Goal: Information Seeking & Learning: Find specific fact

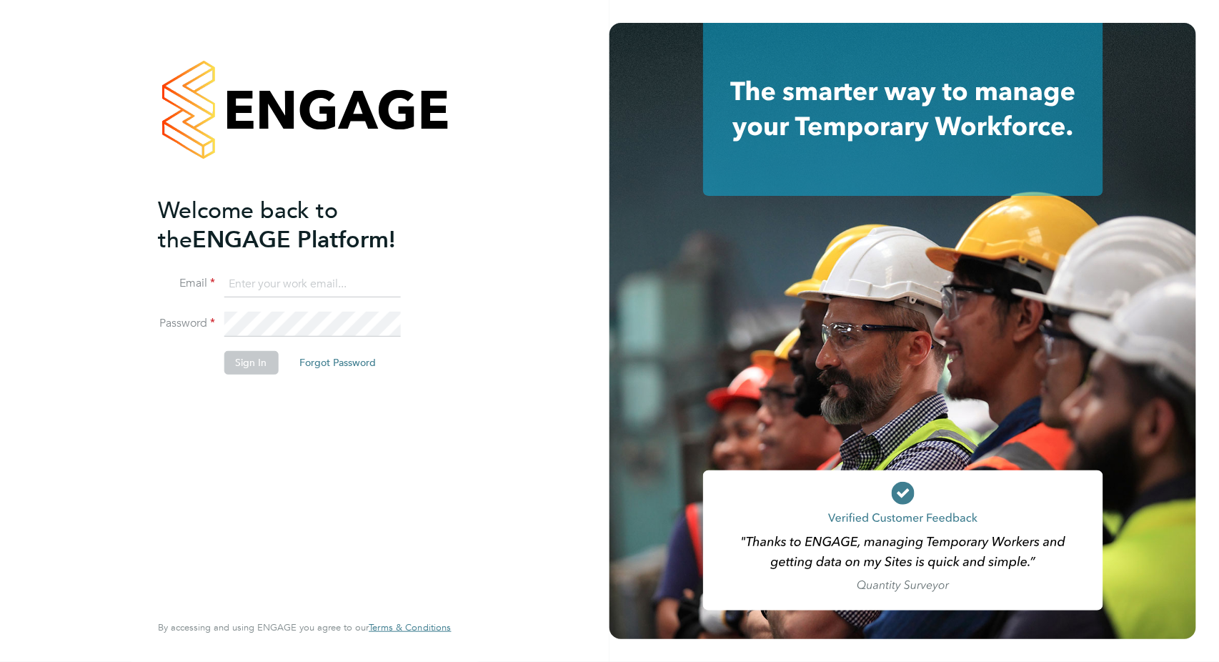
type input "valentina.cerulli@pretiumresourcing.co.uk"
click at [270, 362] on button "Sign In" at bounding box center [251, 362] width 54 height 23
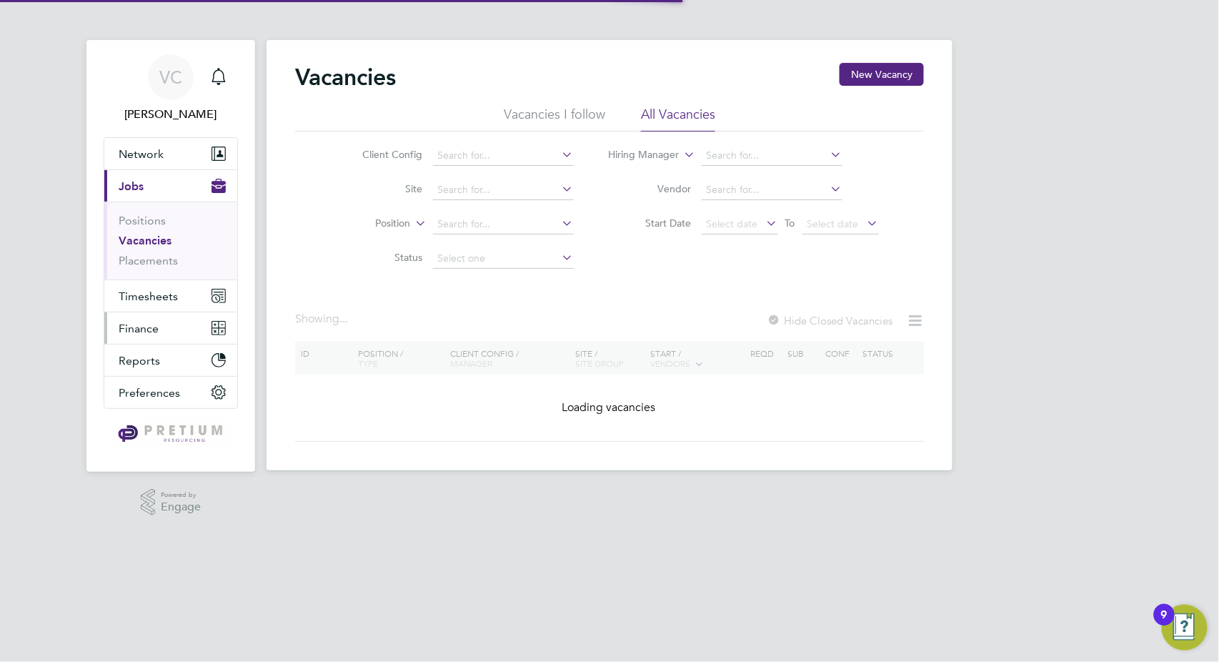
click at [151, 322] on span "Finance" at bounding box center [139, 329] width 40 height 14
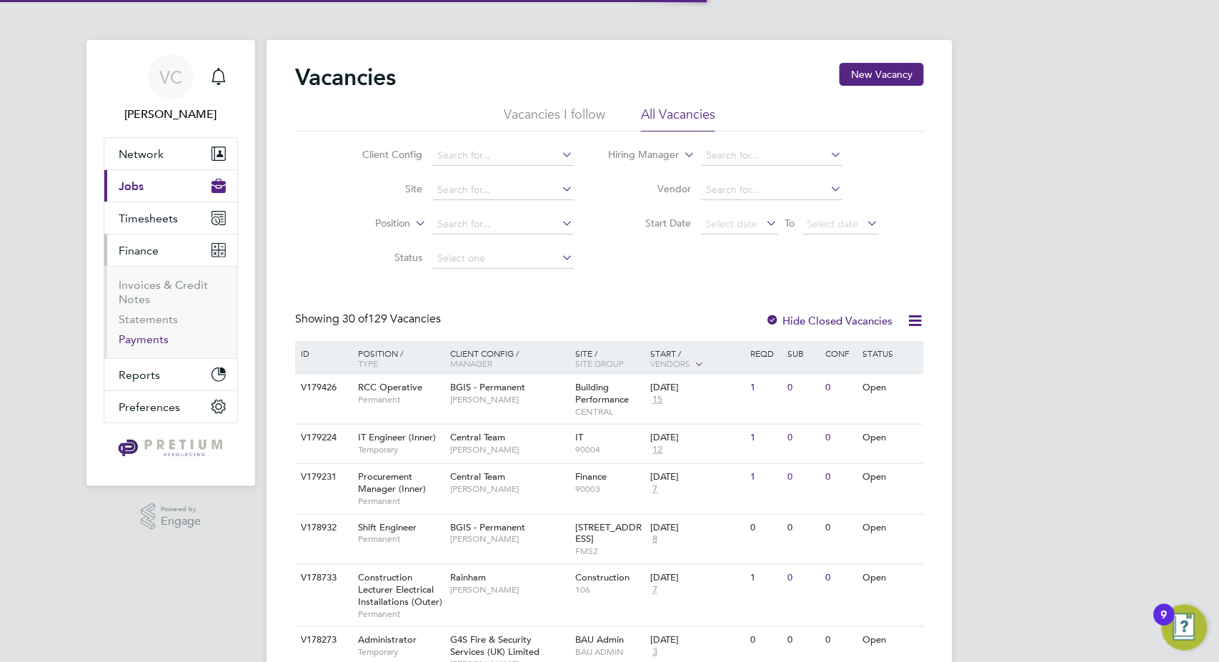
click at [152, 336] on link "Payments" at bounding box center [144, 339] width 50 height 14
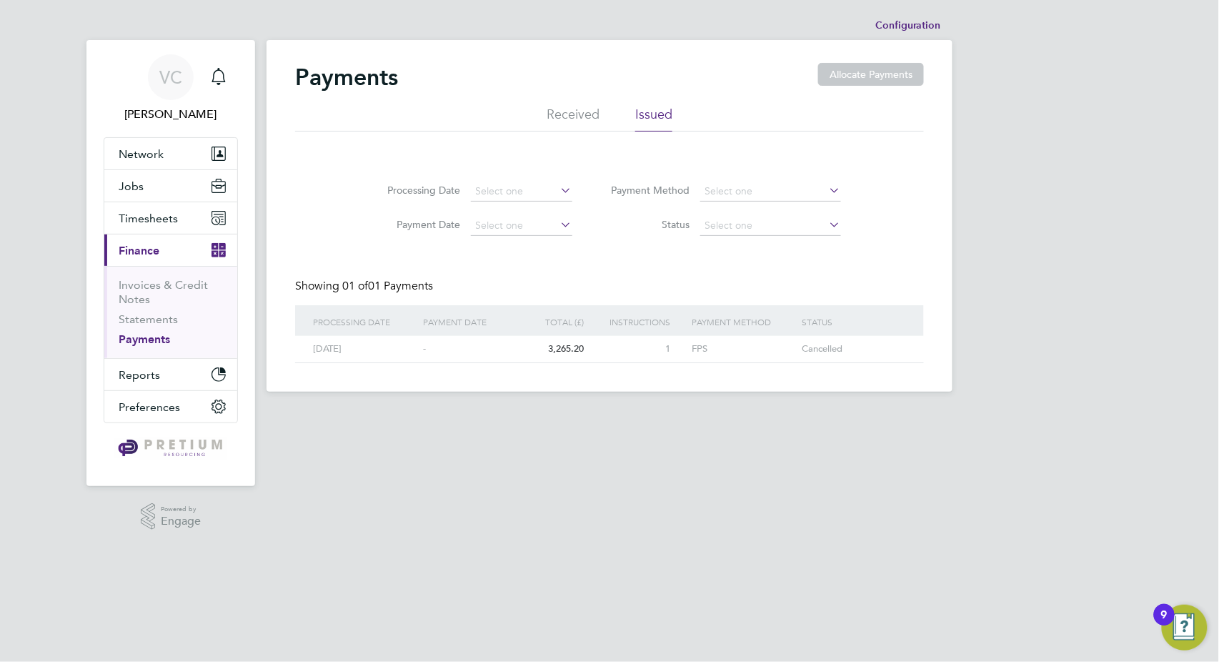
click at [548, 103] on div "Payments Allocate Payments" at bounding box center [609, 84] width 629 height 43
click at [553, 127] on li "Received" at bounding box center [573, 119] width 53 height 26
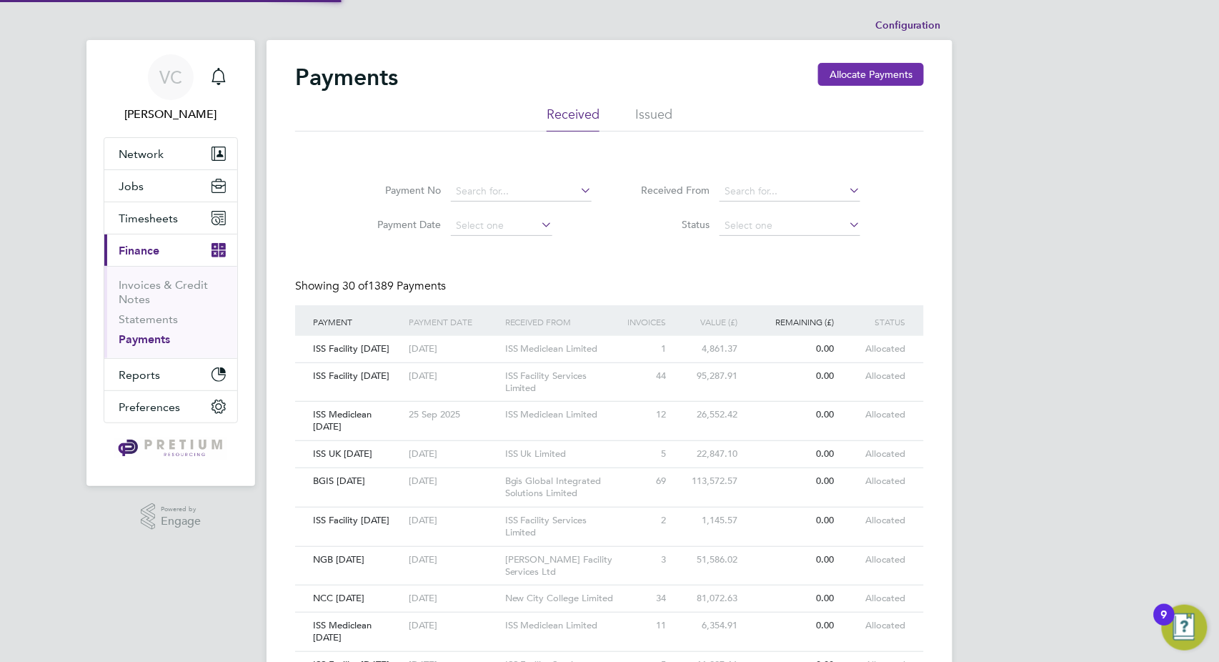
click at [857, 73] on button "Allocate Payments" at bounding box center [871, 74] width 106 height 23
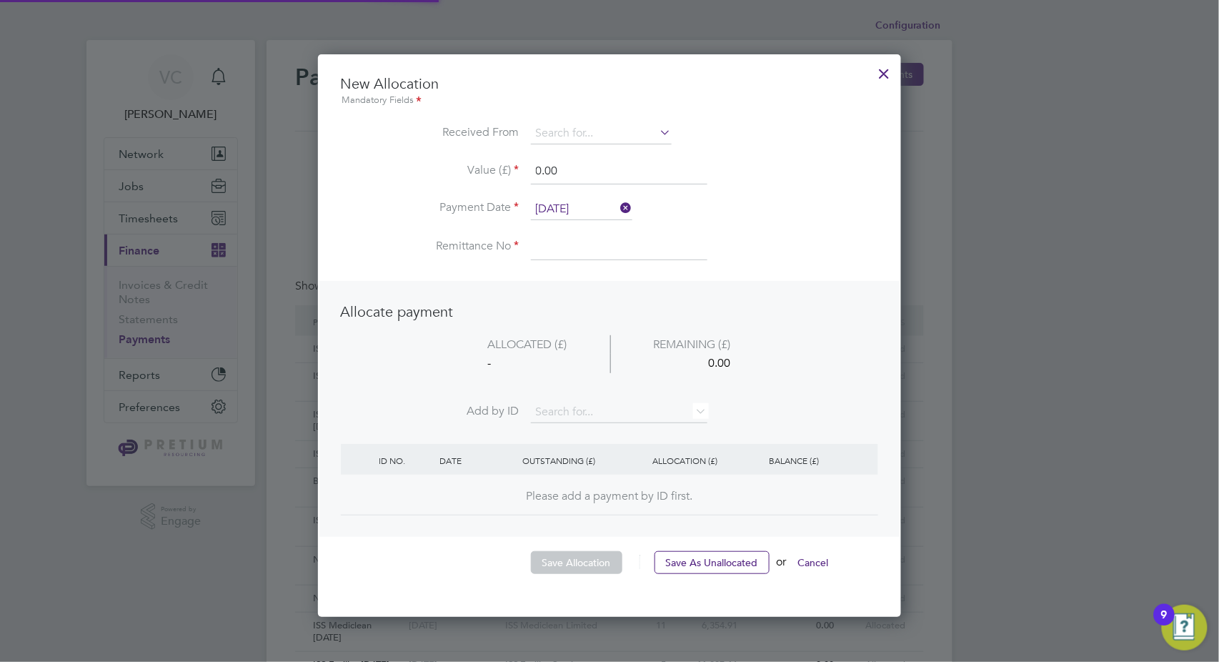
scroll to position [560, 584]
click at [580, 129] on input at bounding box center [601, 133] width 141 height 21
click at [630, 153] on li "NG B ailey Facility Services Ltd" at bounding box center [636, 153] width 210 height 19
type input "[PERSON_NAME] Facility Services Ltd"
drag, startPoint x: 570, startPoint y: 169, endPoint x: 380, endPoint y: 147, distance: 190.7
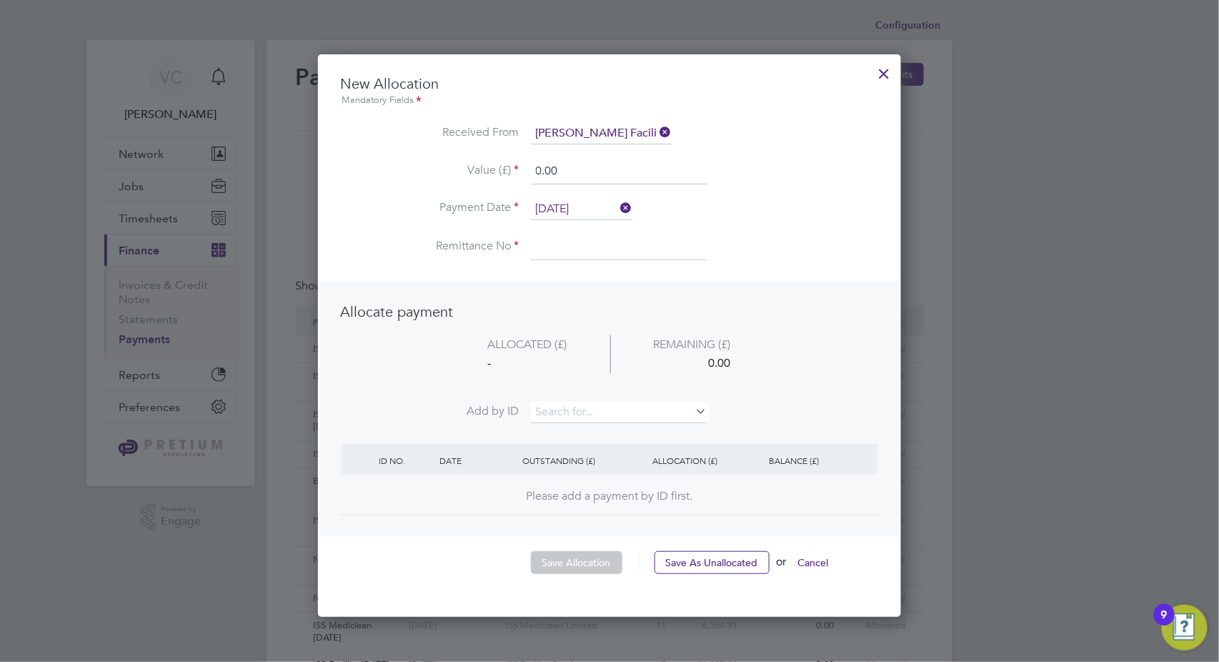
click at [380, 147] on ul "New Allocation Mandatory Fields Received From NG Bailey Facility Services Ltd V…" at bounding box center [610, 174] width 538 height 200
type input "86311.82"
click at [580, 214] on input "[DATE]" at bounding box center [581, 209] width 101 height 21
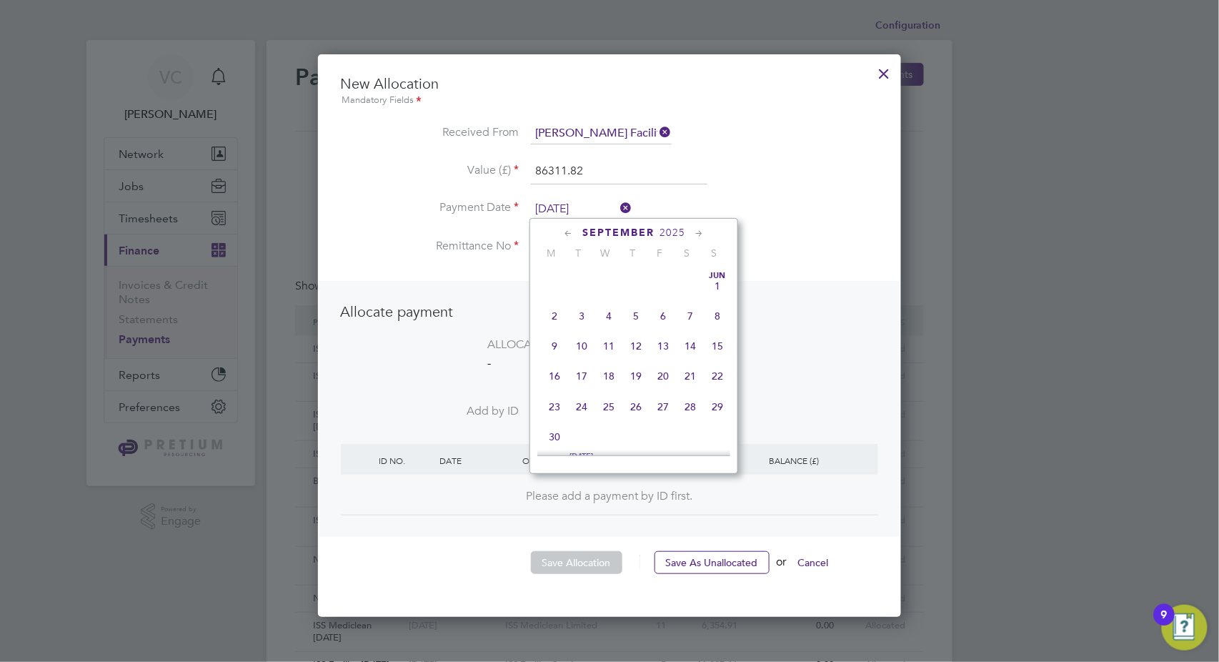
scroll to position [552, 0]
click at [667, 316] on span "26" at bounding box center [663, 306] width 27 height 27
type input "[DATE]"
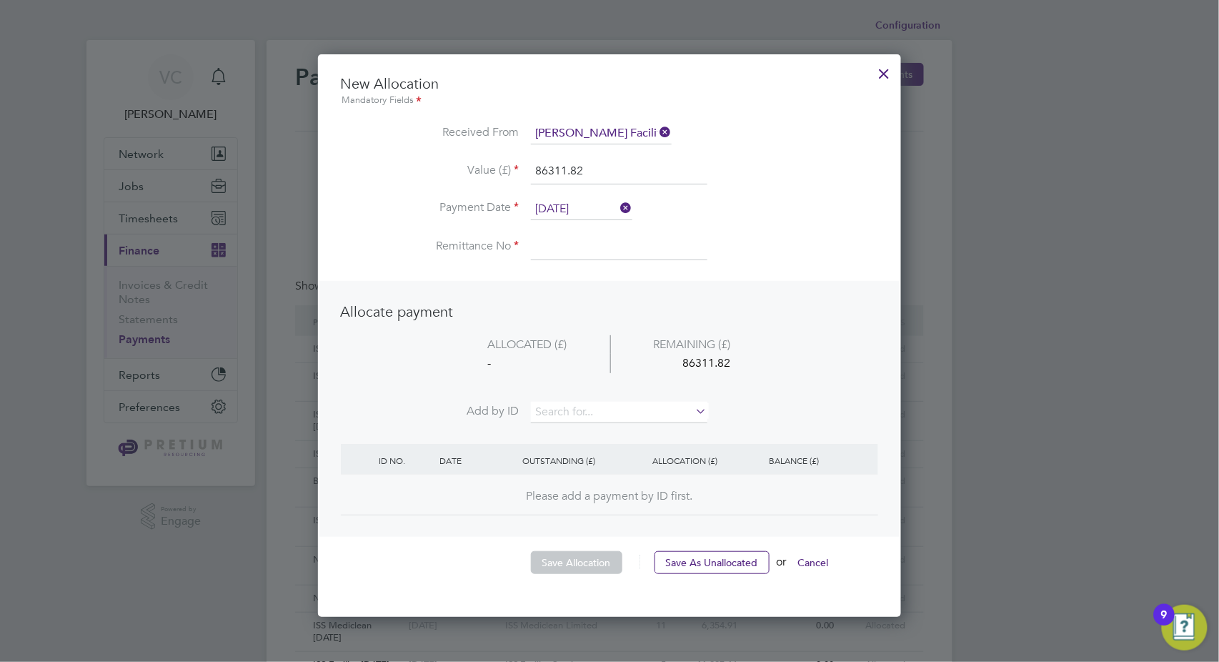
click at [561, 234] on input at bounding box center [619, 247] width 177 height 26
type input "NGB [DATE]"
click at [572, 406] on input at bounding box center [619, 412] width 177 height 21
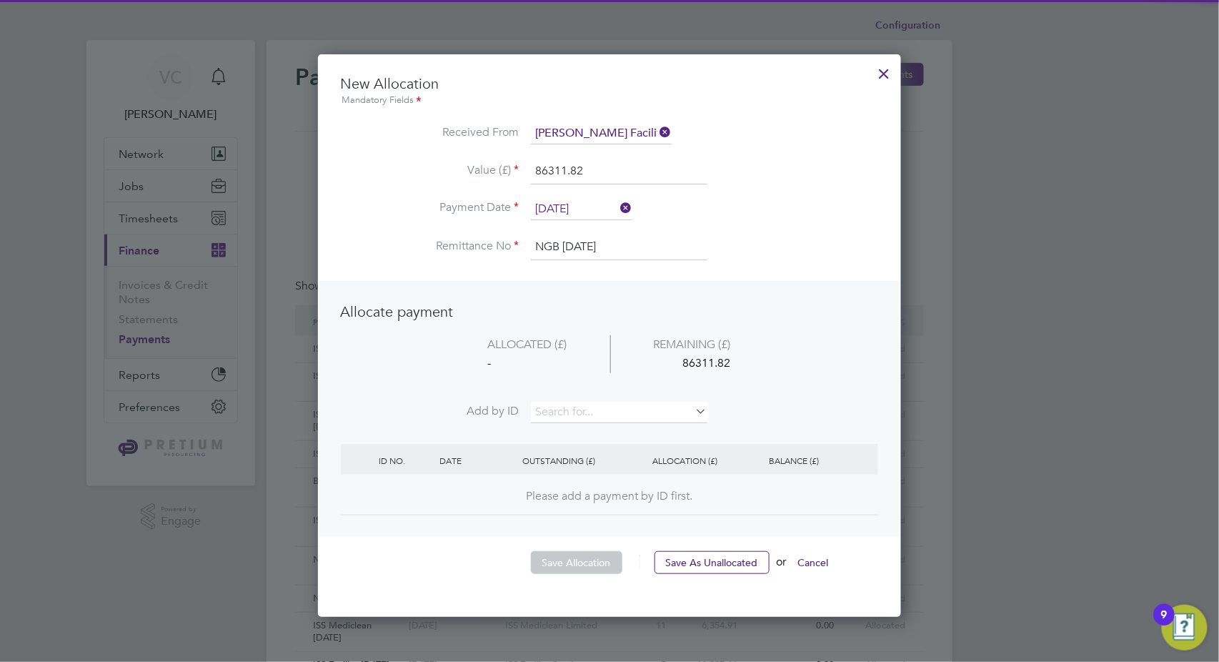
click at [620, 432] on li "INV0072893" at bounding box center [619, 430] width 177 height 19
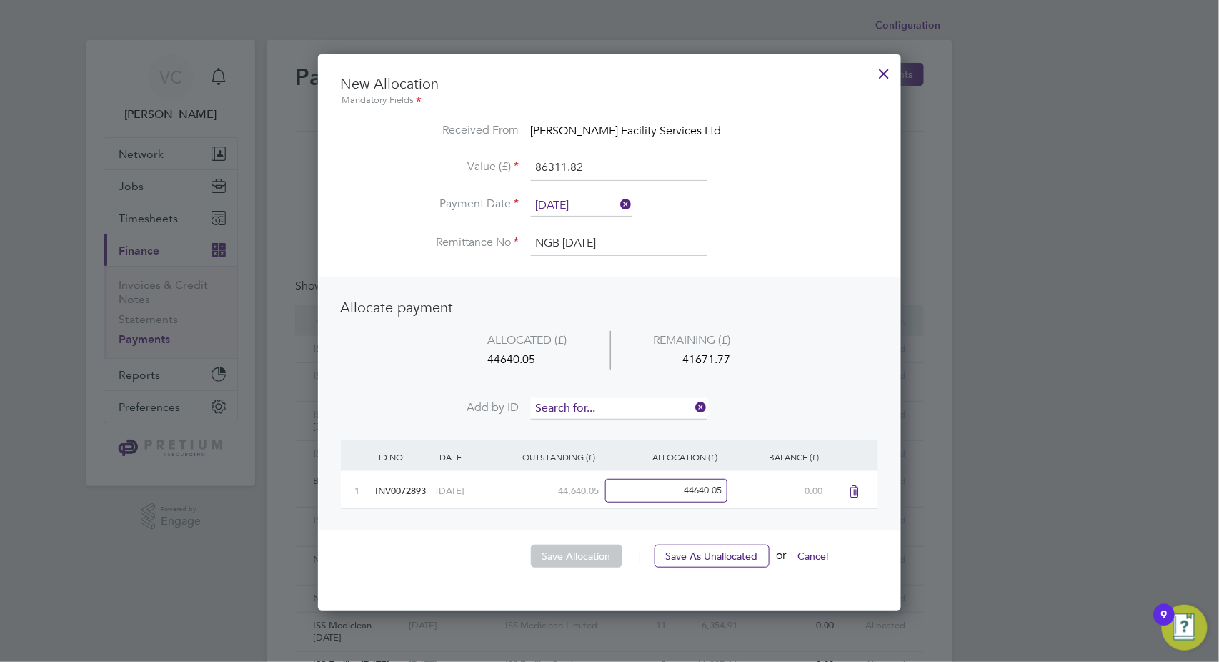
click at [586, 402] on input at bounding box center [619, 408] width 177 height 21
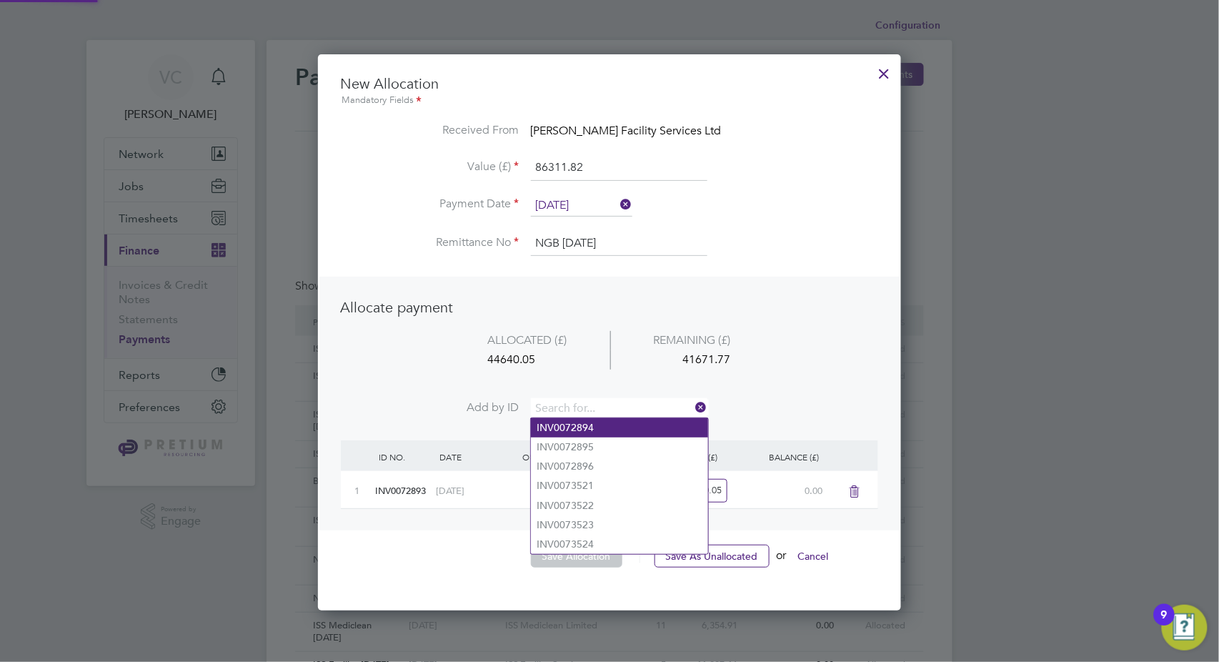
click at [595, 433] on li "INV0072894" at bounding box center [619, 427] width 177 height 19
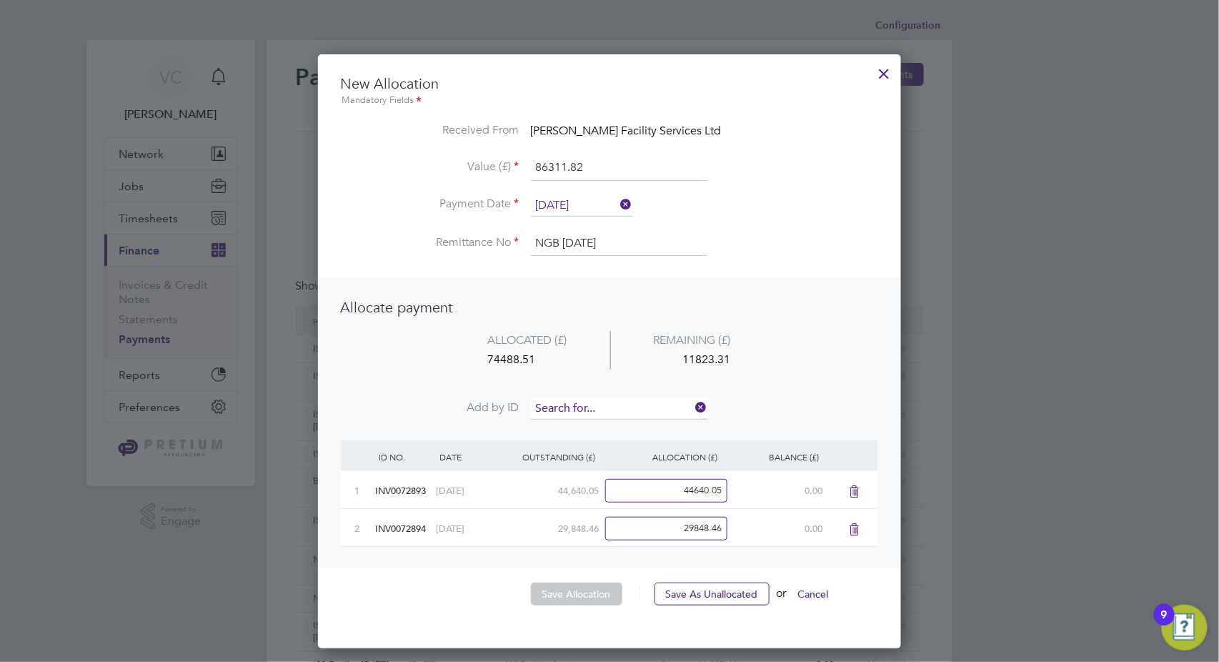
click at [580, 404] on input at bounding box center [619, 408] width 177 height 21
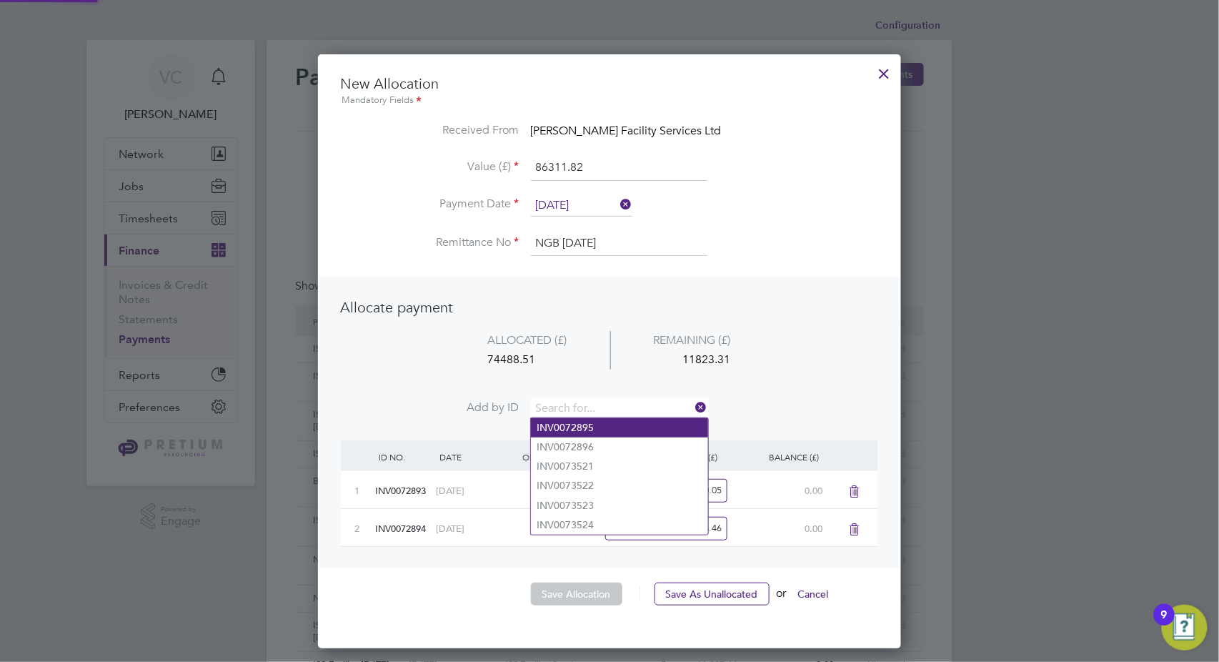
click at [586, 427] on li "INV0072895" at bounding box center [619, 427] width 177 height 19
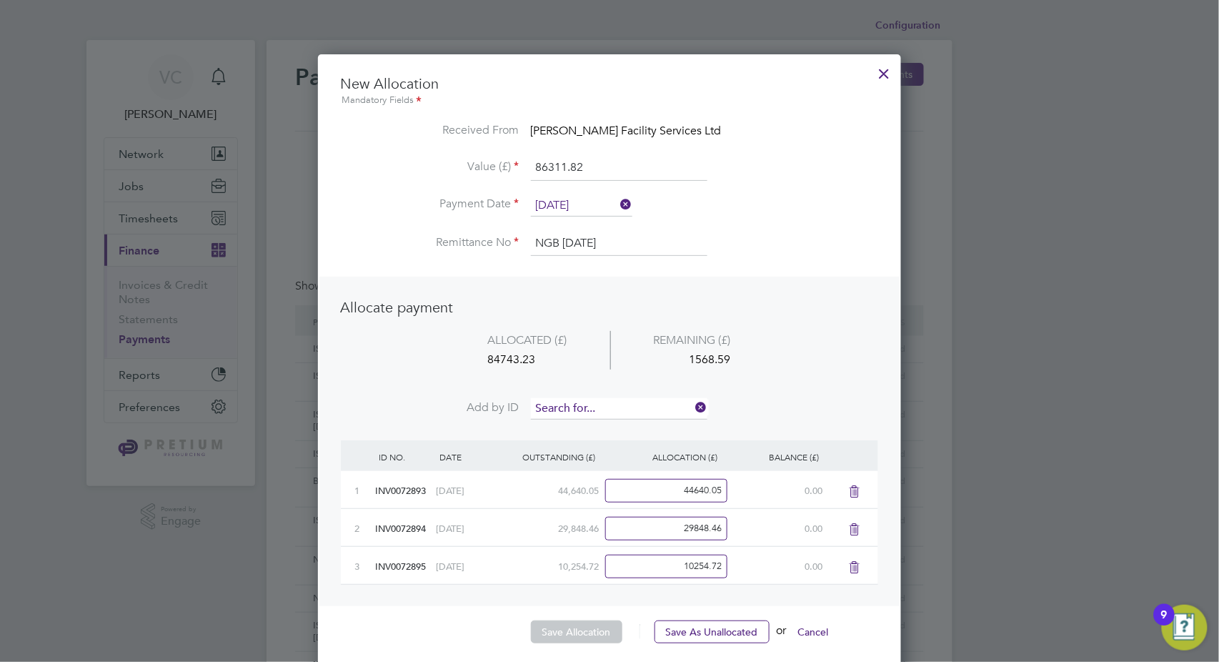
click at [573, 402] on input at bounding box center [619, 408] width 177 height 21
click at [575, 426] on li "INV0072896" at bounding box center [619, 427] width 177 height 19
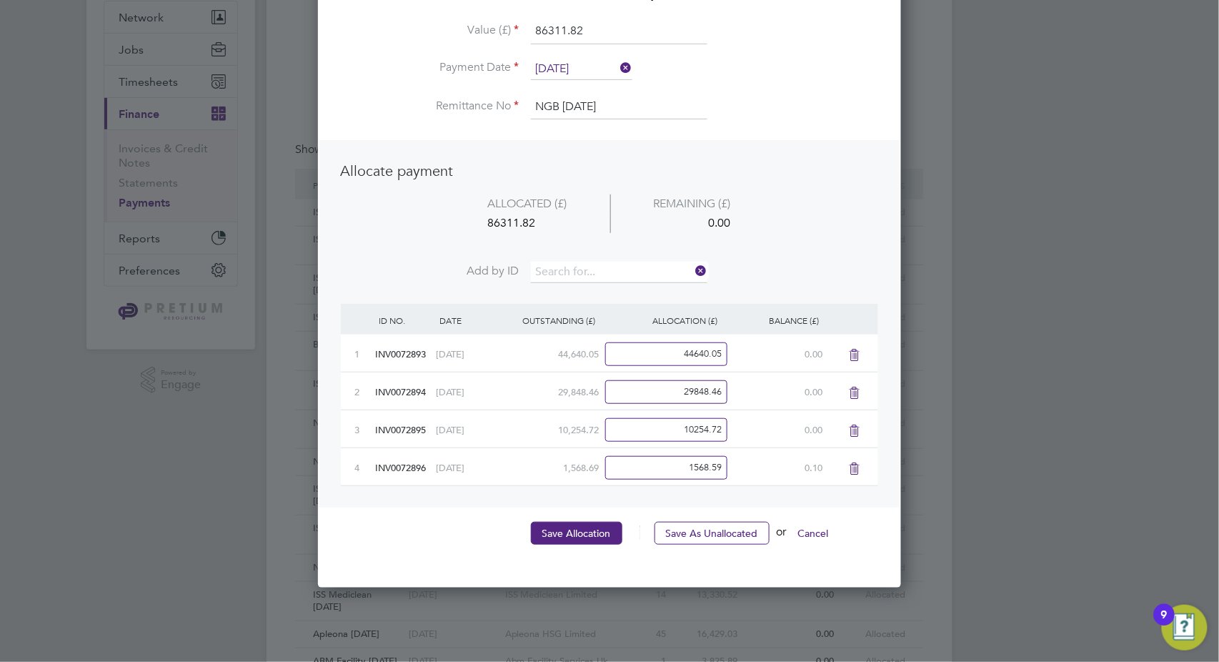
scroll to position [397, 0]
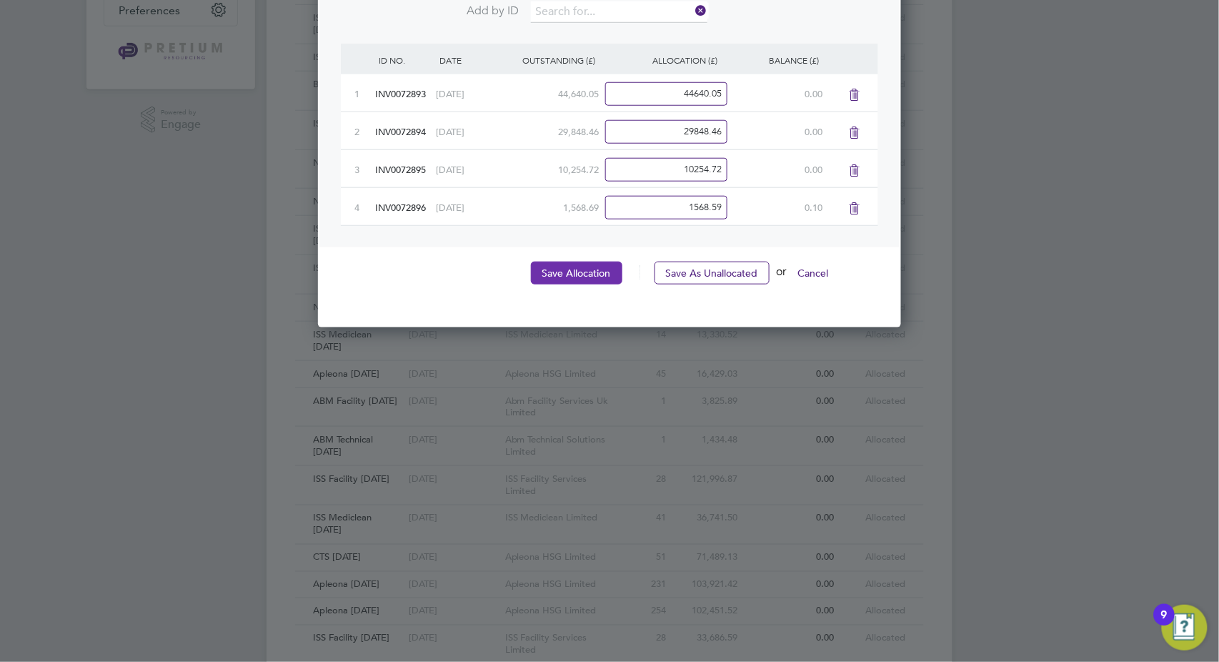
click at [588, 277] on button "Save Allocation" at bounding box center [576, 273] width 91 height 23
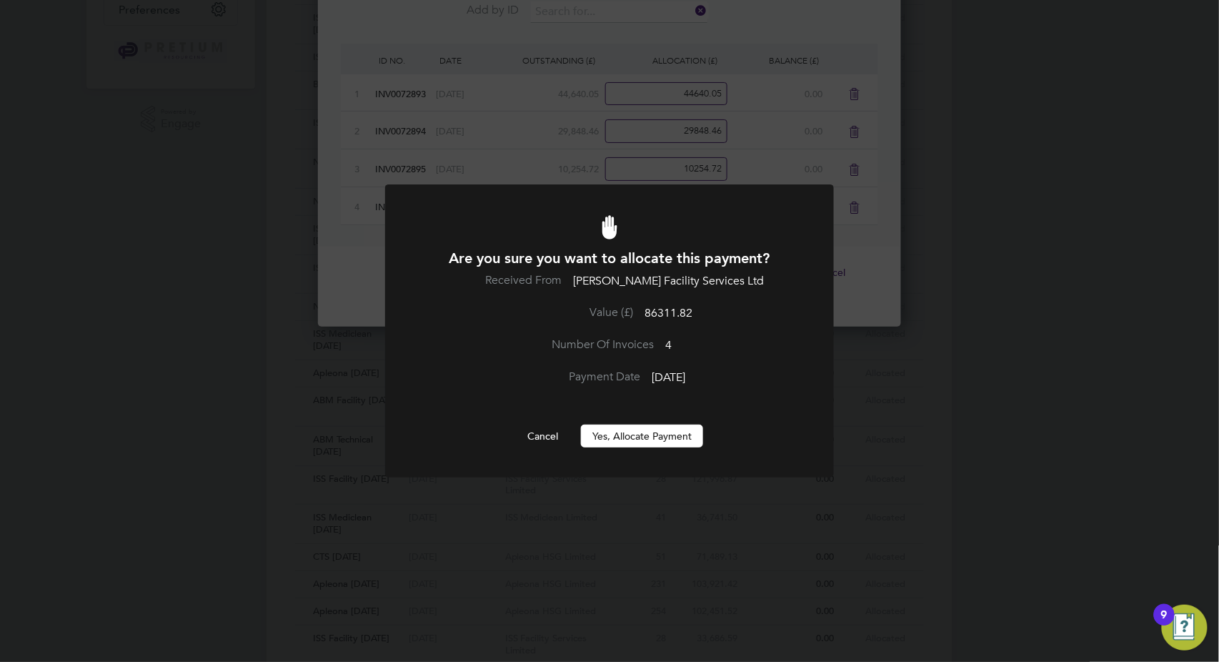
click at [631, 432] on button "Yes, Allocate Payment" at bounding box center [642, 436] width 122 height 23
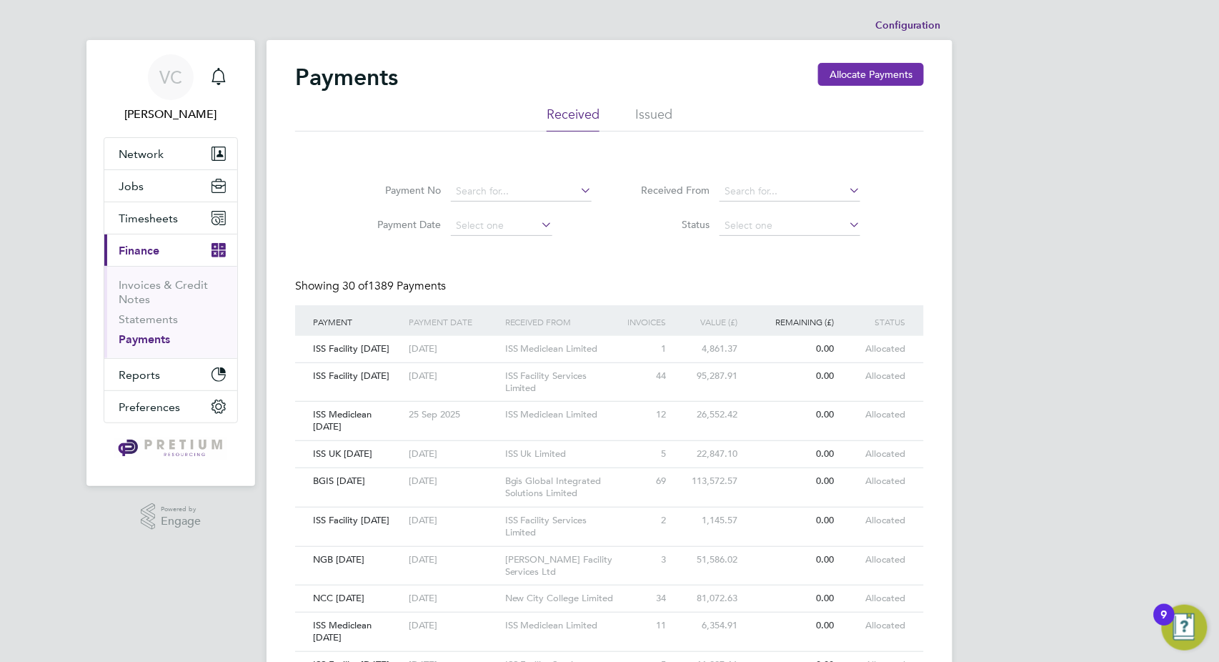
click at [849, 66] on button "Allocate Payments" at bounding box center [871, 74] width 106 height 23
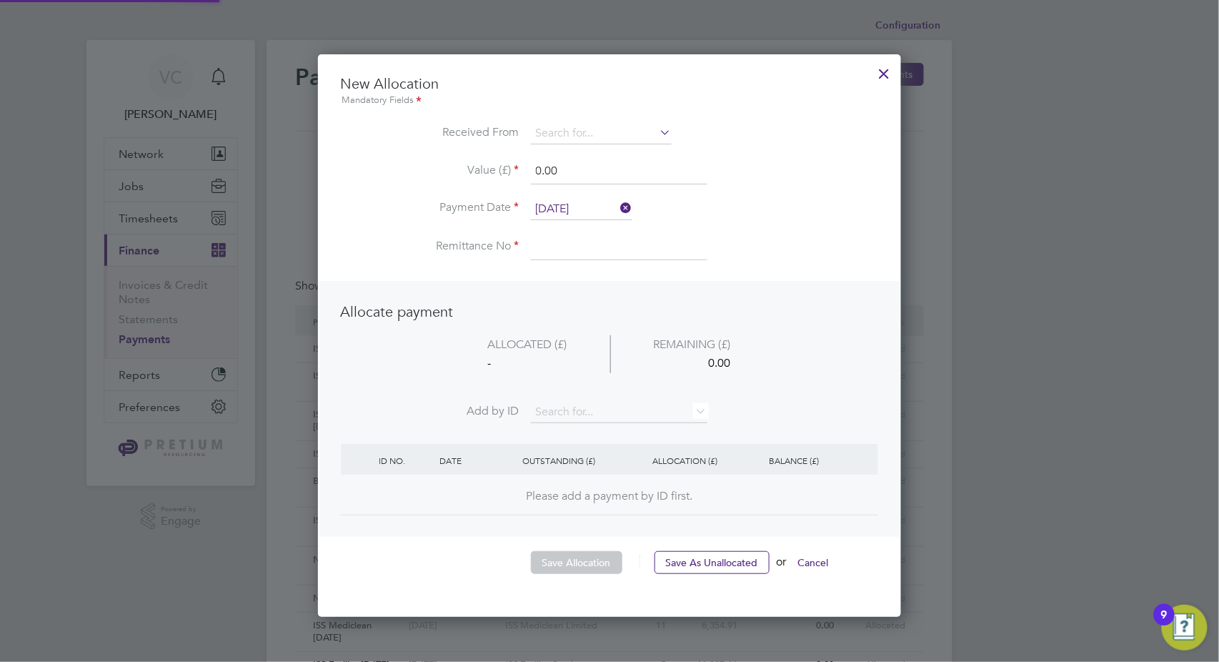
scroll to position [560, 584]
click at [546, 133] on input at bounding box center [601, 133] width 141 height 21
click at [585, 153] on li "Apl eona HSG Limited" at bounding box center [602, 153] width 142 height 19
type input "Apleona HSG Limited"
drag, startPoint x: 590, startPoint y: 170, endPoint x: 394, endPoint y: 146, distance: 198.1
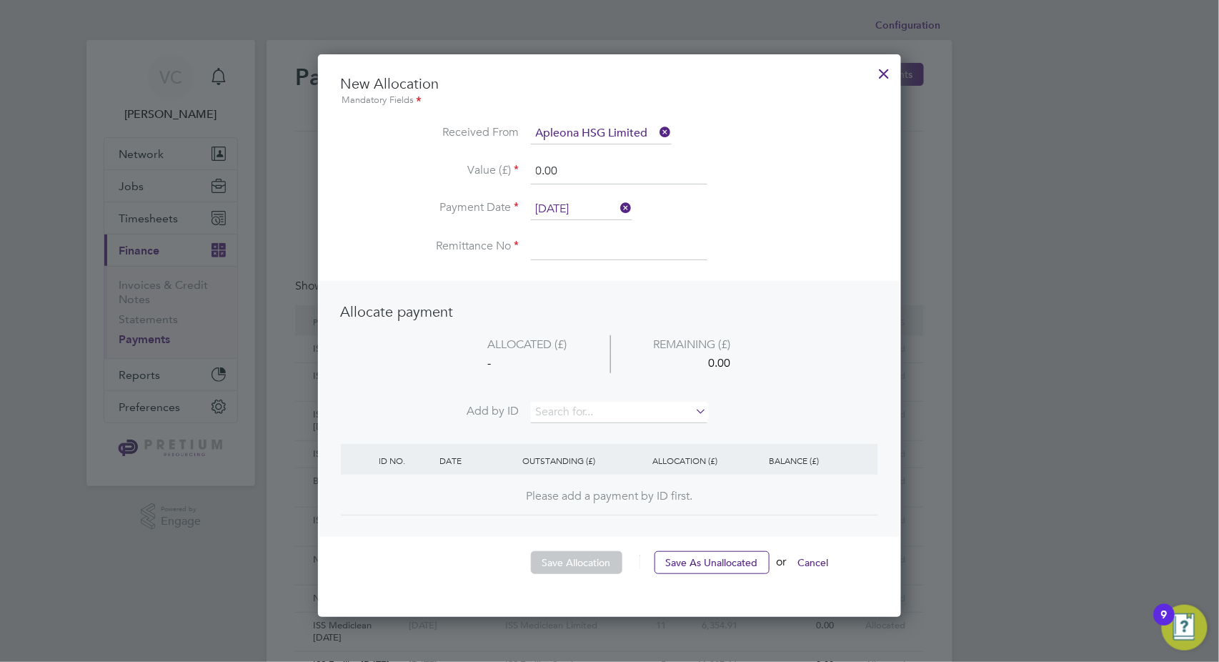
click at [394, 146] on ul "New Allocation Mandatory Fields Received From Apleona HSG Limited Value (£) 0.0…" at bounding box center [610, 174] width 538 height 200
type input "92411.79"
click at [580, 201] on input "[DATE]" at bounding box center [581, 209] width 101 height 21
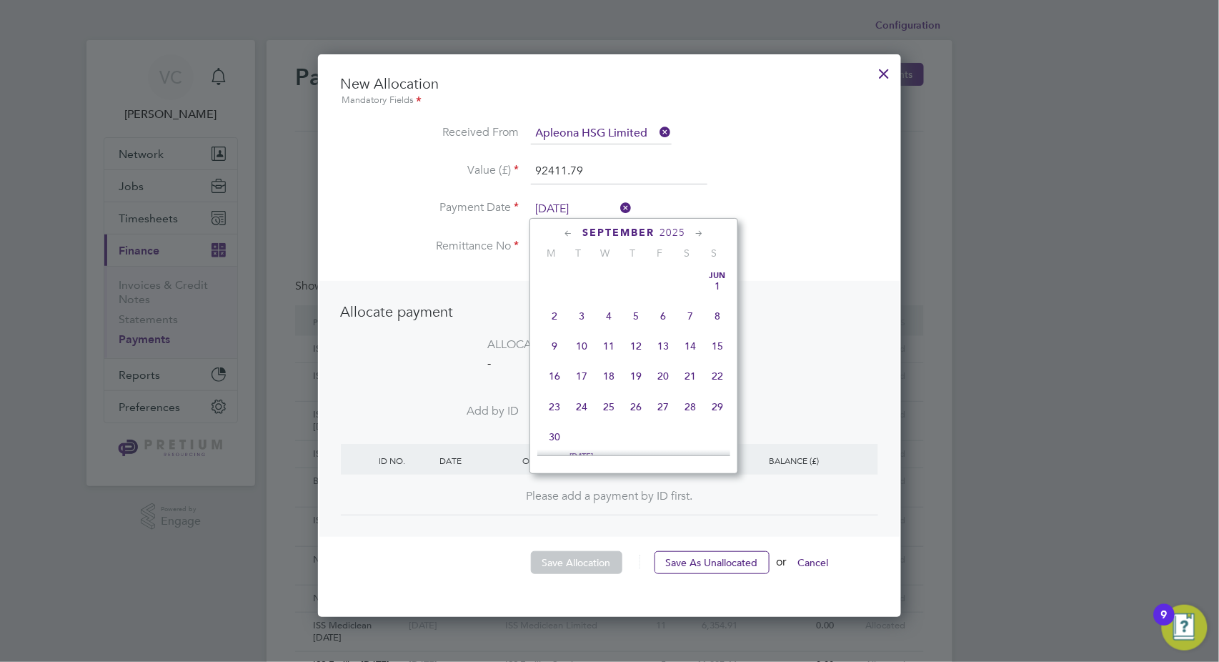
scroll to position [552, 0]
click at [664, 310] on span "26" at bounding box center [663, 306] width 27 height 27
type input "[DATE]"
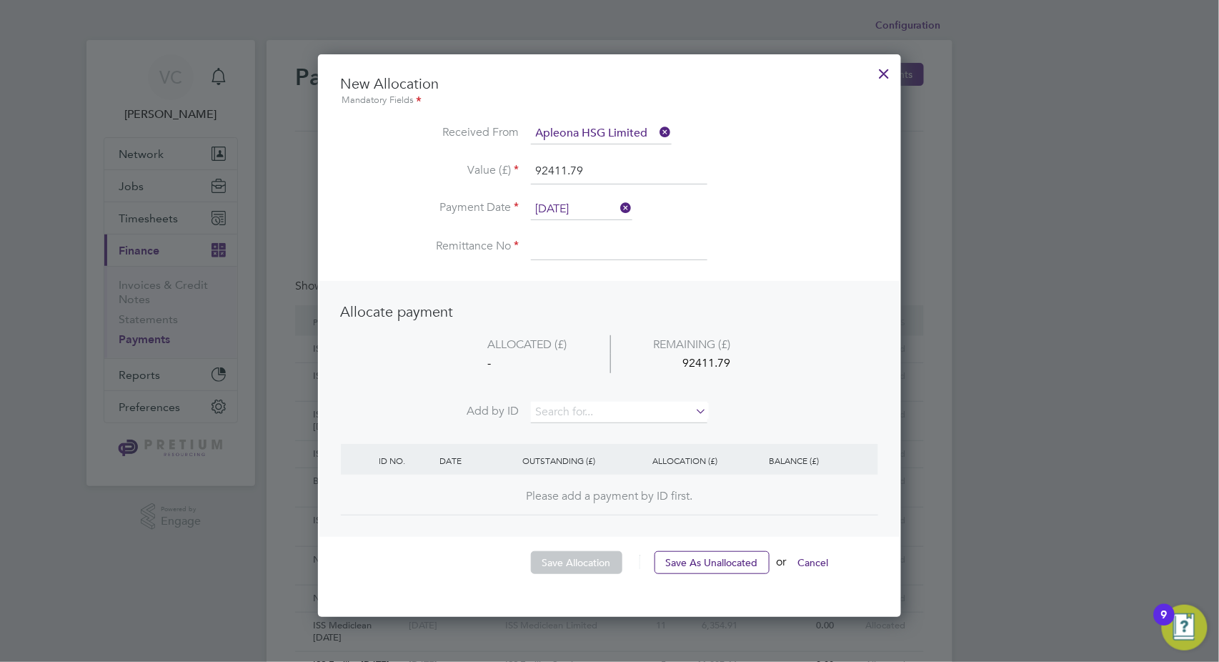
click at [580, 242] on input at bounding box center [619, 247] width 177 height 26
type input "Apleona [DATE]"
click at [582, 414] on input at bounding box center [619, 412] width 177 height 21
type input "71799"
click at [598, 430] on li "INV00 71799" at bounding box center [619, 430] width 177 height 19
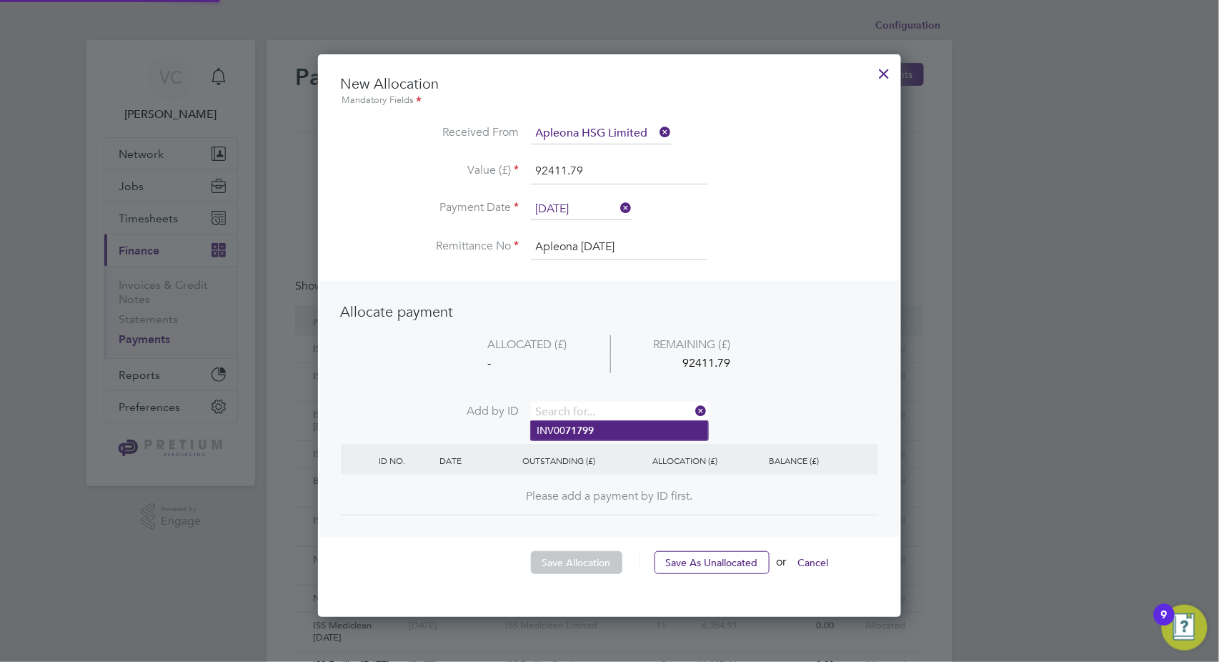
scroll to position [555, 584]
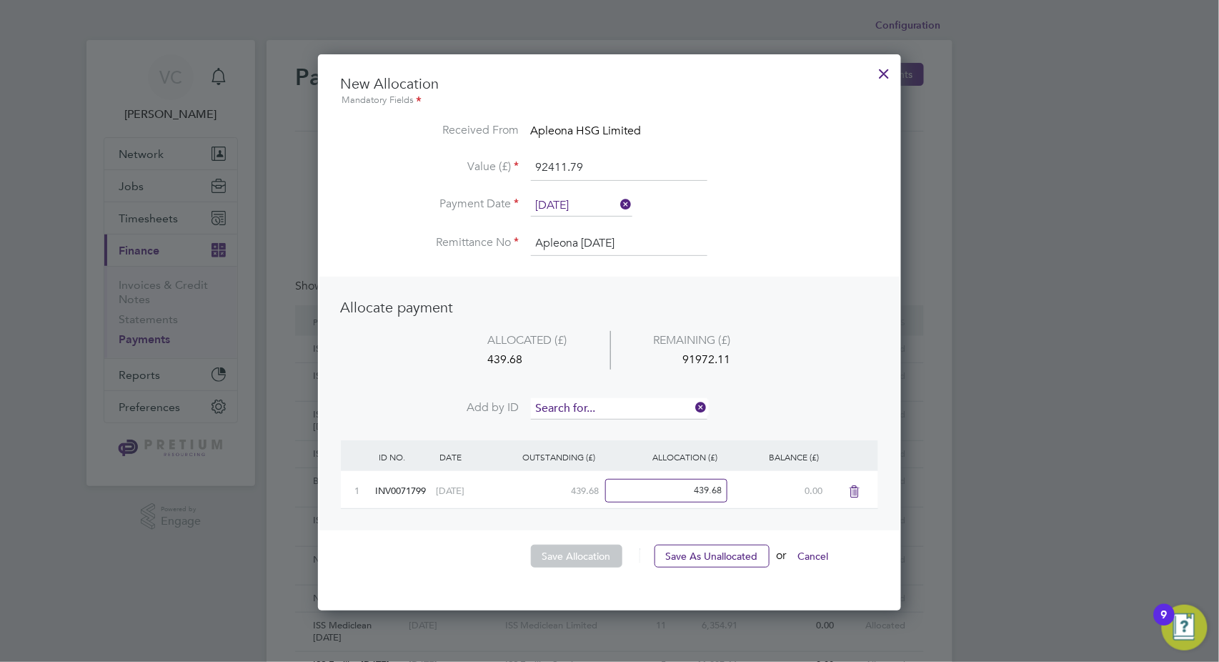
click at [603, 400] on input at bounding box center [619, 408] width 177 height 21
drag, startPoint x: 495, startPoint y: 394, endPoint x: 452, endPoint y: 388, distance: 43.3
click at [460, 388] on ul "Allocate payment ALLOCATED (£) REMAINING (£) 439.68 91972.11 Add by ID 0806" at bounding box center [610, 366] width 538 height 136
type input "1806"
click at [592, 436] on li "INV007 1806" at bounding box center [619, 427] width 177 height 19
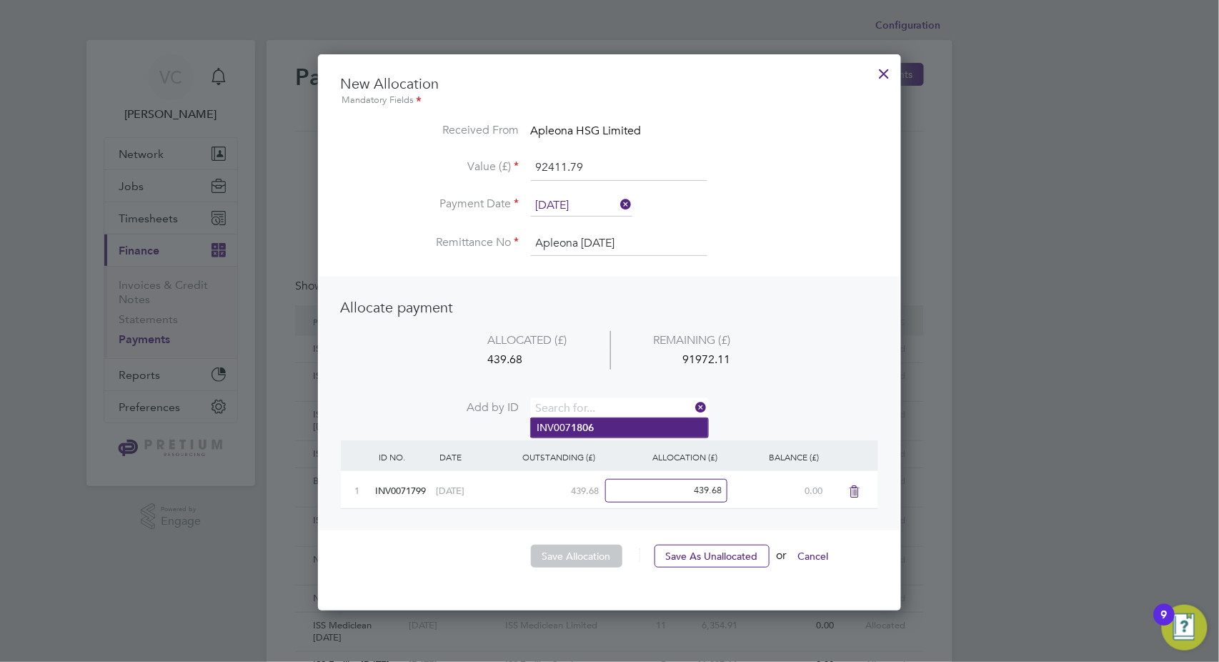
scroll to position [593, 584]
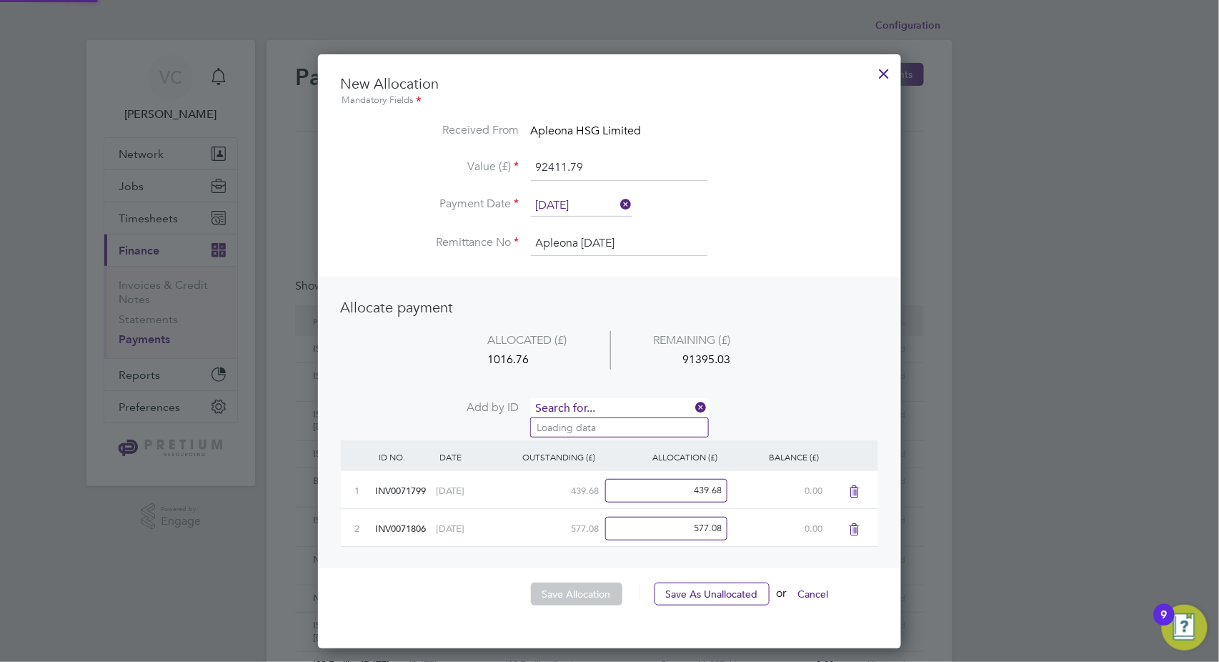
click at [600, 407] on input at bounding box center [619, 408] width 177 height 21
type input "1803"
click at [626, 435] on li "INV007 1803" at bounding box center [619, 427] width 177 height 19
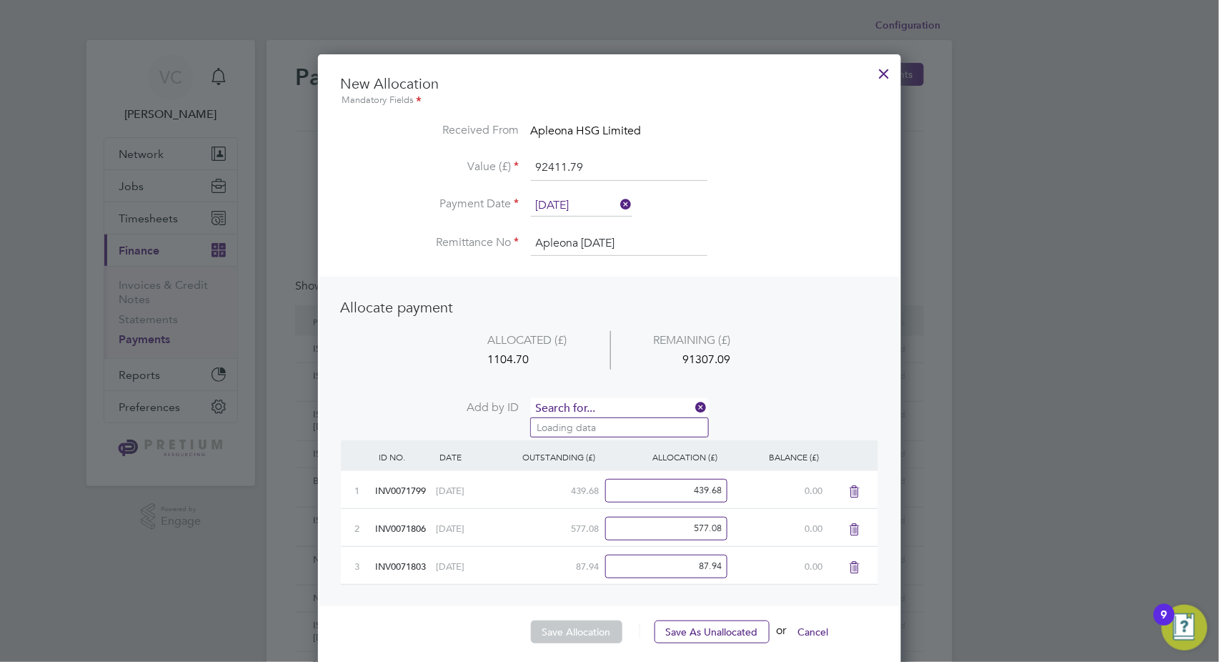
click at [627, 415] on input at bounding box center [619, 408] width 177 height 21
type input "1787"
click at [585, 429] on b "1787" at bounding box center [582, 428] width 23 height 12
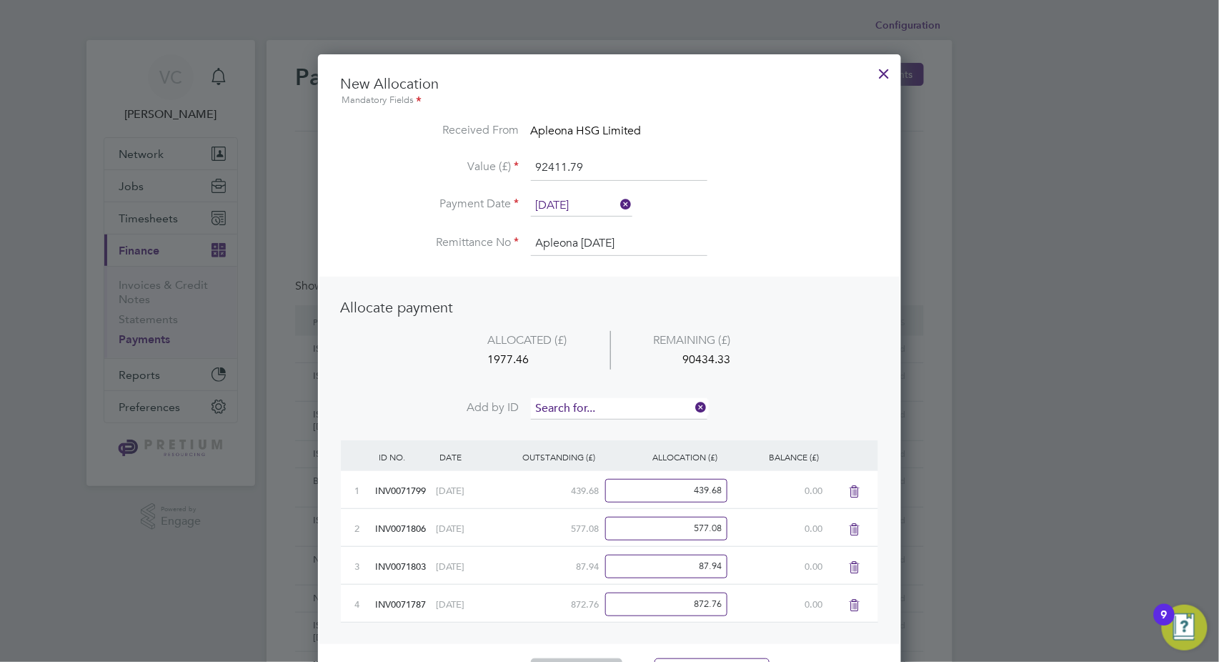
click at [590, 410] on input at bounding box center [619, 408] width 177 height 21
type input "1794"
click at [600, 431] on li "INV007 1794" at bounding box center [619, 427] width 177 height 19
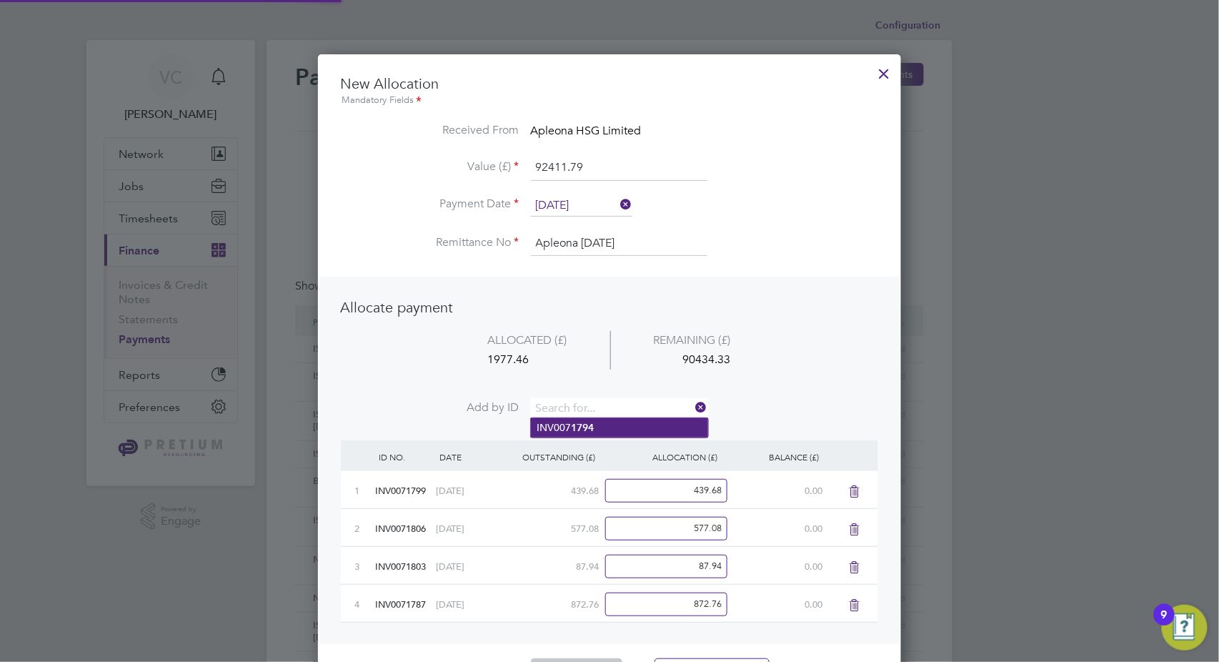
scroll to position [707, 584]
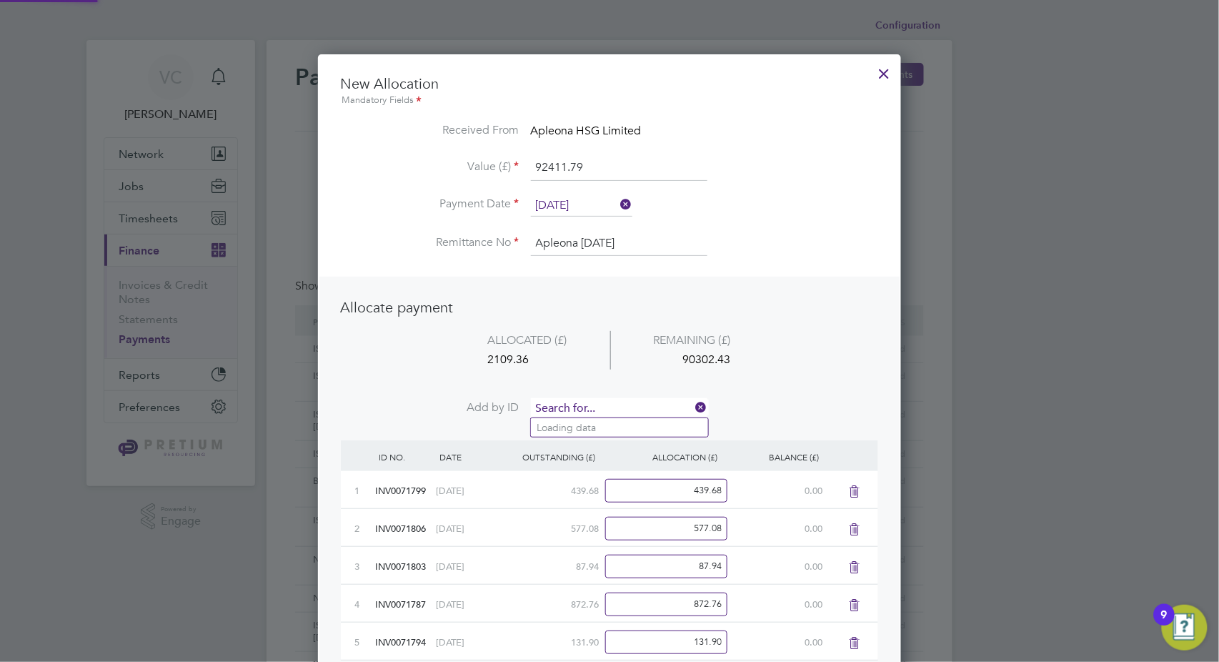
click at [606, 413] on input at bounding box center [619, 408] width 177 height 21
type input "1795"
click at [618, 426] on li "INV007 1795" at bounding box center [619, 427] width 177 height 19
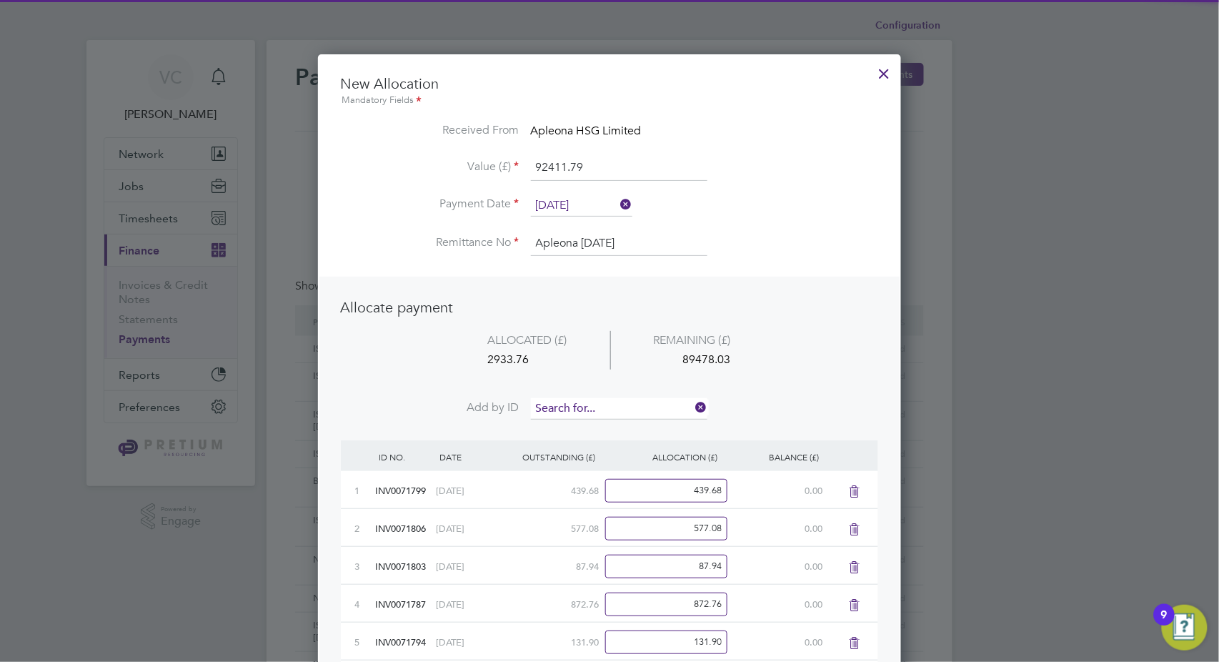
scroll to position [746, 584]
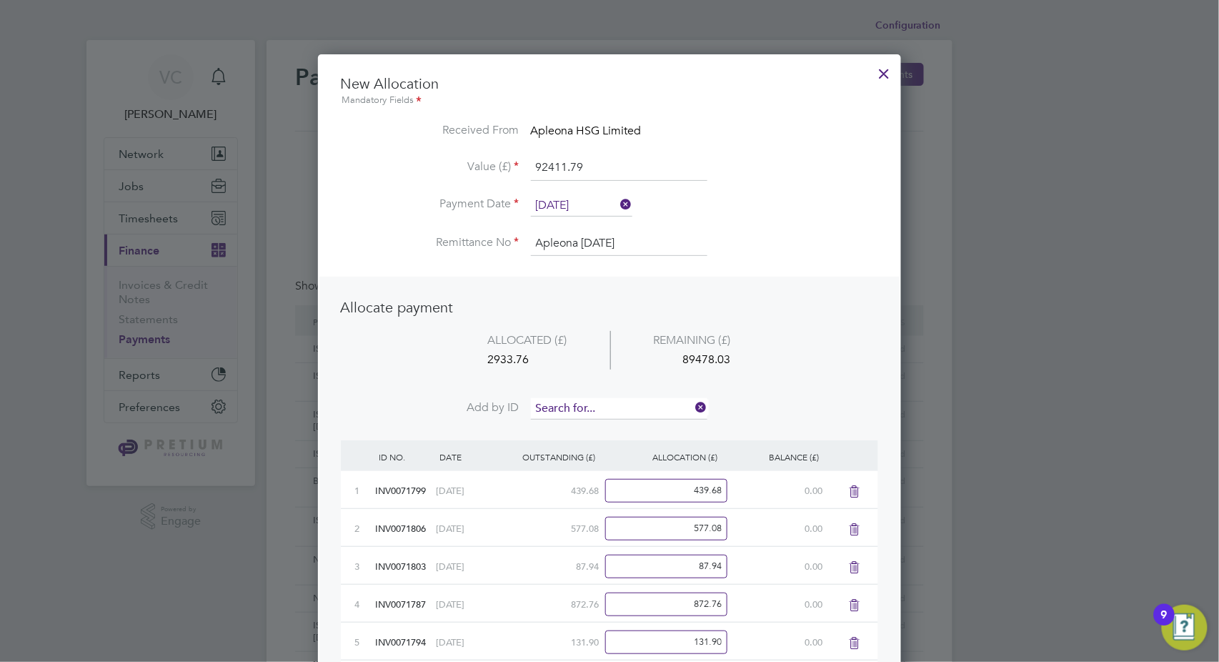
click at [618, 402] on input at bounding box center [619, 408] width 177 height 21
type input "1797"
click at [620, 424] on li "INV007 1797" at bounding box center [619, 427] width 177 height 19
click at [628, 403] on input at bounding box center [619, 408] width 177 height 21
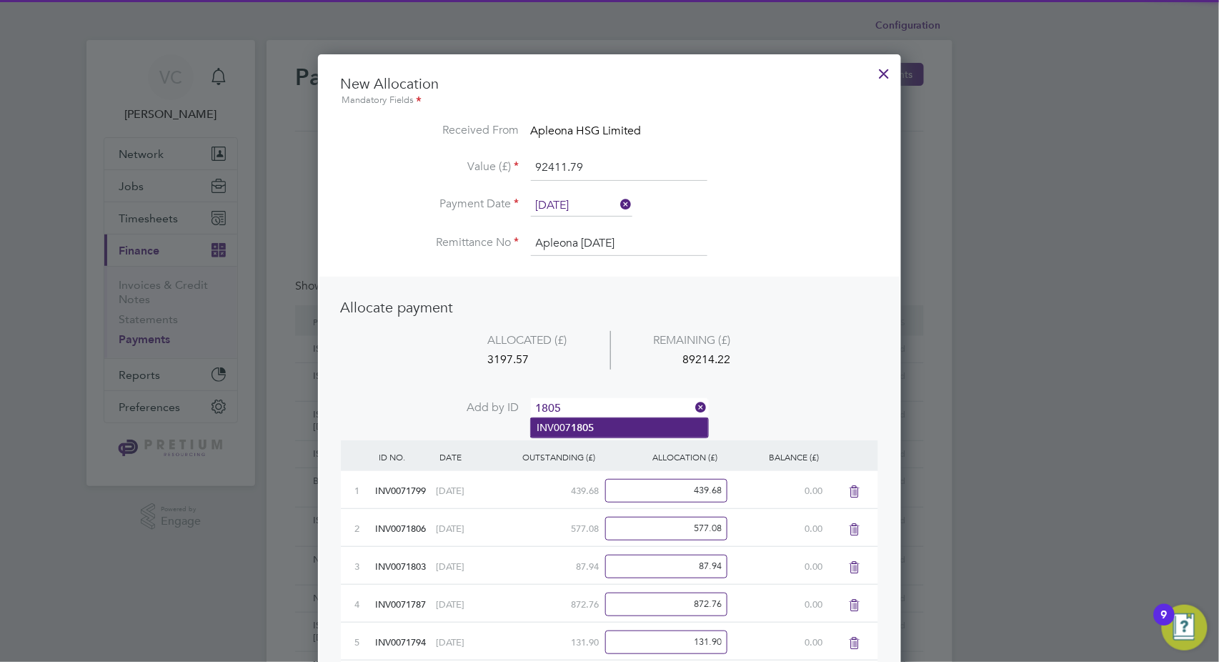
type input "1805"
click at [614, 434] on li "INV007 1805" at bounding box center [619, 427] width 177 height 19
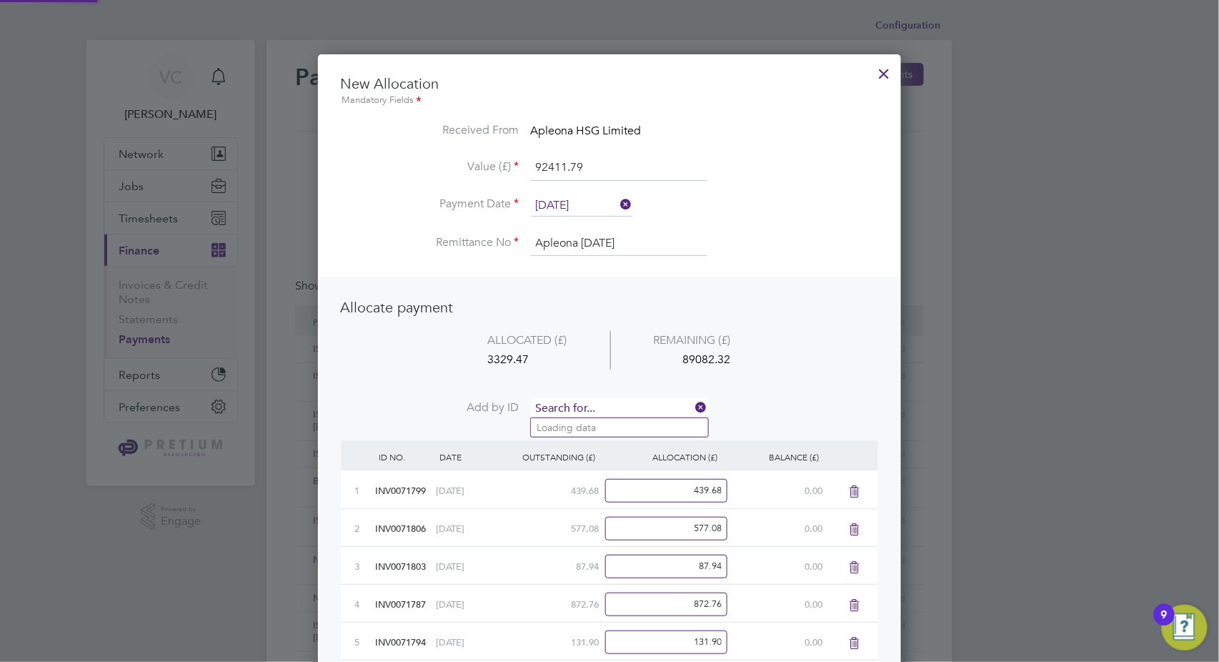
click at [627, 407] on input at bounding box center [619, 408] width 177 height 21
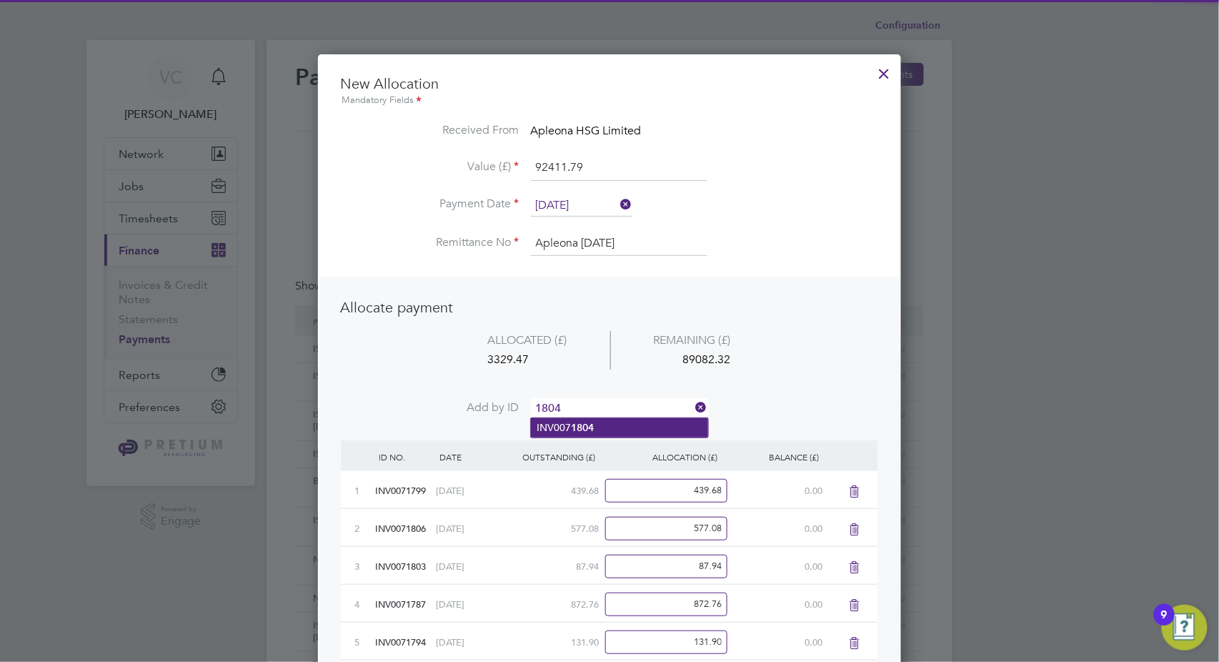
type input "1804"
click at [615, 426] on li "INV007 1804" at bounding box center [619, 427] width 177 height 19
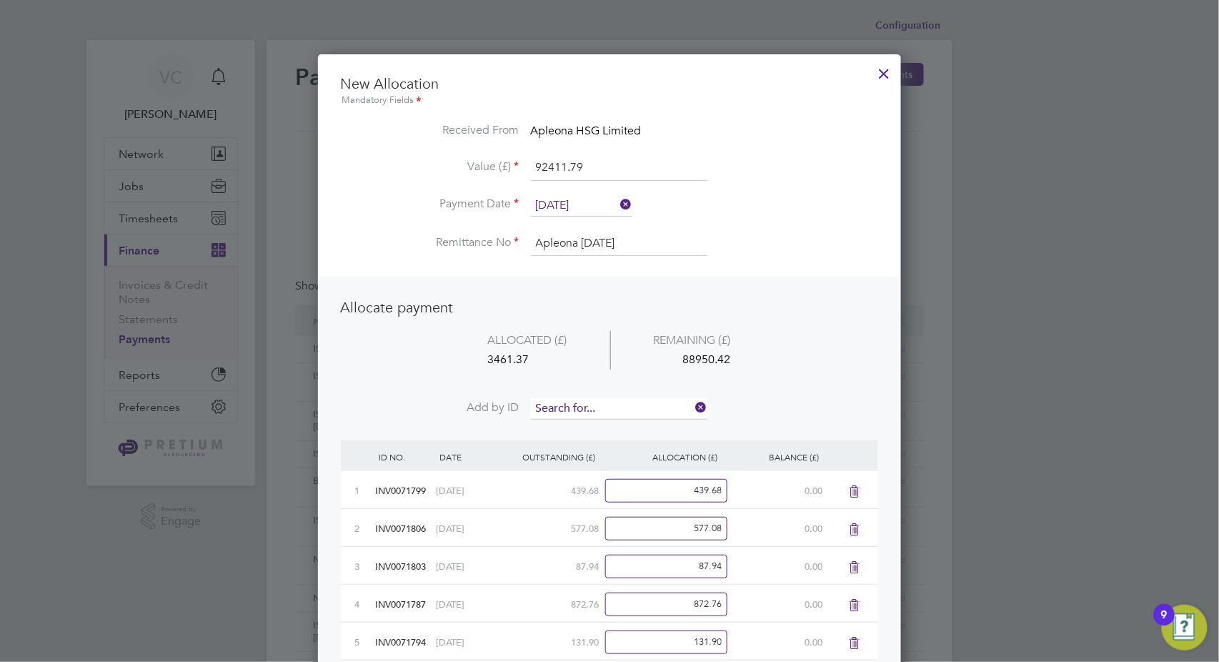
click at [615, 410] on input at bounding box center [619, 408] width 177 height 21
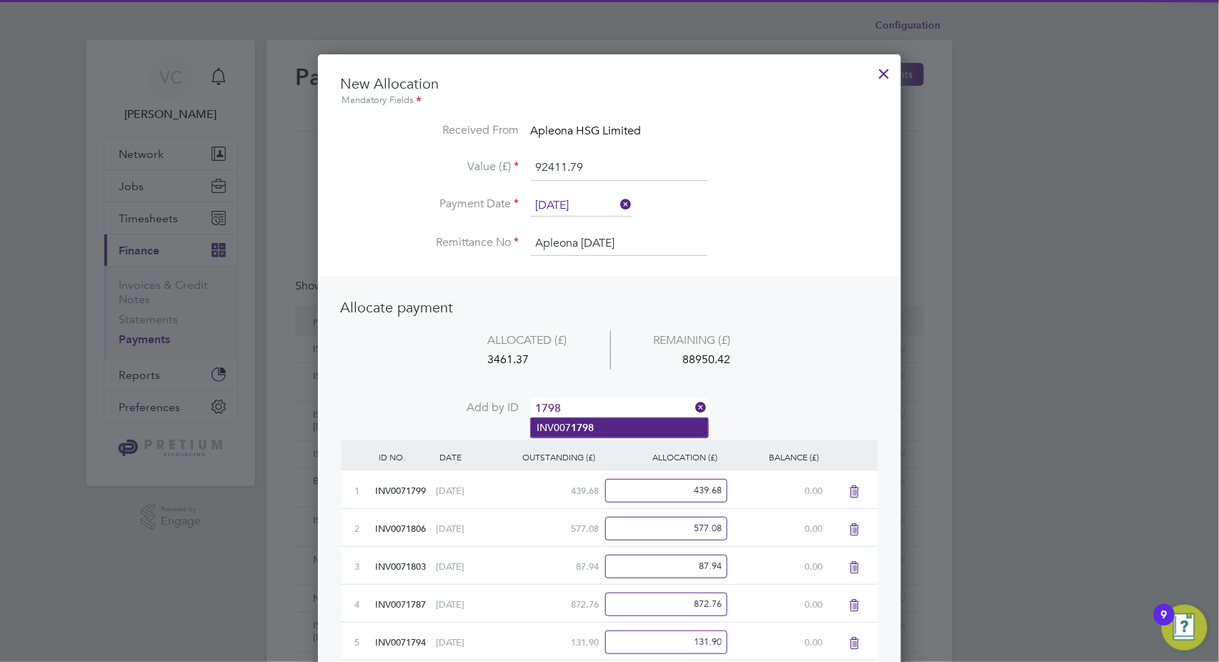
type input "1798"
click at [598, 431] on li "INV007 1798" at bounding box center [619, 427] width 177 height 19
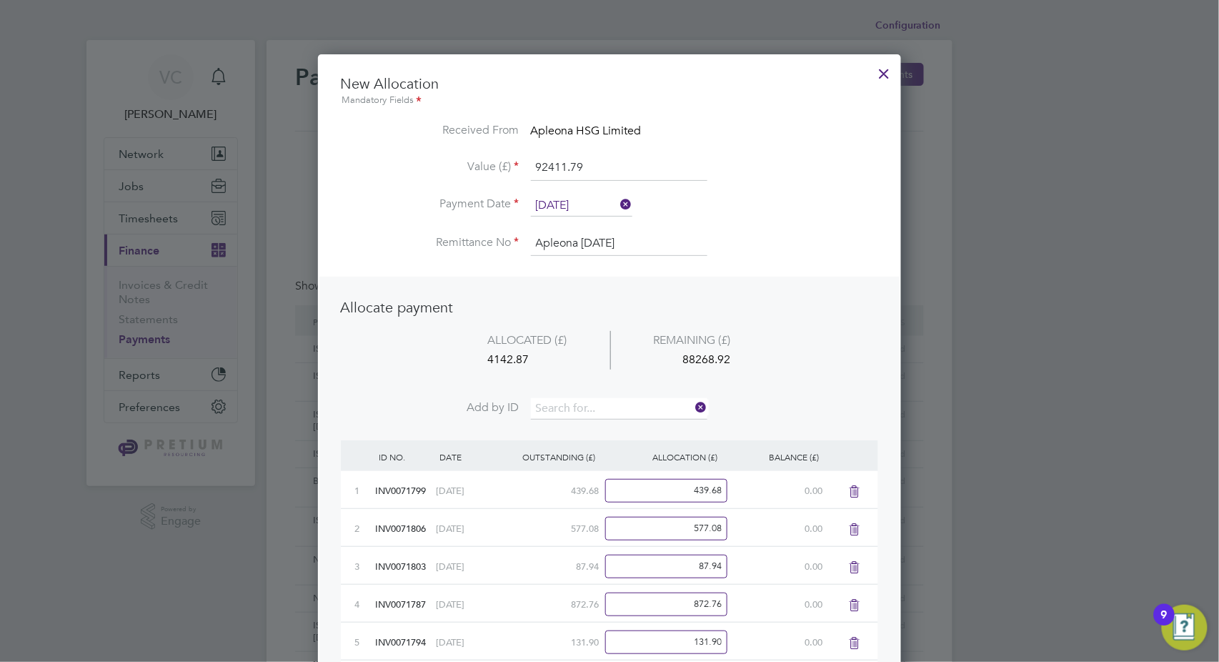
scroll to position [898, 584]
click at [608, 405] on input at bounding box center [619, 408] width 177 height 21
type input "1796"
click at [608, 424] on li "INV007 1796" at bounding box center [619, 427] width 177 height 19
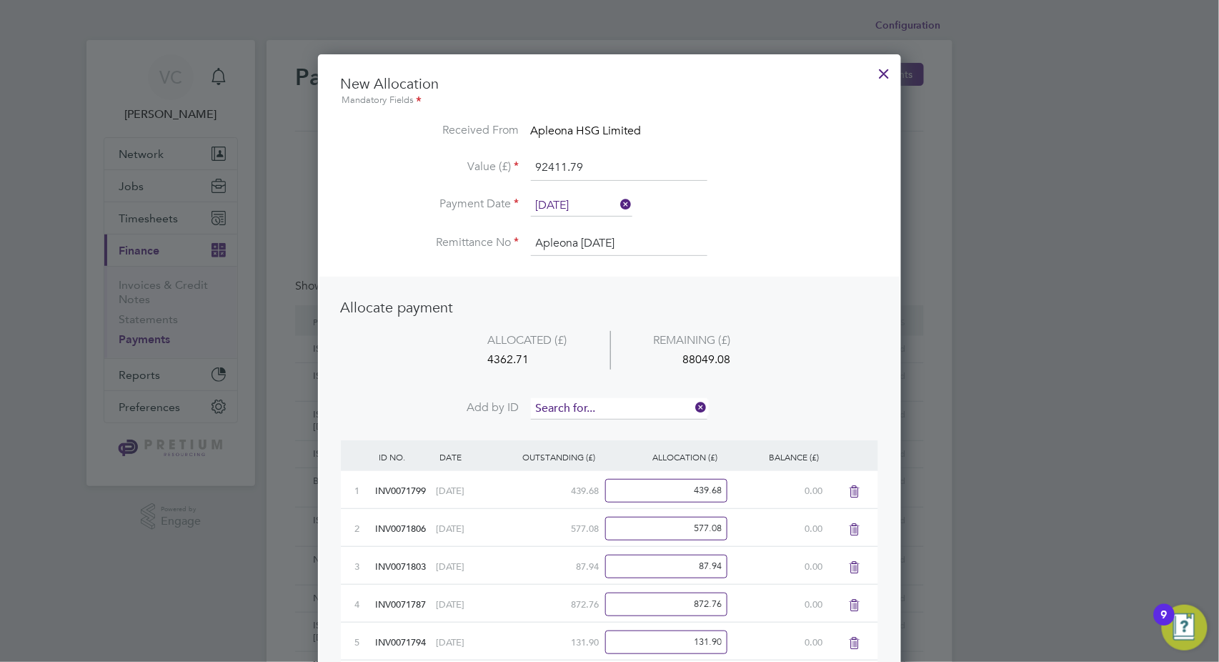
click at [606, 407] on input at bounding box center [619, 408] width 177 height 21
type input "1789"
click at [602, 430] on li "INV007 1789" at bounding box center [619, 427] width 177 height 19
click at [613, 407] on input at bounding box center [619, 408] width 177 height 21
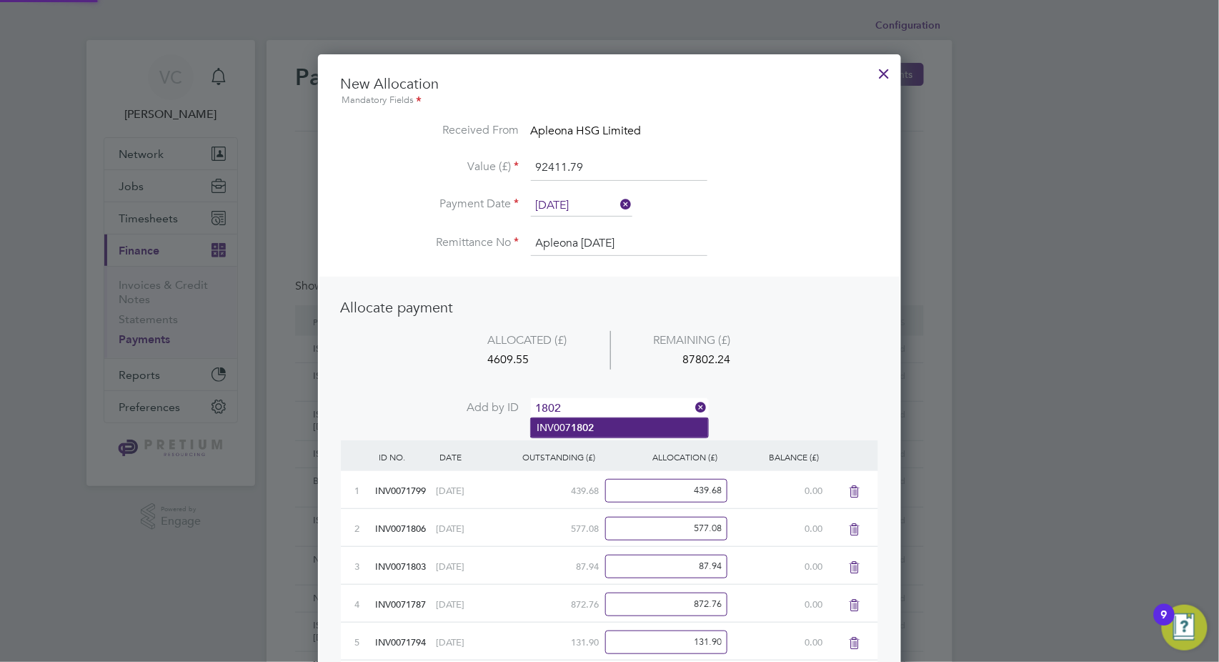
type input "1802"
click at [613, 427] on li "INV007 1802" at bounding box center [619, 427] width 177 height 19
click at [619, 408] on input at bounding box center [619, 408] width 177 height 21
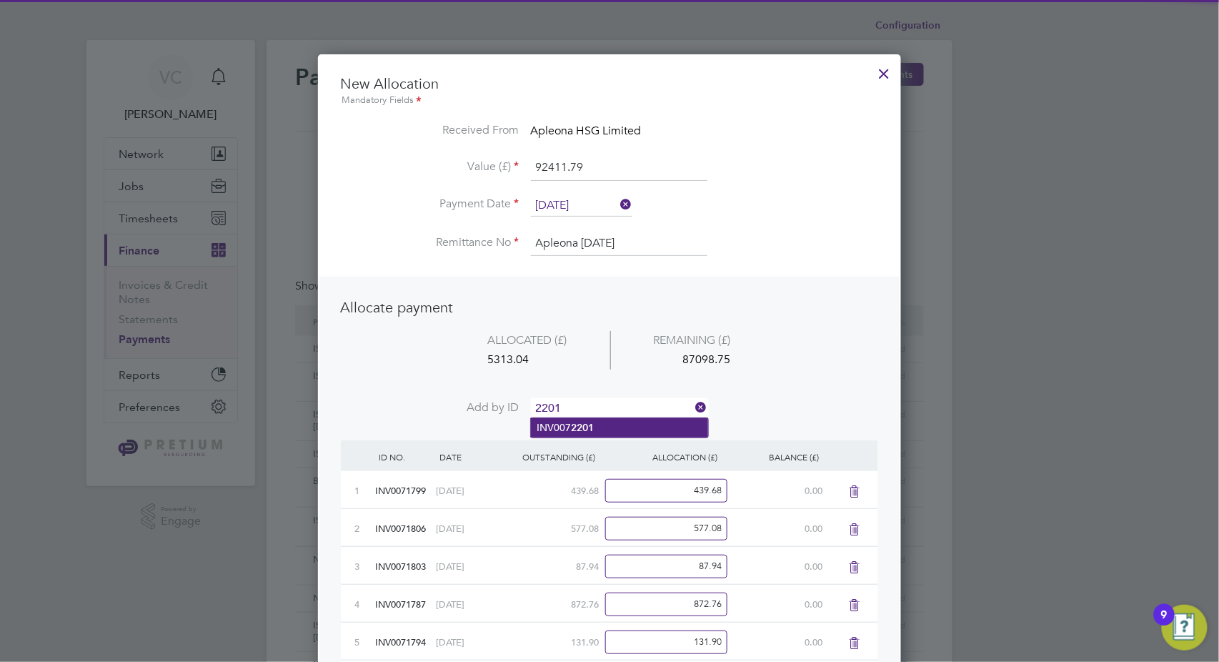
type input "2201"
click at [618, 427] on li "INV007 2201" at bounding box center [619, 427] width 177 height 19
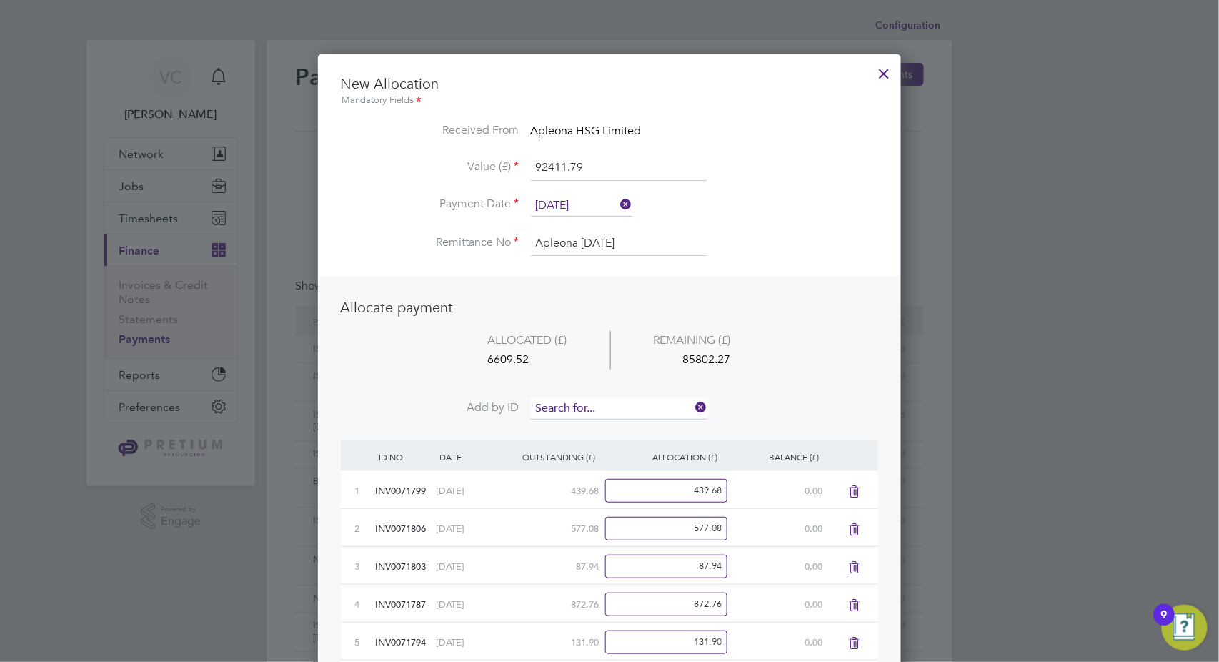
click at [620, 405] on input at bounding box center [619, 408] width 177 height 21
type input "2200"
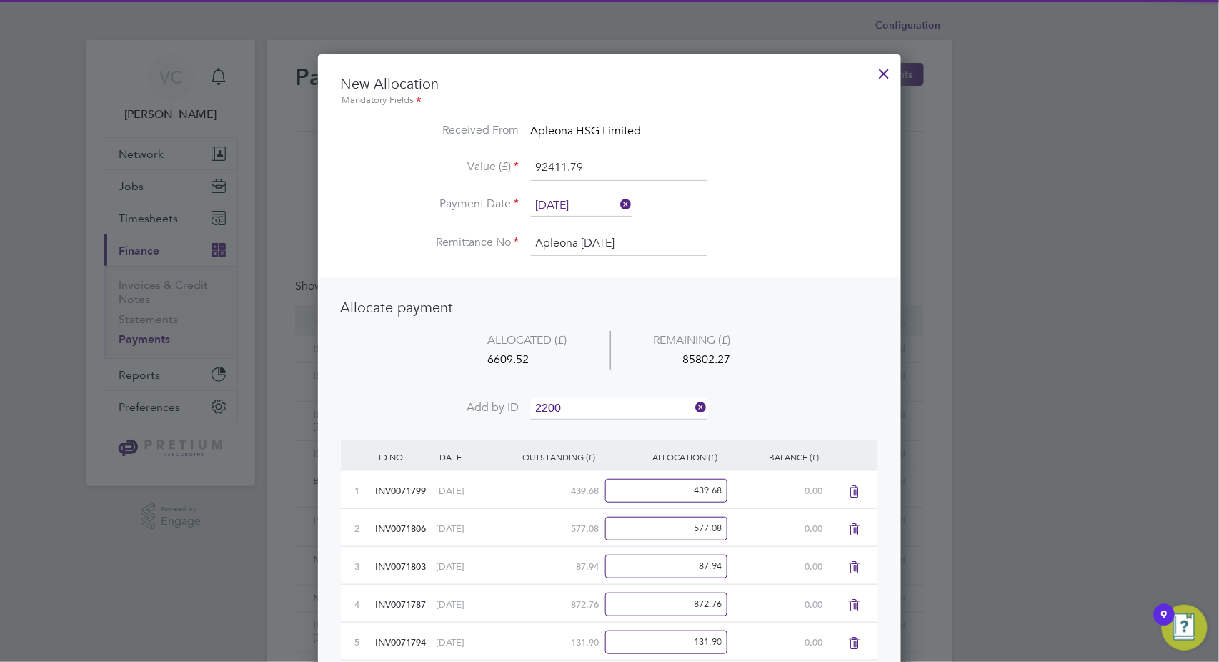
click at [613, 433] on li "INV007 2200" at bounding box center [619, 427] width 177 height 19
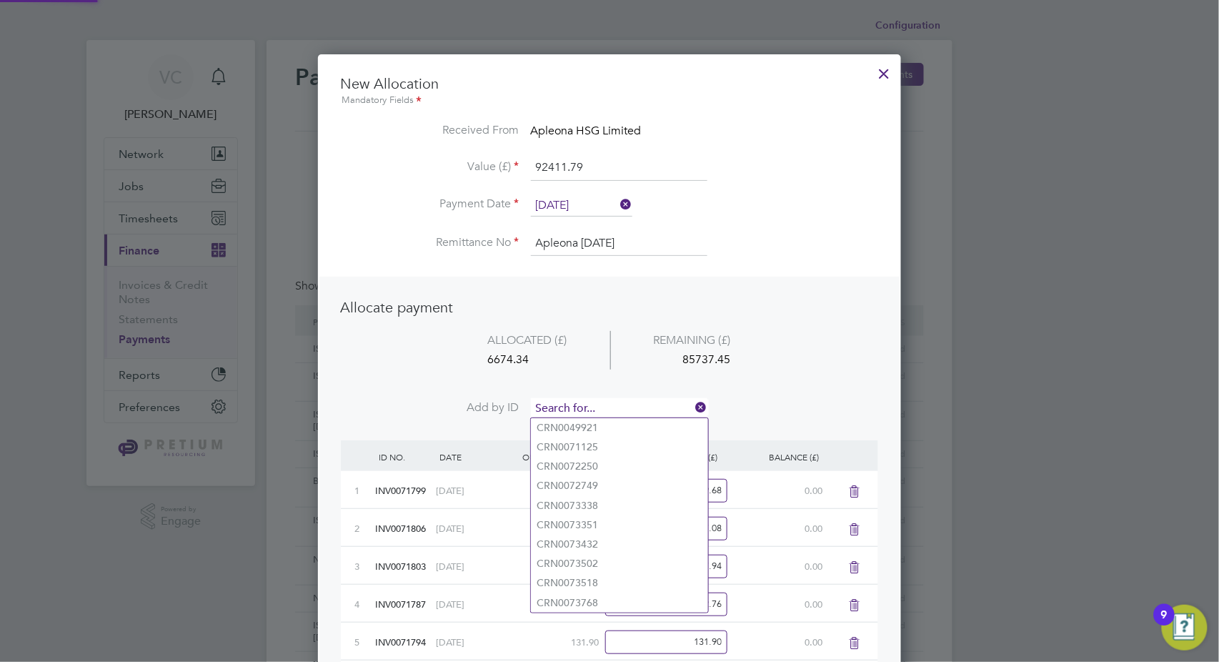
click at [618, 412] on input at bounding box center [619, 408] width 177 height 21
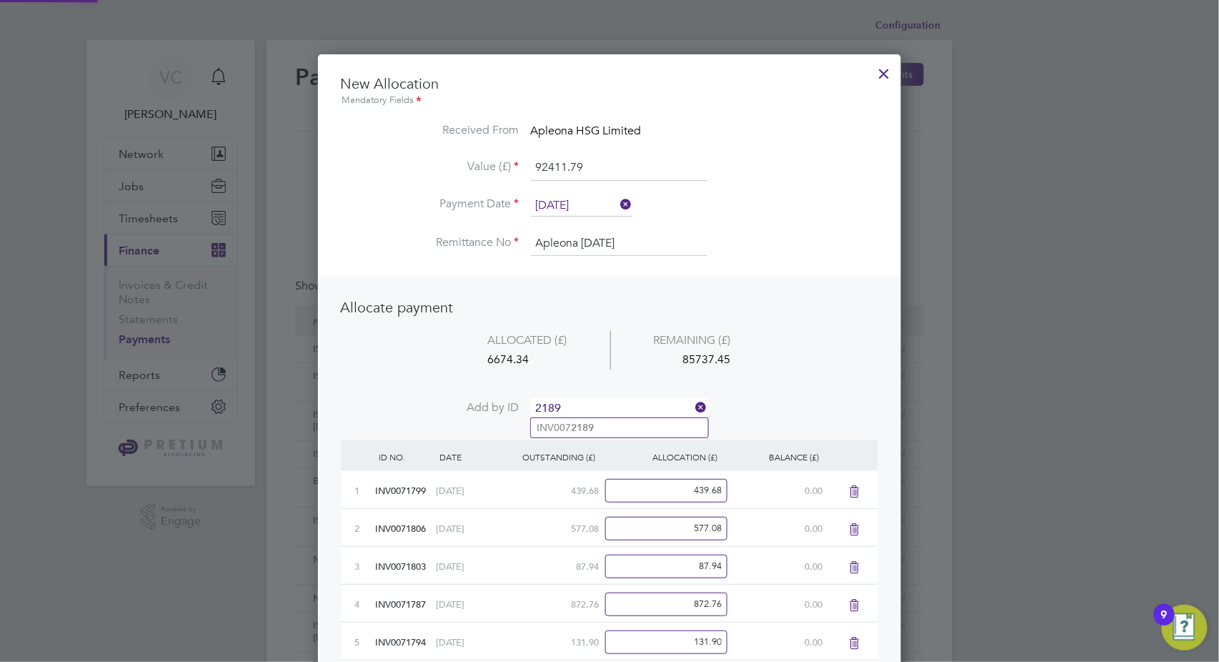
type input "2189"
click at [609, 428] on li "INV007 2189" at bounding box center [619, 427] width 177 height 19
click at [601, 407] on input at bounding box center [619, 408] width 177 height 21
type input "2195"
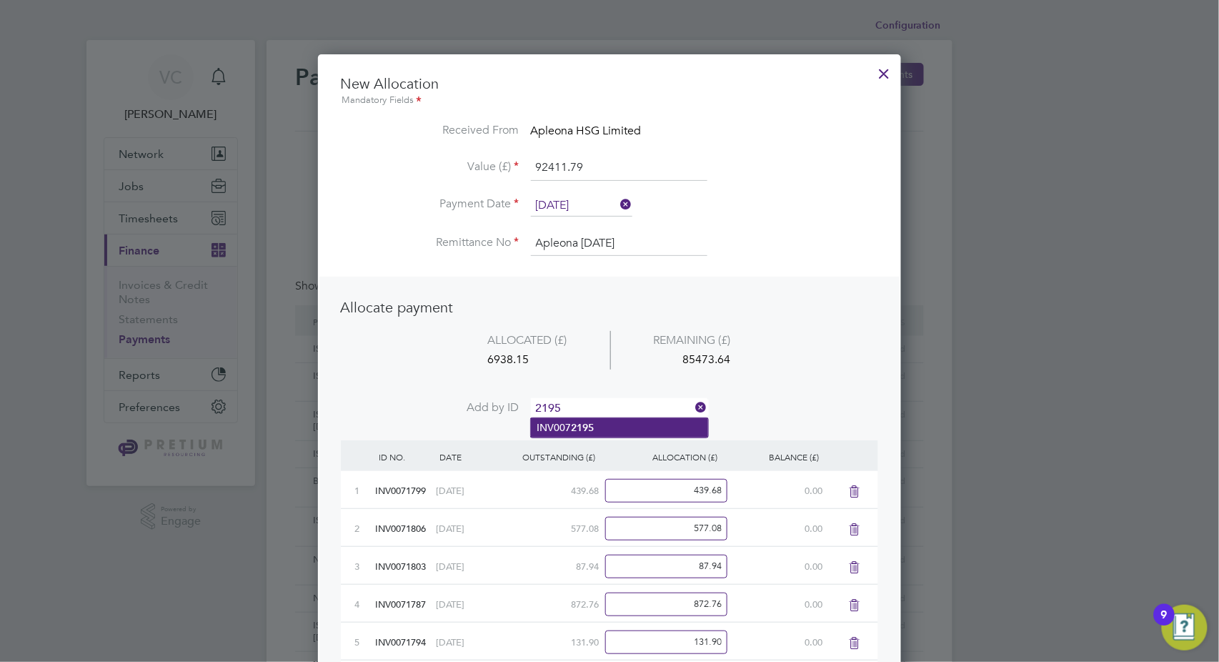
click at [590, 425] on b "2195" at bounding box center [582, 428] width 23 height 12
click at [598, 408] on input at bounding box center [619, 408] width 177 height 21
type input "2199"
click at [596, 425] on li "INV007 2199" at bounding box center [619, 427] width 177 height 19
click at [605, 403] on input at bounding box center [619, 408] width 177 height 21
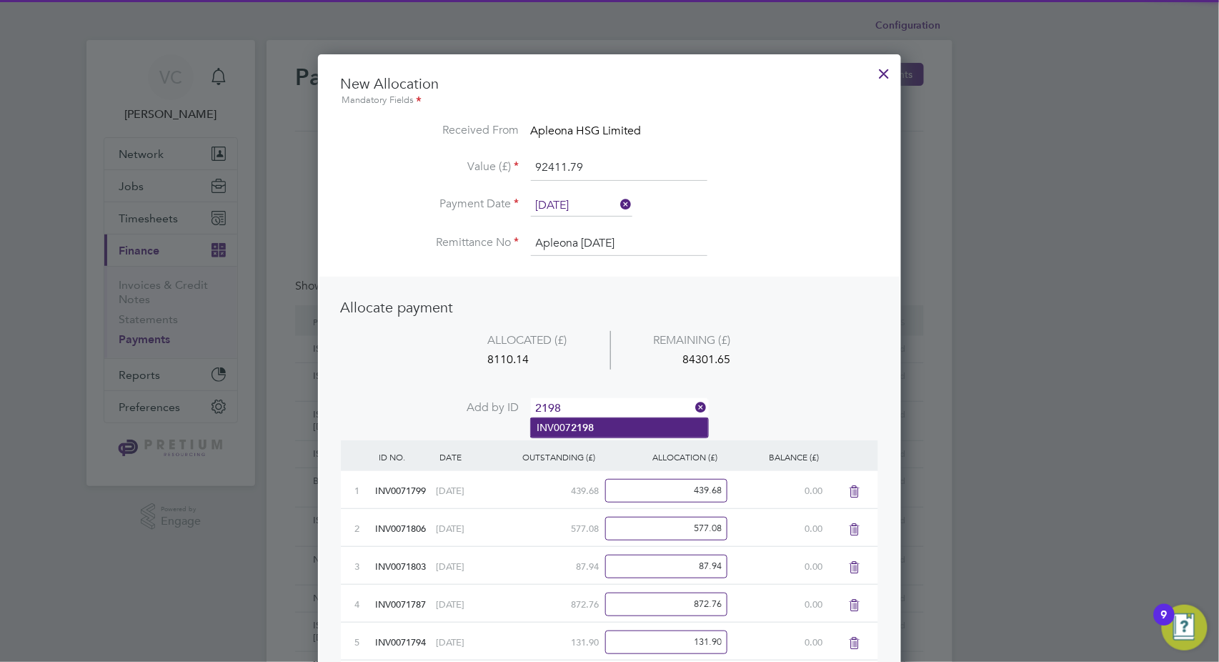
type input "2198"
click at [606, 429] on li "INV007 2198" at bounding box center [619, 427] width 177 height 19
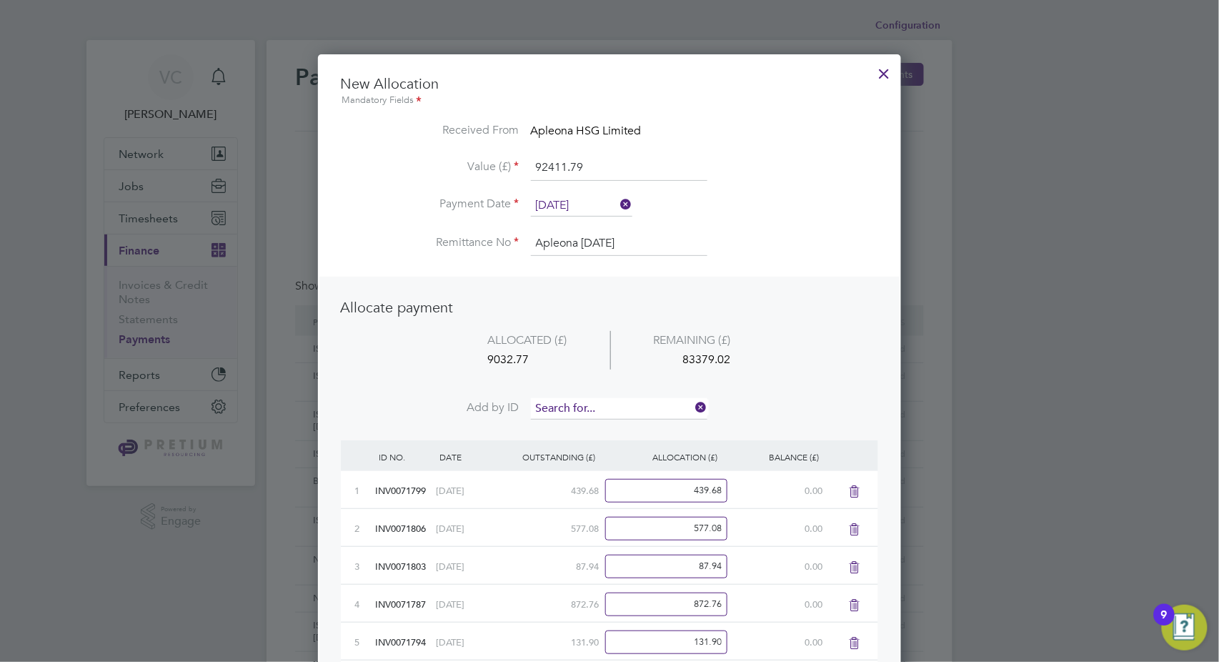
click at [620, 400] on input at bounding box center [619, 408] width 177 height 21
type input "2190"
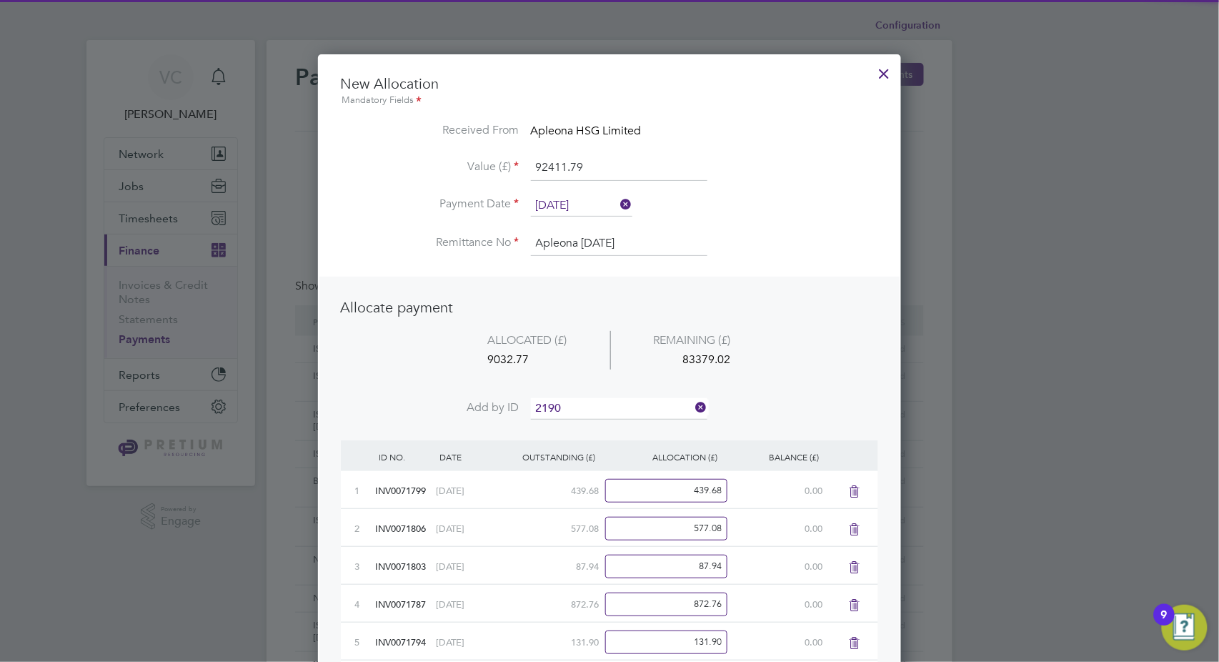
click at [603, 432] on li "INV007 2190" at bounding box center [619, 427] width 177 height 19
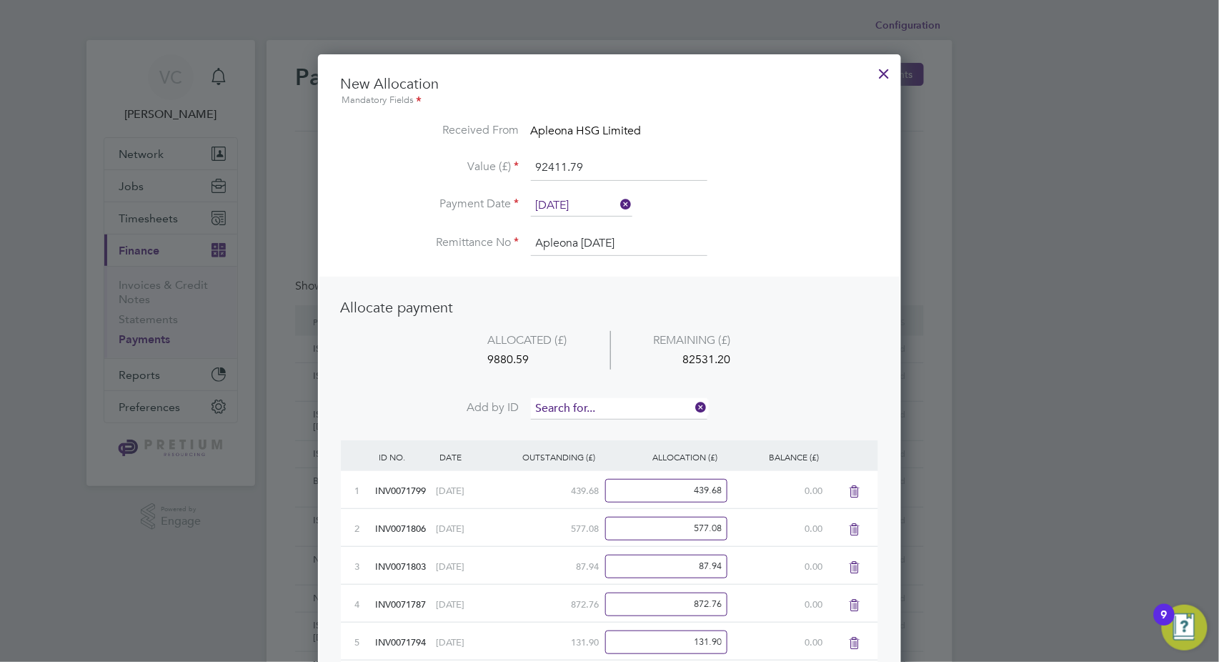
click at [603, 408] on input at bounding box center [619, 408] width 177 height 21
type input "2196"
click at [634, 427] on li "INV007 2196" at bounding box center [619, 427] width 177 height 19
click at [635, 405] on input at bounding box center [619, 408] width 177 height 21
type input "2197"
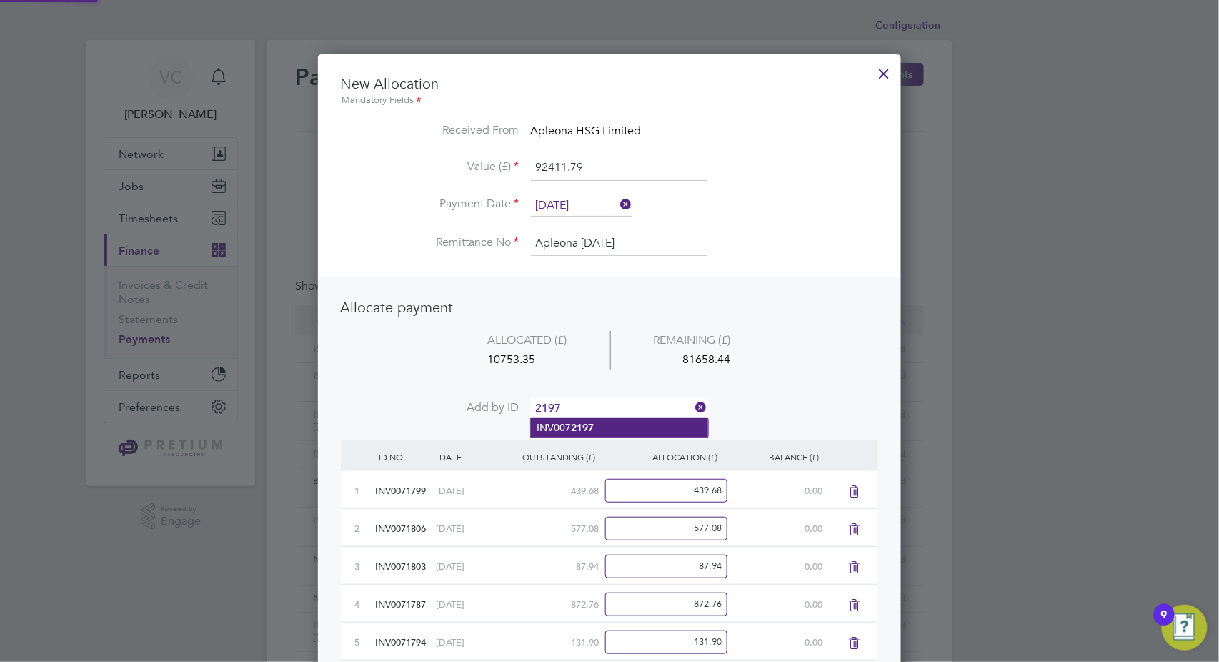
click at [629, 426] on li "INV007 2197" at bounding box center [619, 427] width 177 height 19
click at [633, 407] on input at bounding box center [619, 408] width 177 height 21
type input "2194"
click at [620, 429] on li "INV007 2194" at bounding box center [619, 427] width 177 height 19
click at [621, 403] on input at bounding box center [619, 408] width 177 height 21
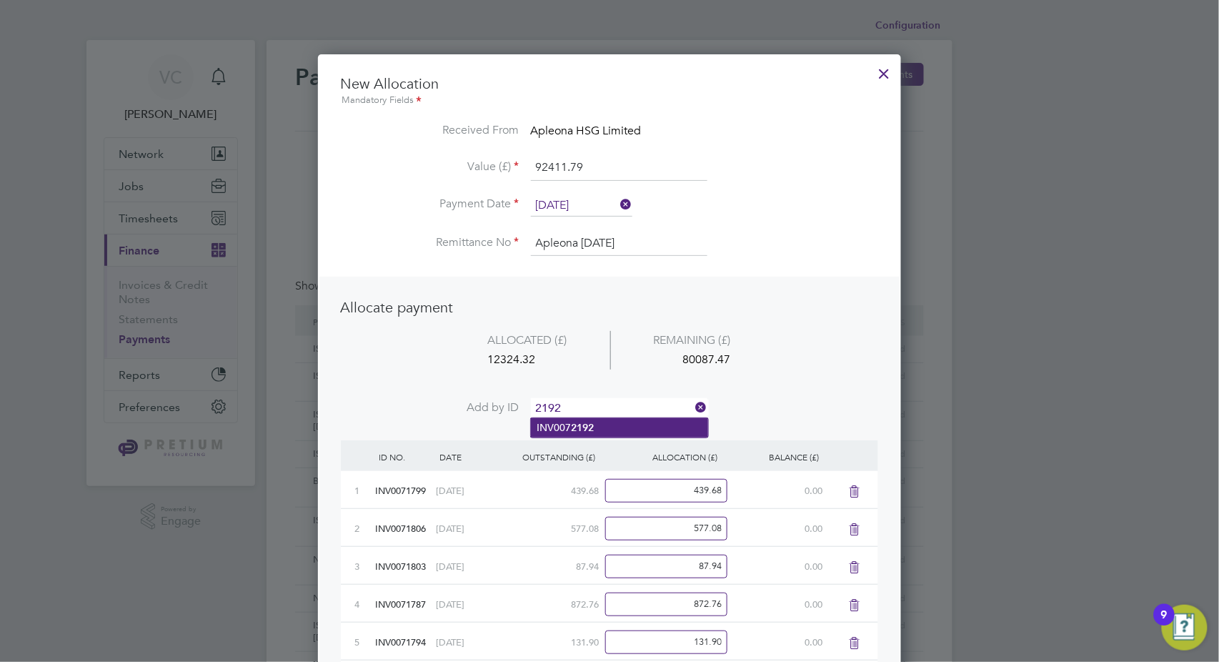
type input "2192"
click at [600, 427] on li "INV007 2192" at bounding box center [619, 427] width 177 height 19
click at [609, 407] on input at bounding box center [619, 408] width 177 height 21
type input "2193"
click at [636, 432] on li "INV007 2193" at bounding box center [619, 427] width 177 height 19
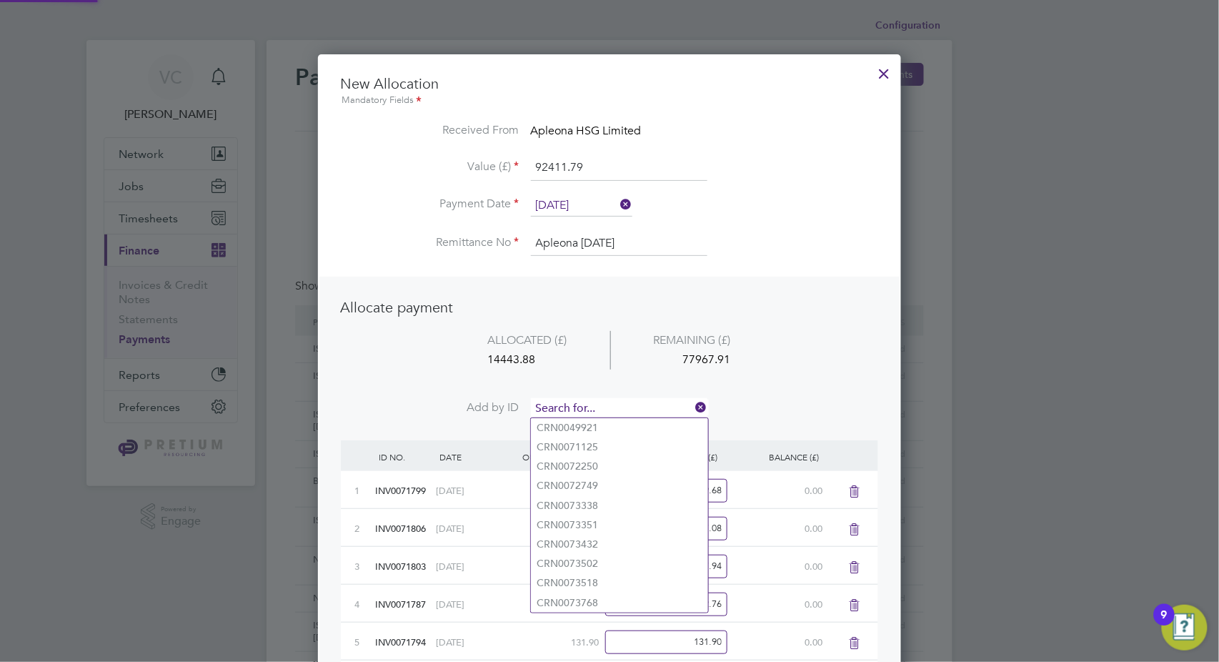
click at [628, 402] on input at bounding box center [619, 408] width 177 height 21
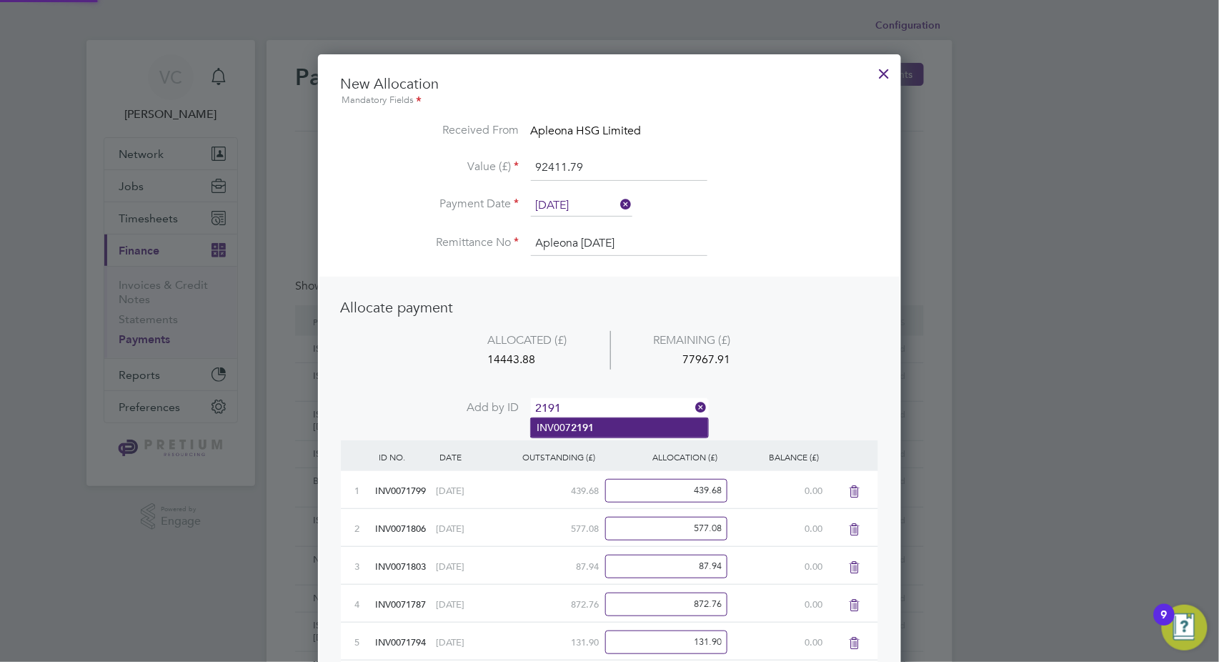
type input "2191"
click at [618, 426] on li "INV007 2191" at bounding box center [619, 427] width 177 height 19
click at [635, 408] on input at bounding box center [619, 408] width 177 height 21
type input "2001"
click at [619, 428] on li "INV007 2001" at bounding box center [619, 427] width 177 height 19
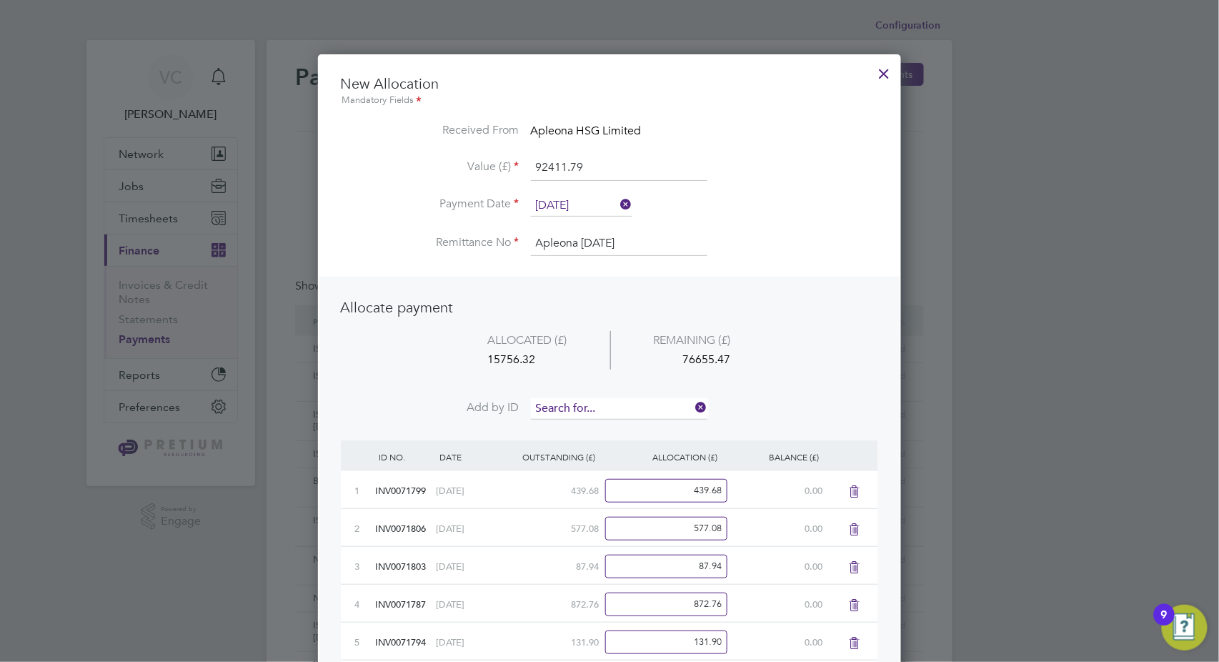
click at [621, 412] on input at bounding box center [619, 408] width 177 height 21
type input "2188"
click at [603, 426] on li "INV007 2188" at bounding box center [619, 427] width 177 height 19
click at [613, 410] on input at bounding box center [619, 408] width 177 height 21
type input "2202"
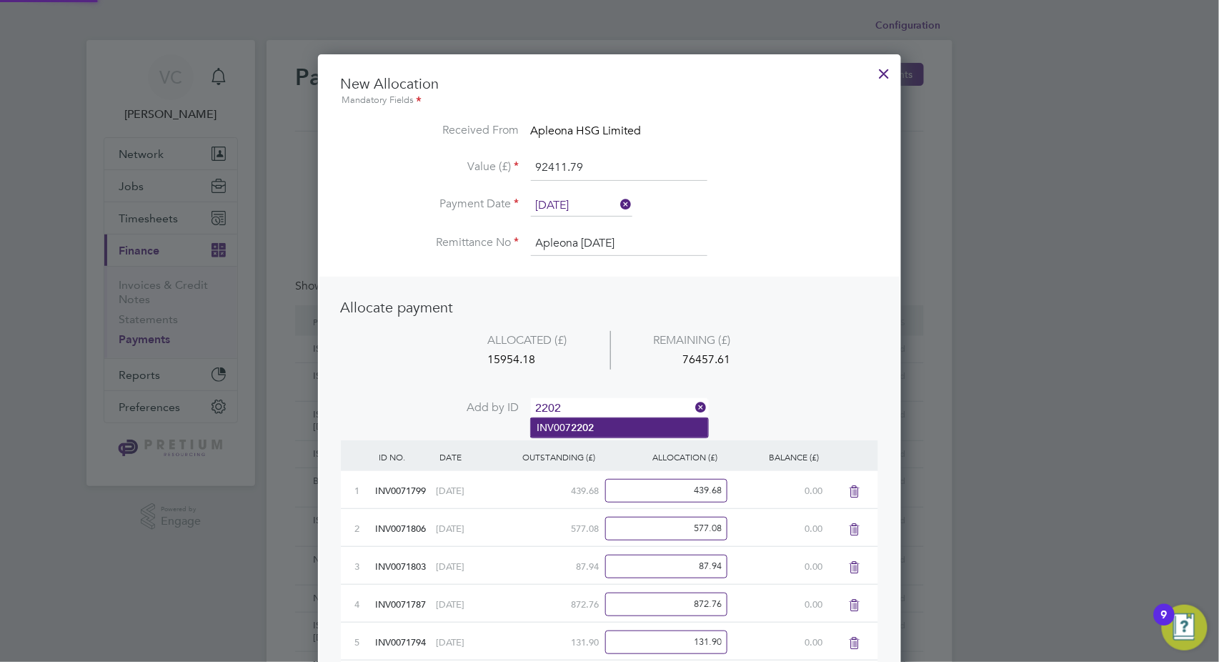
click at [594, 430] on b "2202" at bounding box center [582, 428] width 23 height 12
click at [601, 407] on input at bounding box center [619, 408] width 177 height 21
type input "2209"
click at [598, 426] on li "INV007 2209" at bounding box center [619, 427] width 177 height 19
click at [605, 407] on input at bounding box center [619, 408] width 177 height 21
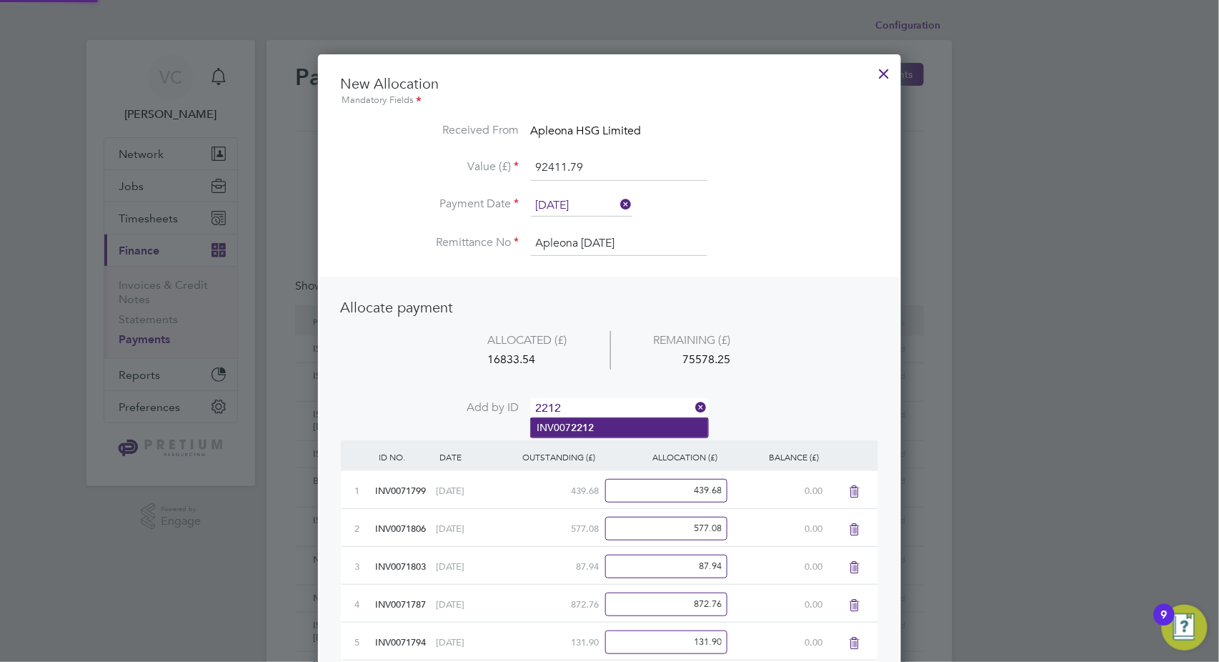
type input "2212"
click at [605, 428] on li "INV007 2212" at bounding box center [619, 427] width 177 height 19
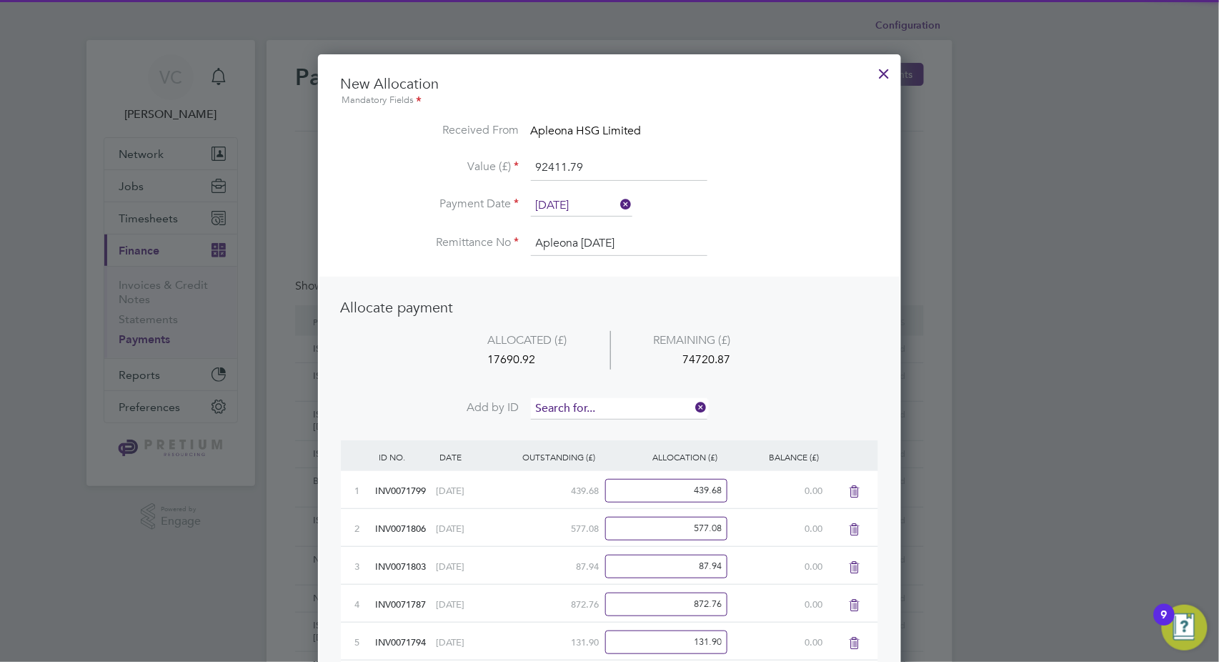
click at [614, 410] on input at bounding box center [619, 408] width 177 height 21
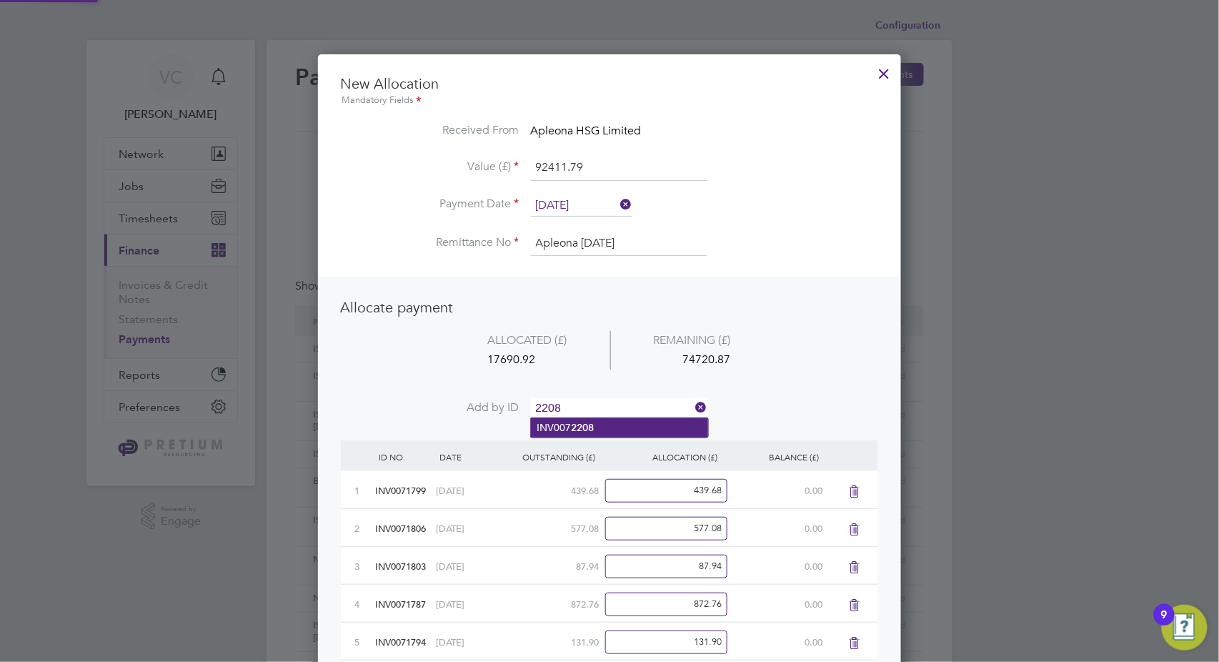
type input "2208"
click at [595, 425] on li "INV007 2208" at bounding box center [619, 427] width 177 height 19
click at [601, 400] on input at bounding box center [619, 408] width 177 height 21
type input "2211"
click at [595, 427] on li "INV007 2211" at bounding box center [619, 427] width 177 height 19
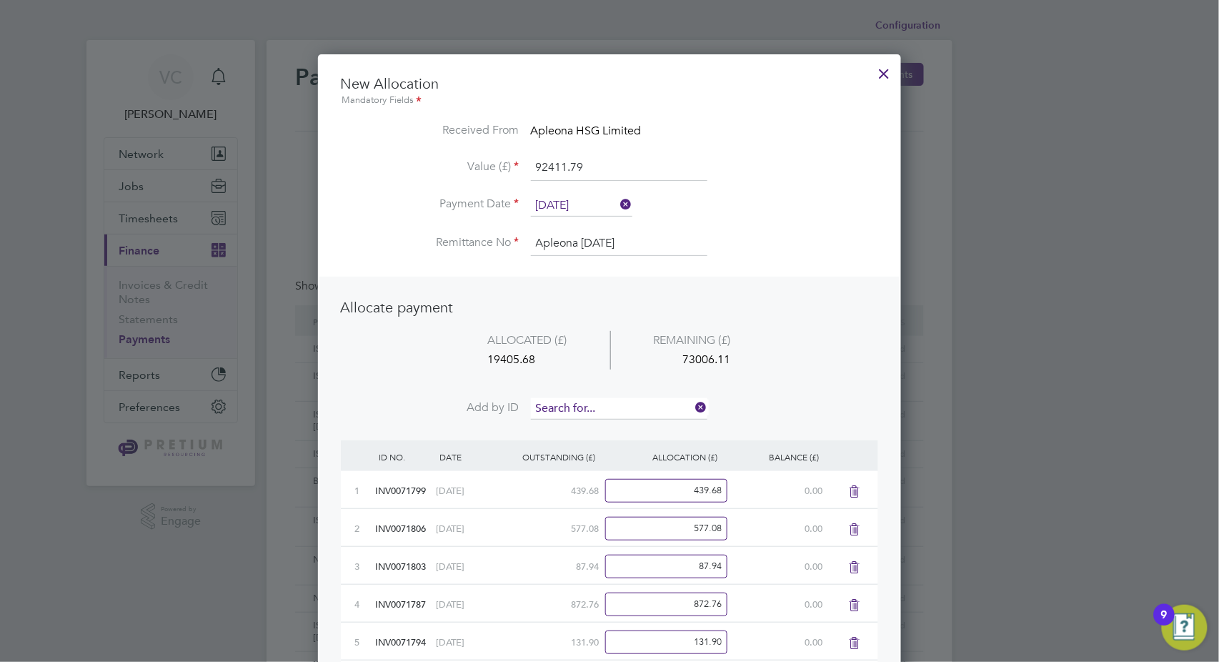
click at [600, 408] on input at bounding box center [619, 408] width 177 height 21
type input "2225"
click at [580, 425] on b "2225" at bounding box center [582, 428] width 23 height 12
click at [598, 402] on input at bounding box center [619, 408] width 177 height 21
type input "2213"
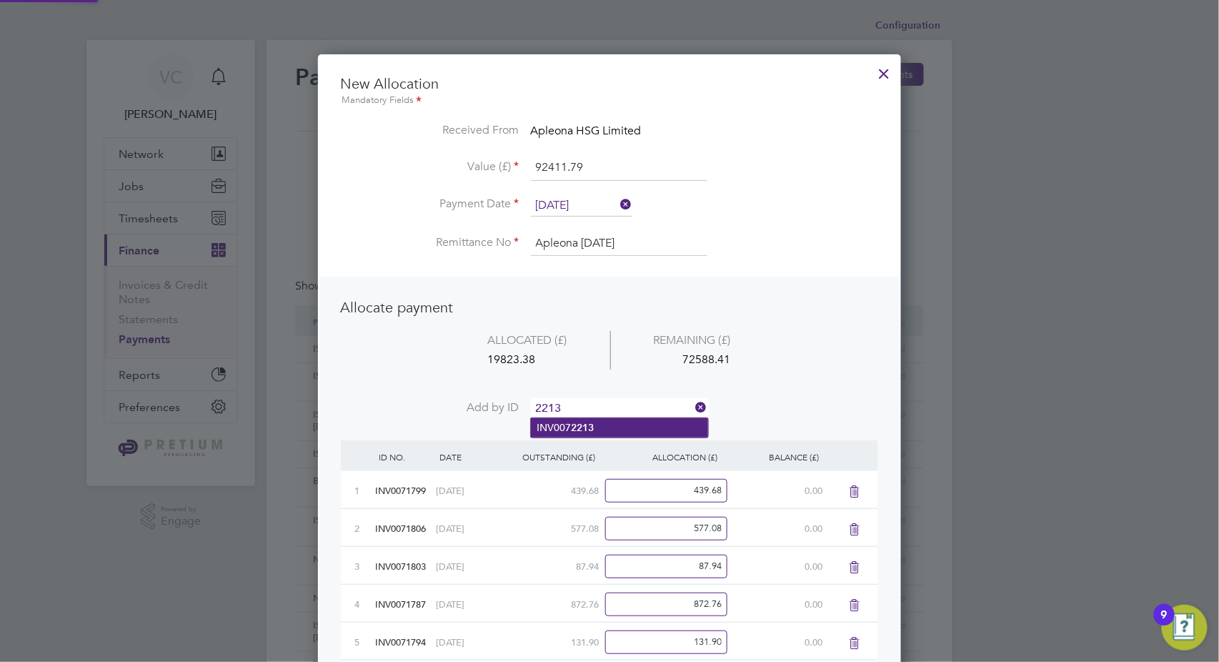
click at [595, 423] on li "INV007 2213" at bounding box center [619, 427] width 177 height 19
click at [601, 406] on input at bounding box center [619, 408] width 177 height 21
type input "2218"
click at [586, 427] on b "2218" at bounding box center [582, 428] width 23 height 12
click at [592, 406] on input at bounding box center [619, 408] width 177 height 21
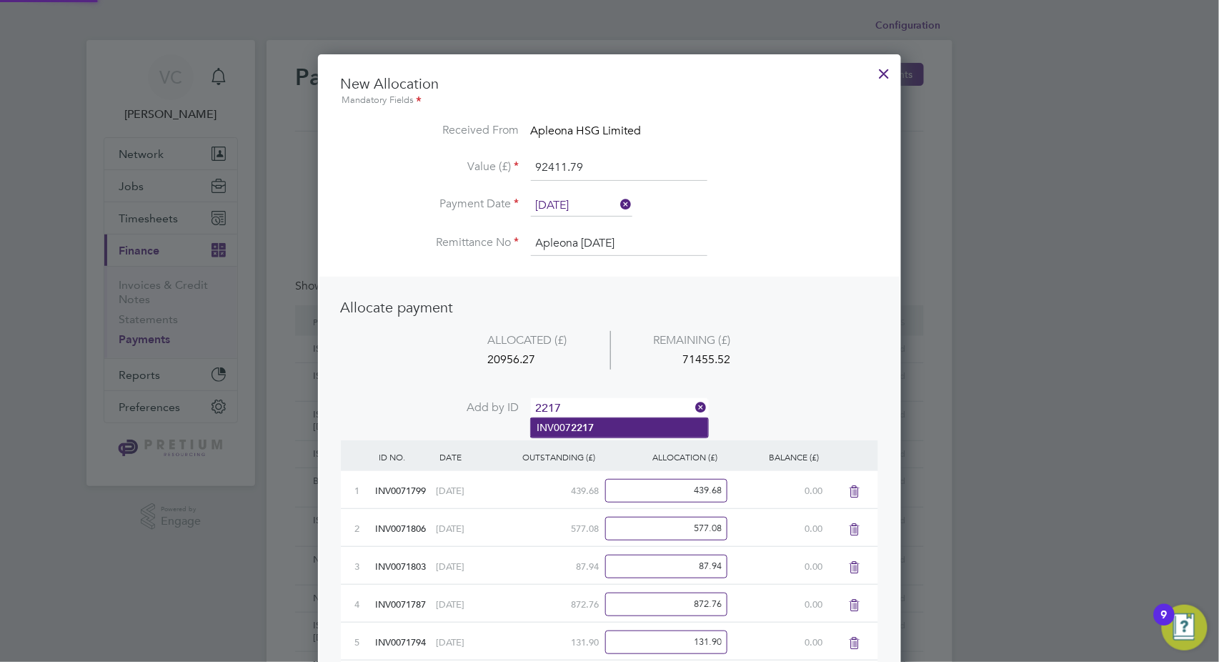
type input "2217"
click at [581, 424] on b "2217" at bounding box center [582, 428] width 23 height 12
click at [584, 408] on input at bounding box center [619, 408] width 177 height 21
type input "2216"
click at [575, 425] on b "2216" at bounding box center [582, 428] width 23 height 12
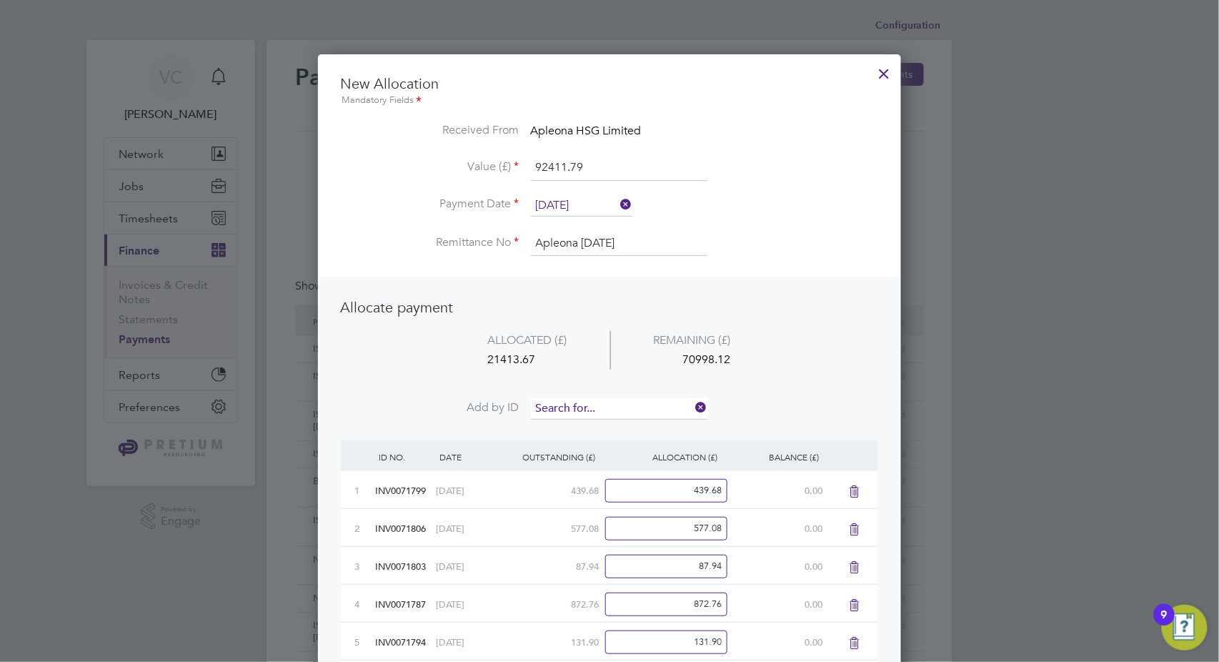
click at [570, 402] on input at bounding box center [619, 408] width 177 height 21
type input "2227"
click at [577, 435] on li "INV007 2227" at bounding box center [619, 427] width 177 height 19
click at [589, 411] on input at bounding box center [619, 408] width 177 height 21
type input "2229"
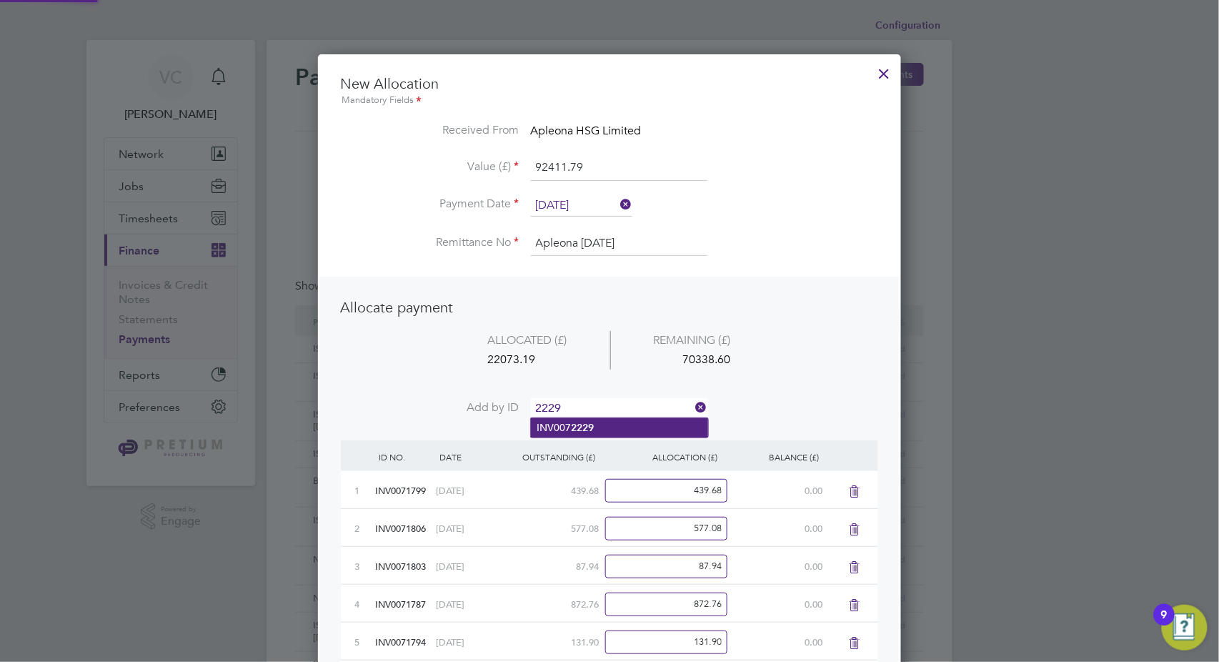
click at [593, 423] on b "2229" at bounding box center [582, 428] width 23 height 12
click at [593, 406] on input at bounding box center [619, 408] width 177 height 21
type input "2228"
click at [578, 424] on b "2228" at bounding box center [582, 428] width 23 height 12
click at [588, 408] on input at bounding box center [619, 408] width 177 height 21
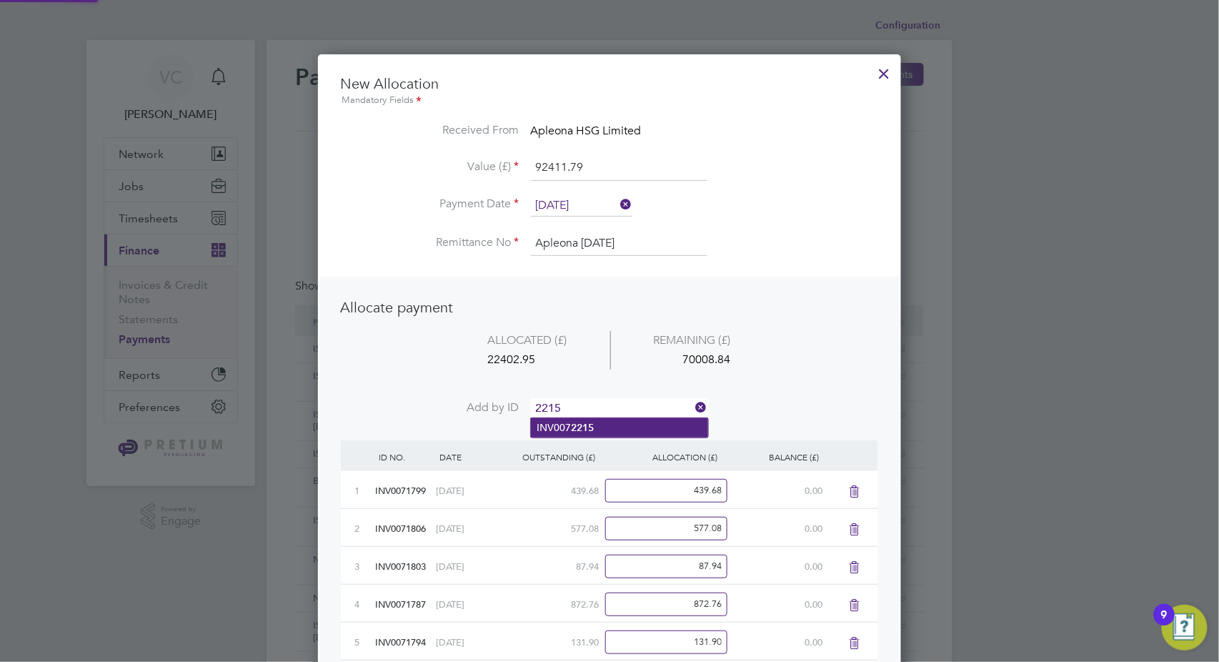
type input "2215"
click at [586, 427] on b "2215" at bounding box center [582, 428] width 23 height 12
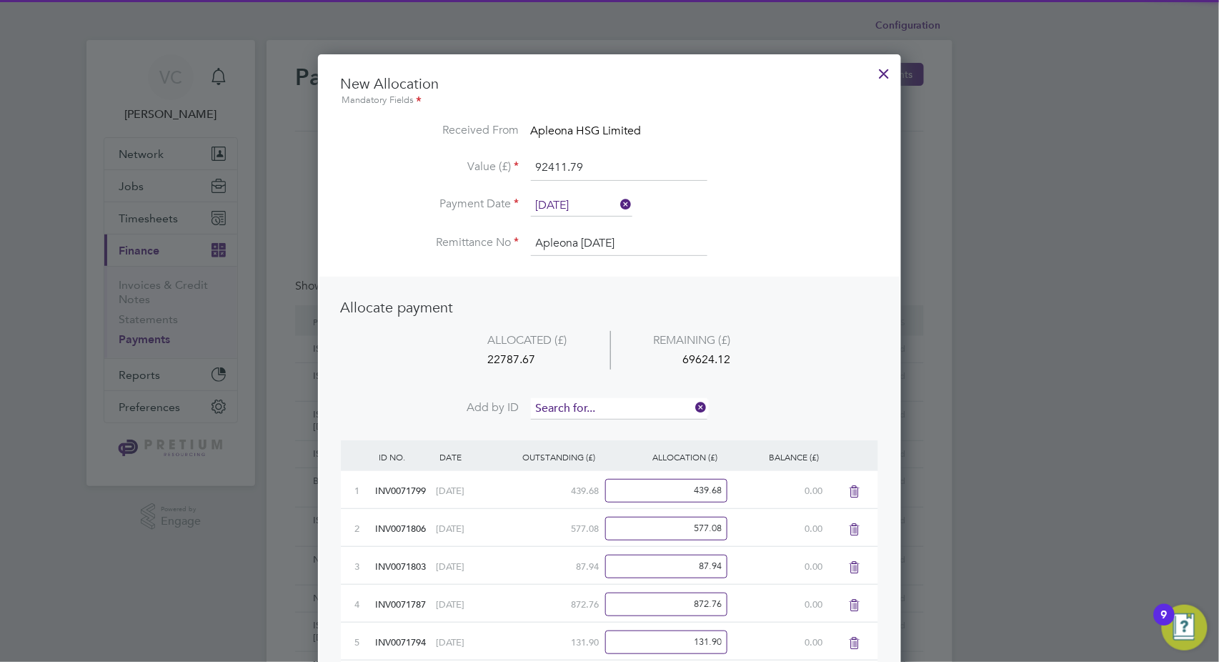
click at [593, 405] on input at bounding box center [619, 408] width 177 height 21
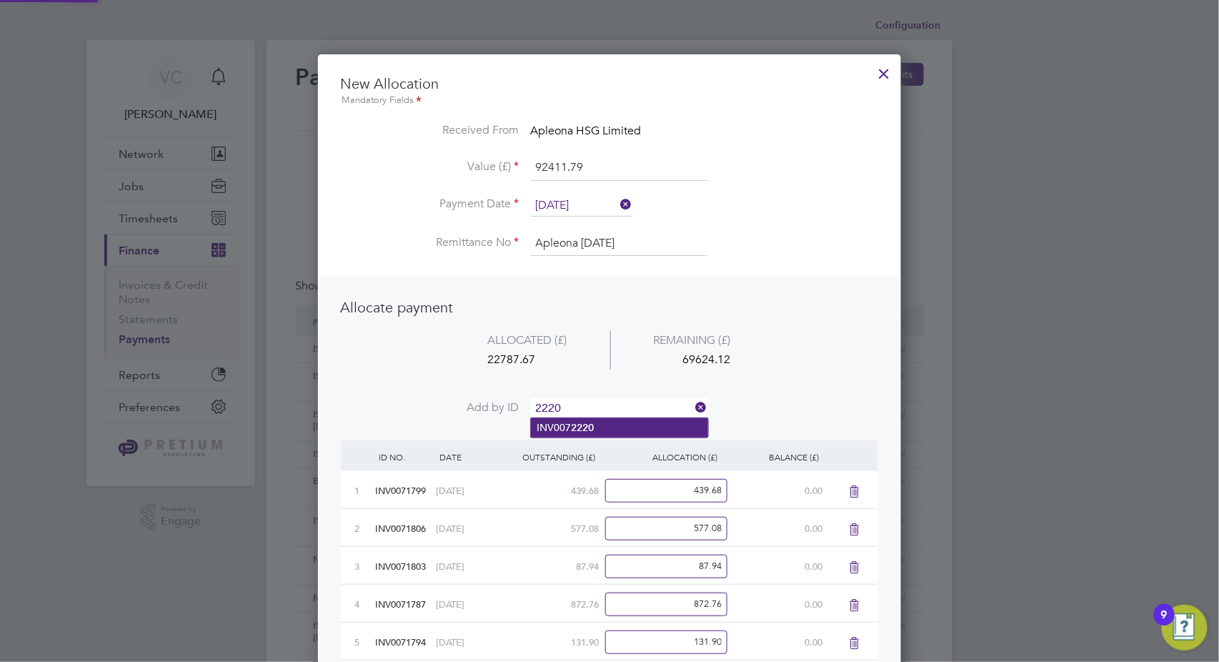
type input "2220"
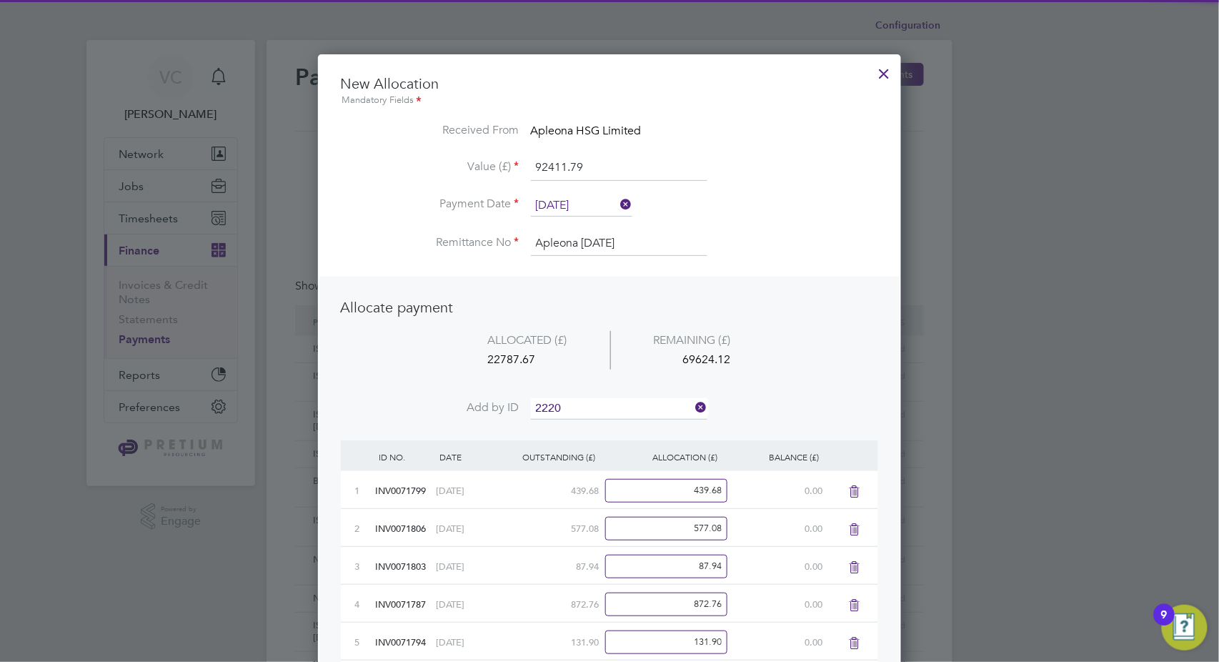
click at [590, 429] on b "2220" at bounding box center [582, 428] width 23 height 12
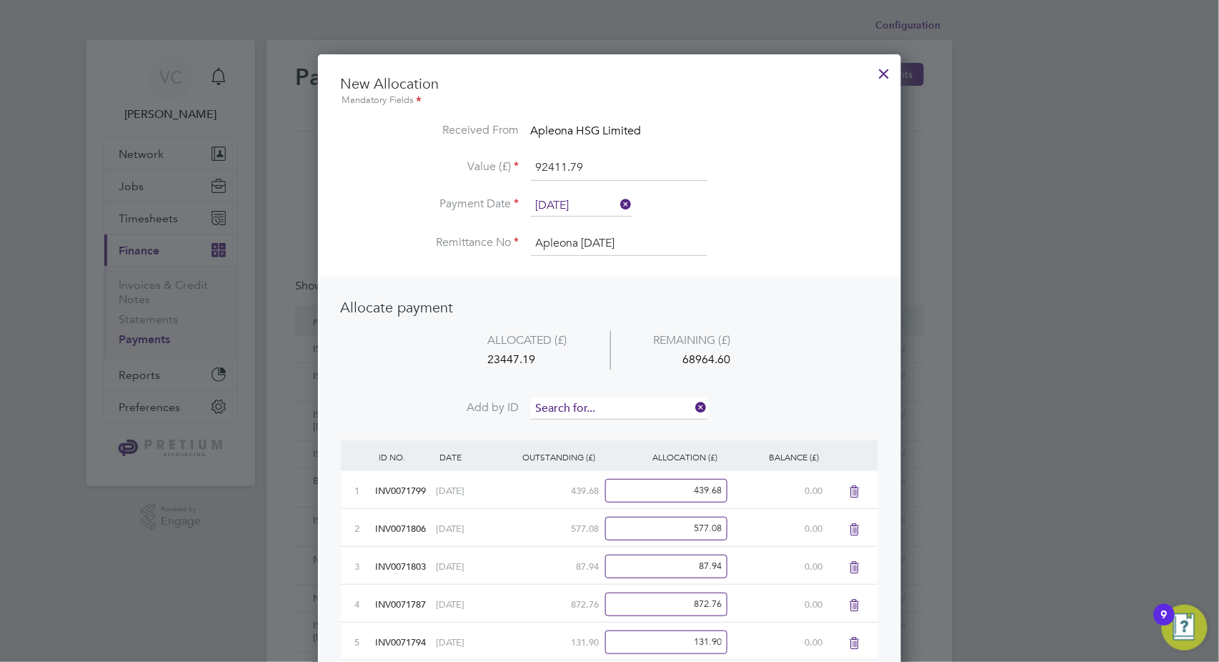
click at [593, 398] on input at bounding box center [619, 408] width 177 height 21
type input "2232"
click at [575, 422] on b "2232" at bounding box center [582, 428] width 23 height 12
click at [586, 403] on input at bounding box center [619, 408] width 177 height 21
type input "2226"
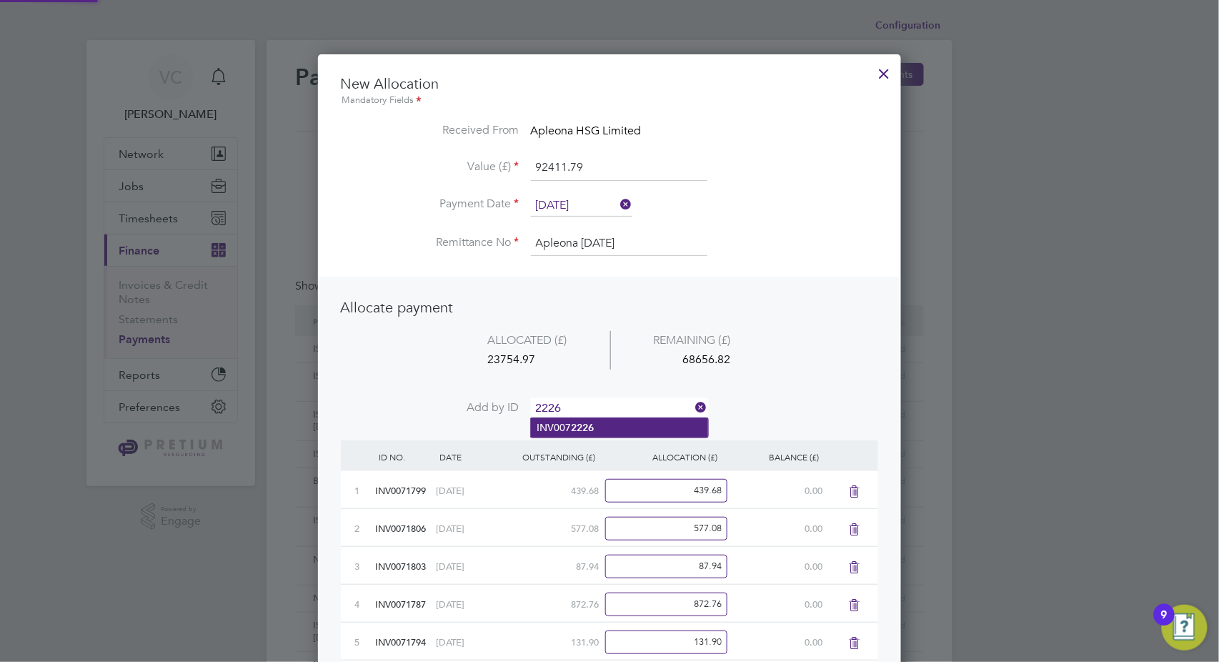
click at [566, 426] on li "INV007 2226" at bounding box center [619, 427] width 177 height 19
click at [582, 408] on input at bounding box center [619, 408] width 177 height 21
type input "2219"
click at [582, 428] on b "2219" at bounding box center [582, 428] width 23 height 12
click at [584, 406] on input at bounding box center [619, 408] width 177 height 21
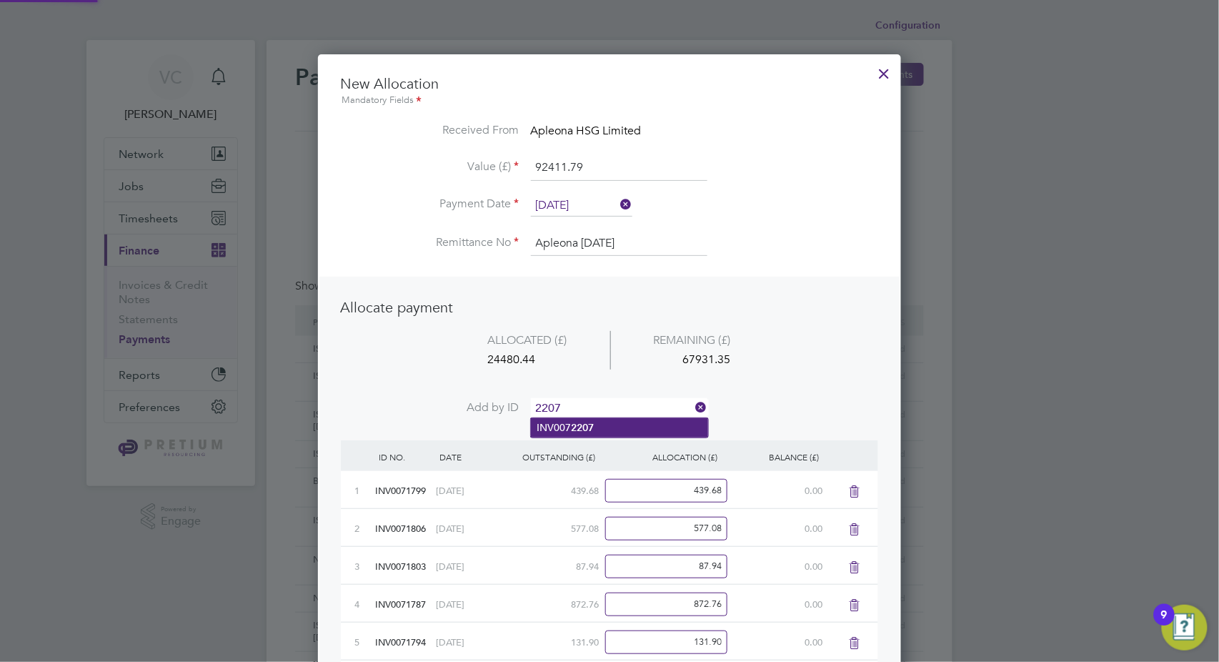
type input "2207"
click at [595, 425] on li "INV007 2207" at bounding box center [619, 427] width 177 height 19
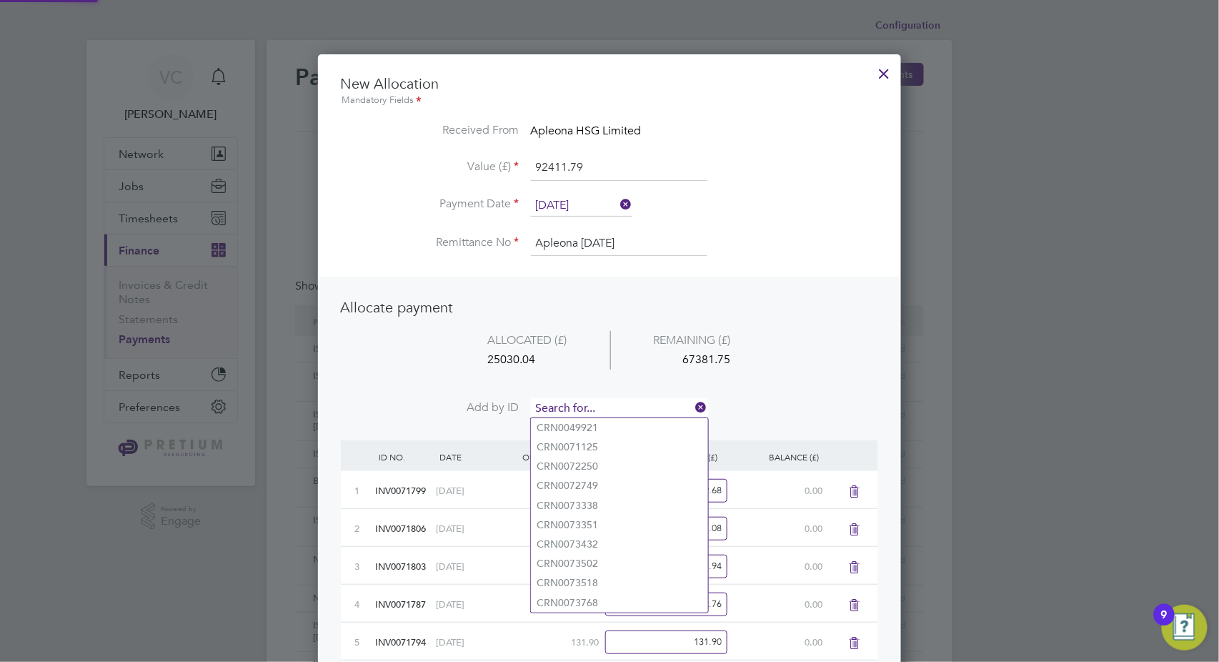
click at [609, 410] on input at bounding box center [619, 408] width 177 height 21
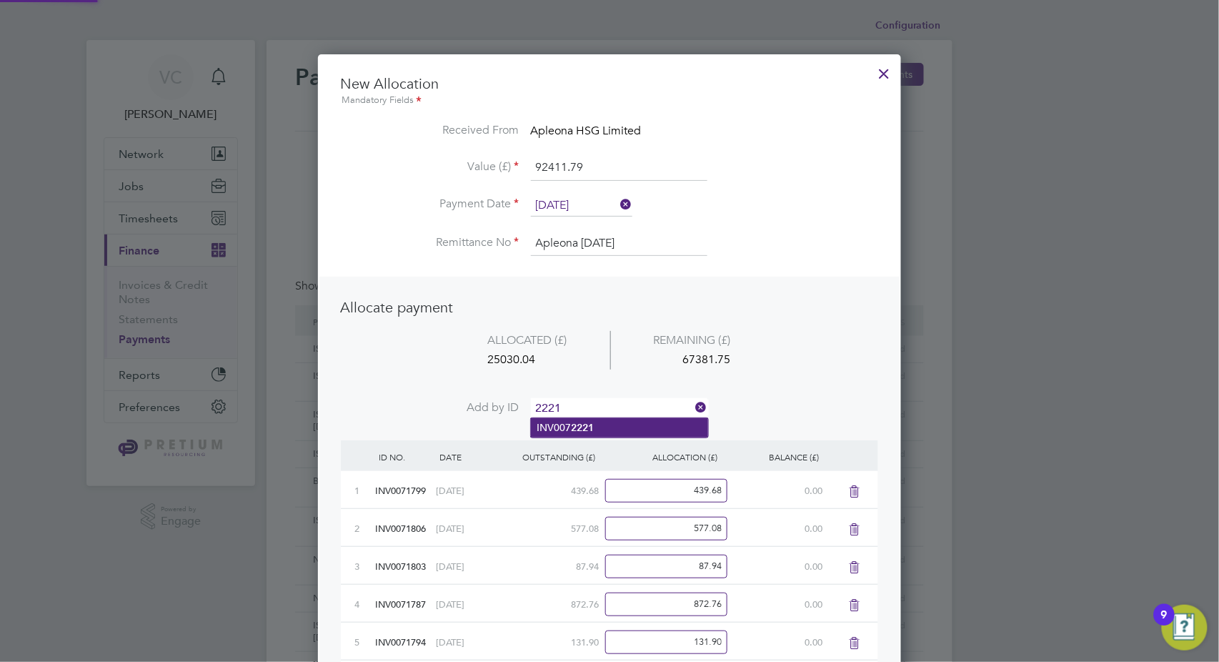
type input "2221"
click at [595, 427] on li "INV007 2221" at bounding box center [619, 427] width 177 height 19
click at [603, 409] on input at bounding box center [619, 408] width 177 height 21
type input "2210"
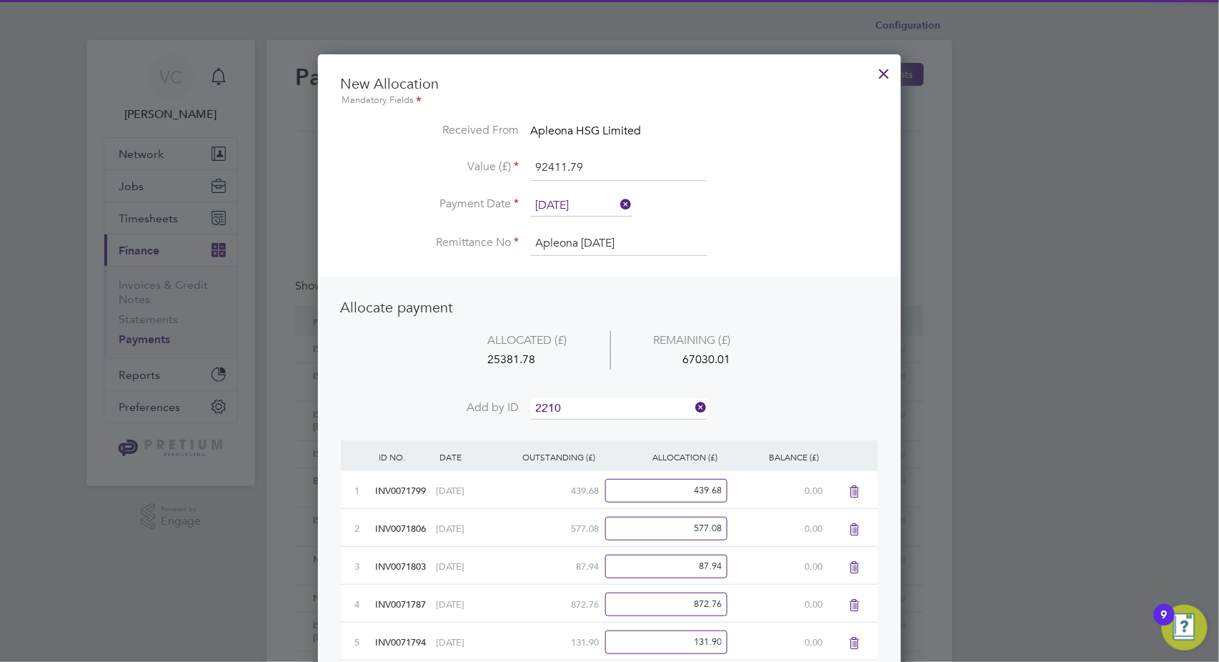
click at [610, 430] on li "INV007 2210" at bounding box center [619, 427] width 177 height 19
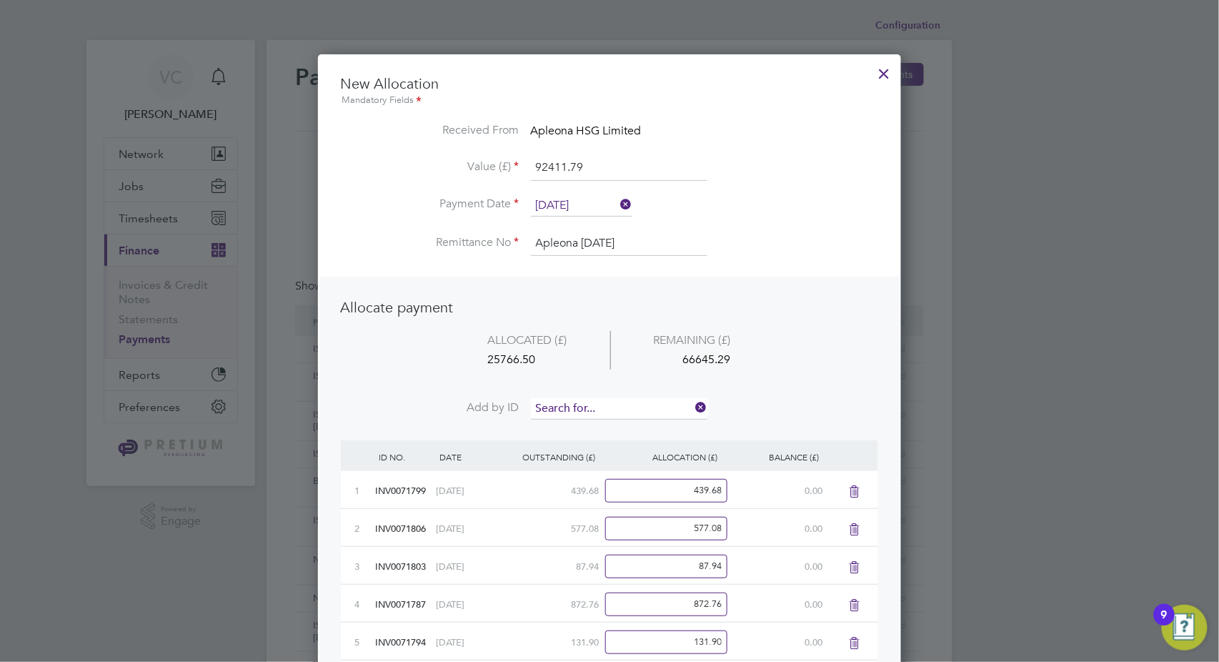
click at [618, 406] on input at bounding box center [619, 408] width 177 height 21
type input "2214"
click at [600, 421] on li "INV007 2214" at bounding box center [619, 427] width 177 height 19
click at [609, 407] on input at bounding box center [619, 408] width 177 height 21
type input "2222"
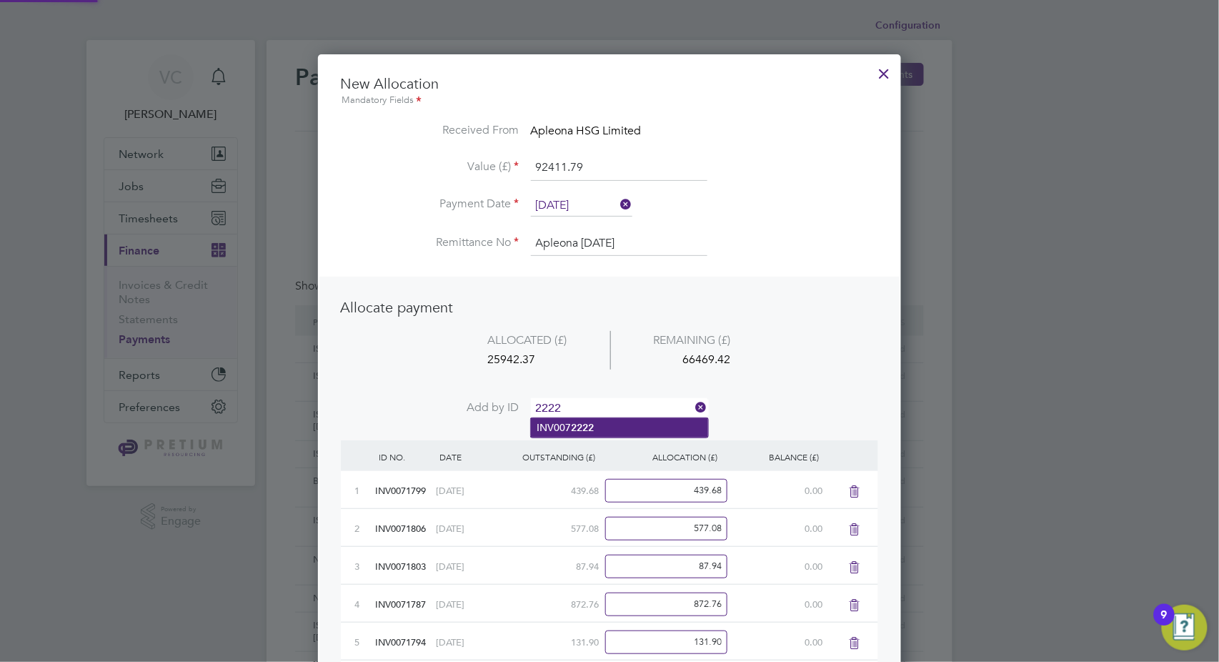
click at [616, 425] on li "INV007 2222" at bounding box center [619, 427] width 177 height 19
click at [619, 405] on input at bounding box center [619, 408] width 177 height 21
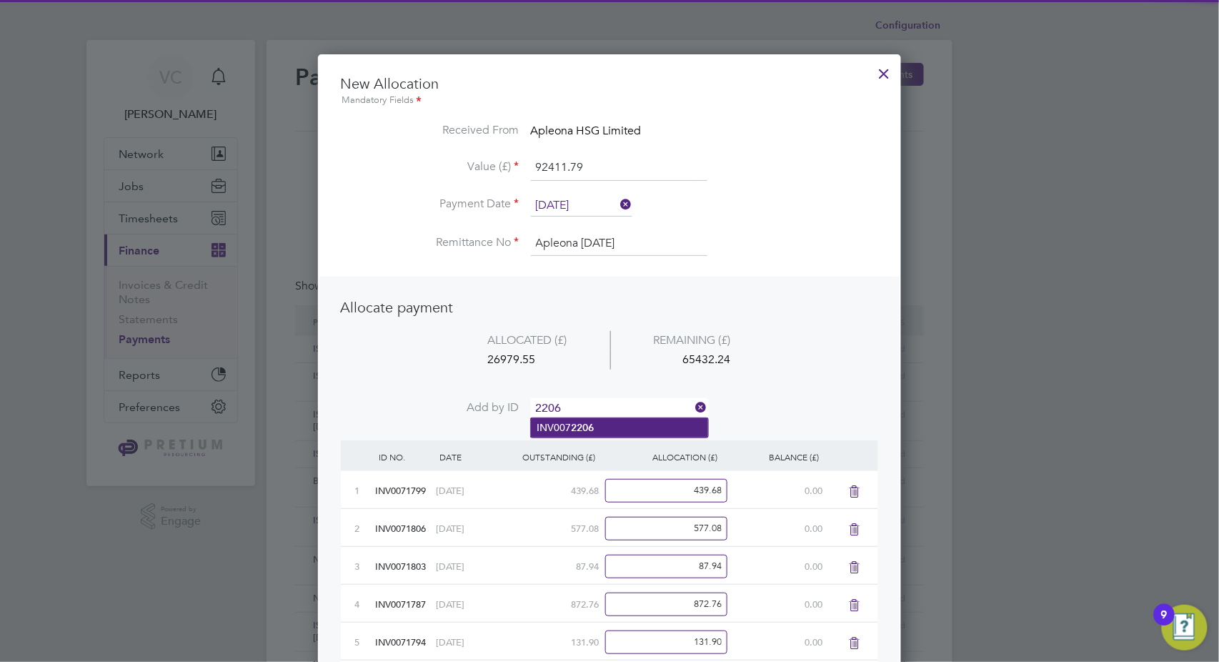
type input "2206"
click at [609, 429] on li "INV007 2206" at bounding box center [619, 427] width 177 height 19
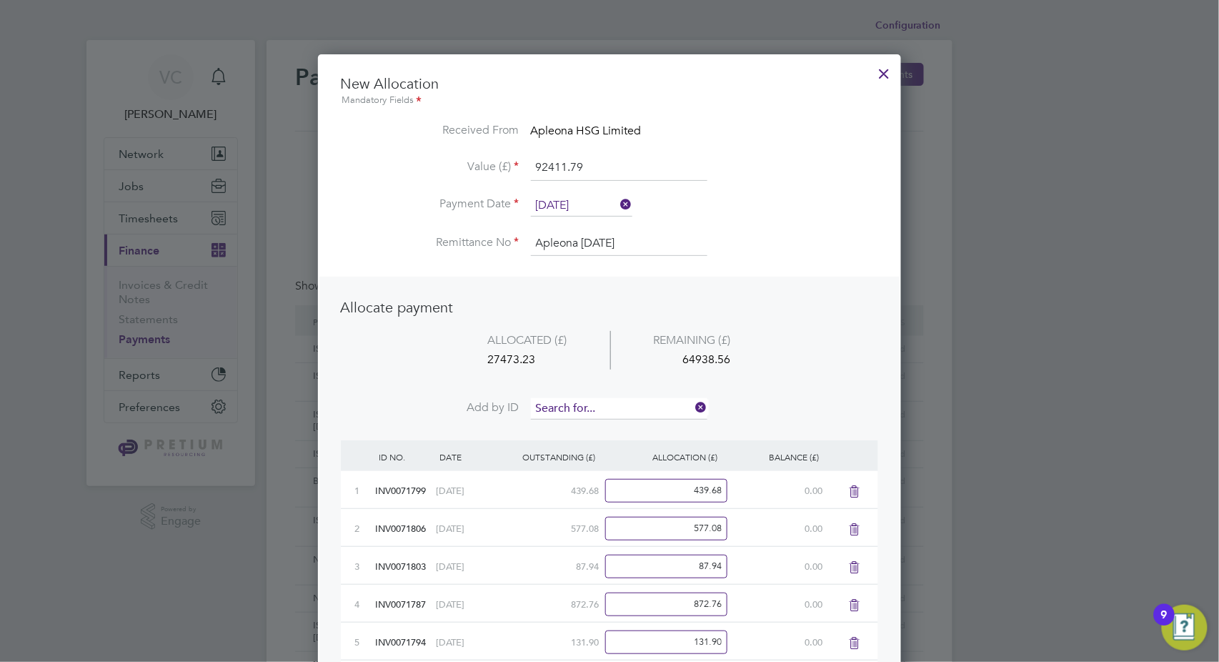
click at [620, 410] on input at bounding box center [619, 408] width 177 height 21
type input "2231"
click at [603, 435] on li "INV007 2231" at bounding box center [619, 427] width 177 height 19
click at [615, 407] on input at bounding box center [619, 408] width 177 height 21
type input "2230"
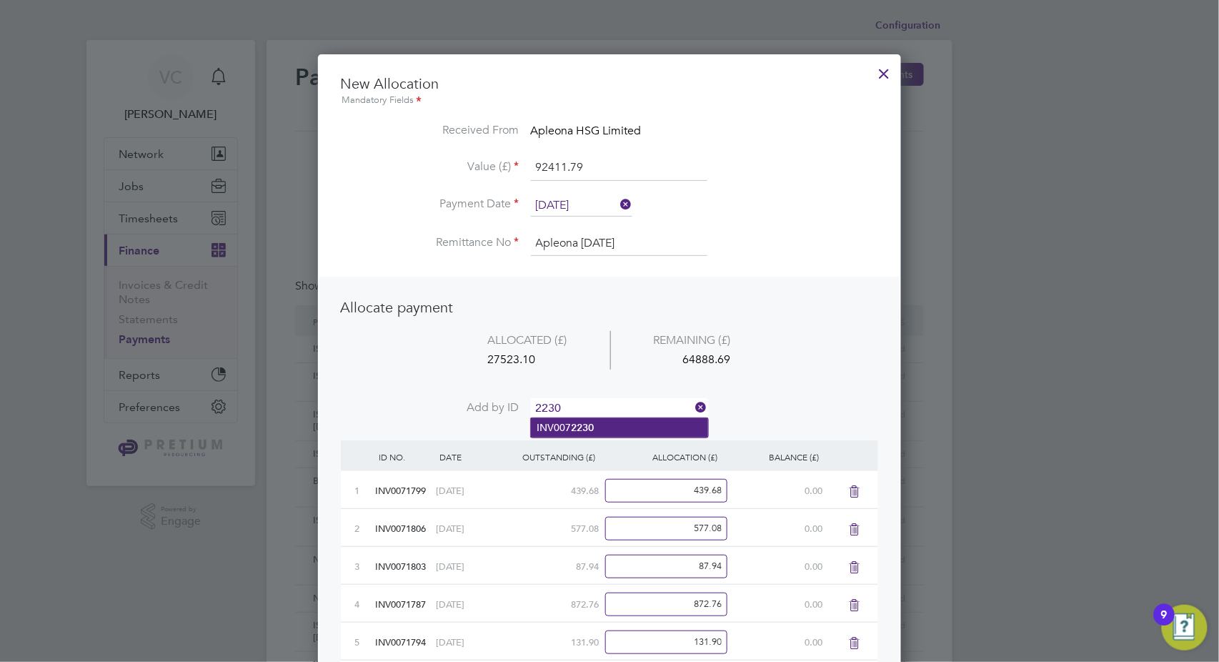
click at [630, 425] on li "INV007 2230" at bounding box center [619, 427] width 177 height 19
click at [619, 398] on input at bounding box center [619, 408] width 177 height 21
type input "2223"
click at [622, 427] on li "INV007 2223" at bounding box center [619, 427] width 177 height 19
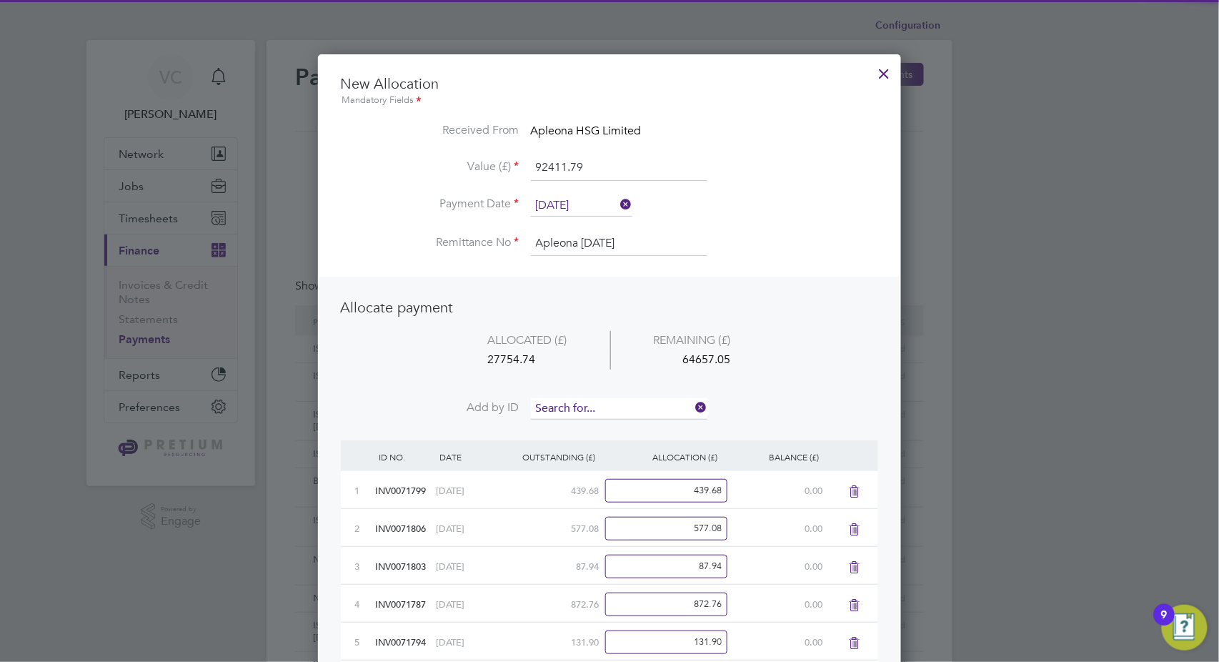
click at [629, 410] on input at bounding box center [619, 408] width 177 height 21
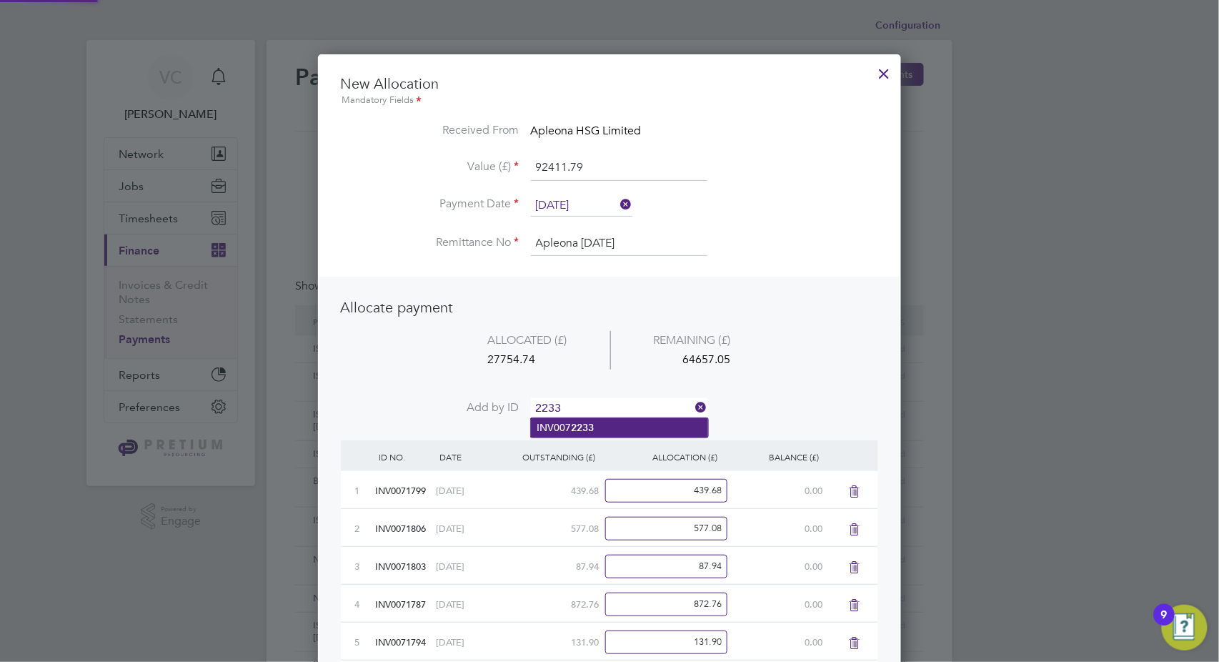
type input "2233"
click at [612, 428] on li "INV007 2233" at bounding box center [619, 427] width 177 height 19
click at [619, 412] on input at bounding box center [619, 408] width 177 height 21
type input "2224"
click at [593, 428] on b "2224" at bounding box center [582, 428] width 23 height 12
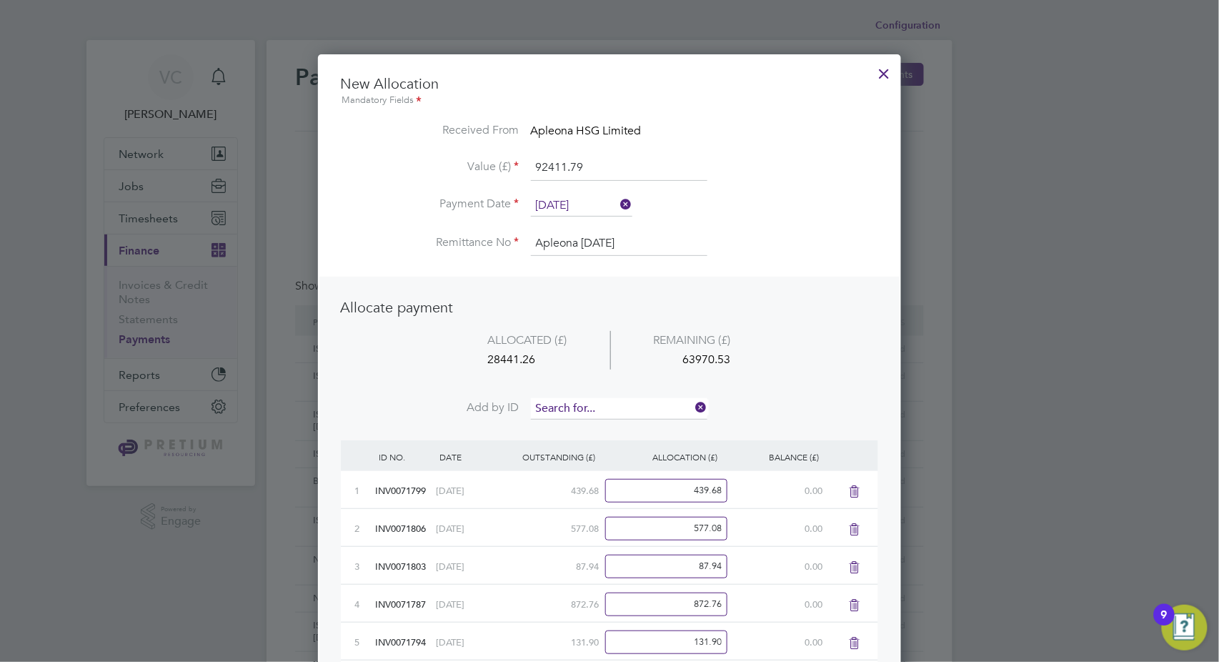
click at [603, 410] on input at bounding box center [619, 408] width 177 height 21
type input "2205"
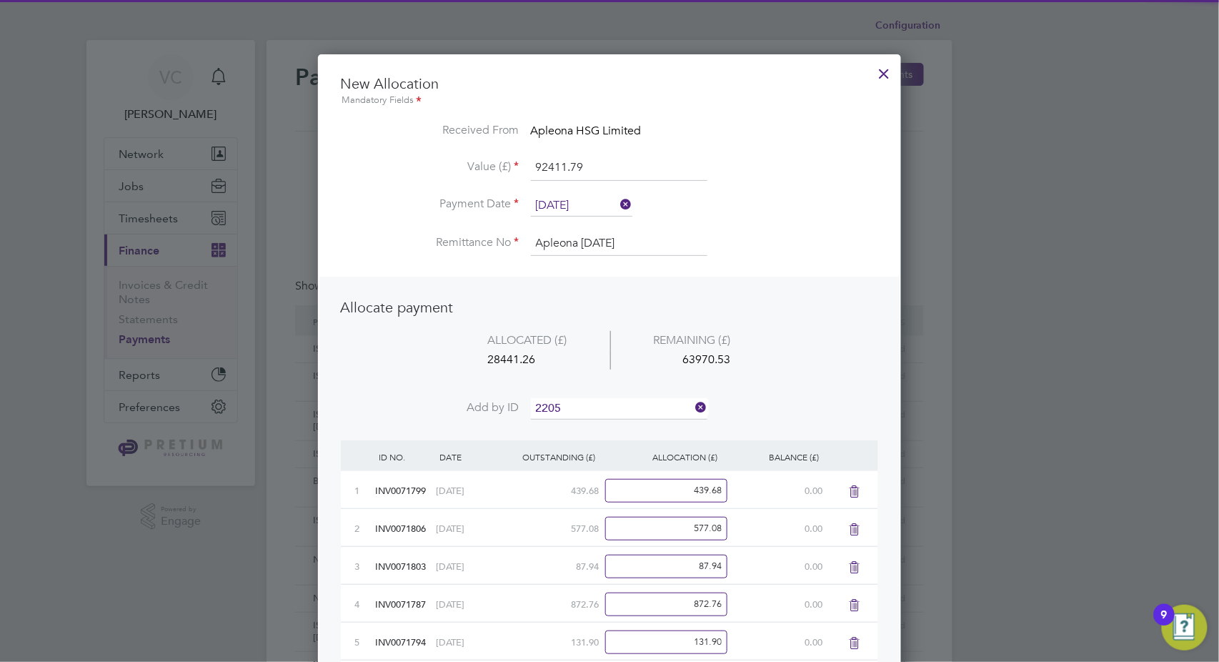
click at [586, 433] on li "INV007 2205" at bounding box center [619, 427] width 177 height 19
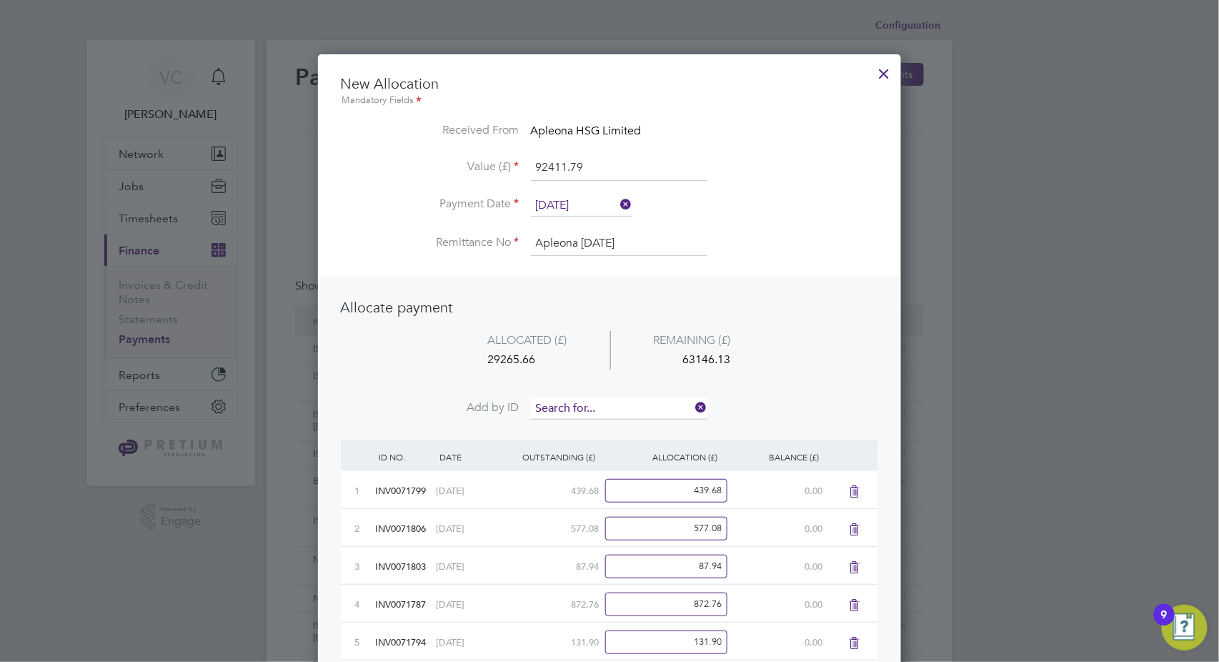
click at [598, 407] on input at bounding box center [619, 408] width 177 height 21
type input "2237"
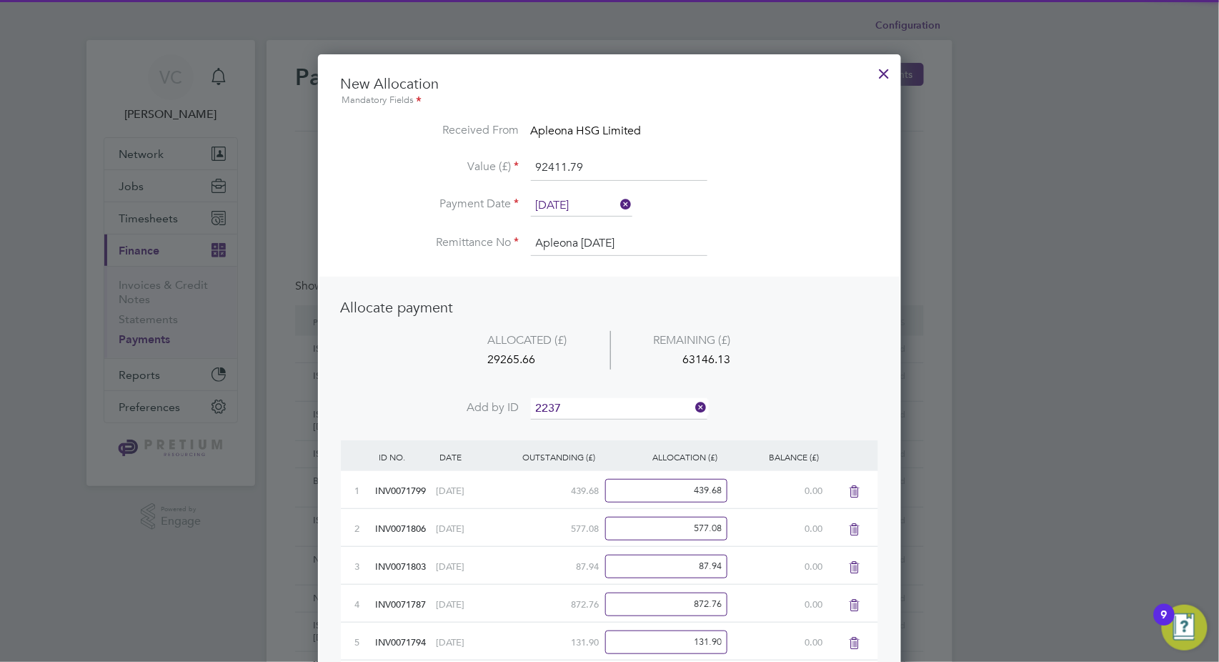
click at [578, 433] on li "INV007 2237" at bounding box center [619, 427] width 177 height 19
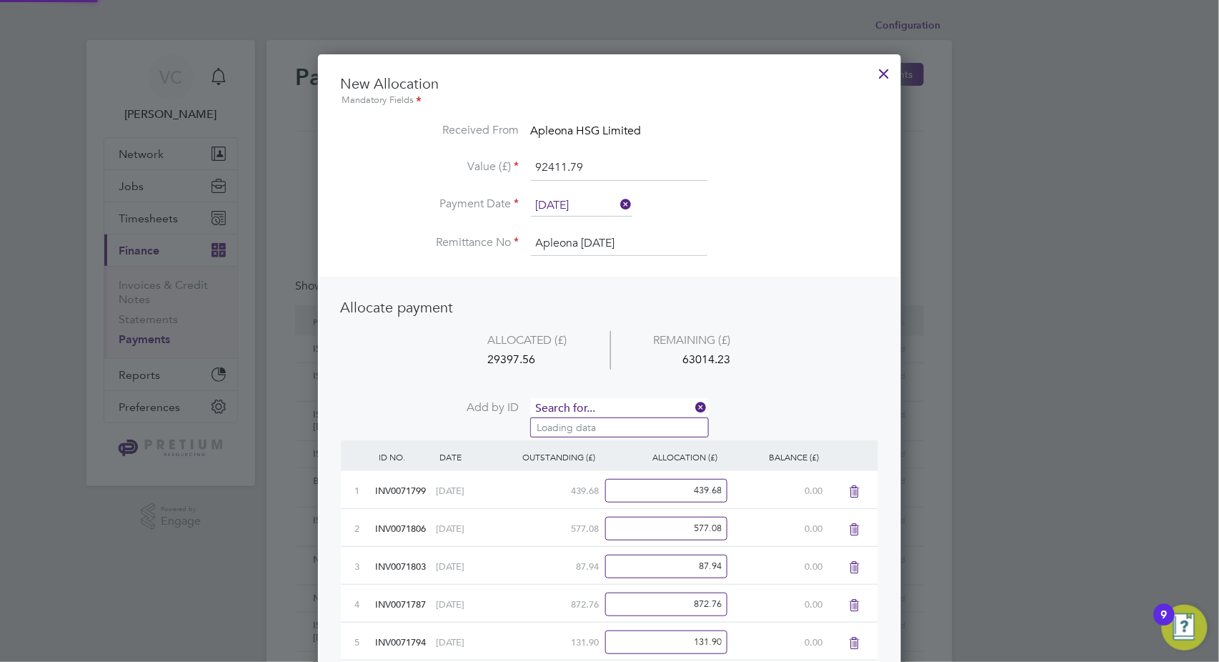
click at [592, 404] on input at bounding box center [619, 408] width 177 height 21
type input "2243"
click at [603, 429] on li "INV007 2243" at bounding box center [619, 427] width 177 height 19
click at [603, 402] on input at bounding box center [619, 408] width 177 height 21
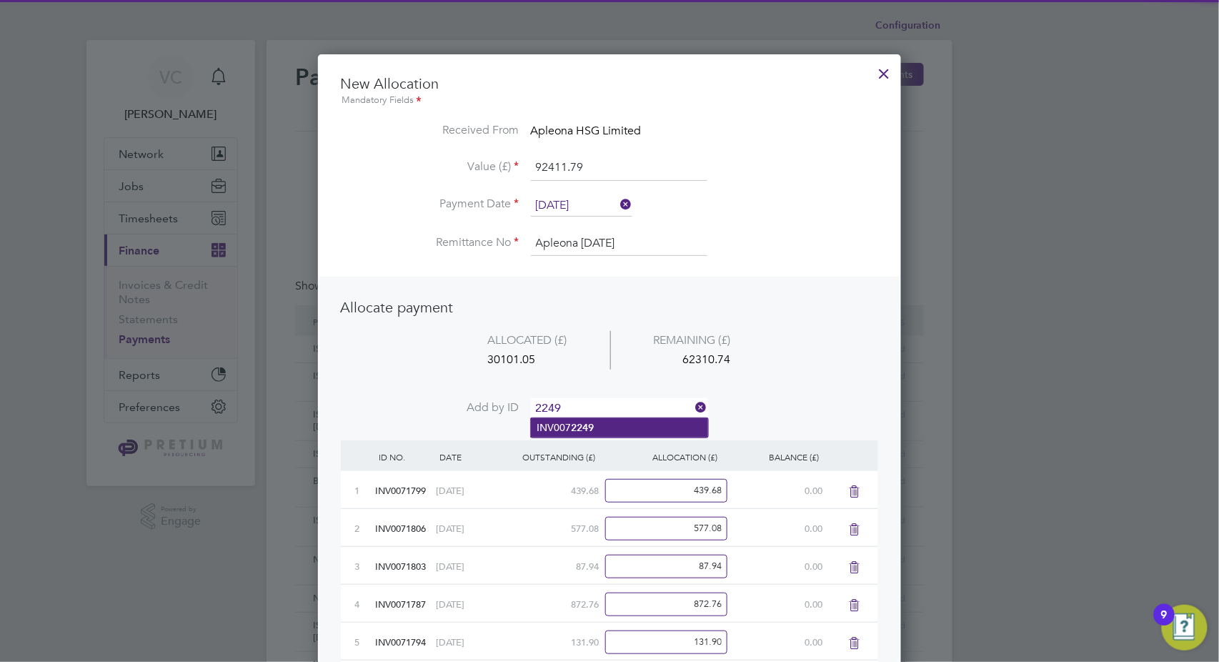
type input "2249"
click at [602, 430] on li "INV007 2249" at bounding box center [619, 427] width 177 height 19
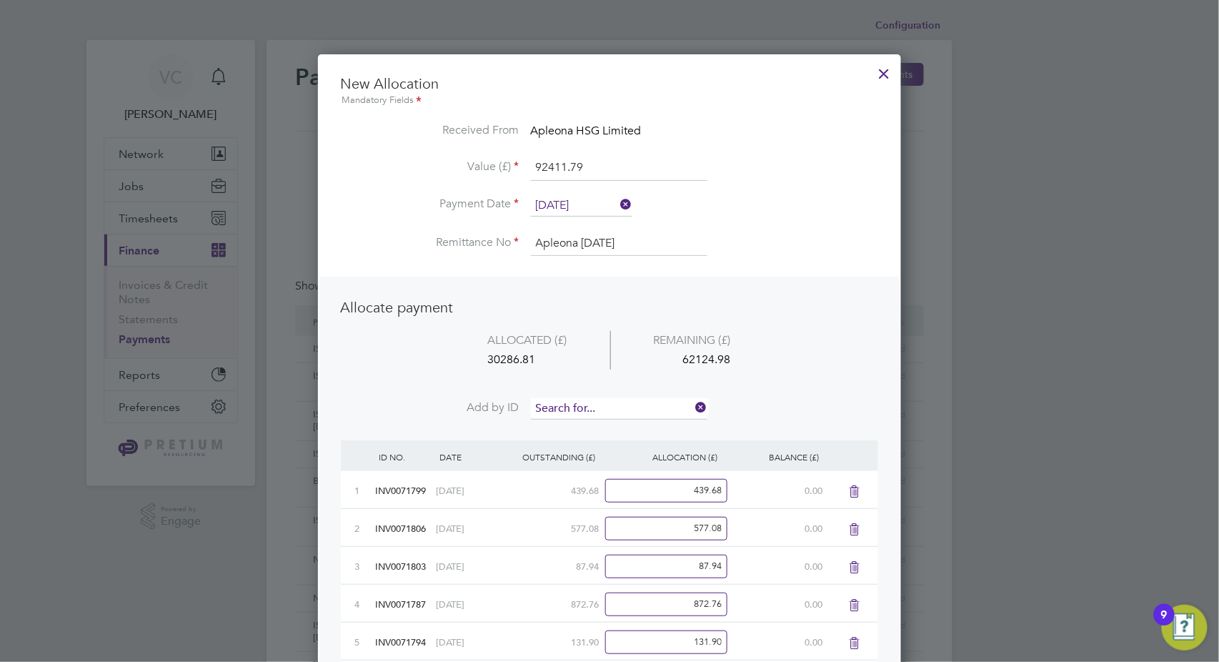
click at [622, 405] on input at bounding box center [619, 408] width 177 height 21
type input "2241"
click at [614, 425] on li "INV007 2241" at bounding box center [619, 427] width 177 height 19
click at [613, 411] on input at bounding box center [619, 408] width 177 height 21
type input "2242"
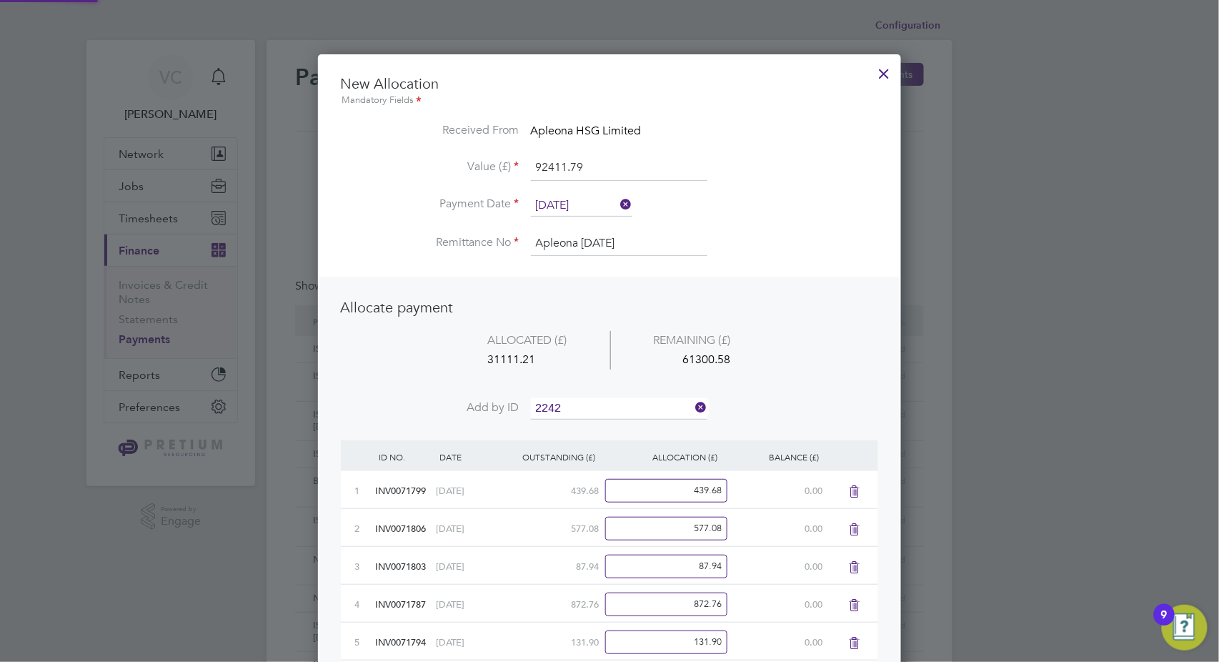
click at [602, 427] on li "INV007 2242" at bounding box center [619, 427] width 177 height 19
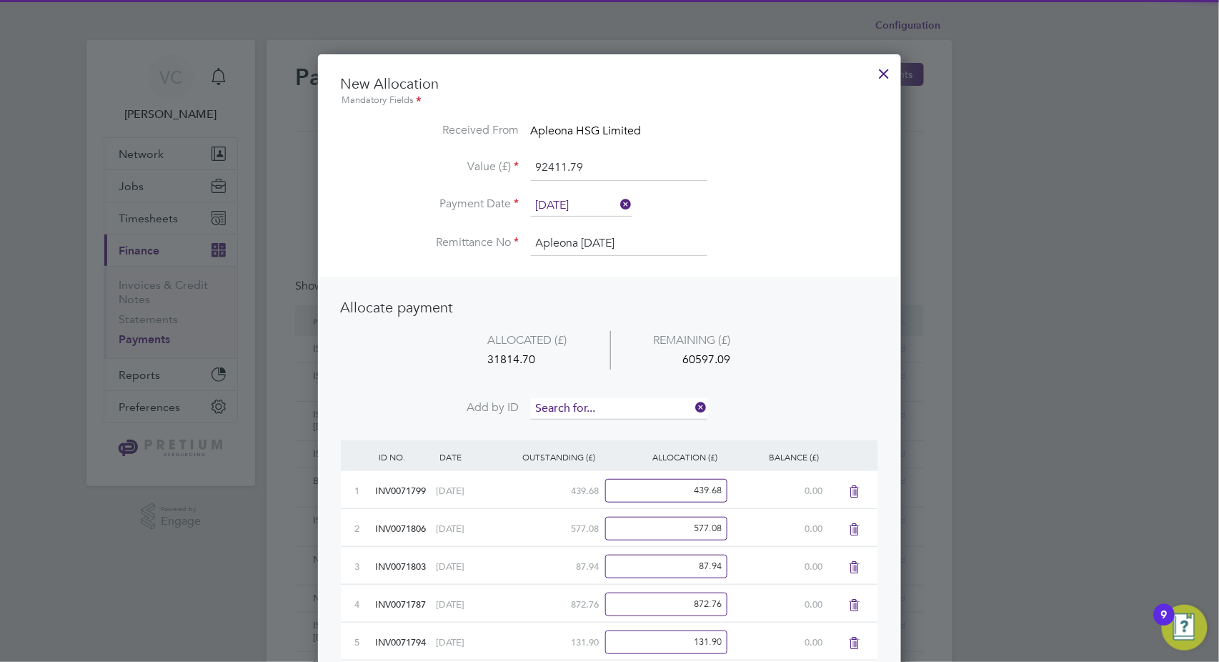
click at [616, 405] on input at bounding box center [619, 408] width 177 height 21
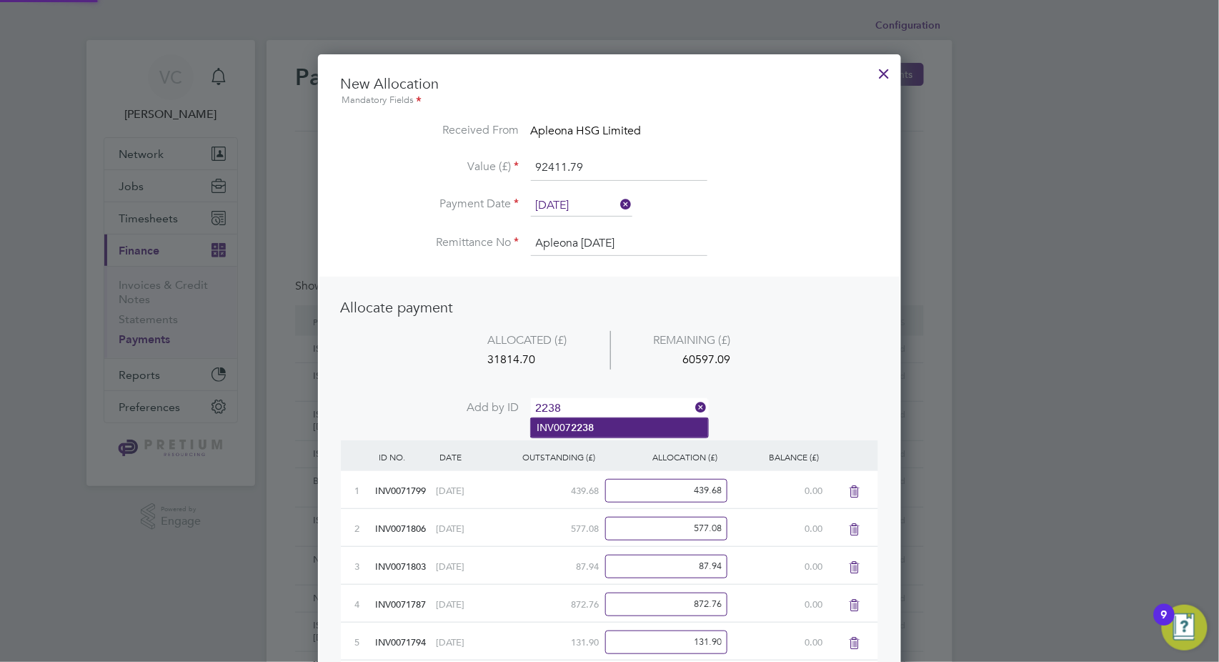
type input "2238"
click at [618, 430] on li "INV007 2238" at bounding box center [619, 427] width 177 height 19
click at [632, 409] on input at bounding box center [619, 408] width 177 height 21
type input "2247"
click at [616, 430] on li "INV007 2247" at bounding box center [619, 427] width 177 height 19
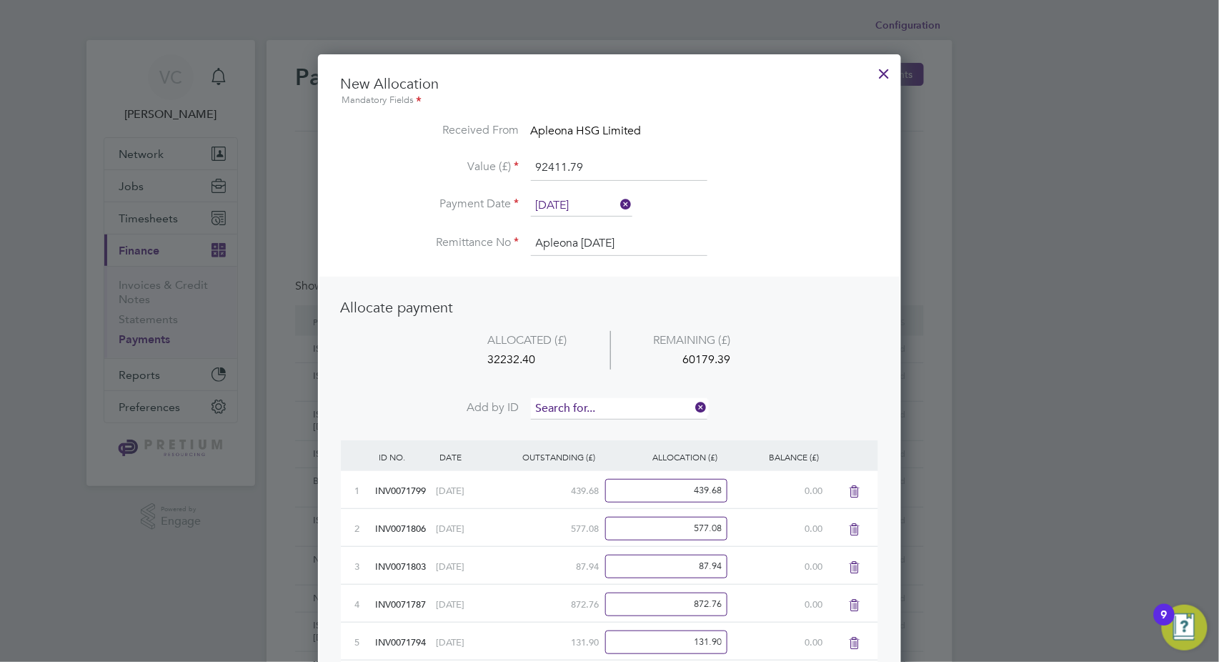
click at [629, 409] on input at bounding box center [619, 408] width 177 height 21
type input "2246"
click at [615, 430] on li "INV007 2246" at bounding box center [619, 427] width 177 height 19
click at [624, 410] on input at bounding box center [619, 408] width 177 height 21
type input "2244"
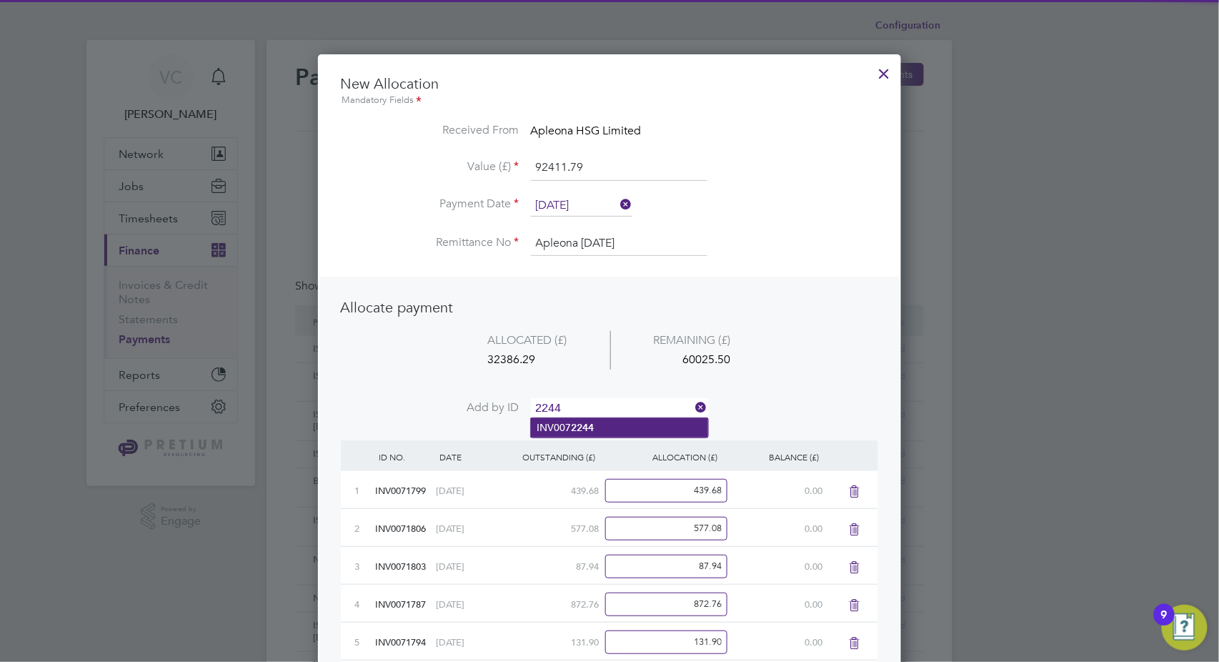
click at [605, 420] on li "INV007 2244" at bounding box center [619, 427] width 177 height 19
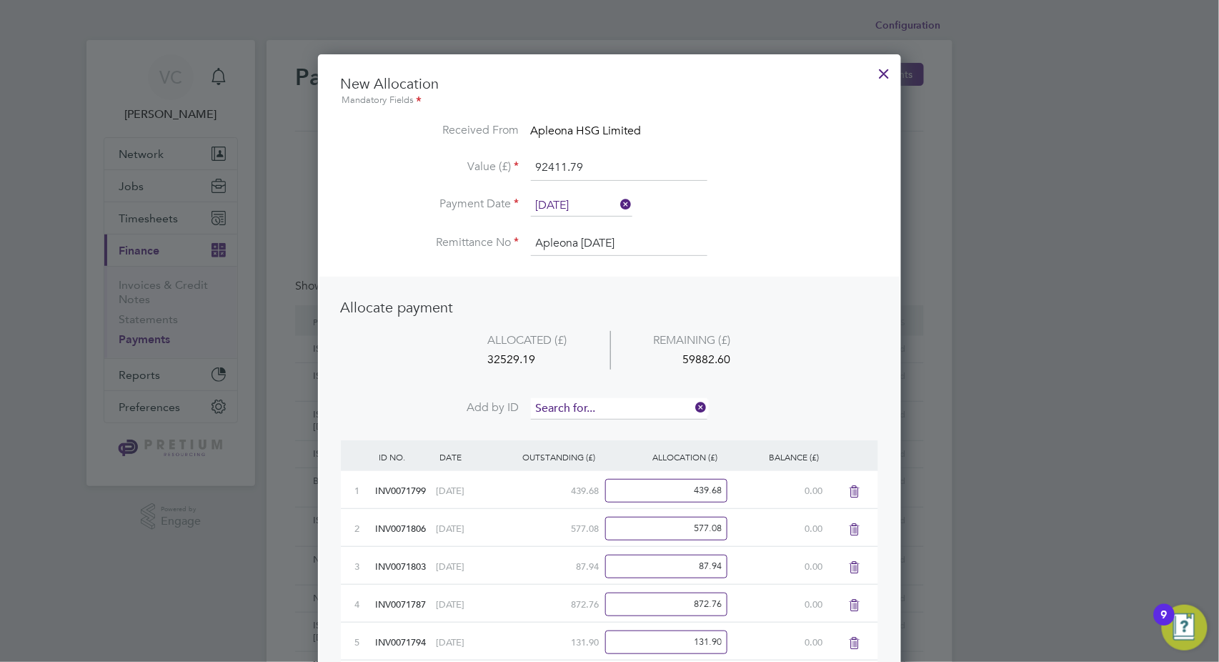
click at [611, 407] on input at bounding box center [619, 408] width 177 height 21
type input "2248"
click at [589, 425] on b "2248" at bounding box center [582, 428] width 23 height 12
click at [600, 405] on input at bounding box center [619, 408] width 177 height 21
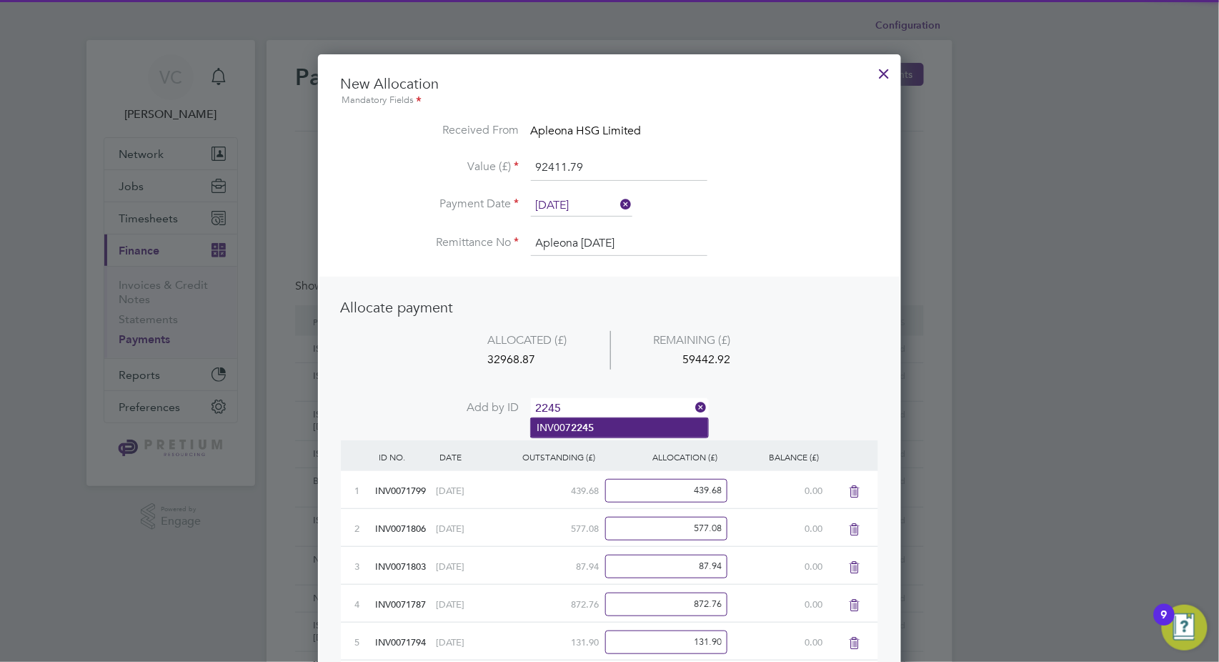
type input "2245"
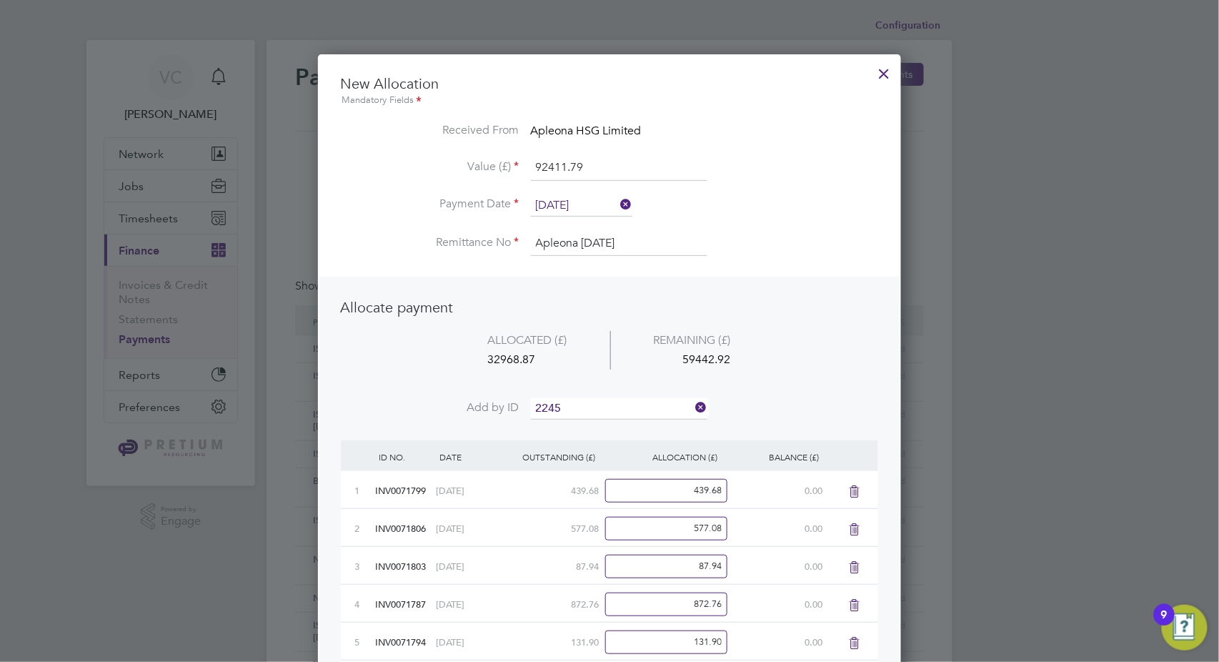
click at [603, 434] on li "INV007 2245" at bounding box center [619, 427] width 177 height 19
click at [606, 407] on input at bounding box center [619, 408] width 177 height 21
type input "2240"
click at [587, 427] on b "2240" at bounding box center [582, 428] width 23 height 12
click at [598, 405] on input at bounding box center [619, 408] width 177 height 21
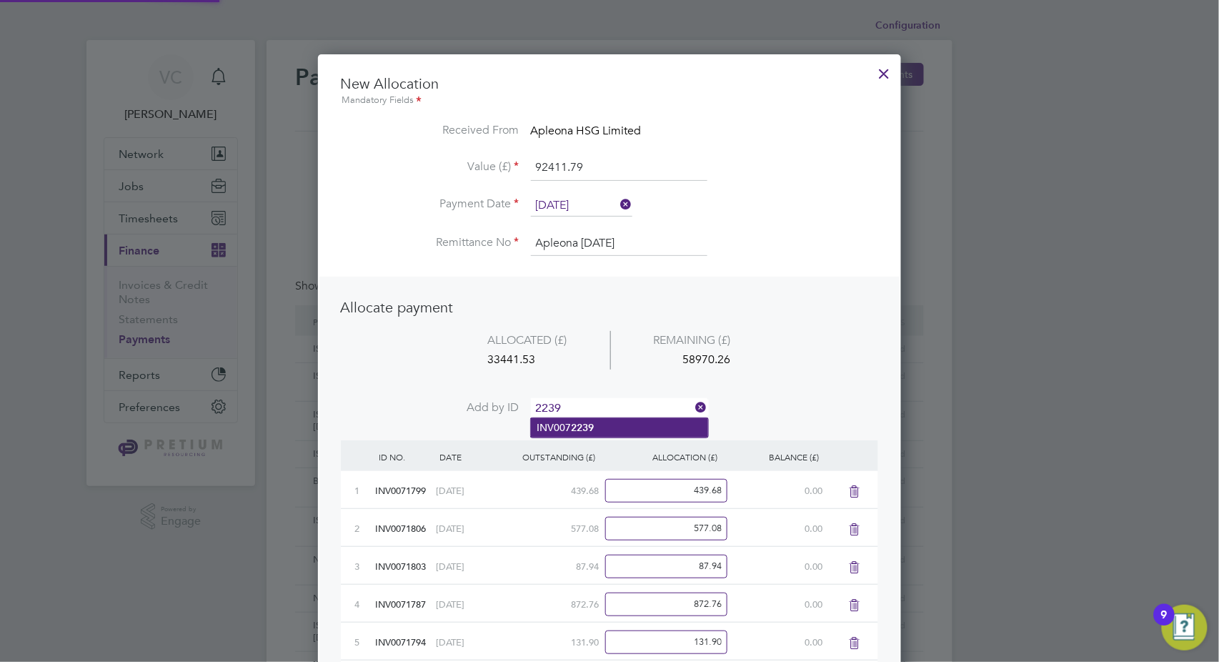
type input "2239"
click at [610, 429] on li "INV007 2239" at bounding box center [619, 427] width 177 height 19
click at [615, 405] on input at bounding box center [619, 408] width 177 height 21
type input "2235"
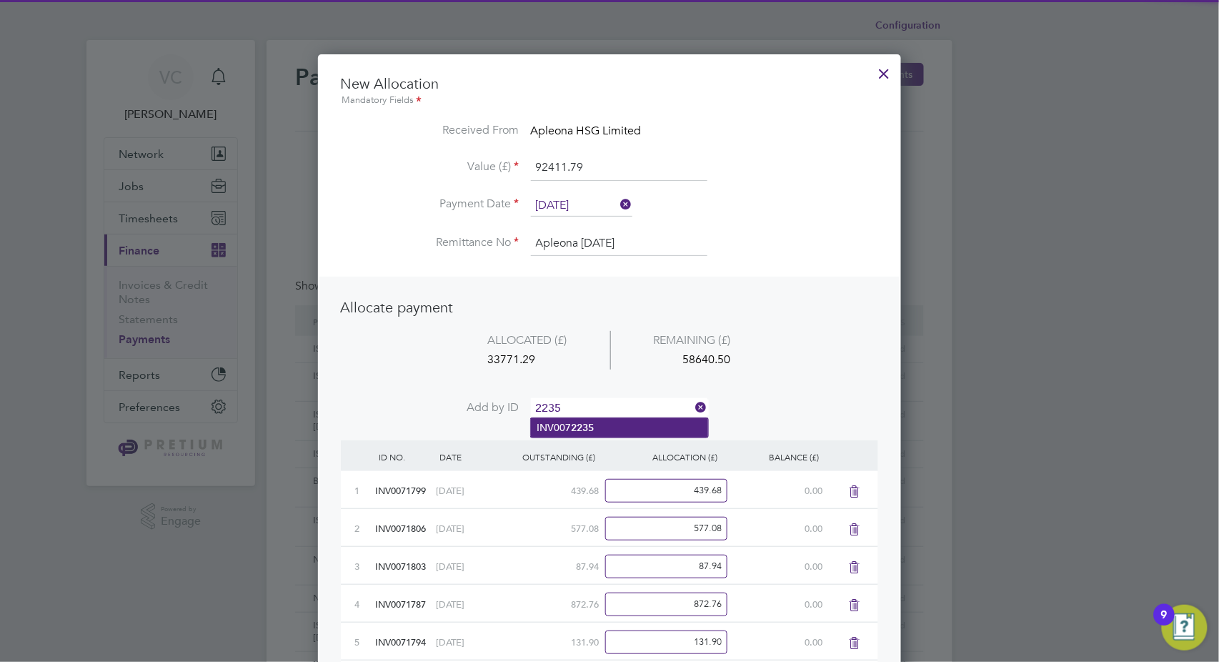
click at [586, 425] on b "2235" at bounding box center [582, 428] width 23 height 12
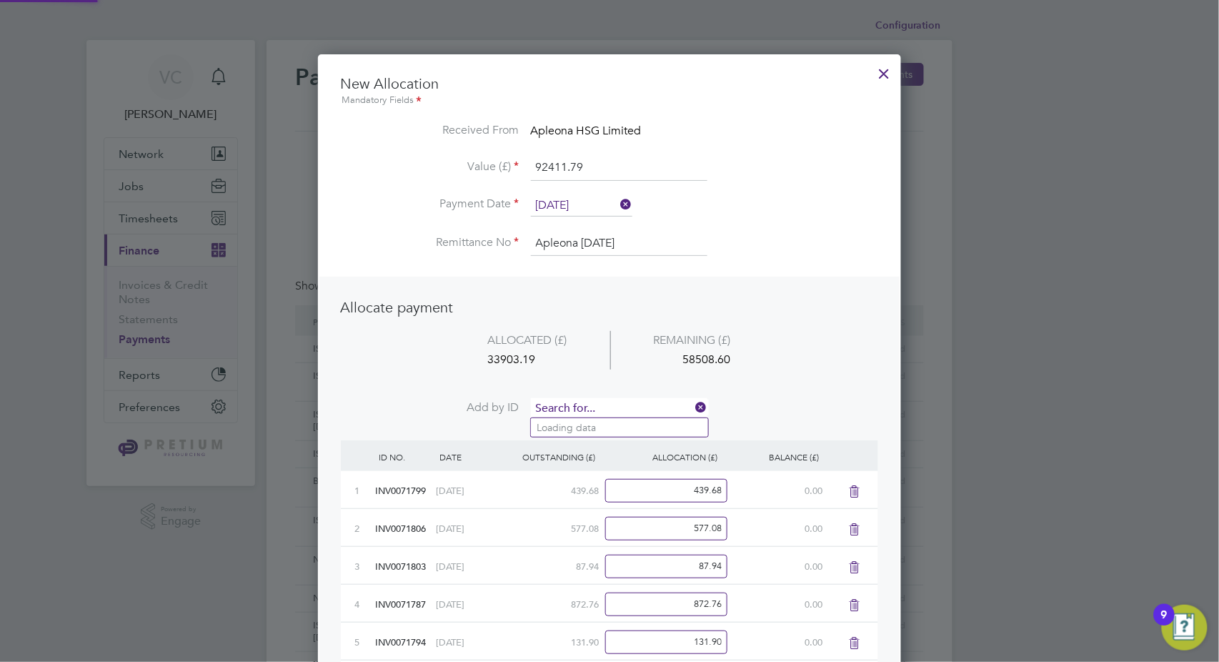
click at [595, 408] on input at bounding box center [619, 408] width 177 height 21
type input "2234"
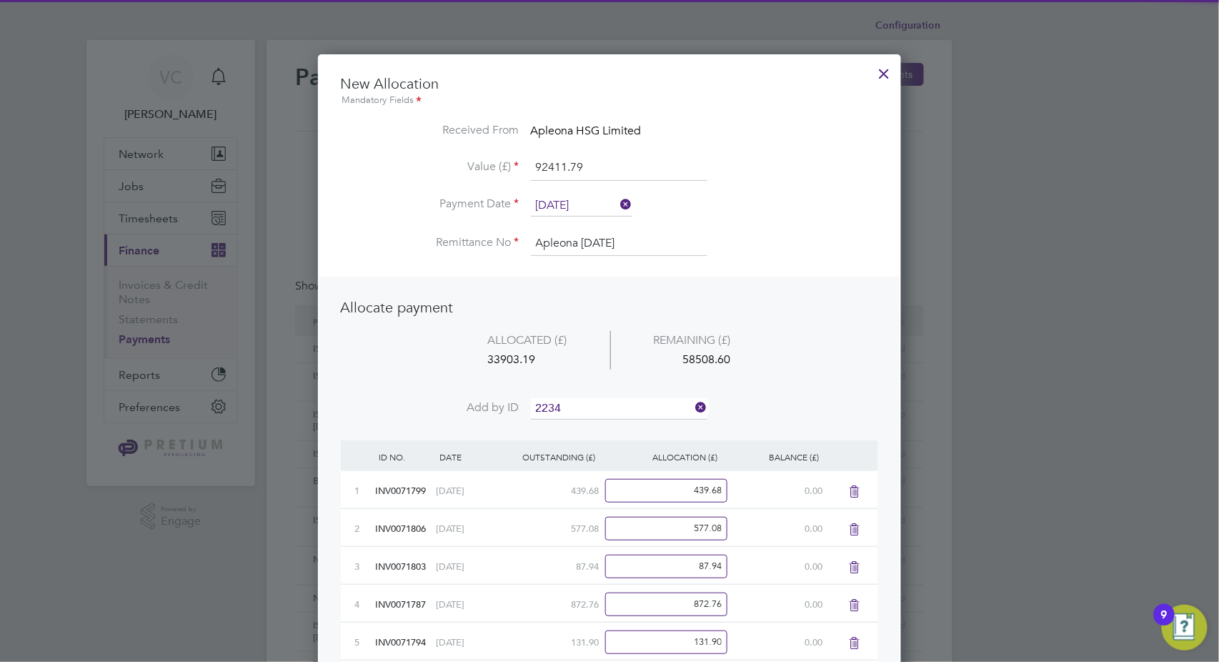
click at [585, 430] on b "2234" at bounding box center [582, 428] width 23 height 12
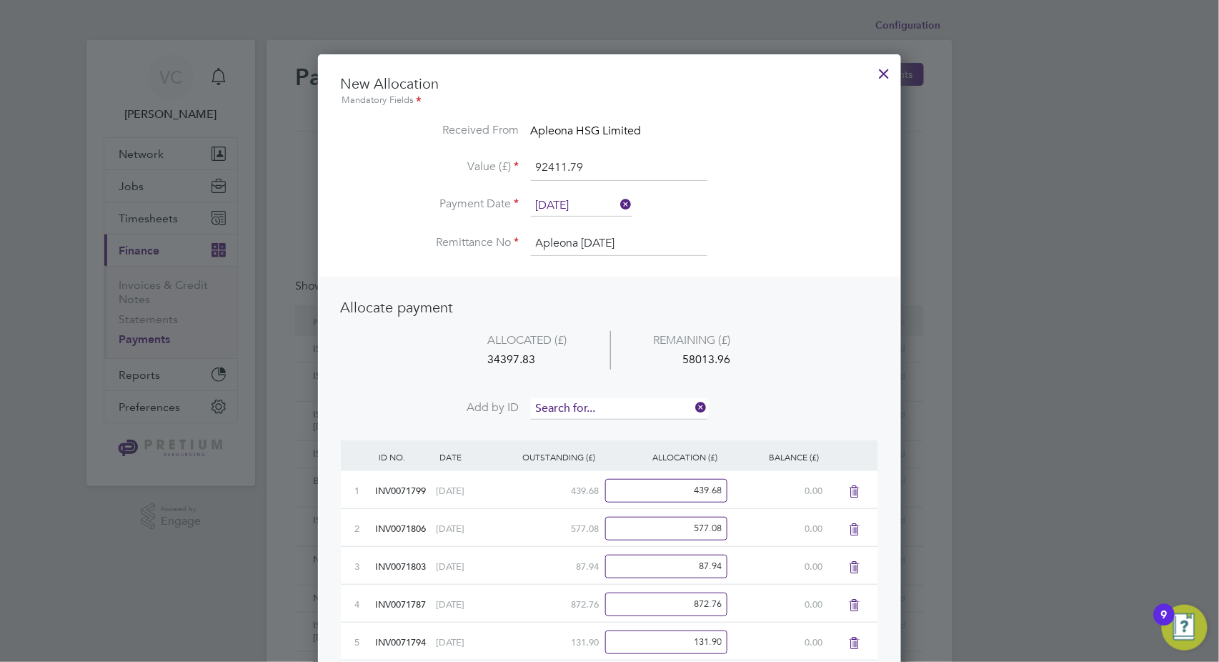
click at [592, 412] on input at bounding box center [619, 408] width 177 height 21
type input "2236"
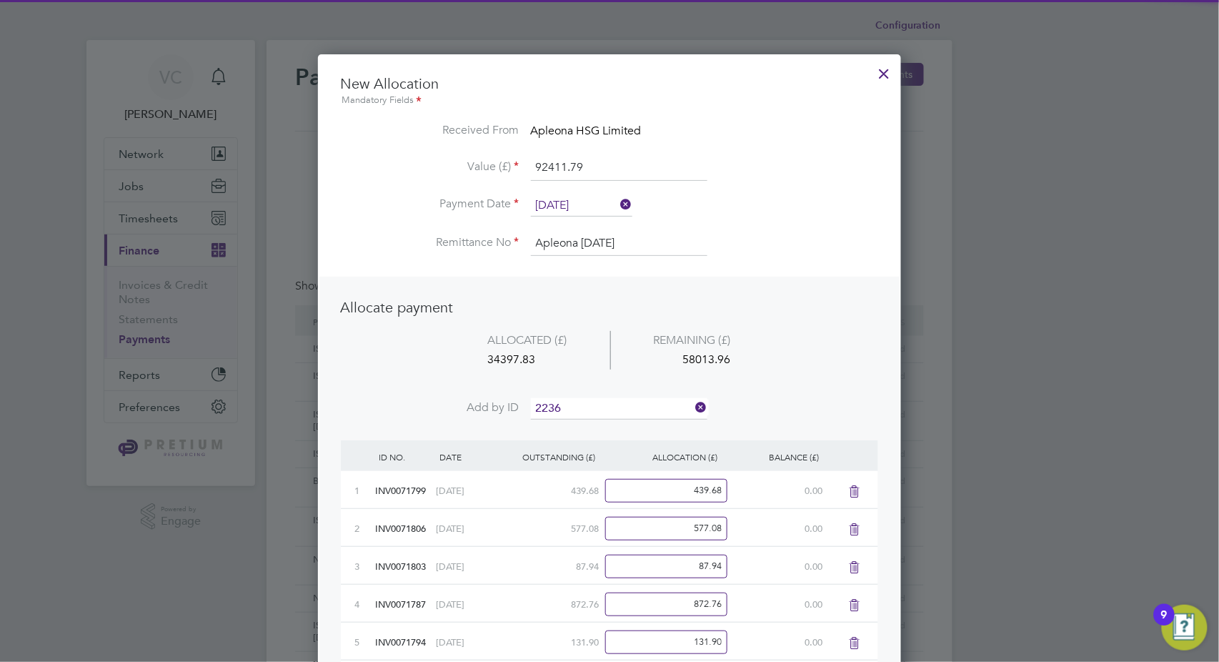
click at [591, 433] on li "INV007 2236" at bounding box center [619, 427] width 177 height 19
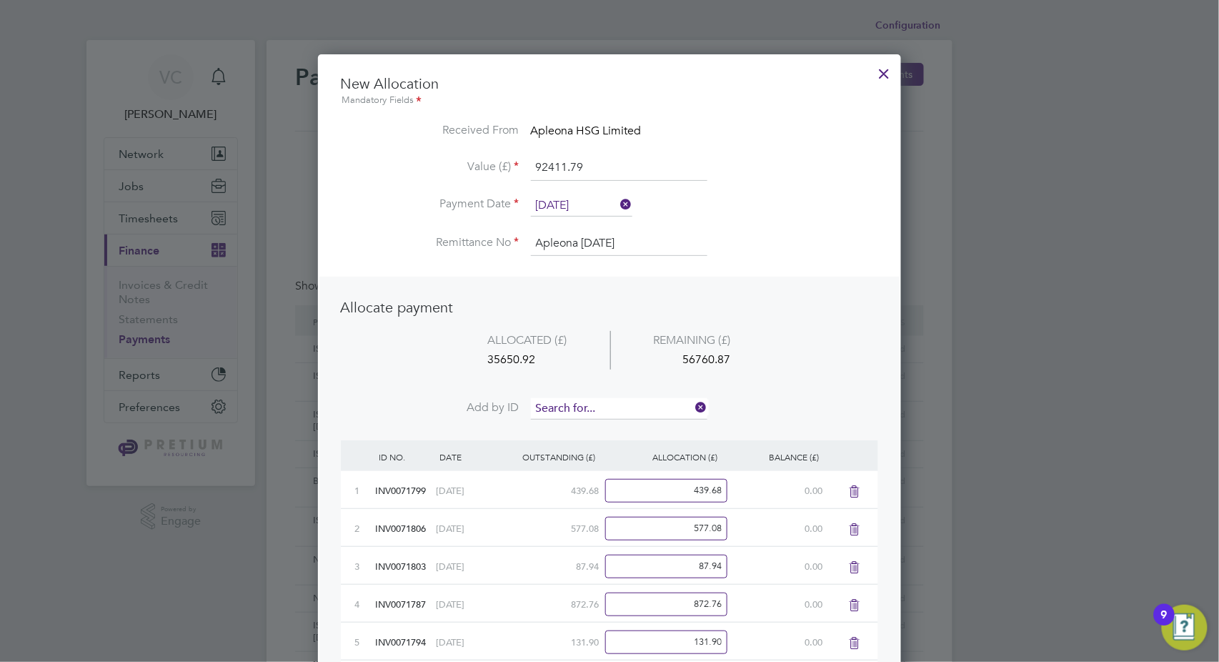
click at [606, 400] on input at bounding box center [619, 408] width 177 height 21
type input "2295"
click at [612, 433] on li "INV007 2295" at bounding box center [619, 427] width 177 height 19
click at [618, 405] on input at bounding box center [619, 408] width 177 height 21
type input "2315"
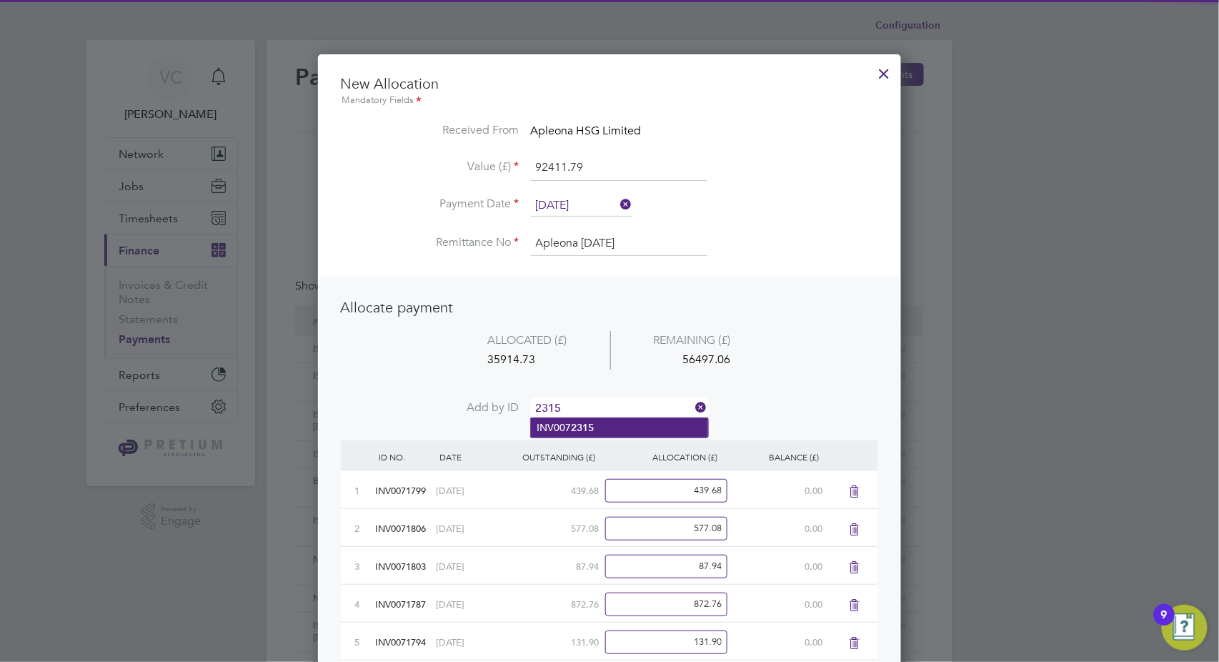
click at [615, 424] on li "INV007 2315" at bounding box center [619, 427] width 177 height 19
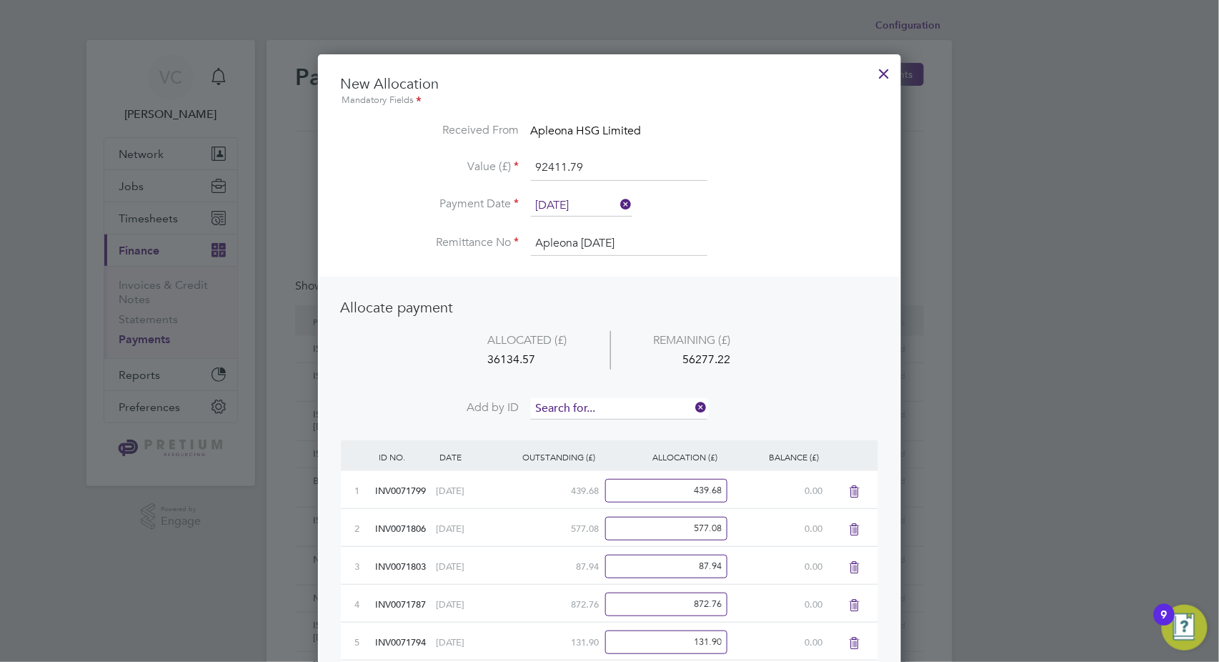
click at [622, 405] on input at bounding box center [619, 408] width 177 height 21
type input "2297"
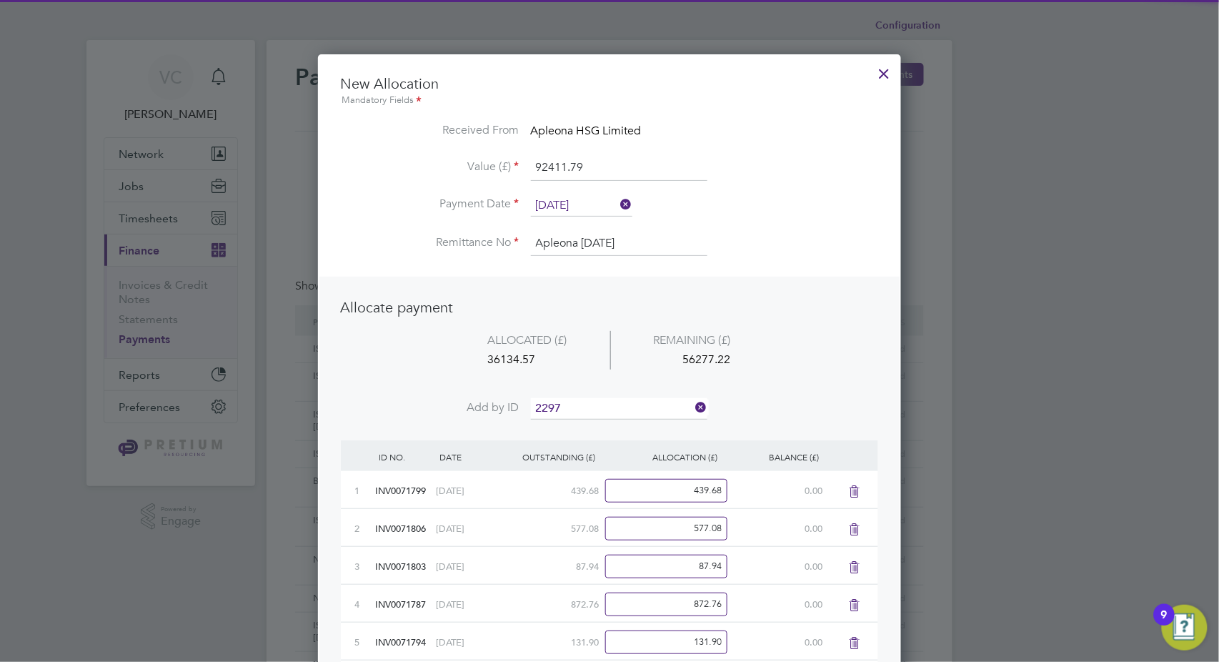
click at [586, 429] on b "2297" at bounding box center [582, 428] width 23 height 12
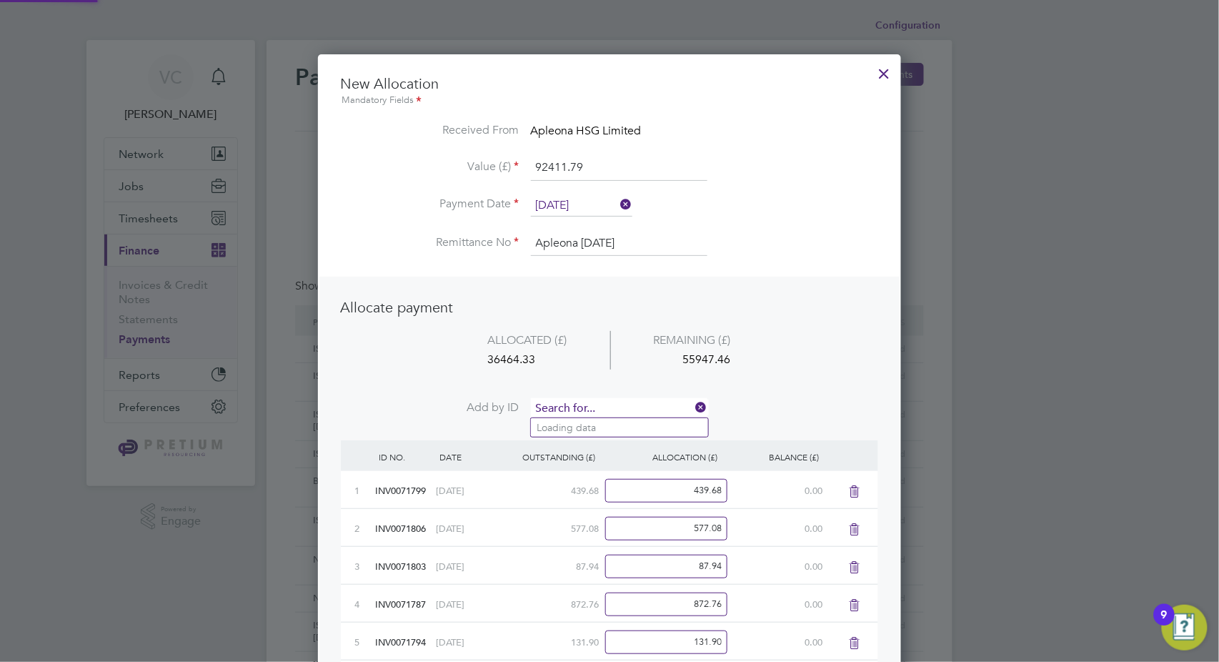
click at [593, 405] on input at bounding box center [619, 408] width 177 height 21
type input "2296"
click at [585, 432] on b "2296" at bounding box center [582, 428] width 23 height 12
click at [598, 407] on input at bounding box center [619, 408] width 177 height 21
type input "2507"
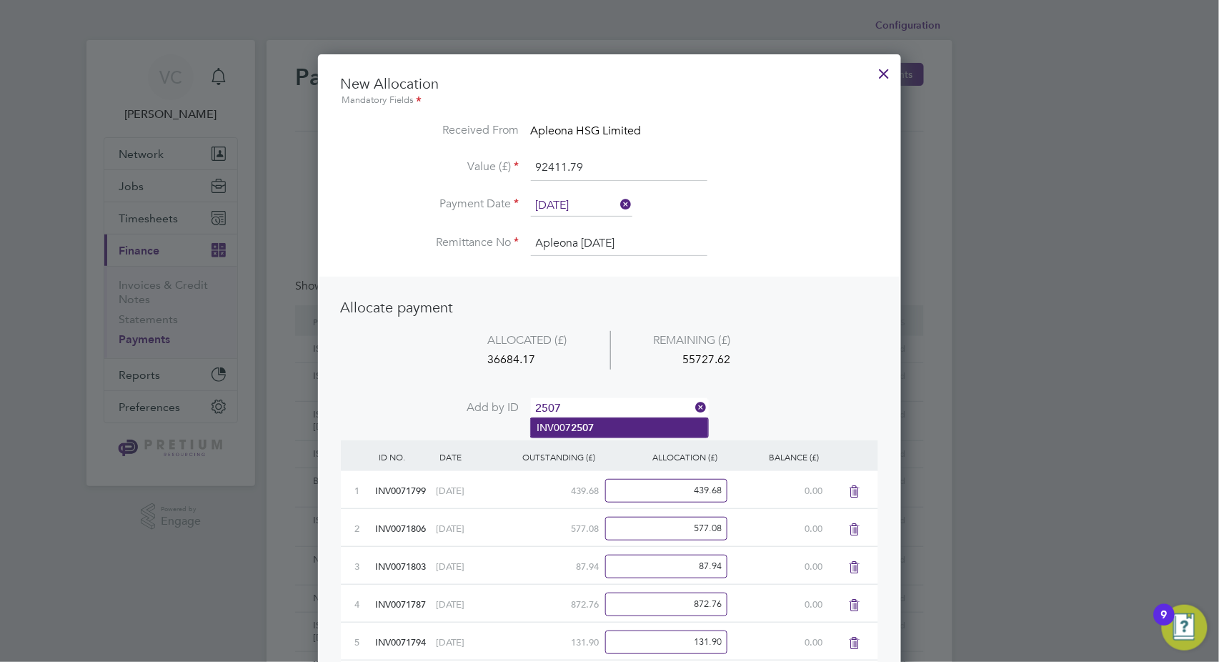
click at [588, 425] on b "2507" at bounding box center [582, 428] width 23 height 12
click at [605, 406] on input at bounding box center [619, 408] width 177 height 21
type input "2506"
click at [608, 422] on li "INV007 2506" at bounding box center [619, 427] width 177 height 19
click at [619, 405] on input at bounding box center [619, 408] width 177 height 21
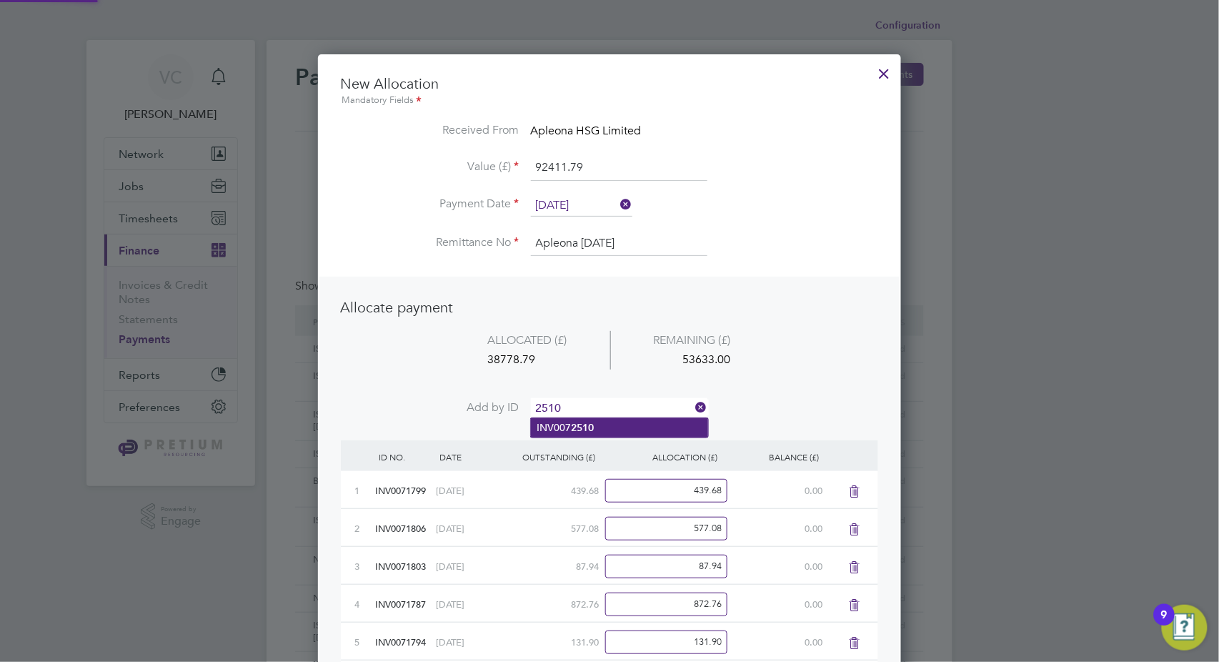
type input "2510"
click at [598, 427] on li "INV007 2510" at bounding box center [619, 427] width 177 height 19
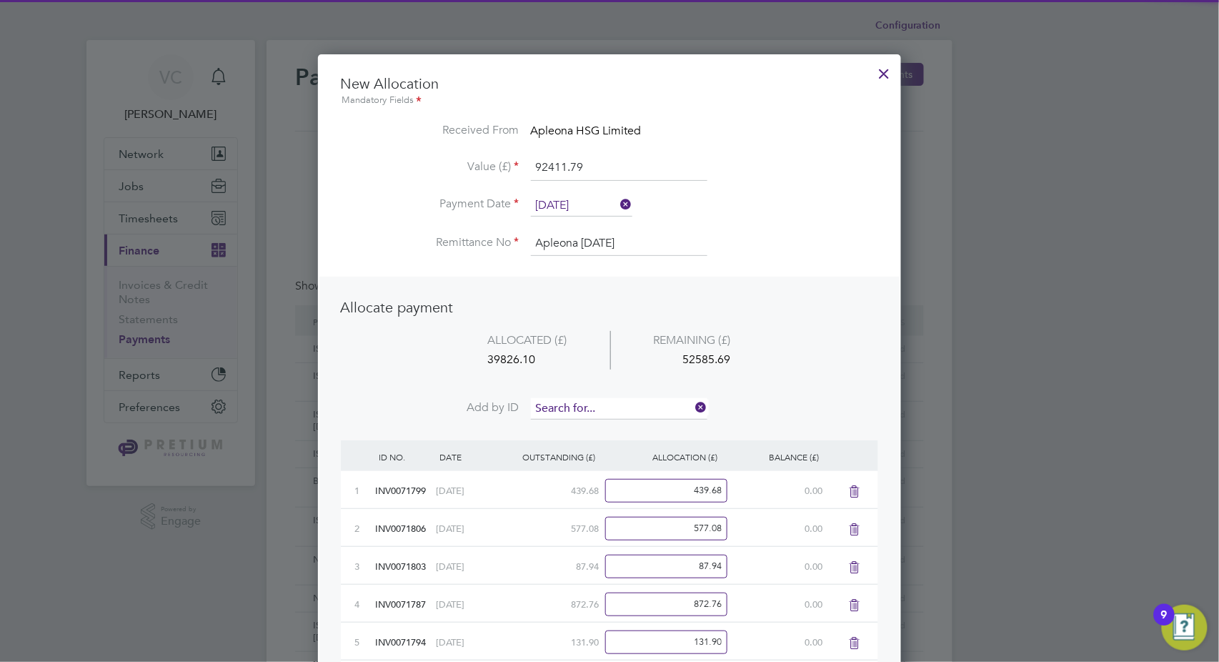
click at [613, 407] on input at bounding box center [619, 408] width 177 height 21
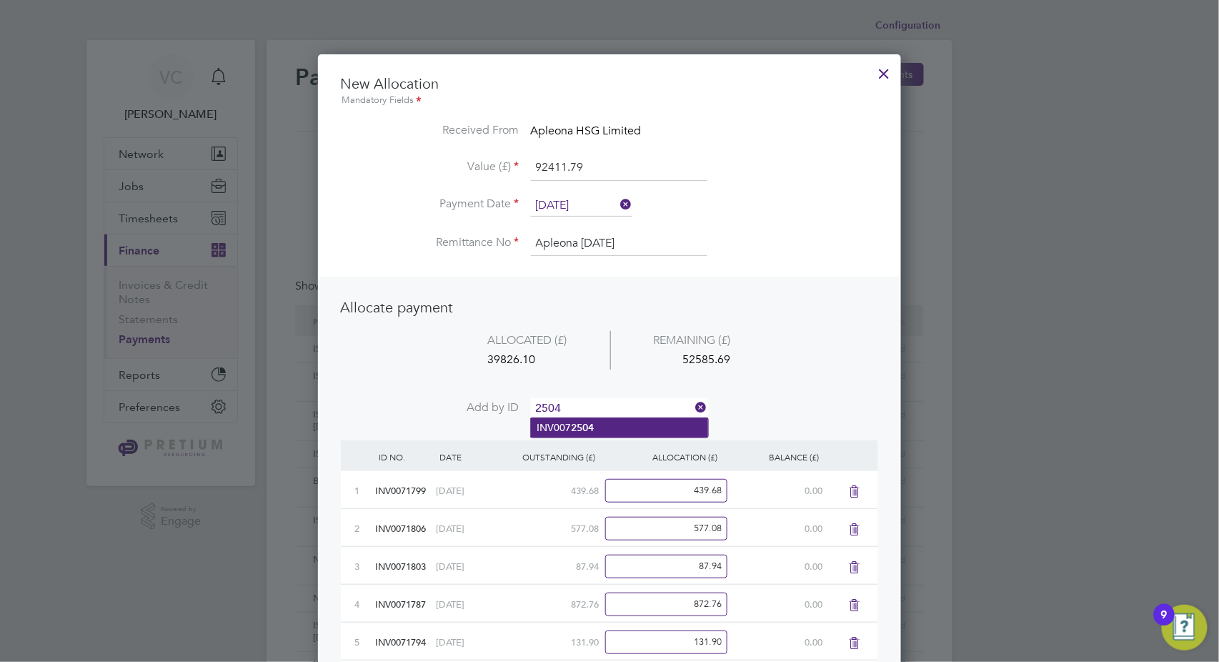
type input "2504"
click at [598, 433] on li "INV007 2504" at bounding box center [619, 427] width 177 height 19
click at [610, 405] on input at bounding box center [619, 408] width 177 height 21
type input "2505"
click at [595, 427] on li "INV007 2505" at bounding box center [619, 427] width 177 height 19
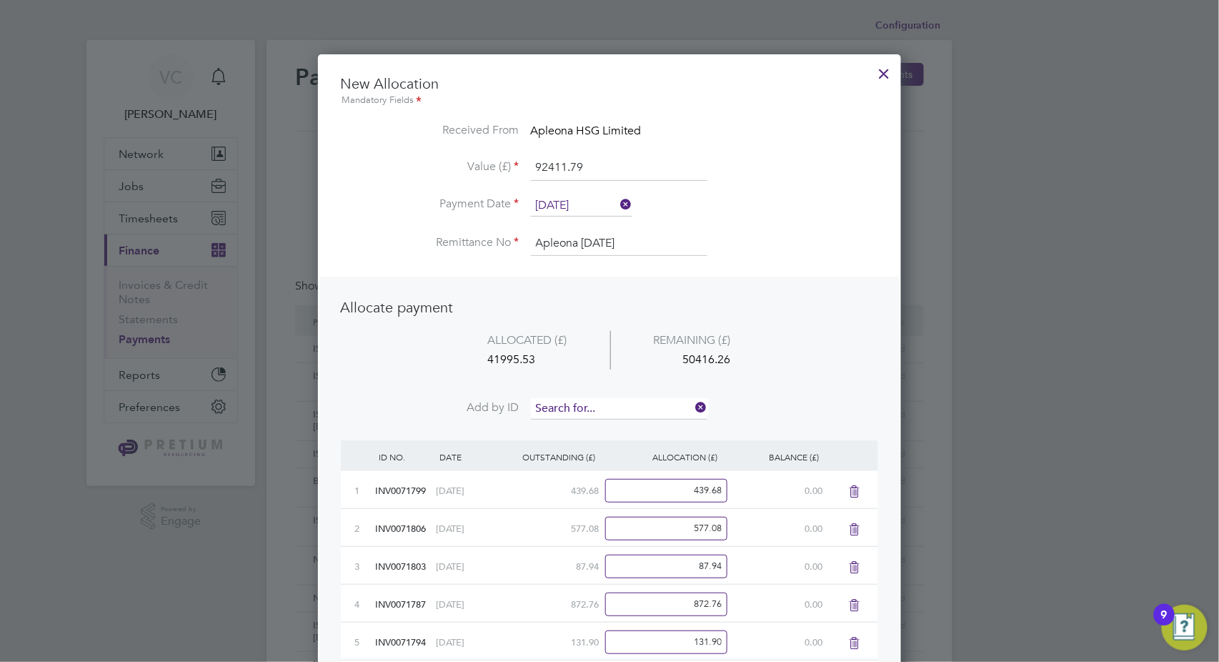
click at [610, 407] on input at bounding box center [619, 408] width 177 height 21
type input "2509"
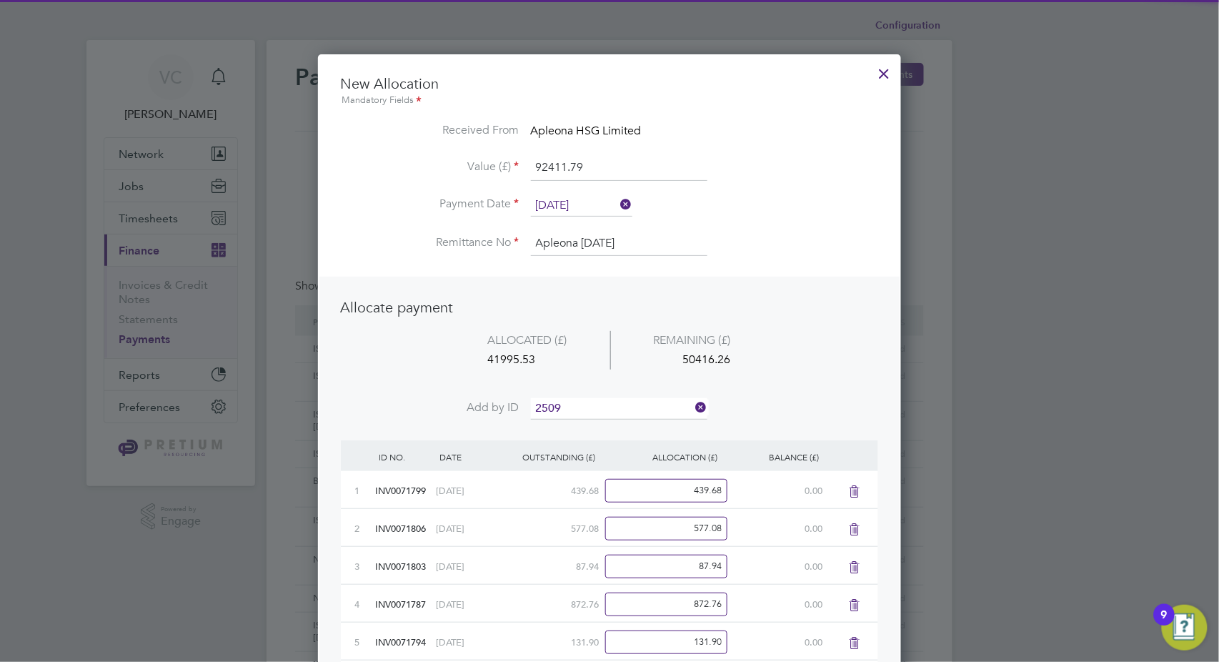
click at [592, 423] on b "2509" at bounding box center [582, 428] width 23 height 12
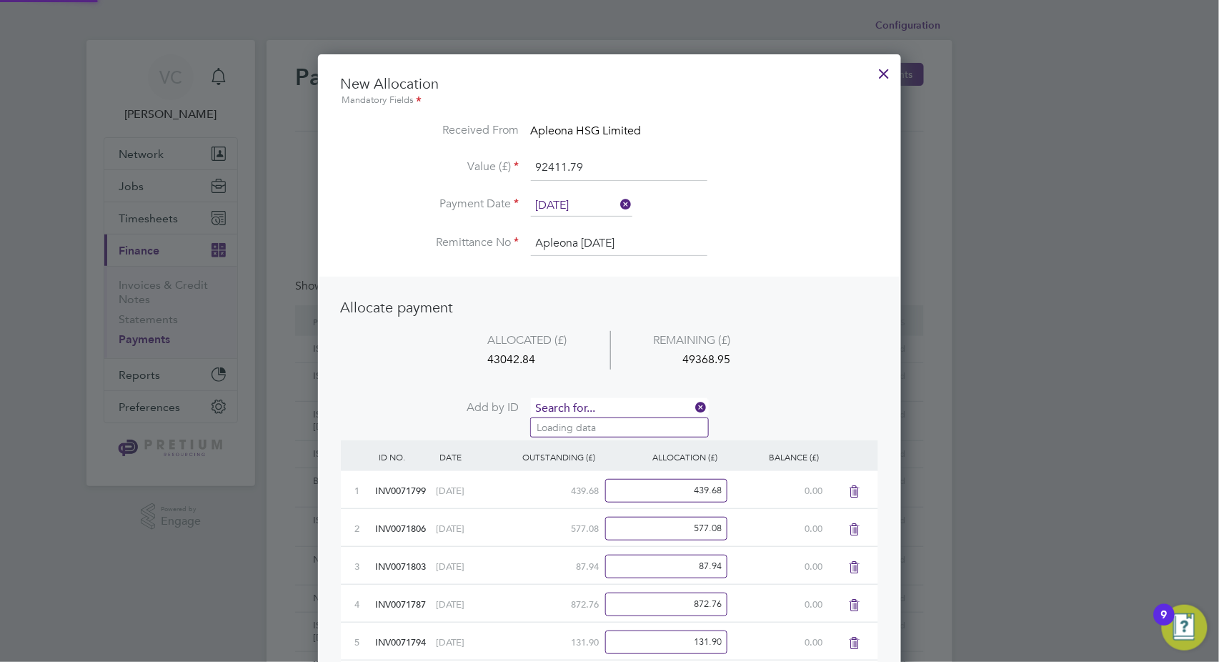
click at [615, 402] on input at bounding box center [619, 408] width 177 height 21
type input "2503"
click at [600, 432] on li "INV007 2503" at bounding box center [619, 427] width 177 height 19
click at [623, 413] on input at bounding box center [619, 408] width 177 height 21
type input "2508"
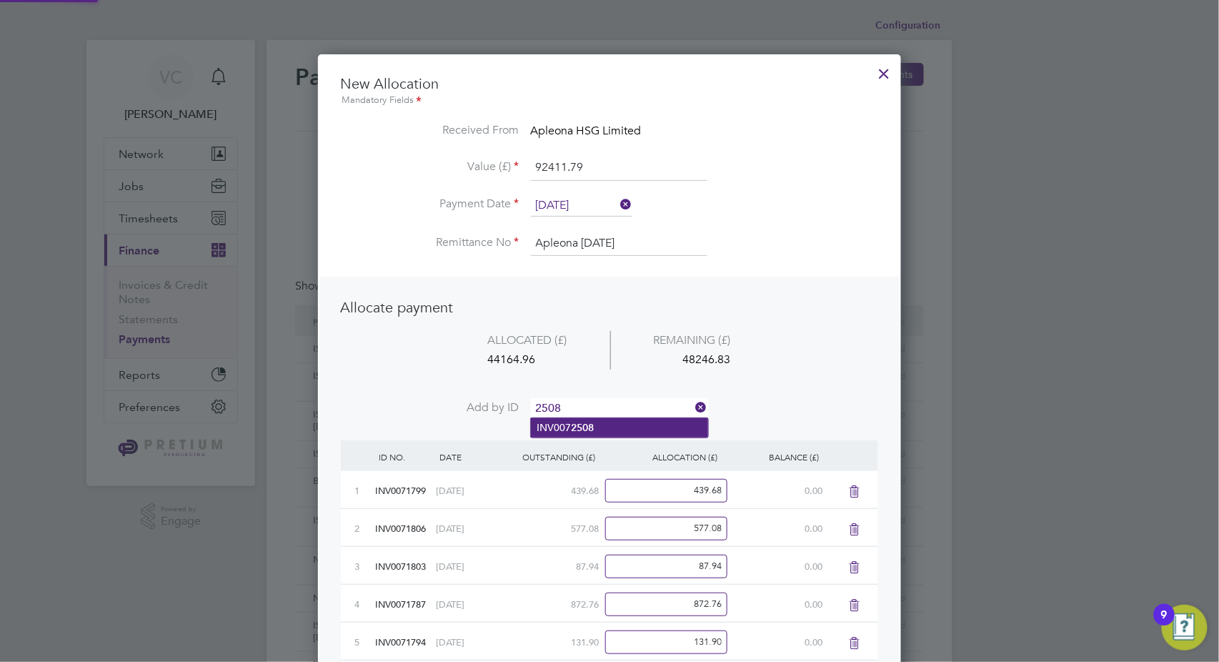
click at [609, 432] on li "INV007 2508" at bounding box center [619, 427] width 177 height 19
click at [624, 403] on input at bounding box center [619, 408] width 177 height 21
type input "2514"
click at [620, 430] on li "INV007 2514" at bounding box center [619, 427] width 177 height 19
click at [623, 412] on input at bounding box center [619, 408] width 177 height 21
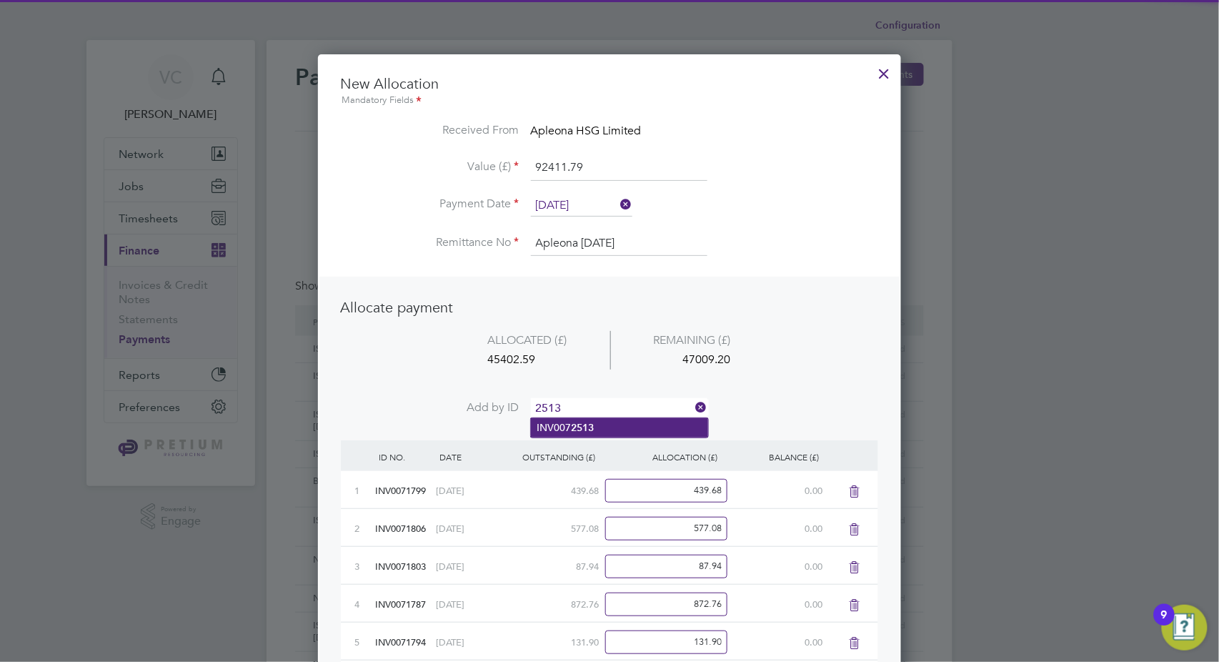
type input "2513"
click at [615, 427] on li "INV007 2513" at bounding box center [619, 427] width 177 height 19
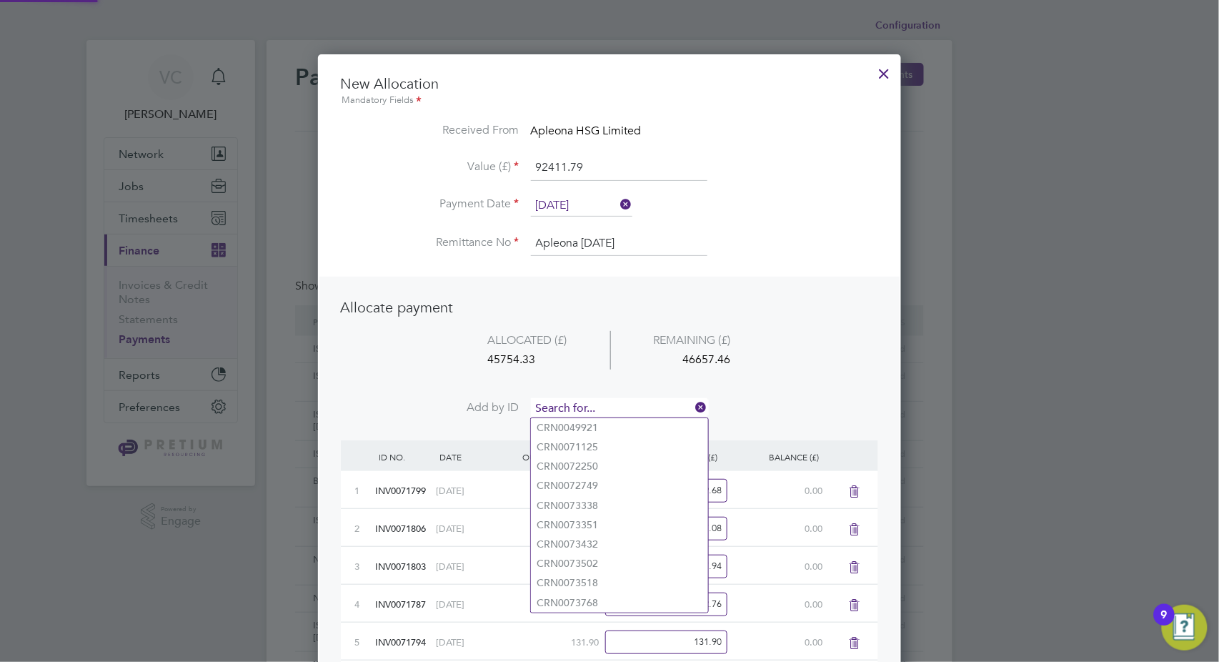
click at [617, 412] on input at bounding box center [619, 408] width 177 height 21
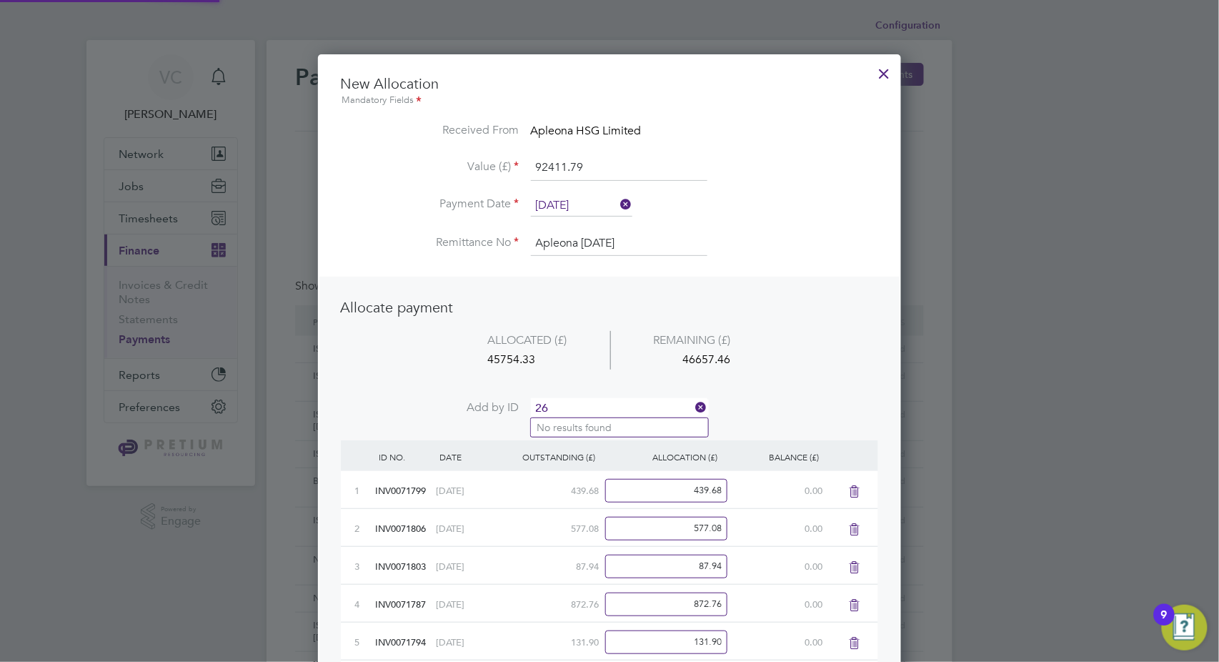
type input "2"
type input "2512"
click at [583, 425] on b "2512" at bounding box center [582, 428] width 23 height 12
click at [587, 407] on input at bounding box center [619, 408] width 177 height 21
type input "2517"
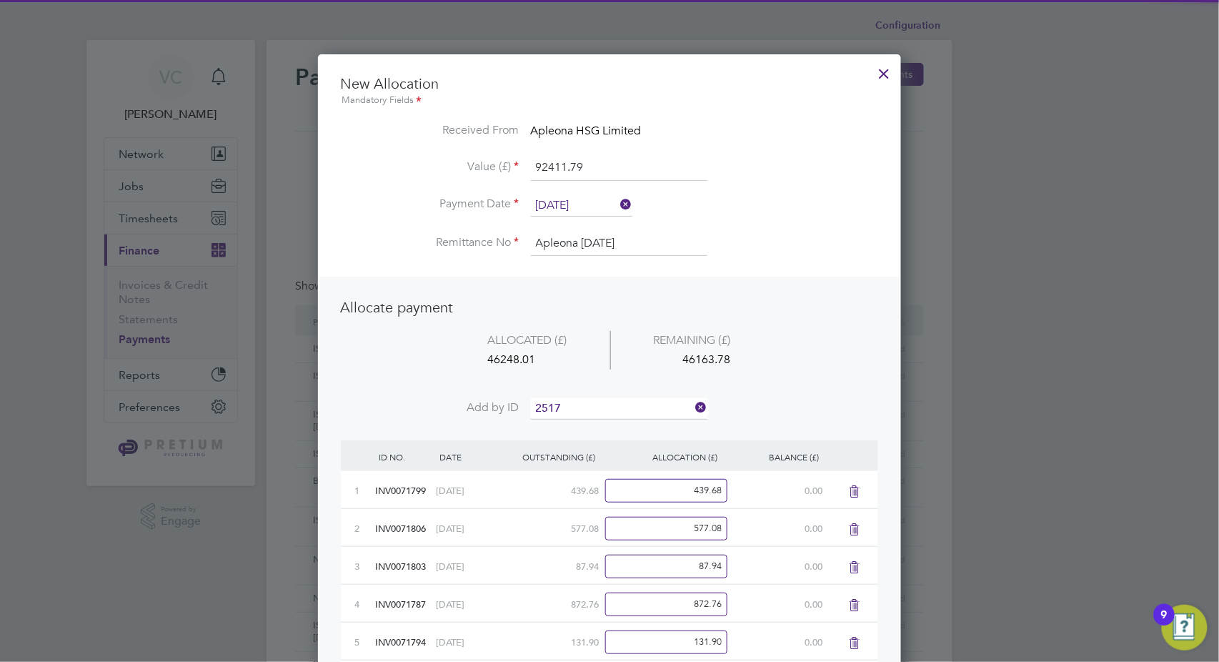
click at [569, 426] on li "INV007 2517" at bounding box center [619, 427] width 177 height 19
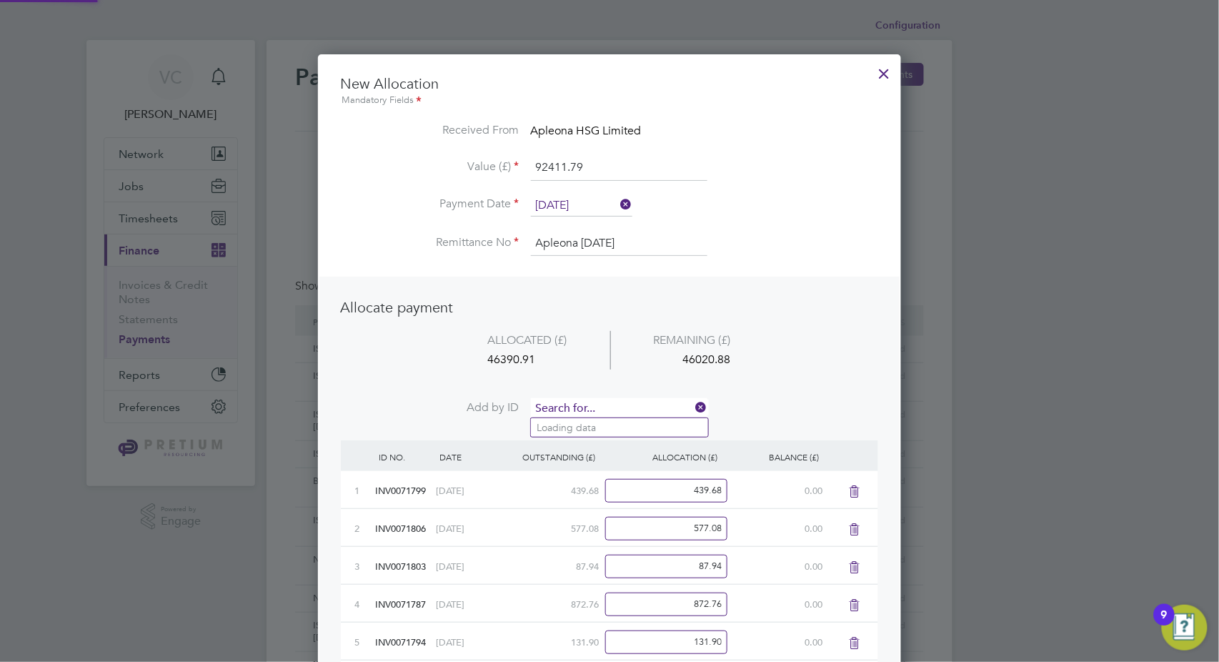
click at [580, 409] on input at bounding box center [619, 408] width 177 height 21
type input "2516"
click at [571, 425] on b "2516" at bounding box center [582, 428] width 23 height 12
click at [582, 408] on input at bounding box center [619, 408] width 177 height 21
type input "2518"
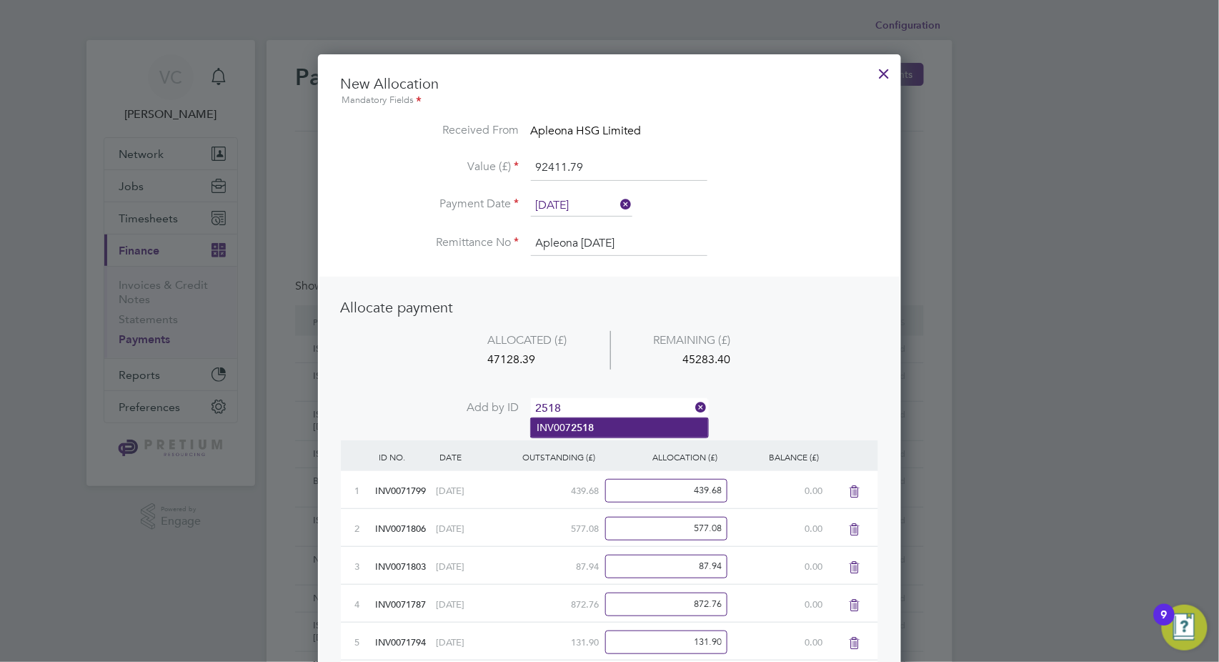
click at [618, 430] on li "INV007 2518" at bounding box center [619, 427] width 177 height 19
click at [621, 410] on input at bounding box center [619, 408] width 177 height 21
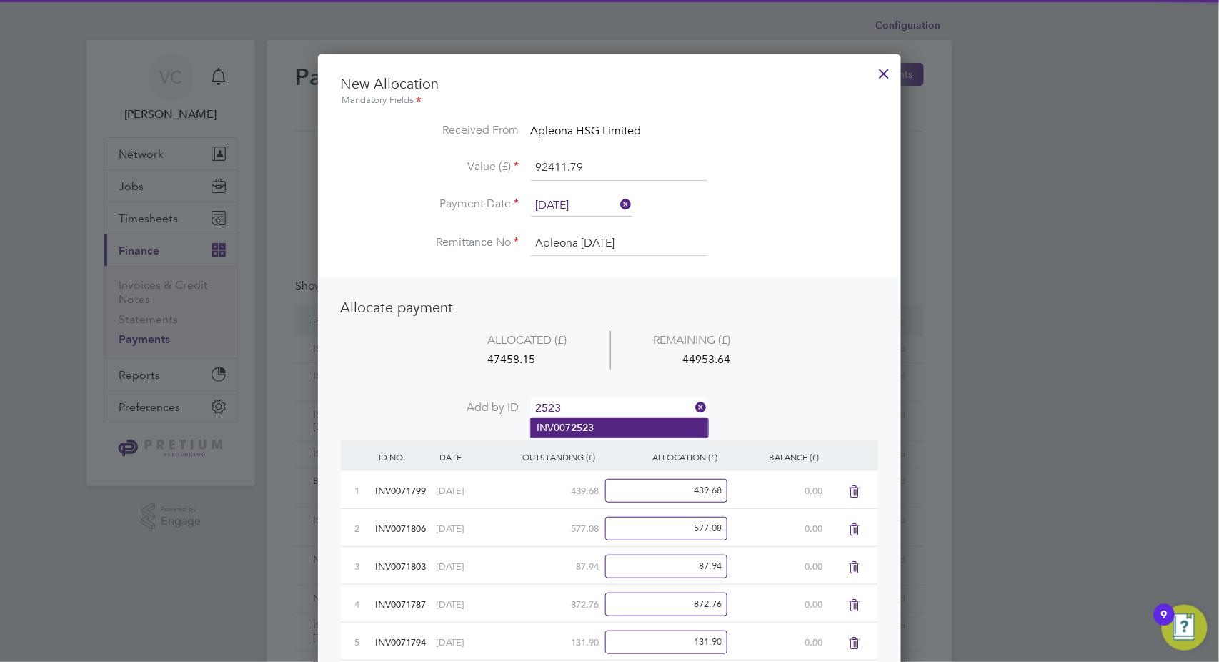
type input "2523"
click at [603, 424] on li "INV007 2523" at bounding box center [619, 427] width 177 height 19
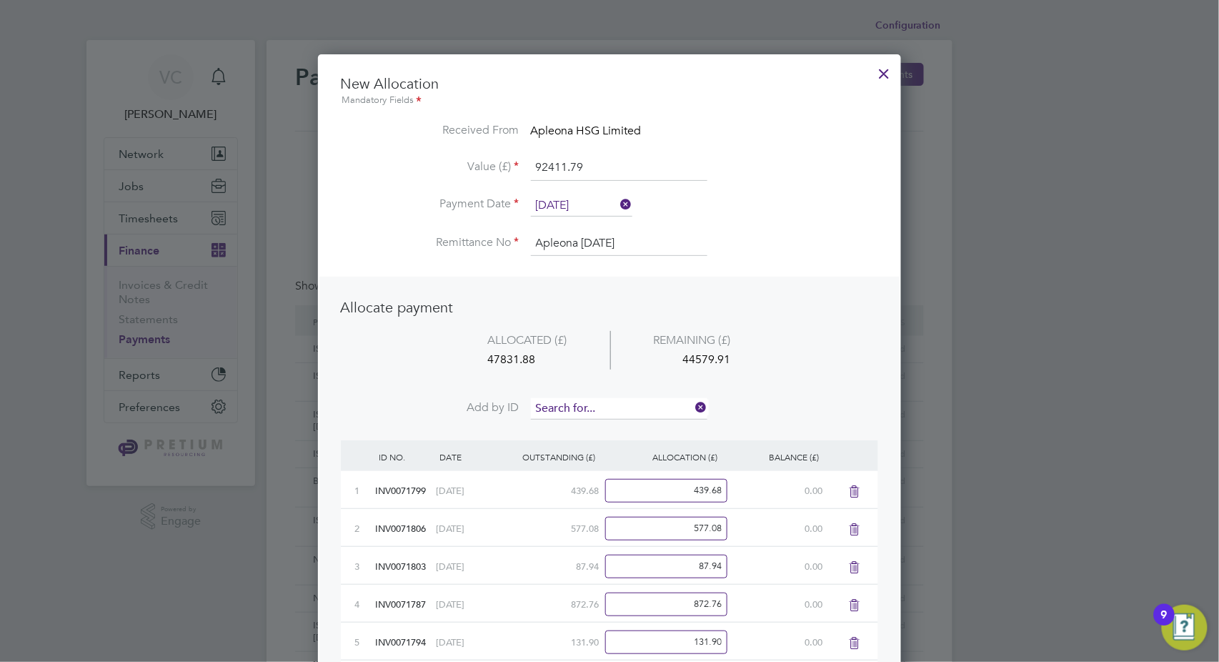
click at [622, 400] on input at bounding box center [619, 408] width 177 height 21
type input "2519"
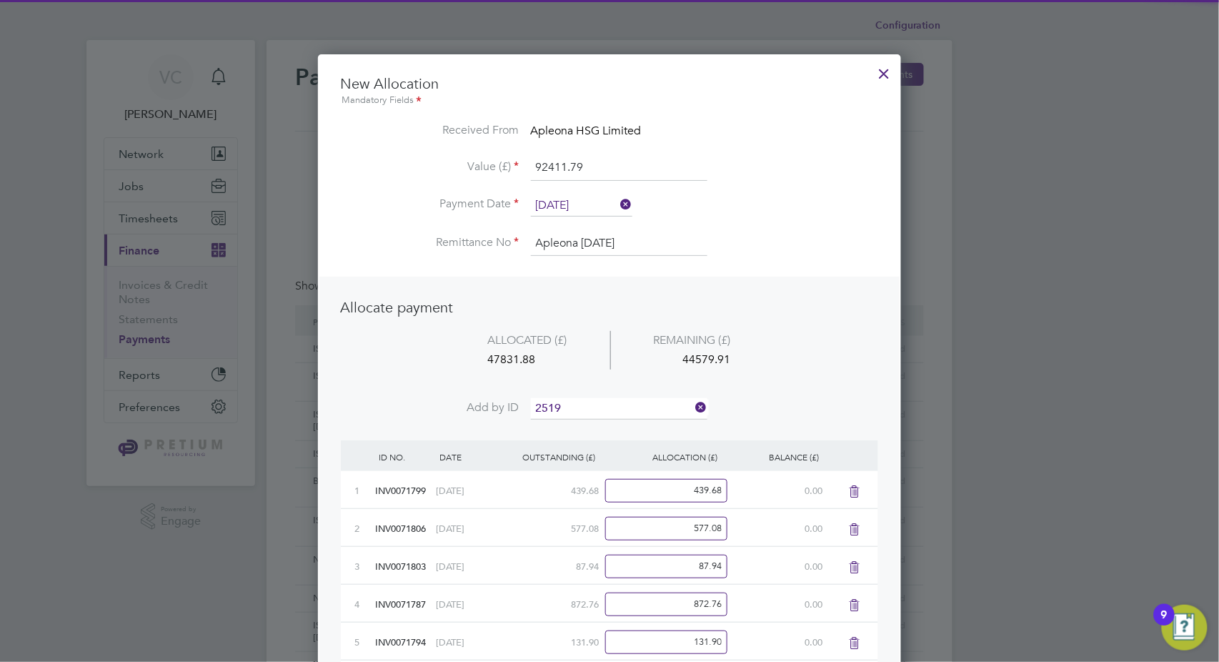
click at [598, 425] on li "INV007 2519" at bounding box center [619, 427] width 177 height 19
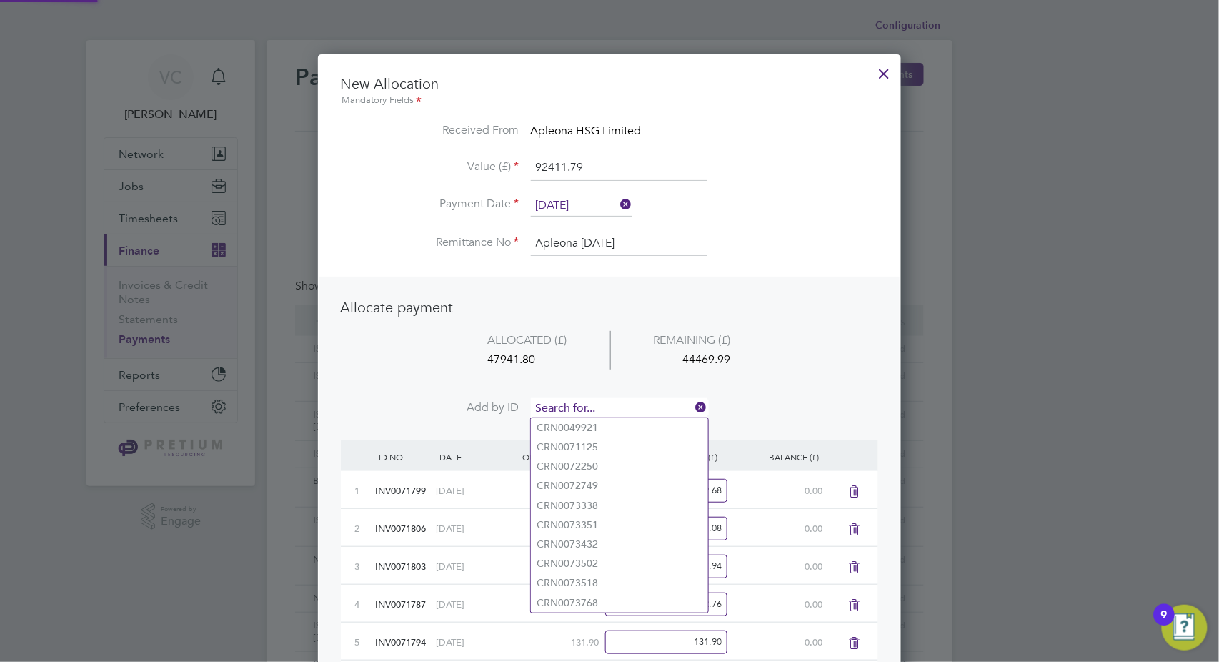
click at [602, 402] on input at bounding box center [619, 408] width 177 height 21
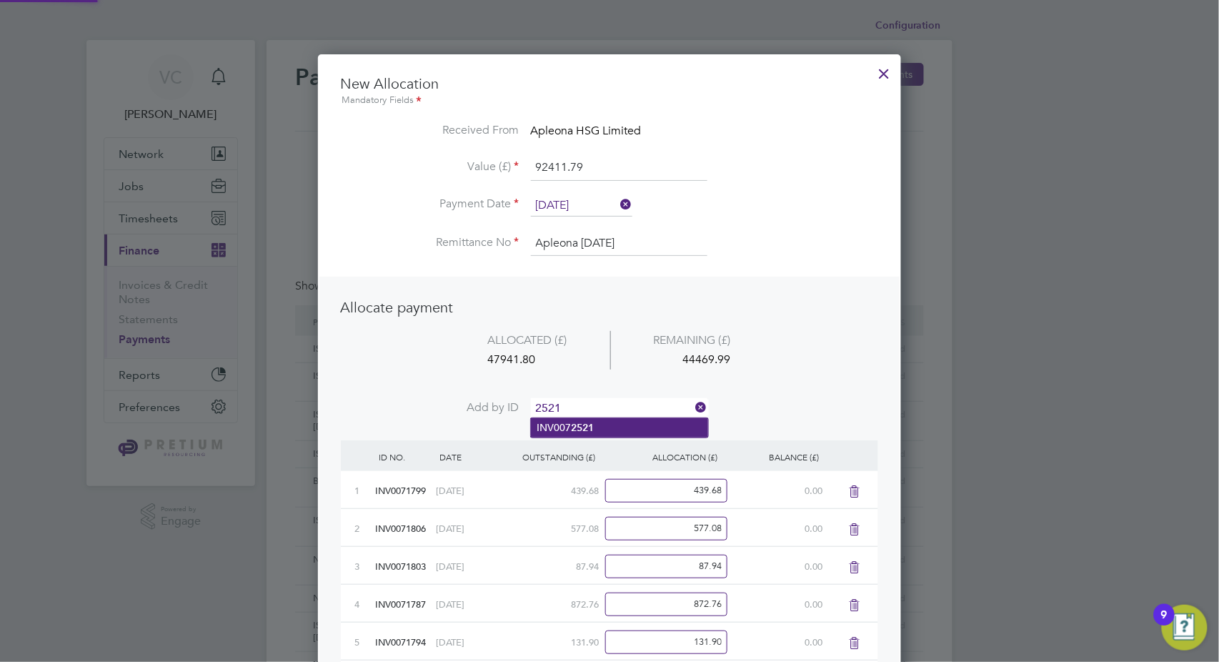
type input "2521"
click at [588, 422] on b "2521" at bounding box center [582, 428] width 23 height 12
click at [595, 410] on input at bounding box center [619, 408] width 177 height 21
type input "2520"
click at [592, 430] on b "2520" at bounding box center [582, 428] width 23 height 12
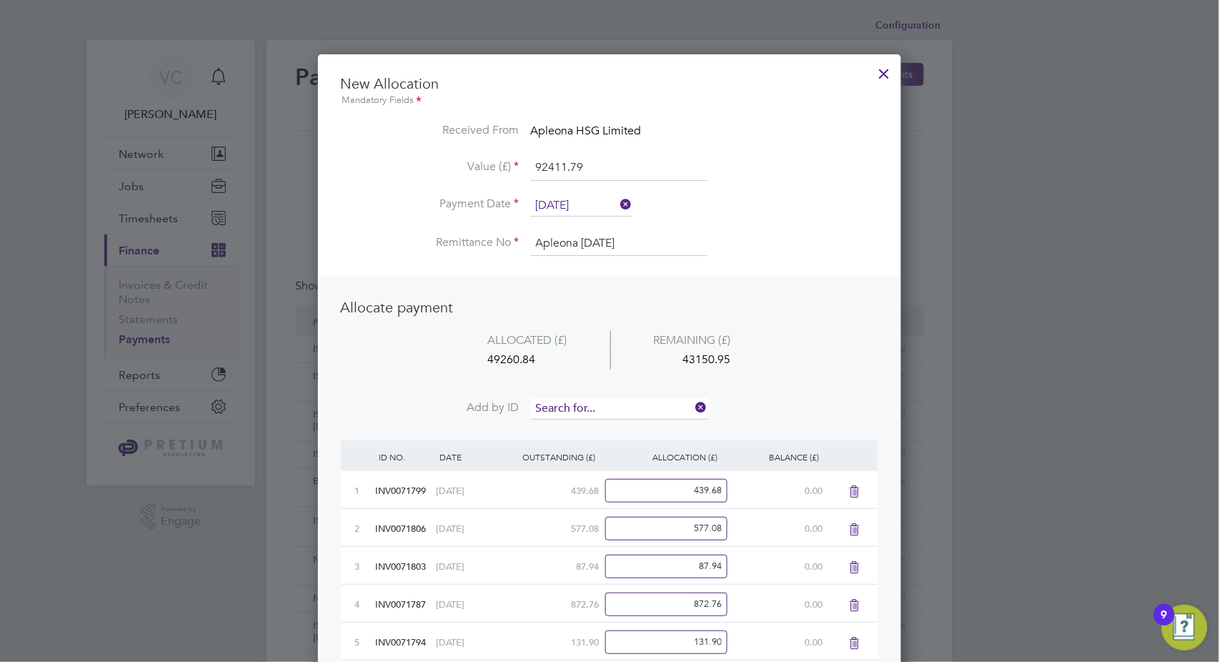
click at [603, 406] on input at bounding box center [619, 408] width 177 height 21
type input "2522"
click at [593, 429] on b "2522" at bounding box center [582, 428] width 23 height 12
click at [601, 411] on input at bounding box center [619, 408] width 177 height 21
type input "2539"
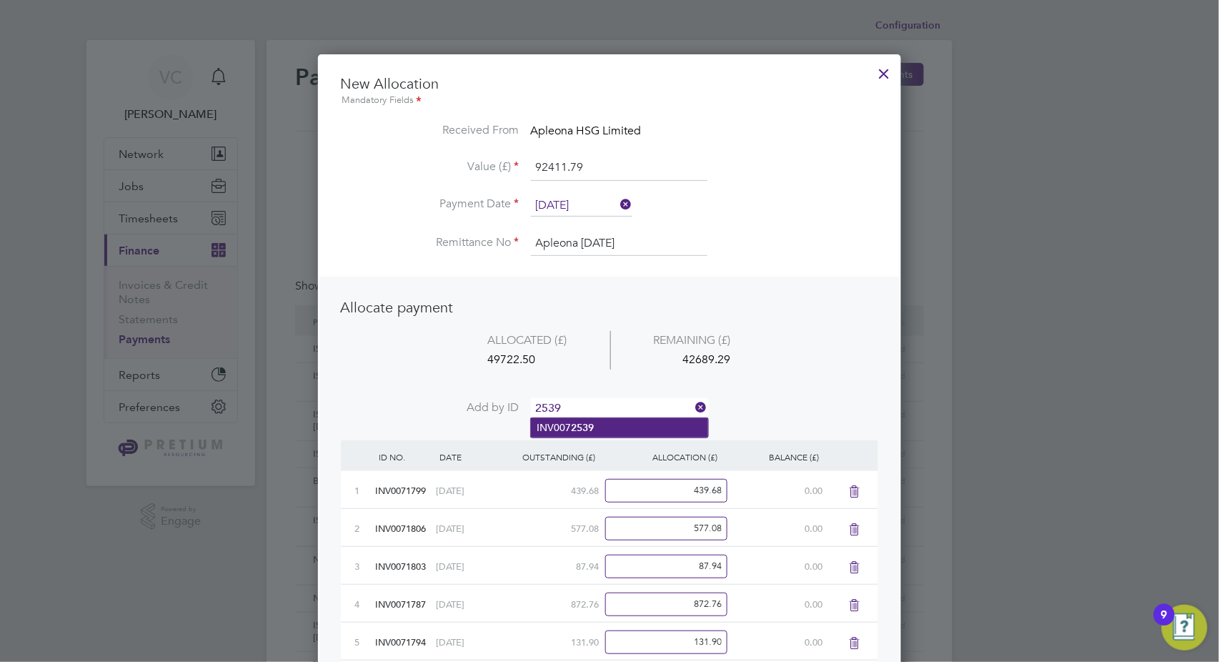
click at [575, 427] on b "2539" at bounding box center [582, 428] width 23 height 12
click at [589, 405] on input at bounding box center [619, 408] width 177 height 21
type input "2541"
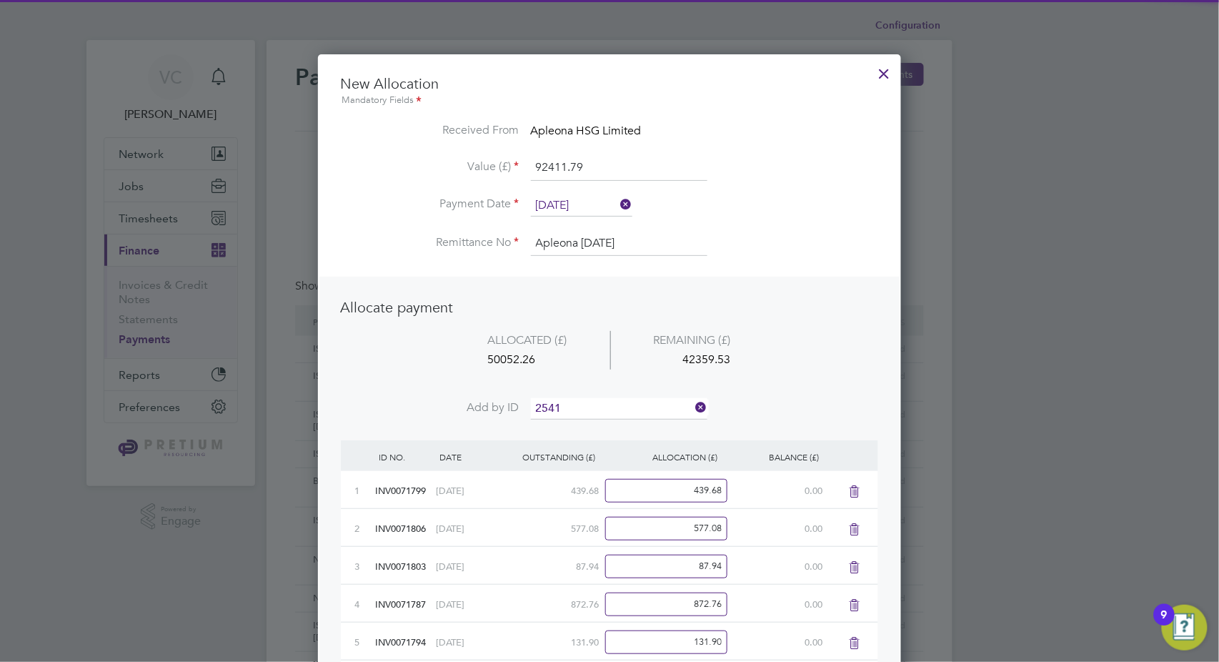
click at [583, 421] on li "INV007 2541" at bounding box center [619, 427] width 177 height 19
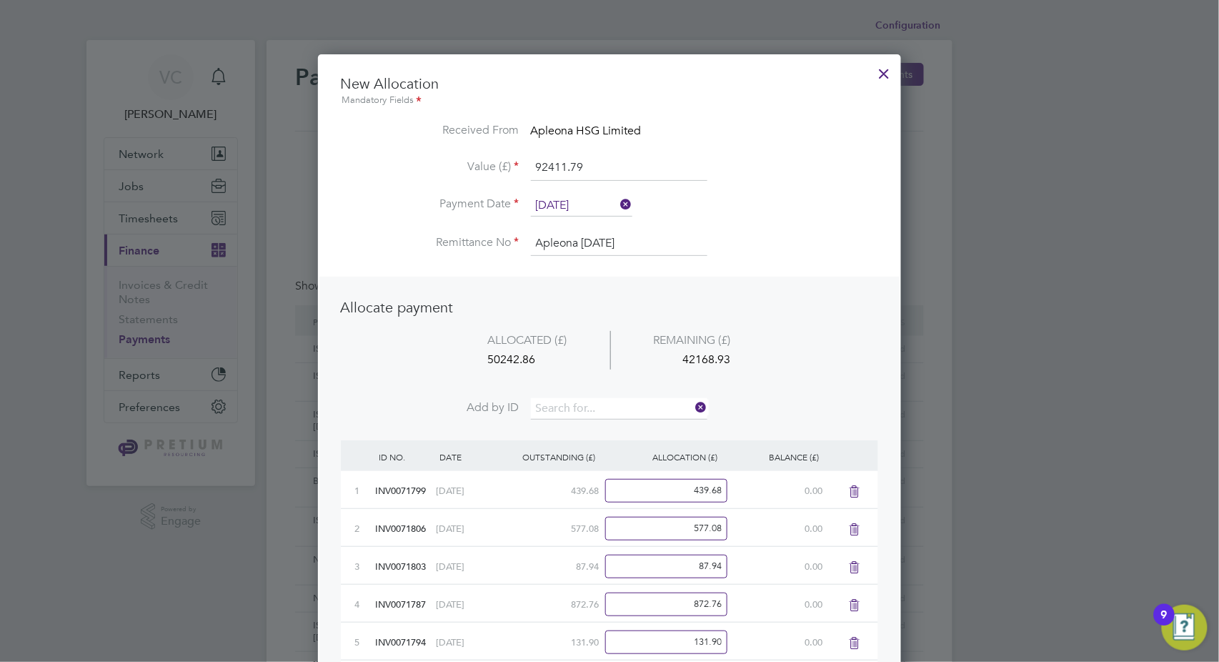
click at [598, 396] on li "ALLOCATED (£) REMAINING (£) 50242.86 42168.93" at bounding box center [610, 364] width 538 height 67
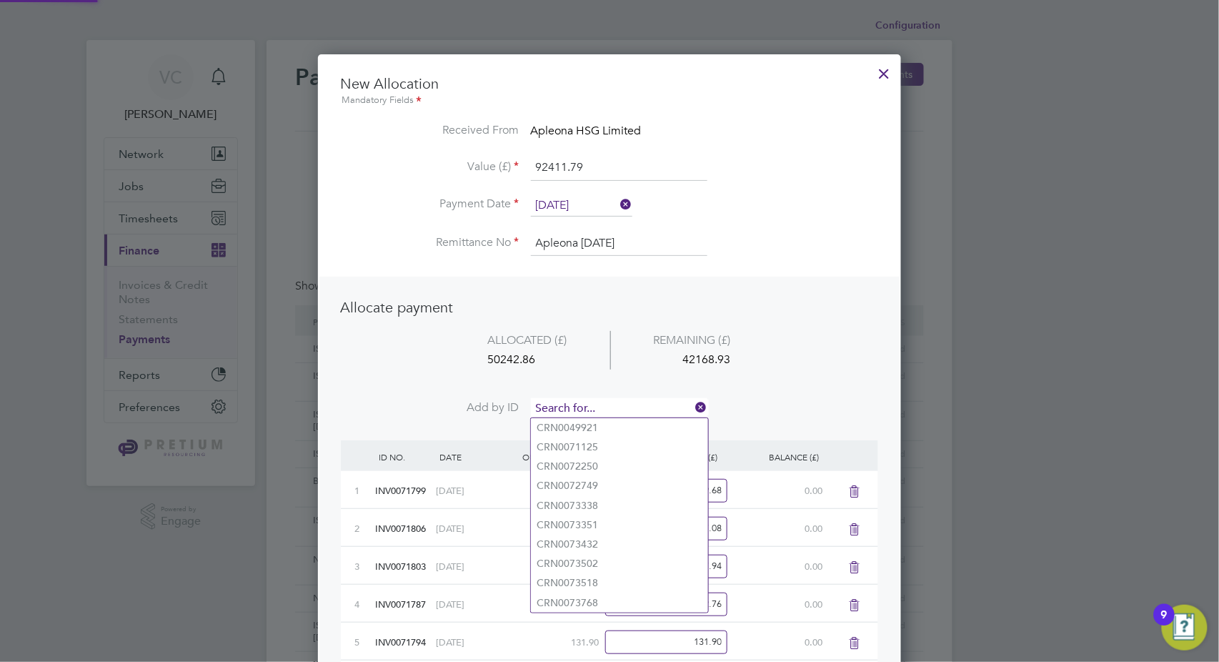
click at [598, 407] on input at bounding box center [619, 408] width 177 height 21
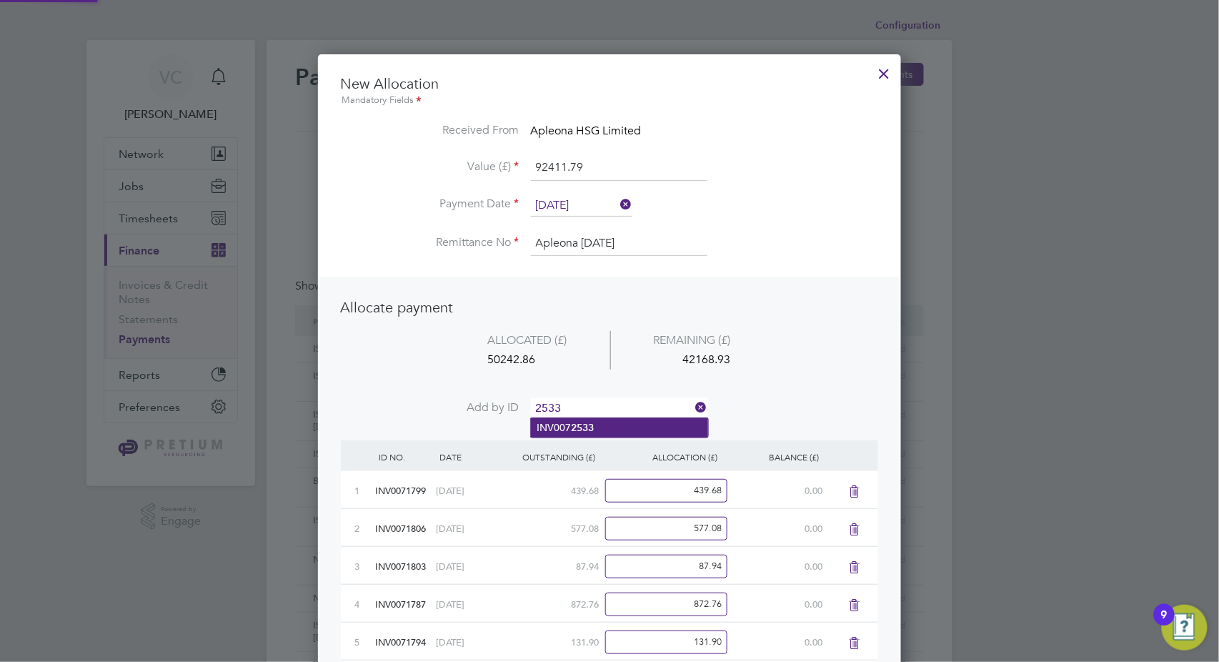
type input "2533"
click at [591, 426] on b "2533" at bounding box center [582, 428] width 23 height 12
click at [600, 410] on input at bounding box center [619, 408] width 177 height 21
type input "2525"
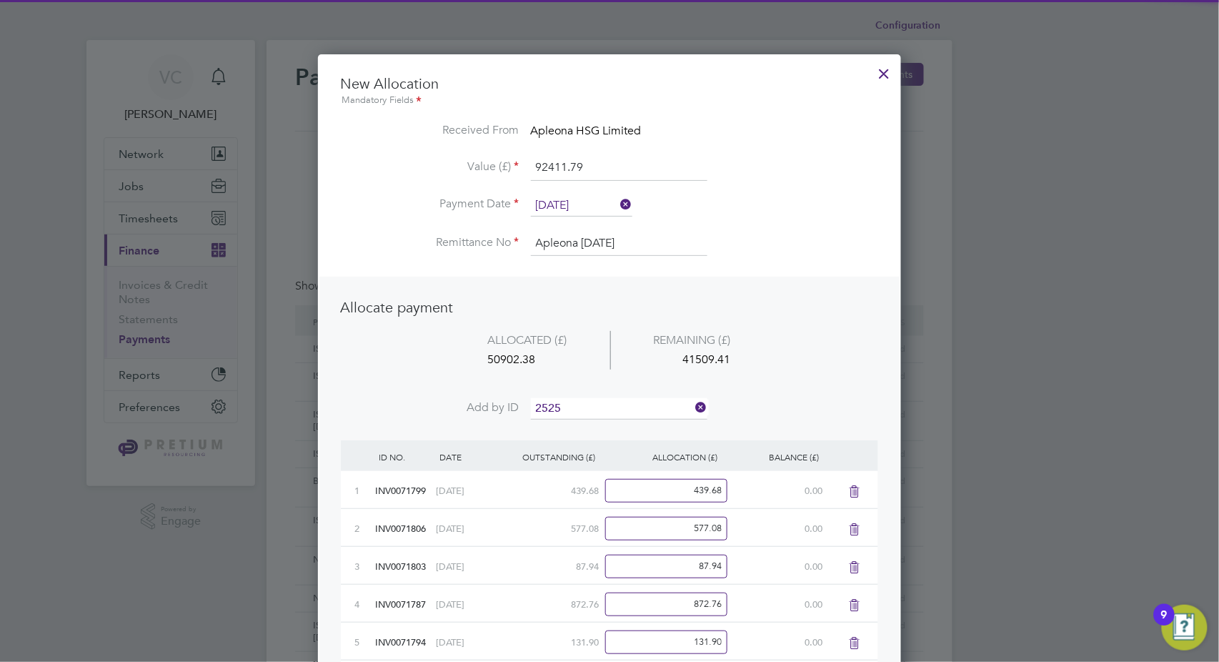
click at [583, 427] on b "2525" at bounding box center [582, 428] width 23 height 12
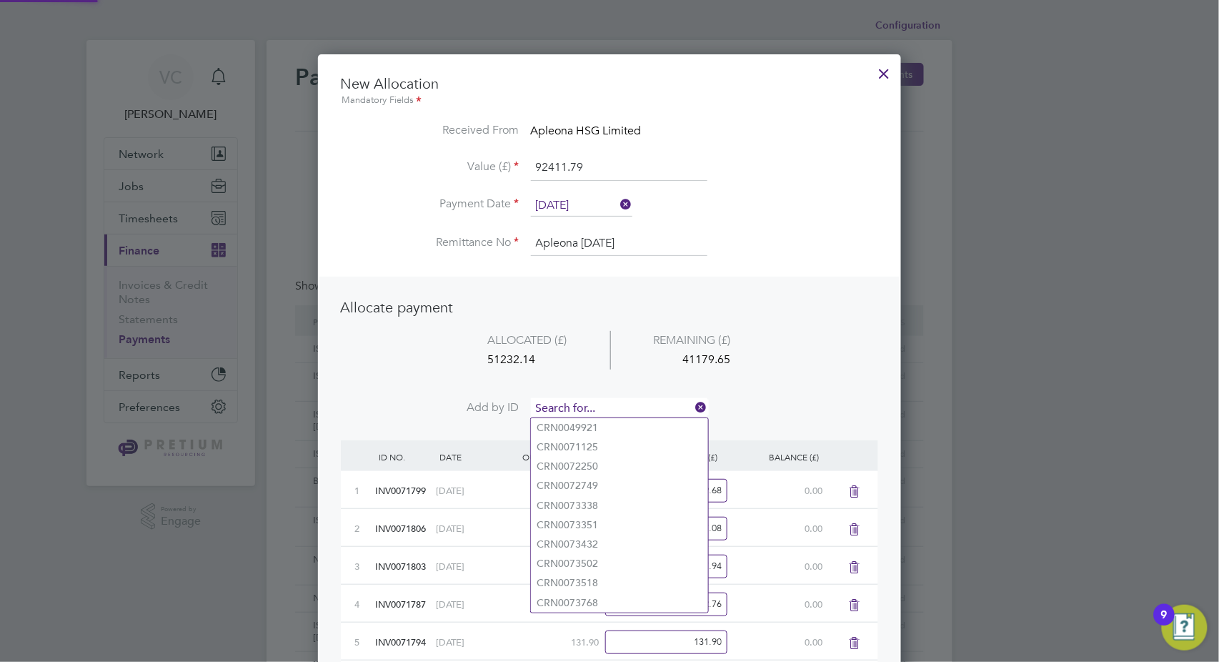
click at [600, 407] on input at bounding box center [619, 408] width 177 height 21
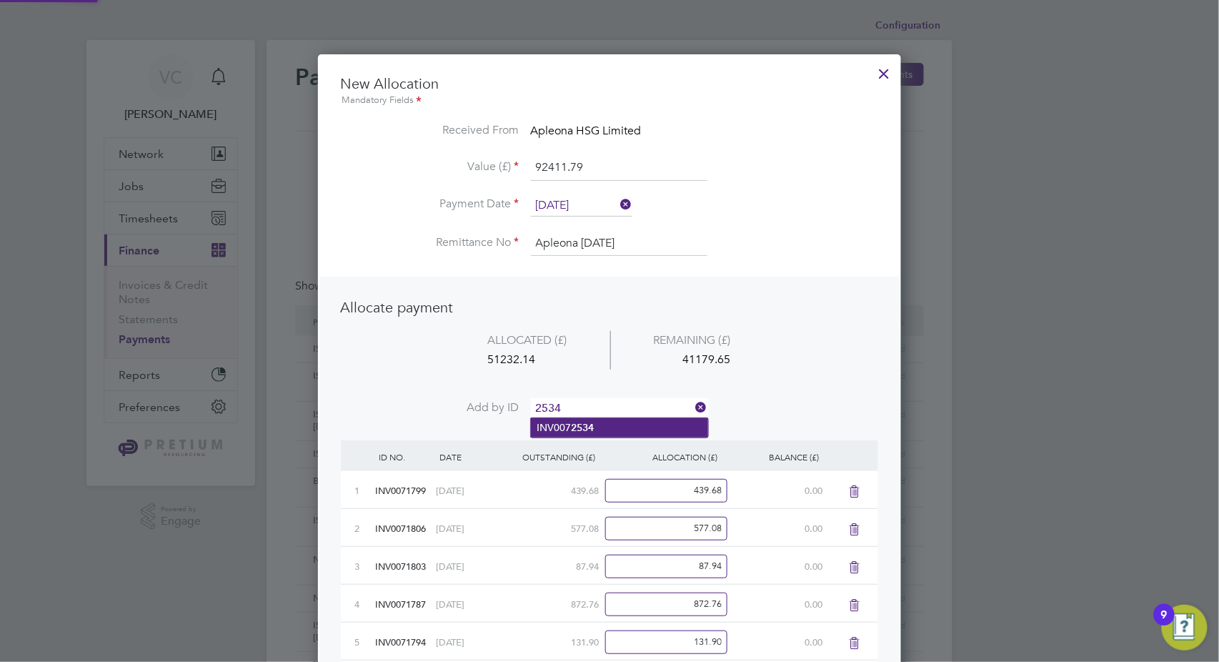
type input "2534"
click at [589, 427] on b "2534" at bounding box center [582, 428] width 23 height 12
click at [605, 407] on input at bounding box center [619, 408] width 177 height 21
type input "2550"
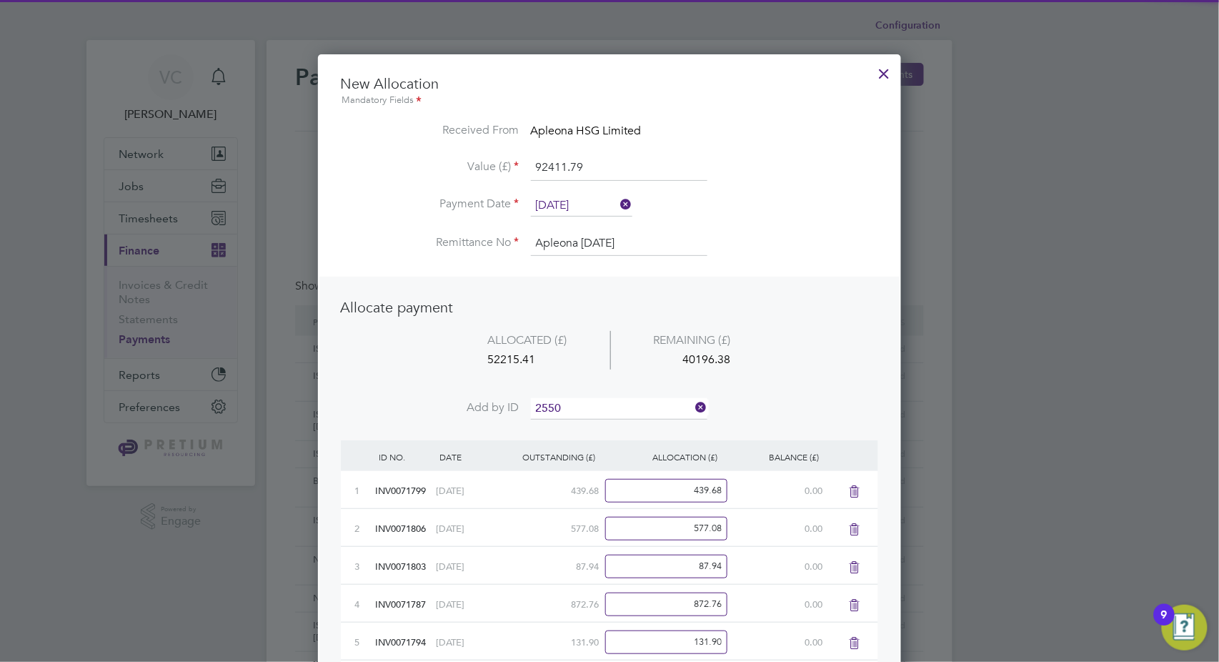
click at [603, 430] on li "INV007 2550" at bounding box center [619, 427] width 177 height 19
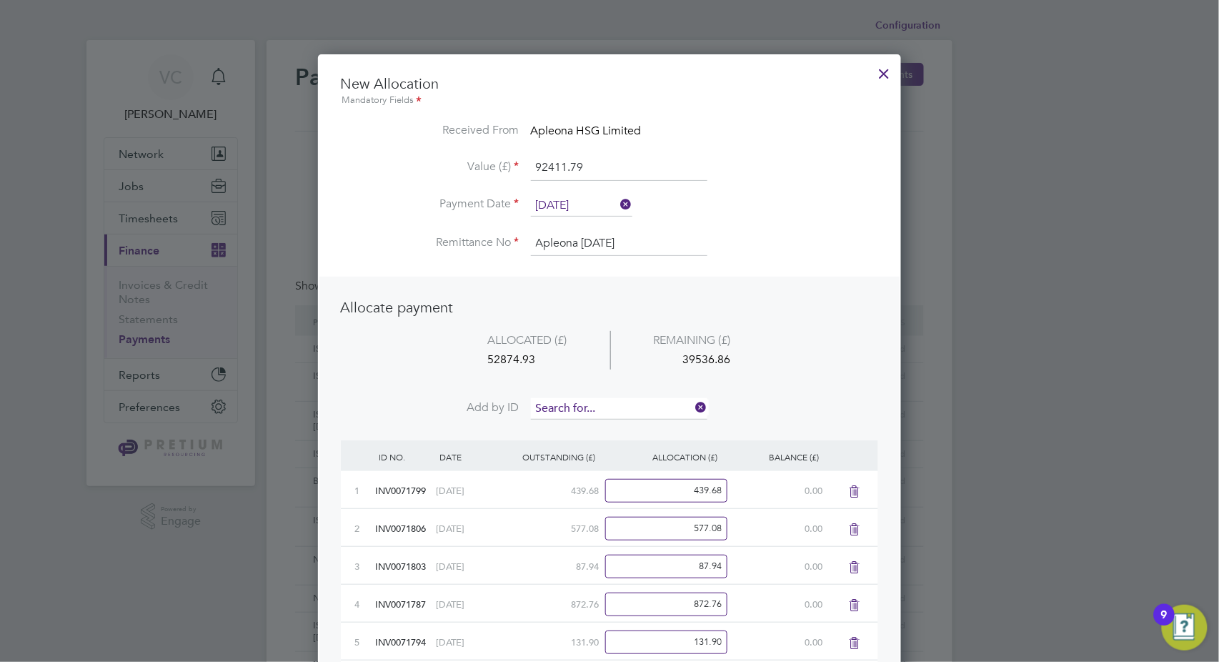
click at [615, 407] on input at bounding box center [619, 408] width 177 height 21
type input "2535"
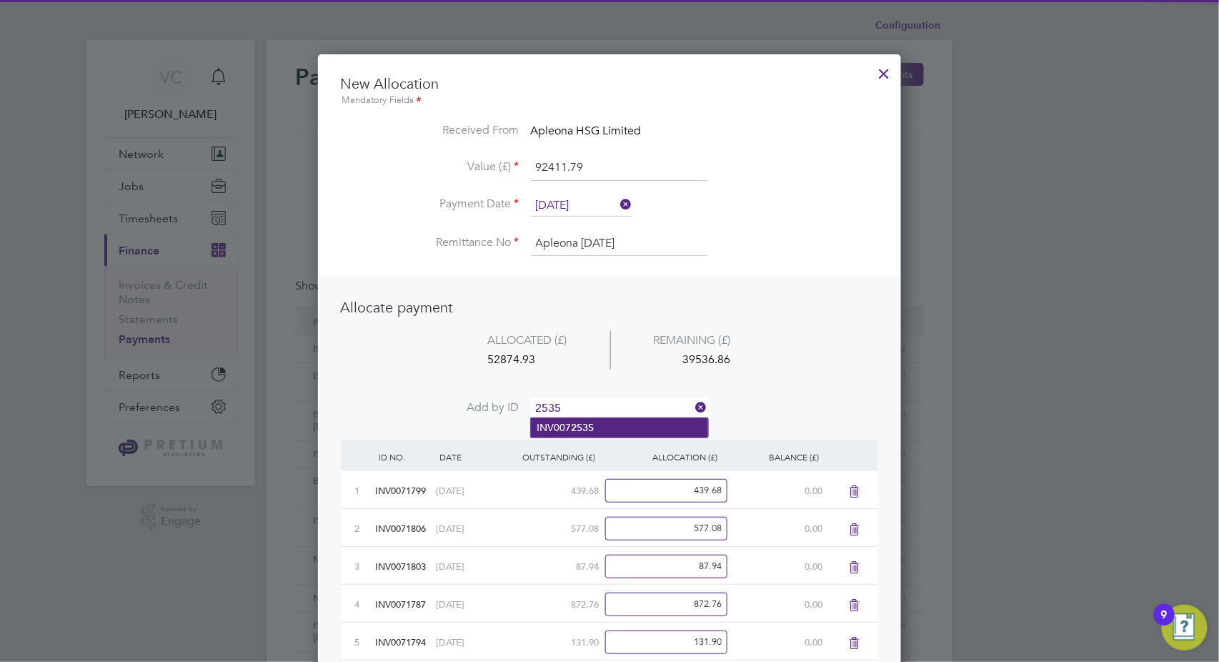
click at [608, 425] on li "INV007 2535" at bounding box center [619, 427] width 177 height 19
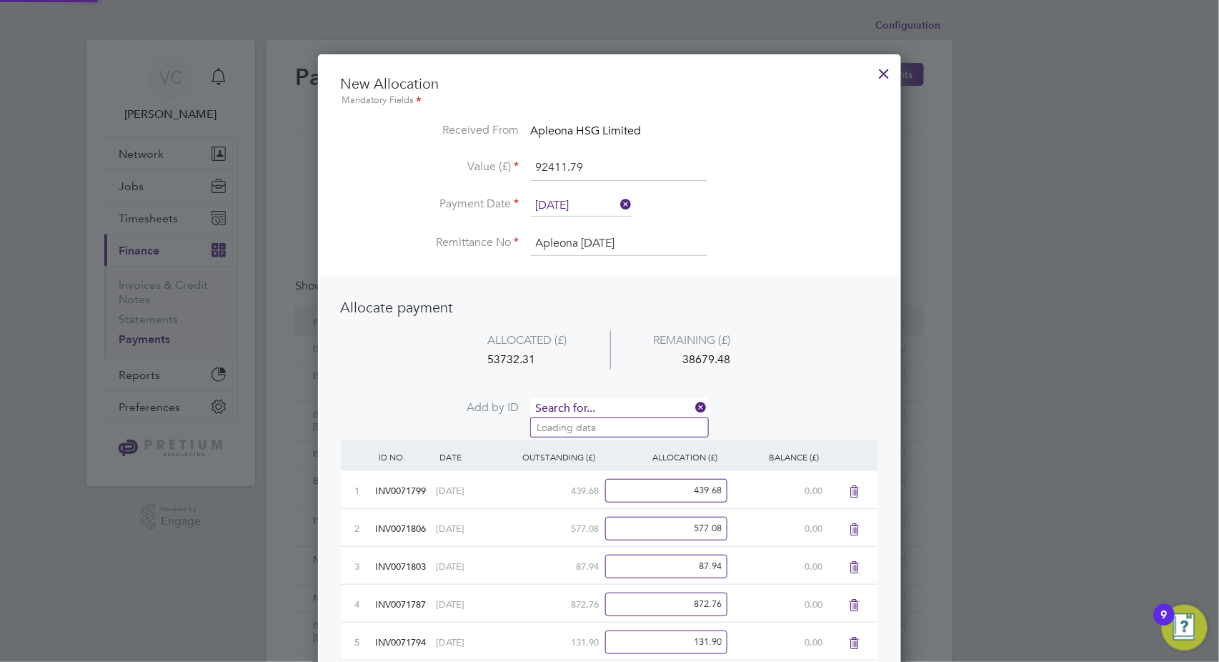
click at [620, 413] on input at bounding box center [619, 408] width 177 height 21
type input "2524"
click at [615, 427] on li "INV007 2524" at bounding box center [619, 427] width 177 height 19
click at [633, 405] on input at bounding box center [619, 408] width 177 height 21
type input "2540"
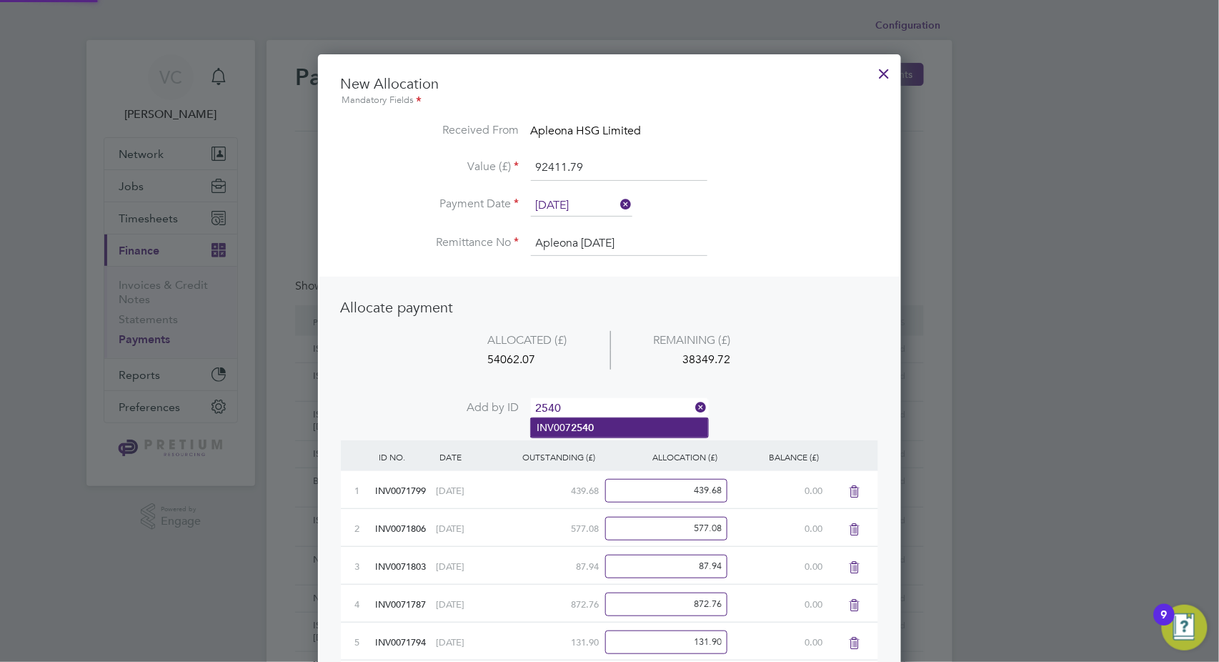
click at [610, 430] on li "INV007 2540" at bounding box center [619, 427] width 177 height 19
click at [625, 410] on input at bounding box center [619, 408] width 177 height 21
type input "2552"
click at [620, 427] on li "INV007 2552" at bounding box center [619, 427] width 177 height 19
click at [638, 410] on input at bounding box center [619, 408] width 177 height 21
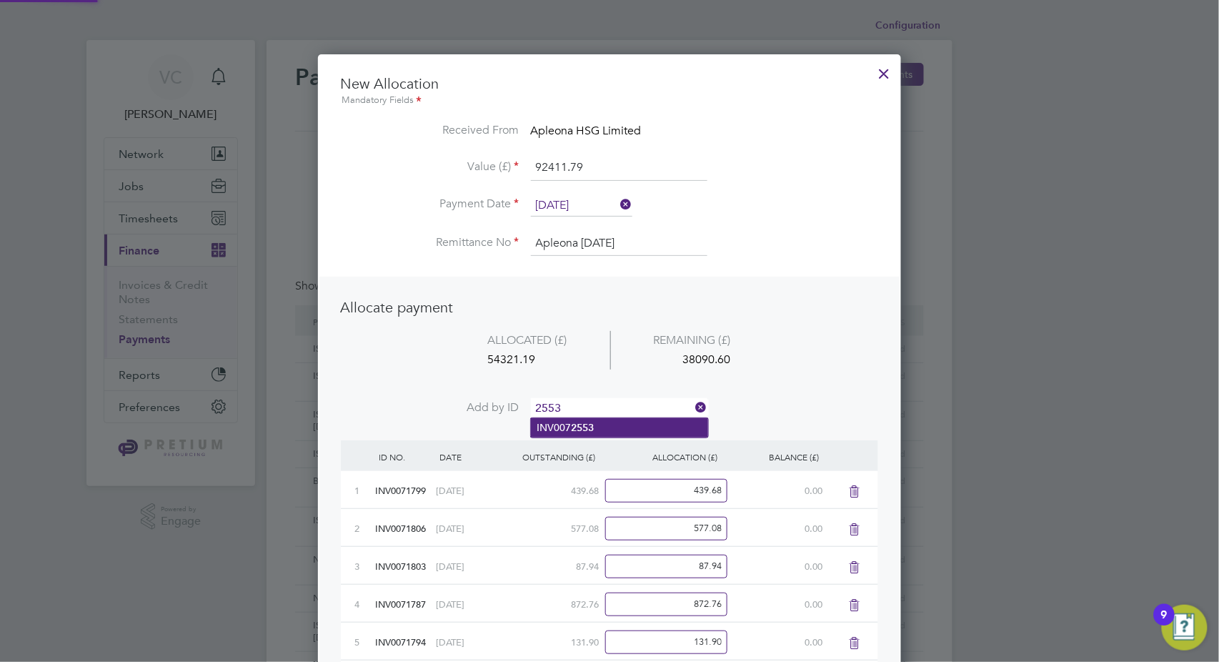
type input "2553"
click at [612, 430] on li "INV007 2553" at bounding box center [619, 427] width 177 height 19
click at [625, 411] on input at bounding box center [619, 408] width 177 height 21
type input "2551"
click at [615, 427] on li "INV007 2551" at bounding box center [619, 427] width 177 height 19
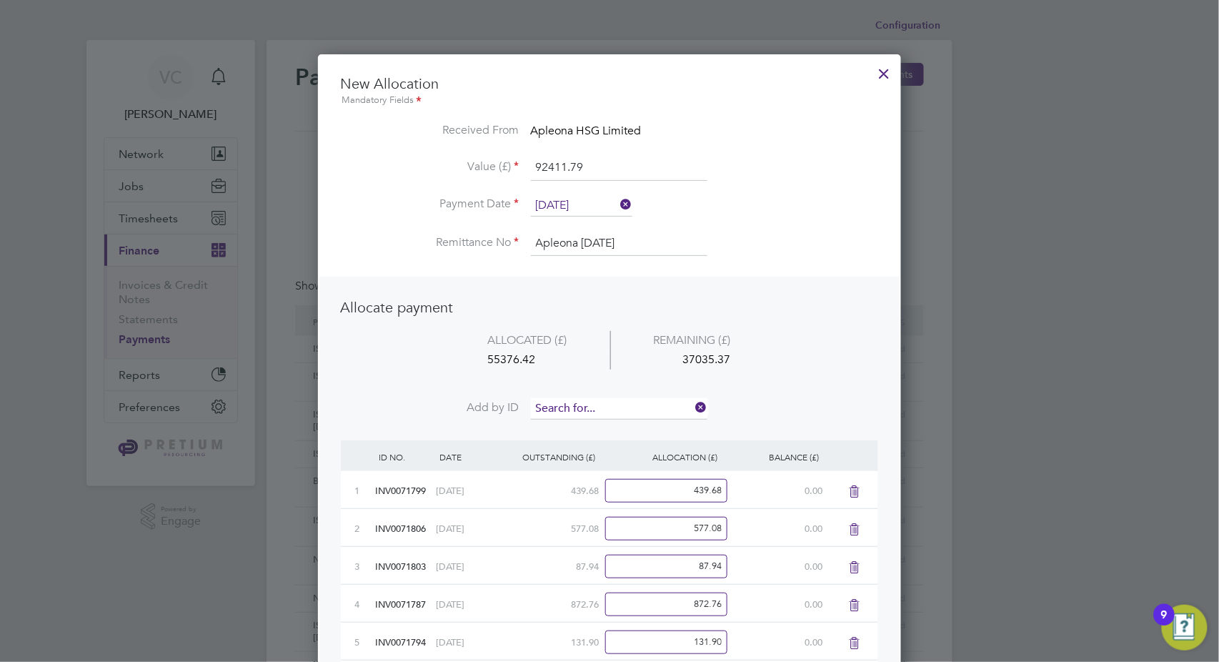
click at [618, 408] on input at bounding box center [619, 408] width 177 height 21
type input "2546"
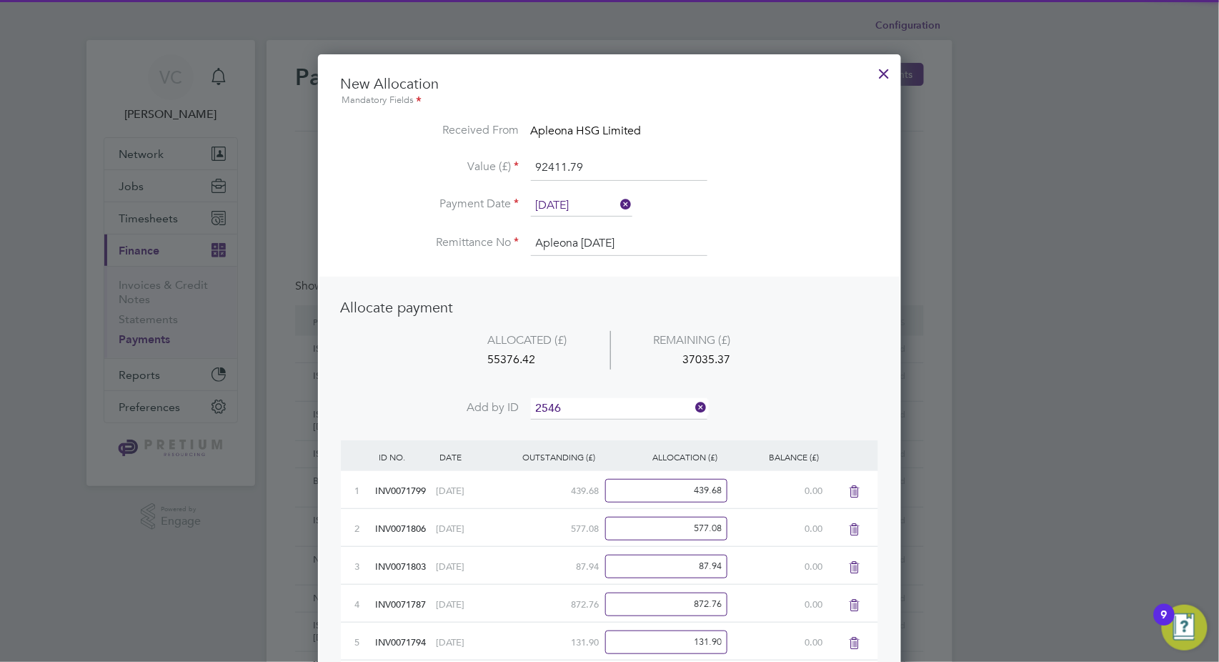
click at [608, 427] on li "INV007 2546" at bounding box center [619, 427] width 177 height 19
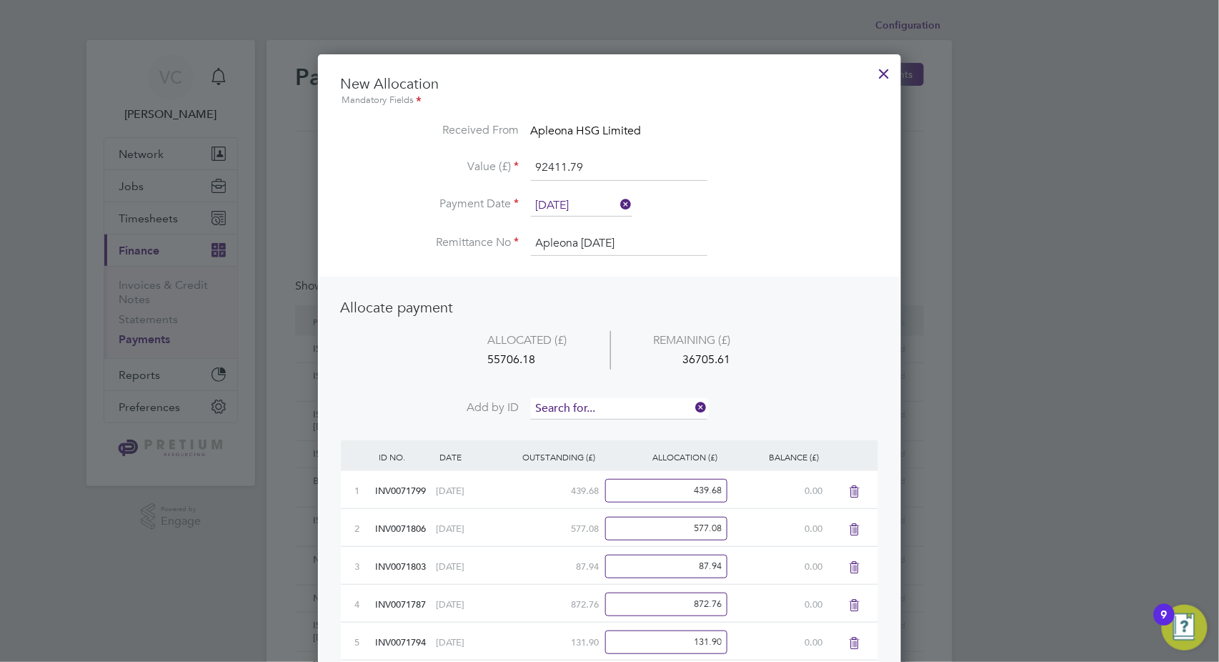
click at [608, 405] on input at bounding box center [619, 408] width 177 height 21
type input "2536"
click at [590, 427] on b "2536" at bounding box center [582, 428] width 23 height 12
click at [598, 413] on input at bounding box center [619, 408] width 177 height 21
type input "2537"
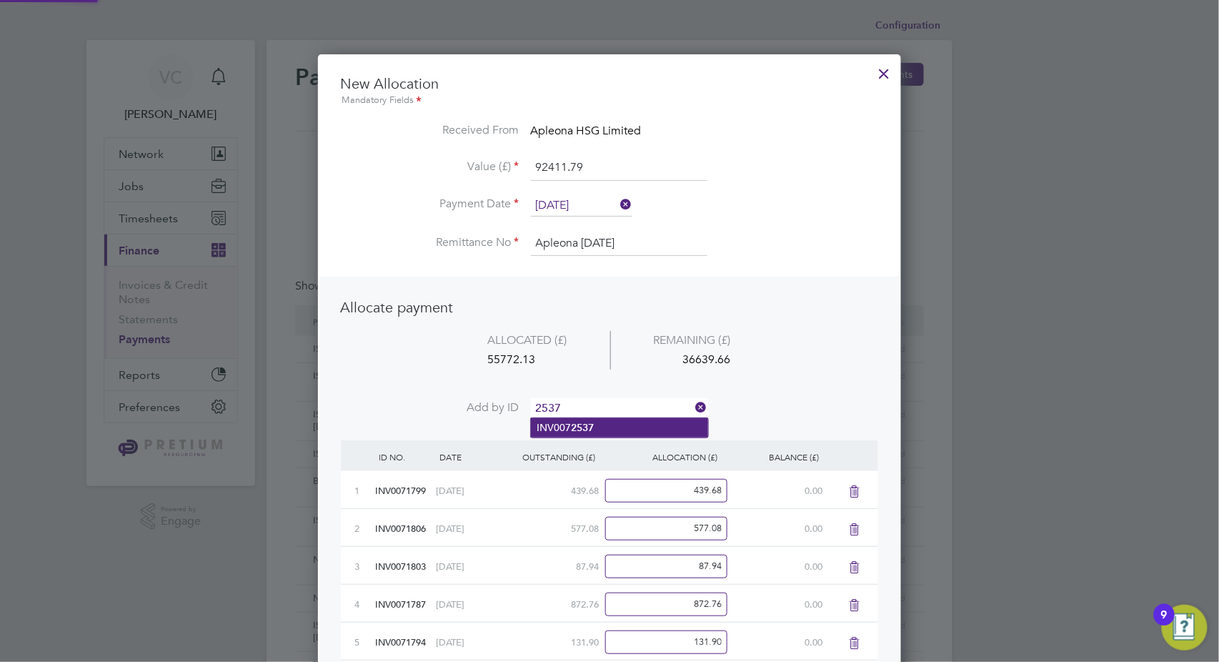
click at [584, 433] on li "INV007 2537" at bounding box center [619, 427] width 177 height 19
click at [613, 406] on input at bounding box center [619, 408] width 177 height 21
type input "2538"
click at [587, 427] on b "2538" at bounding box center [582, 428] width 23 height 12
click at [613, 407] on input at bounding box center [619, 408] width 177 height 21
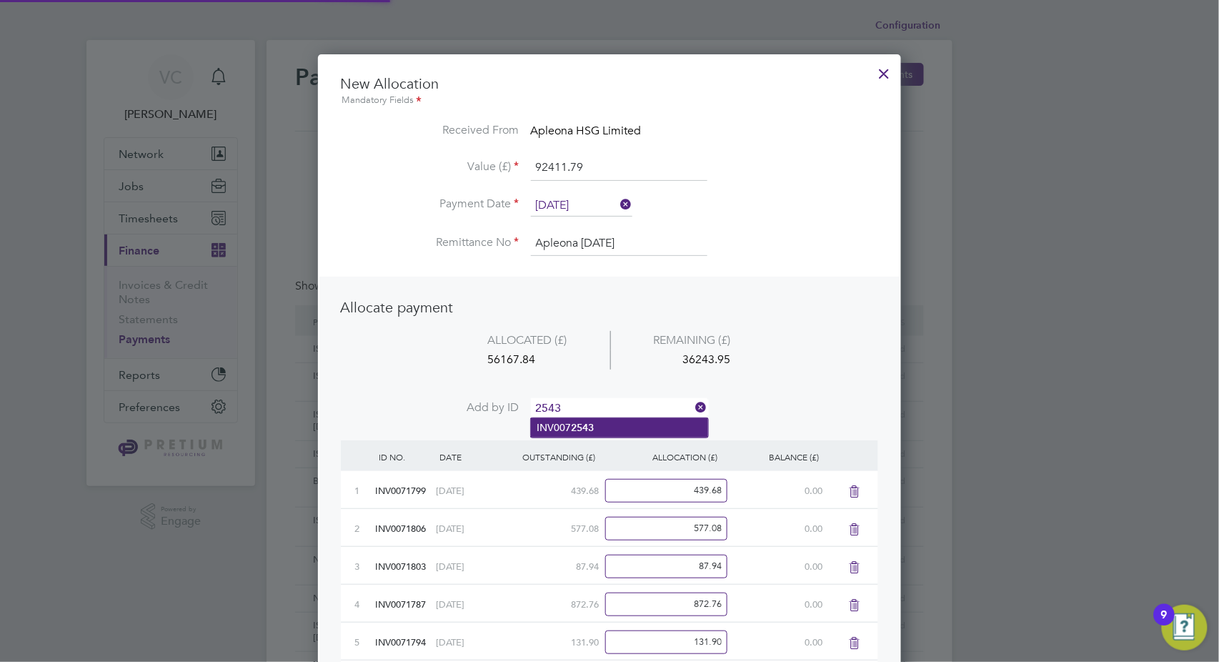
type input "2543"
click at [603, 427] on li "INV007 2543" at bounding box center [619, 427] width 177 height 19
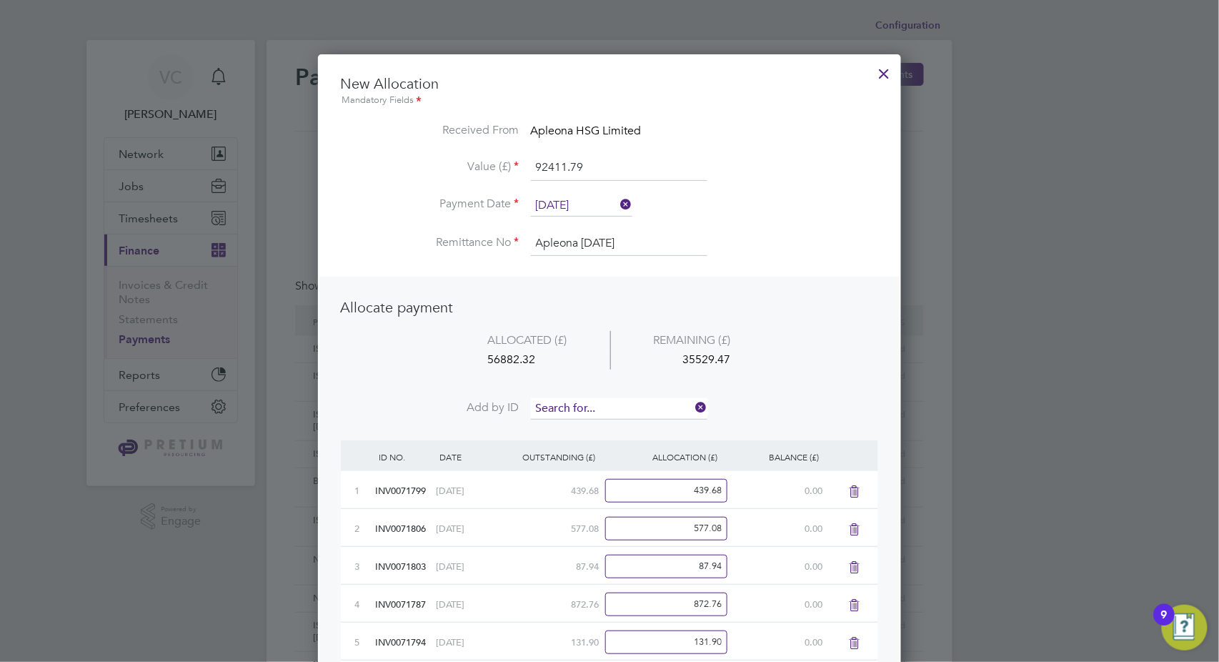
click at [650, 405] on input at bounding box center [619, 408] width 177 height 21
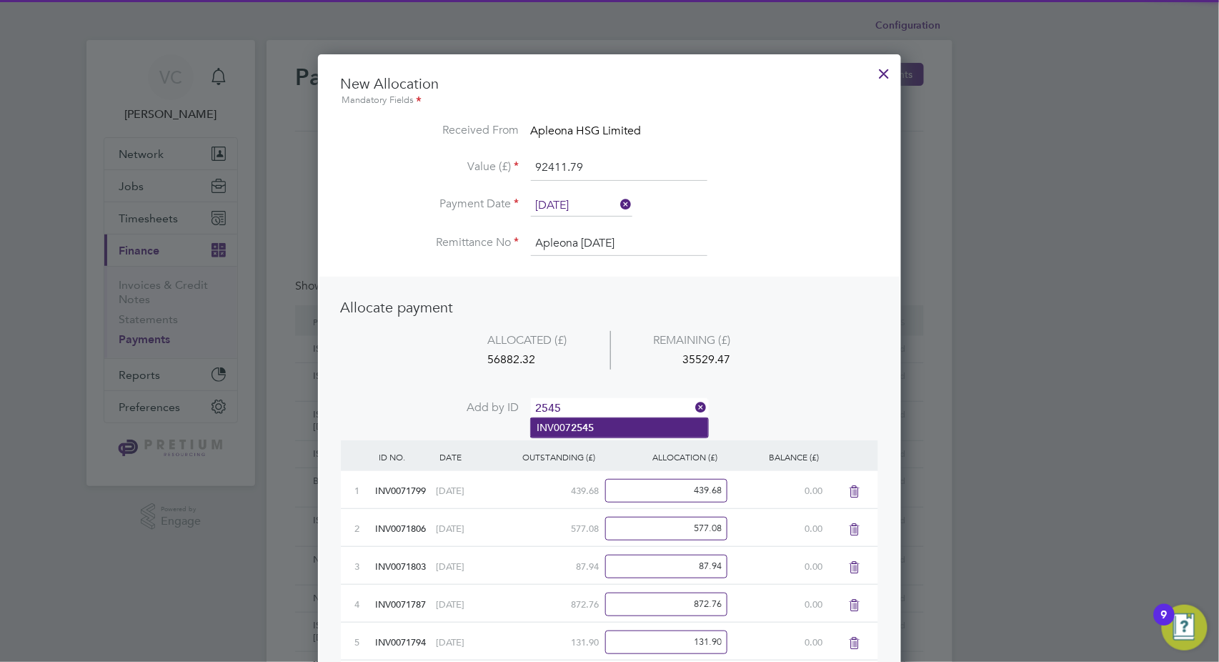
type input "2545"
click at [610, 430] on li "INV007 2545" at bounding box center [619, 427] width 177 height 19
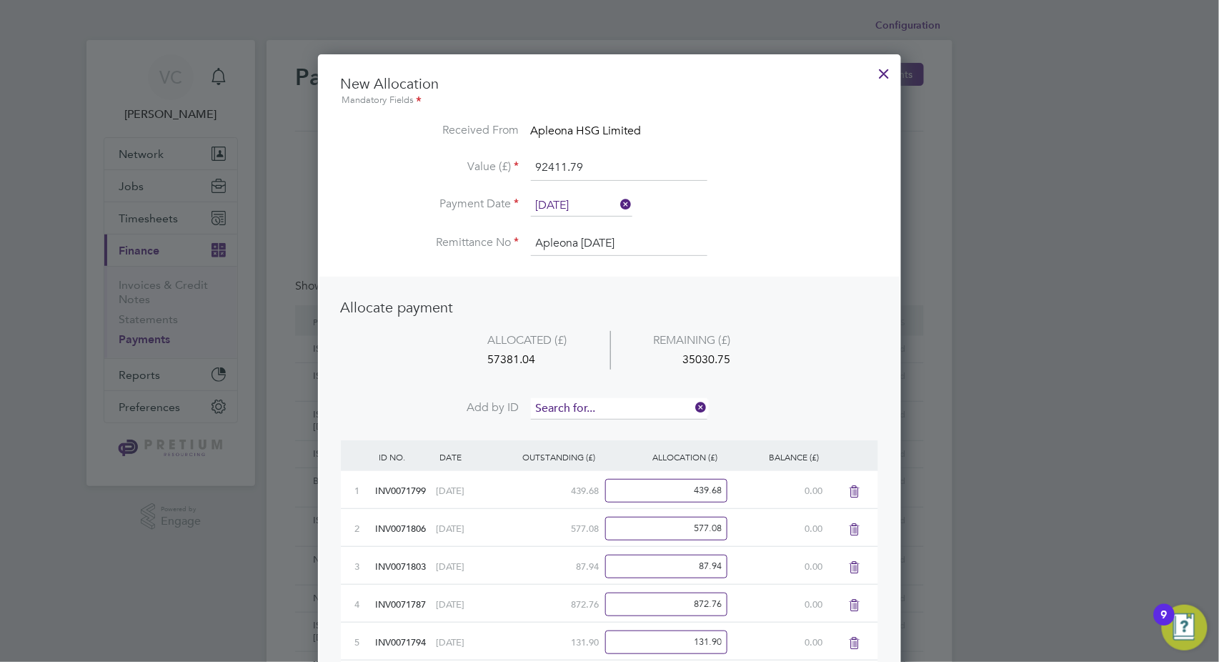
click at [565, 410] on input at bounding box center [619, 408] width 177 height 21
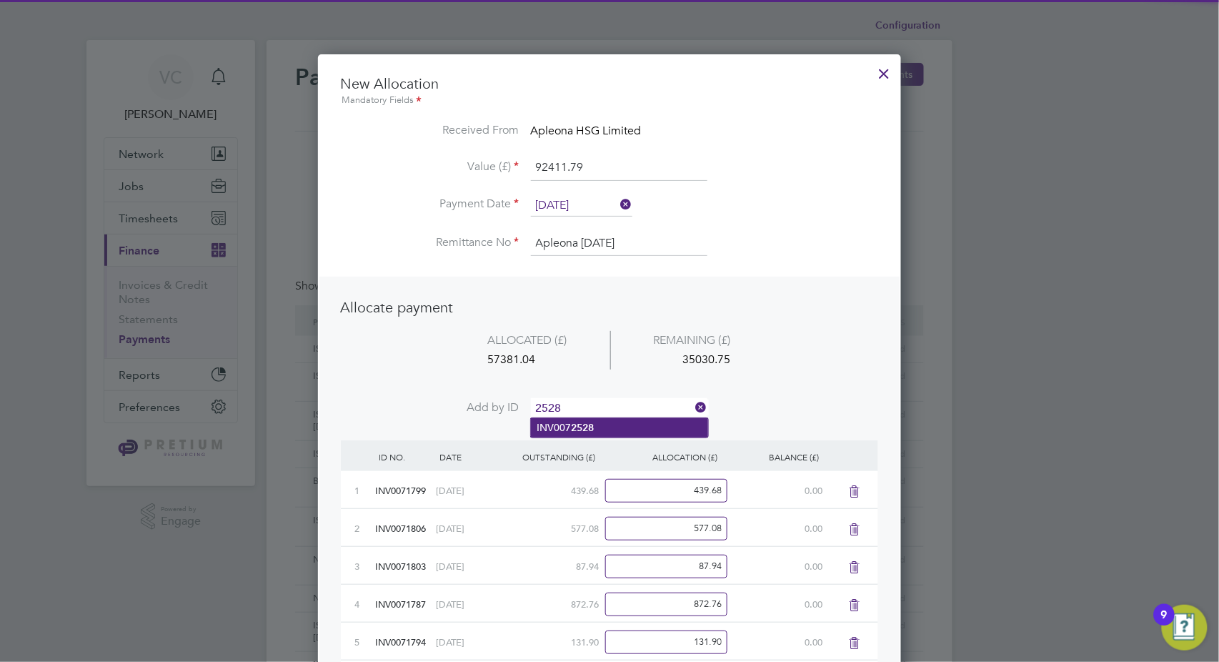
type input "2528"
click at [650, 433] on li "INV007 2528" at bounding box center [619, 427] width 177 height 19
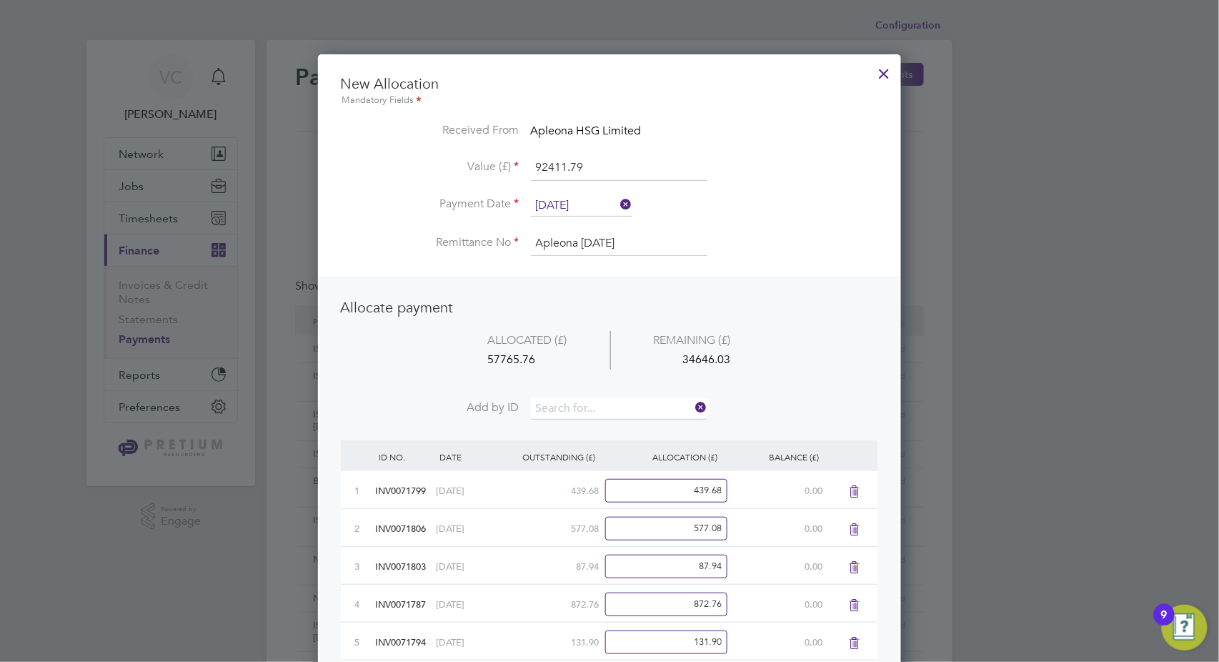
scroll to position [4932, 584]
click at [628, 406] on input at bounding box center [619, 408] width 177 height 21
type input "2526"
click at [602, 434] on li "INV007 2526" at bounding box center [619, 427] width 177 height 19
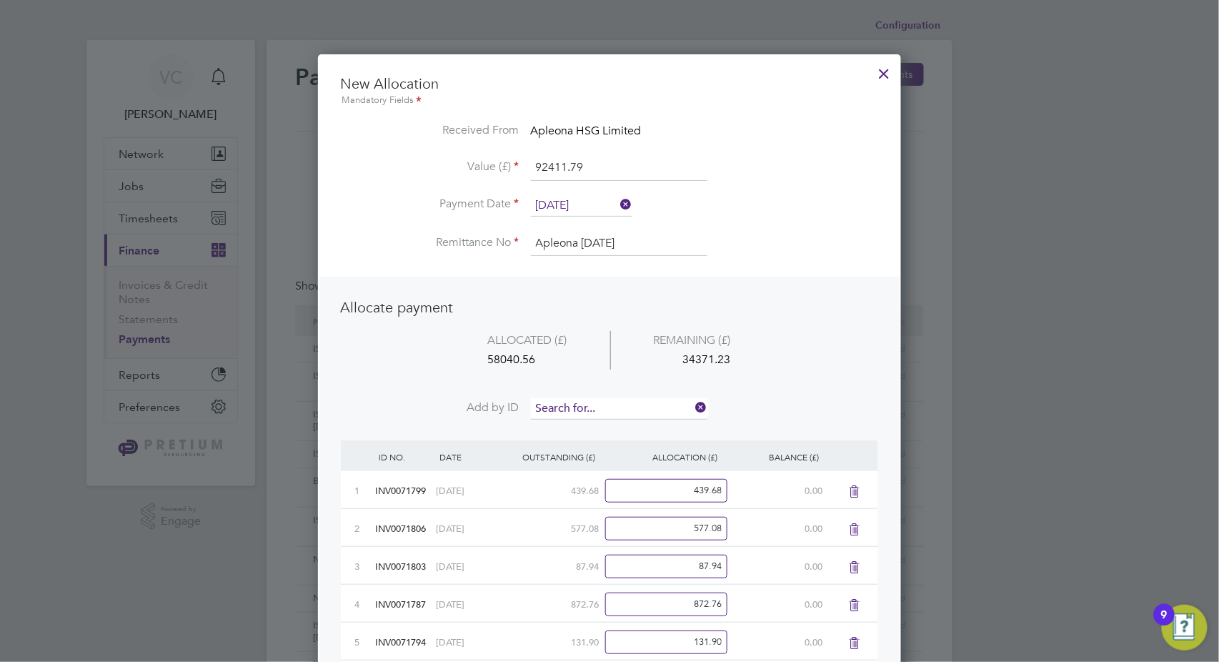
click at [607, 407] on input at bounding box center [619, 408] width 177 height 21
type input "2531"
click at [610, 433] on li "INV007 2531" at bounding box center [619, 427] width 177 height 19
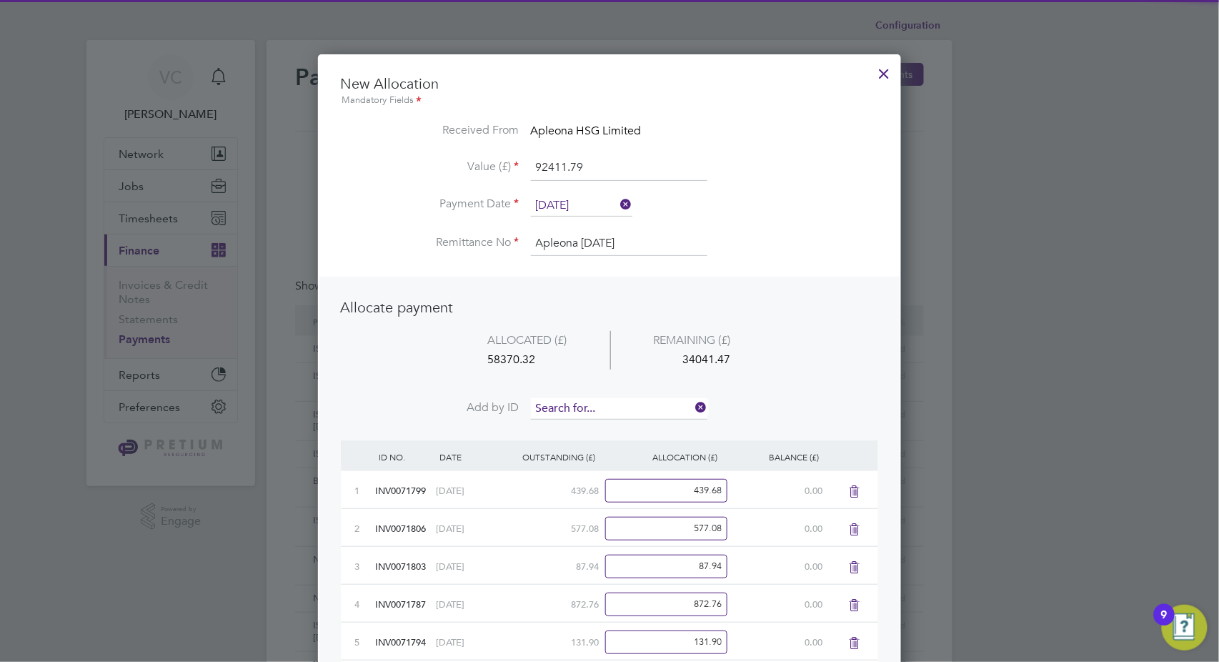
click at [617, 405] on input at bounding box center [619, 408] width 177 height 21
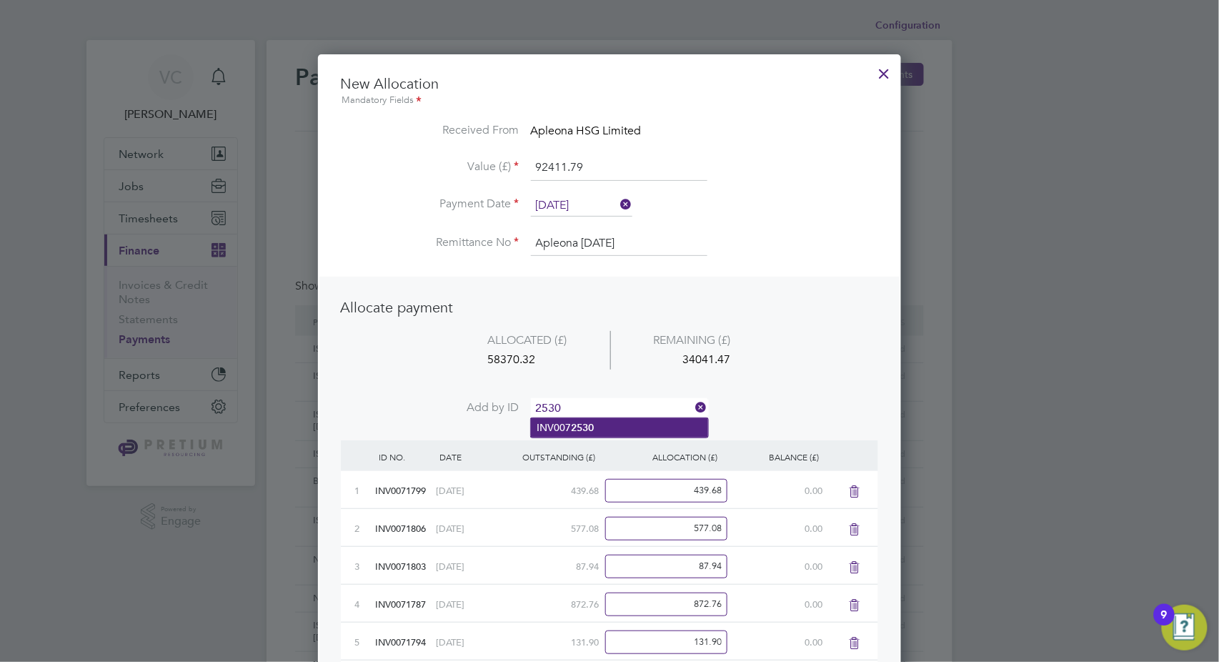
type input "2530"
click at [617, 424] on li "INV007 2530" at bounding box center [619, 427] width 177 height 19
click at [625, 407] on input at bounding box center [619, 408] width 177 height 21
type input "2527"
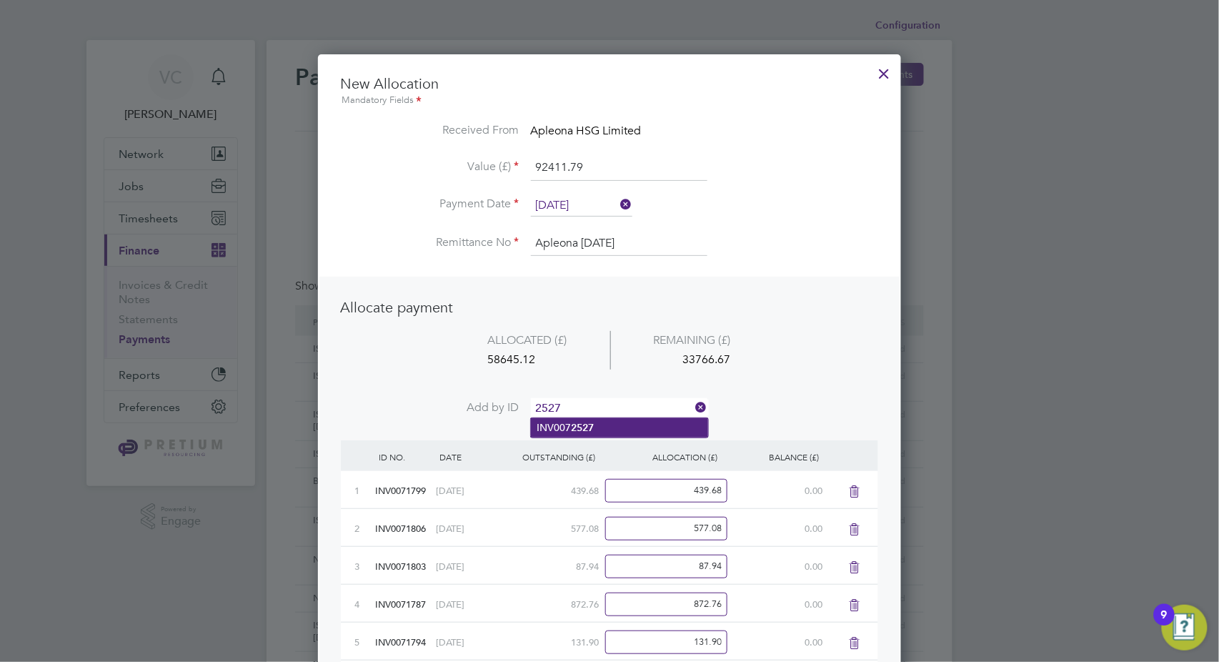
click at [606, 428] on li "INV007 2527" at bounding box center [619, 427] width 177 height 19
click at [615, 414] on input at bounding box center [619, 408] width 177 height 21
type input "2529"
click at [580, 434] on li "INV007 2529" at bounding box center [619, 427] width 177 height 19
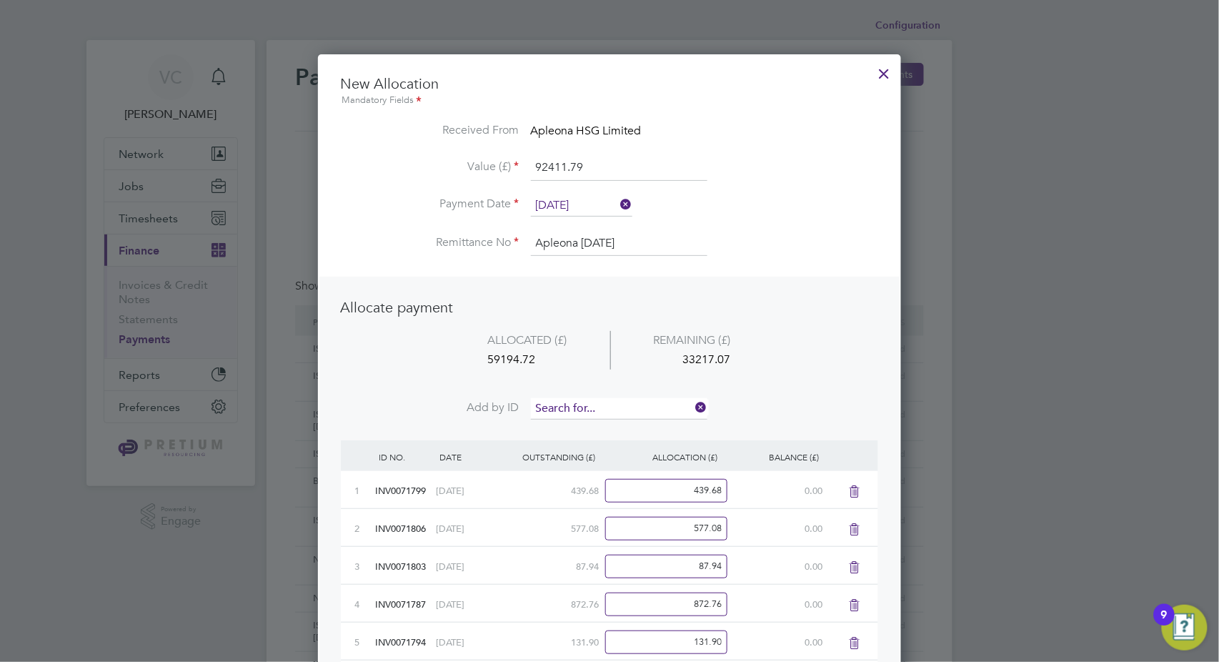
scroll to position [5123, 584]
click at [593, 405] on input at bounding box center [619, 408] width 177 height 21
type input "2532"
click at [586, 422] on b "2532" at bounding box center [582, 428] width 23 height 12
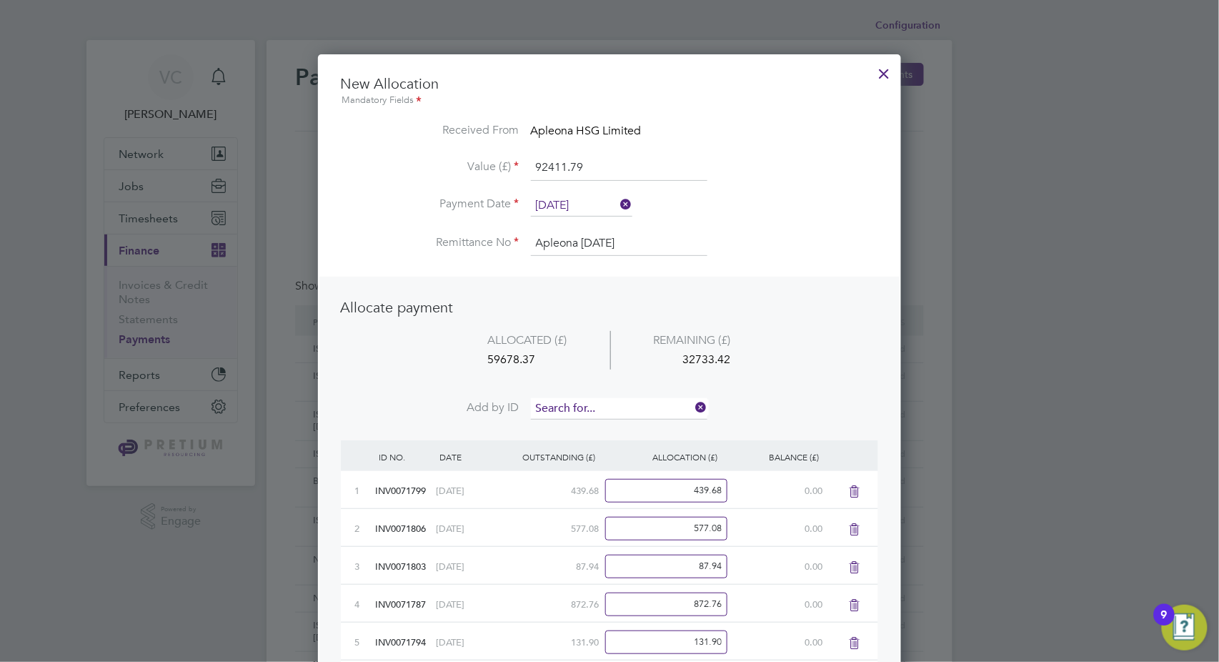
click at [591, 406] on input at bounding box center [619, 408] width 177 height 21
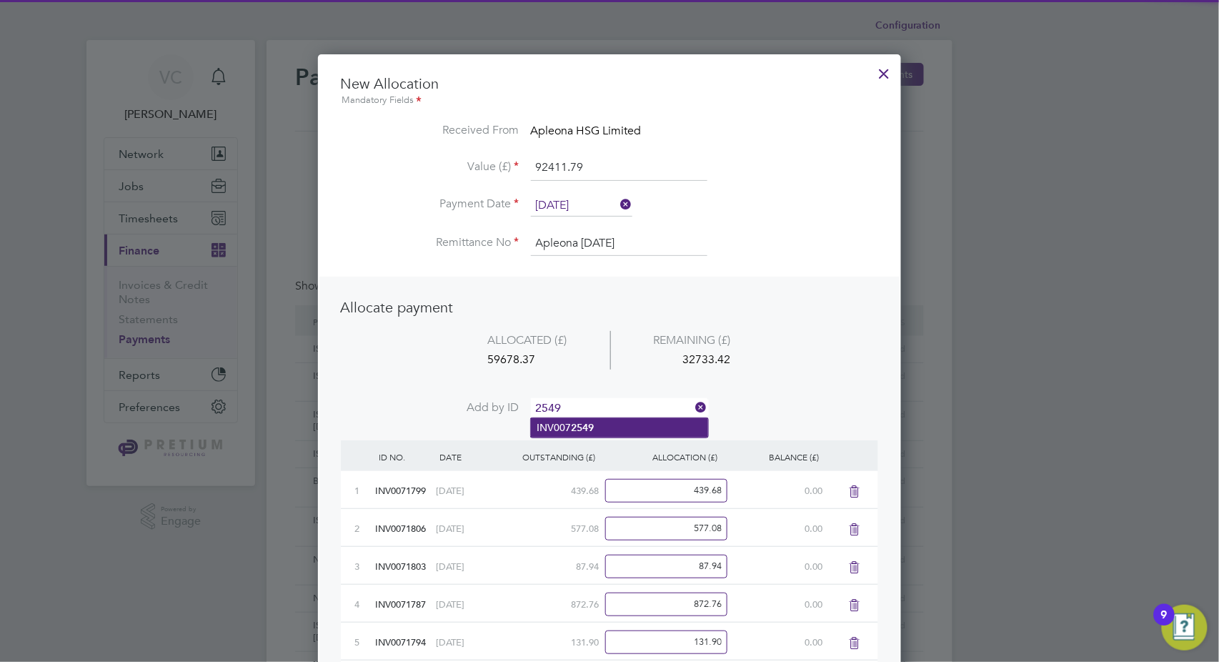
type input "2549"
click at [569, 431] on li "INV007 2549" at bounding box center [619, 427] width 177 height 19
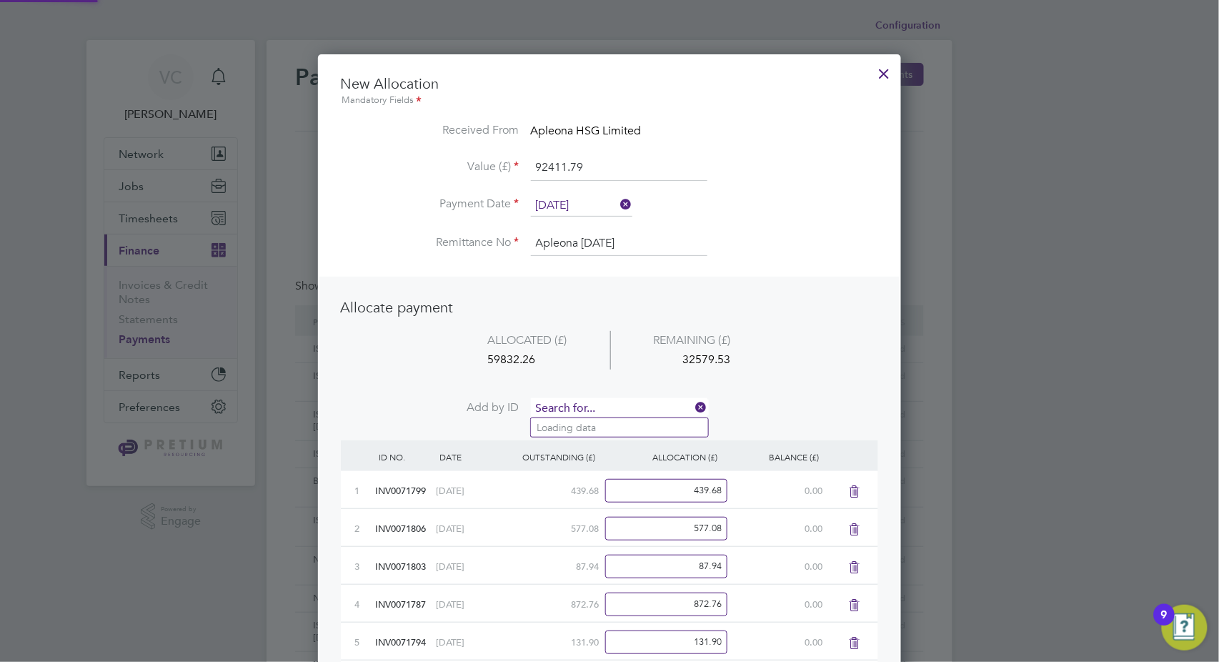
click at [587, 405] on input at bounding box center [619, 408] width 177 height 21
type input "2548"
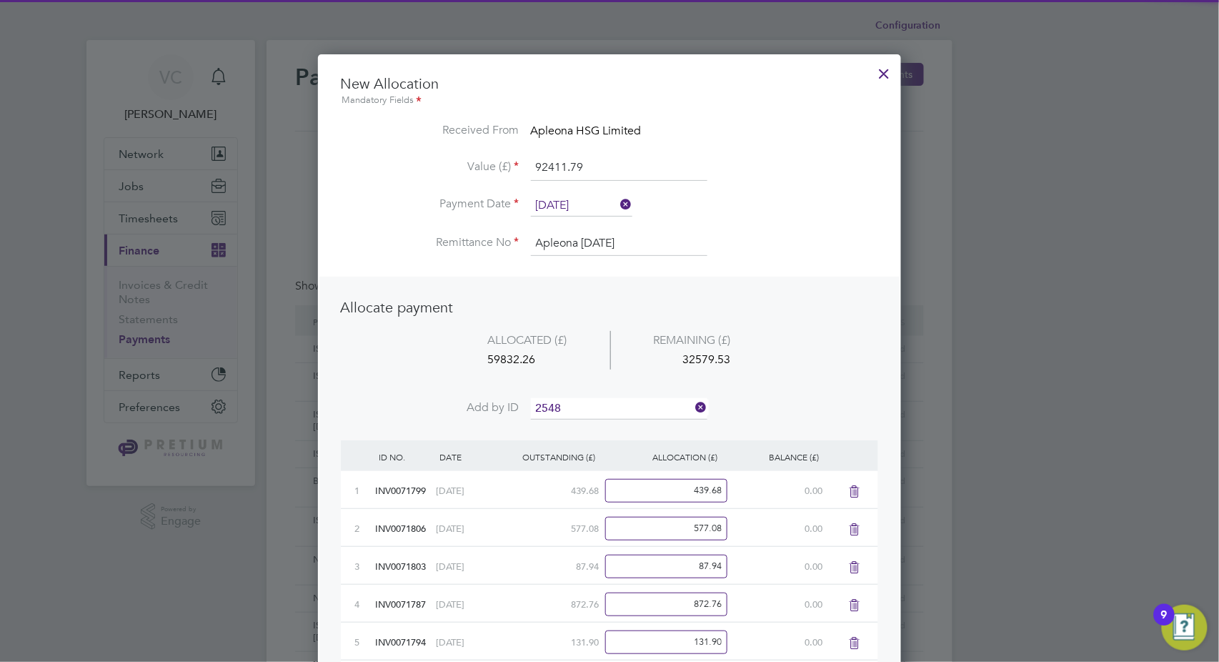
click at [568, 433] on li "INV007 2548" at bounding box center [619, 427] width 177 height 19
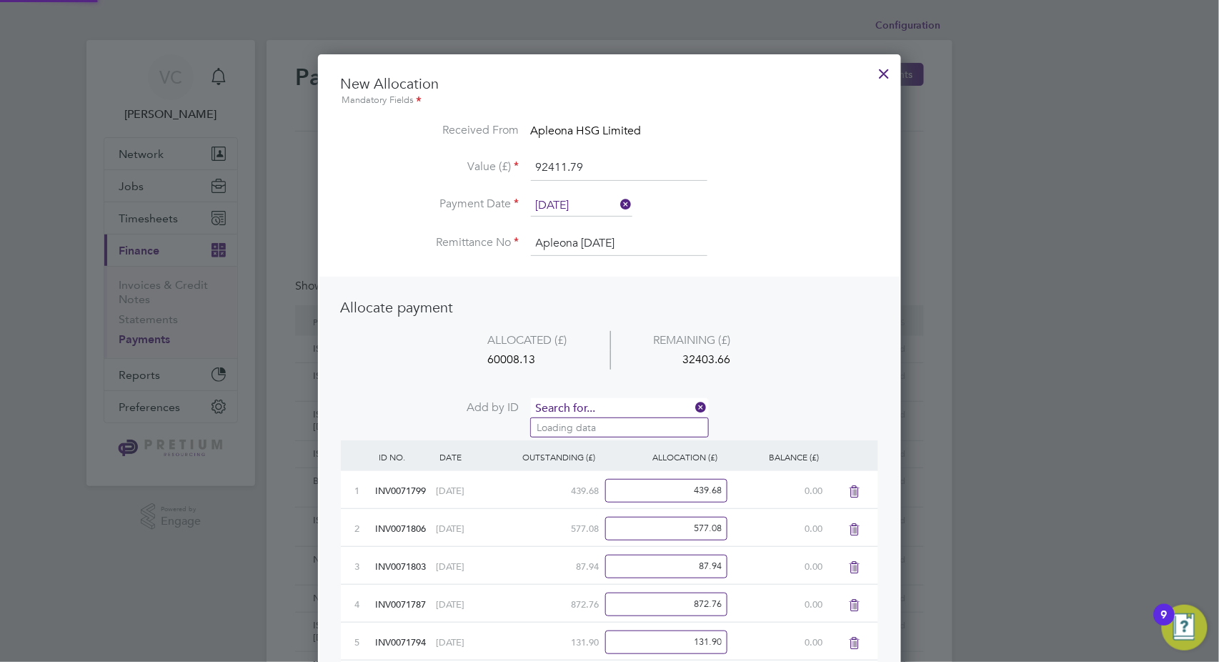
click at [598, 407] on input at bounding box center [619, 408] width 177 height 21
type input "2544"
click at [603, 427] on li "INV007 2544" at bounding box center [619, 427] width 177 height 19
click at [611, 407] on input at bounding box center [619, 408] width 177 height 21
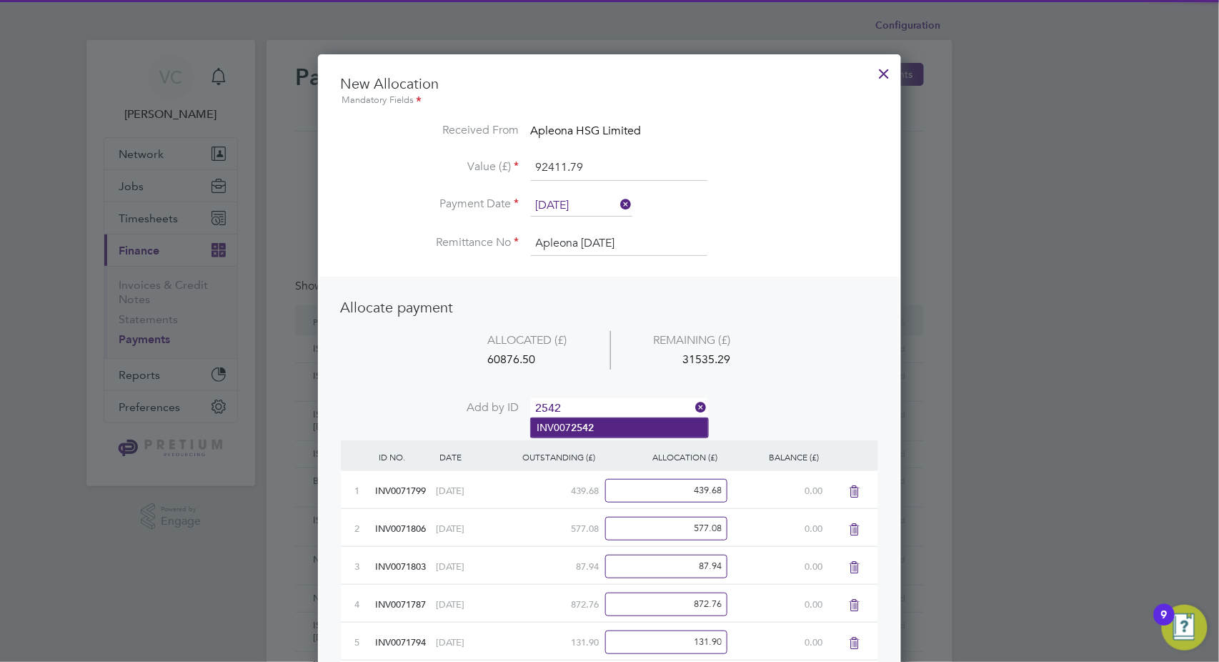
type input "2542"
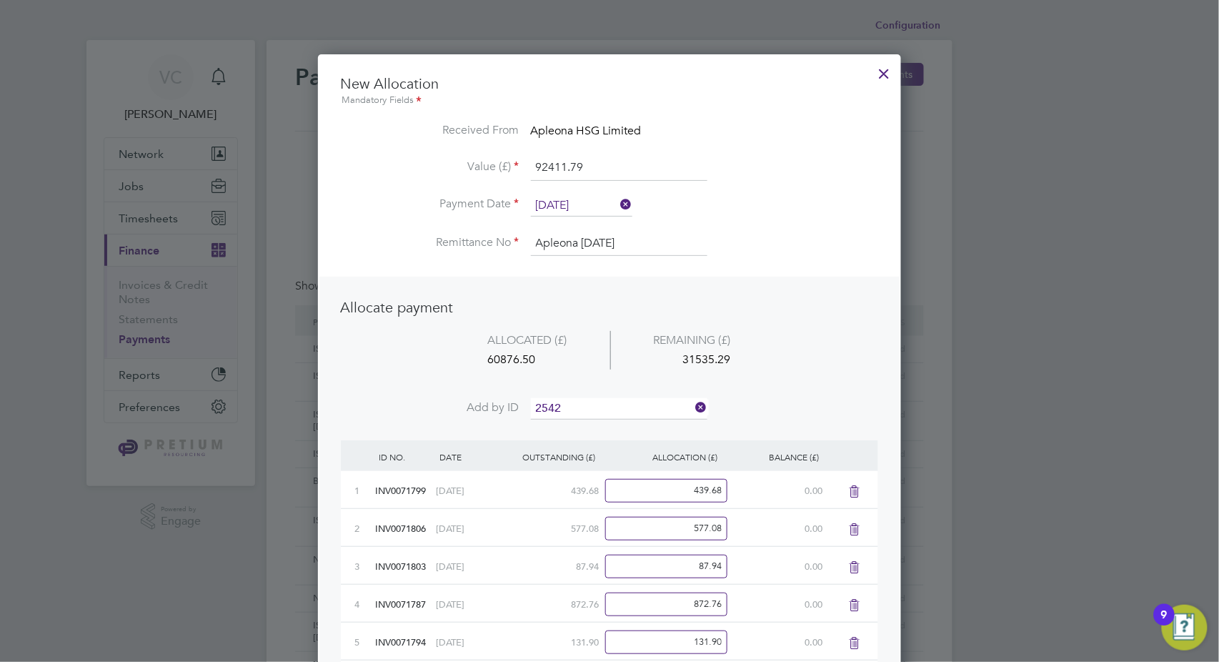
click at [608, 427] on li "INV007 2542" at bounding box center [619, 427] width 177 height 19
click at [608, 406] on input at bounding box center [619, 408] width 177 height 21
type input "2558"
click at [603, 427] on li "INV007 2558" at bounding box center [619, 427] width 177 height 19
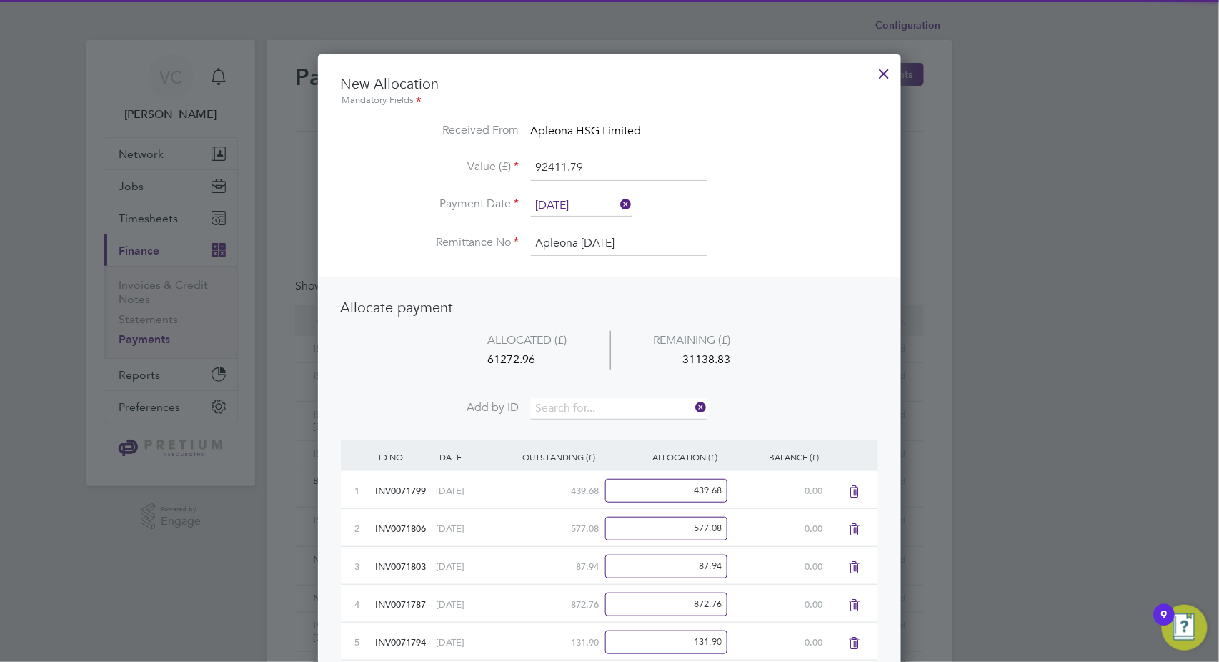
scroll to position [5351, 584]
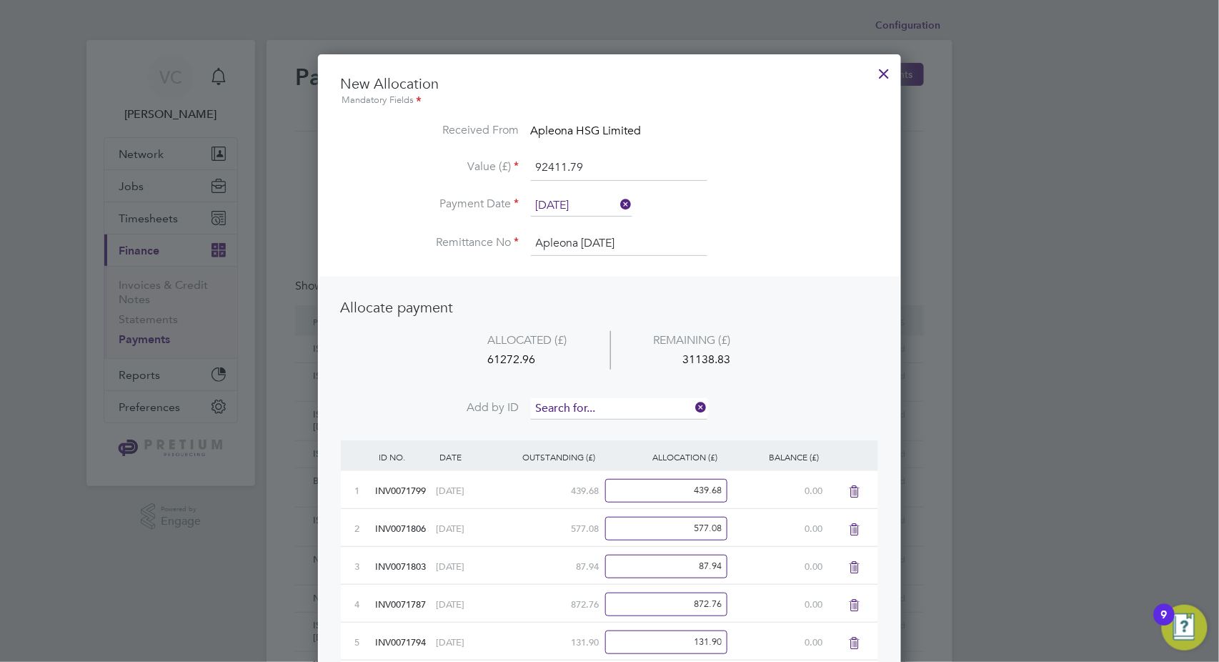
click at [610, 407] on input at bounding box center [619, 408] width 177 height 21
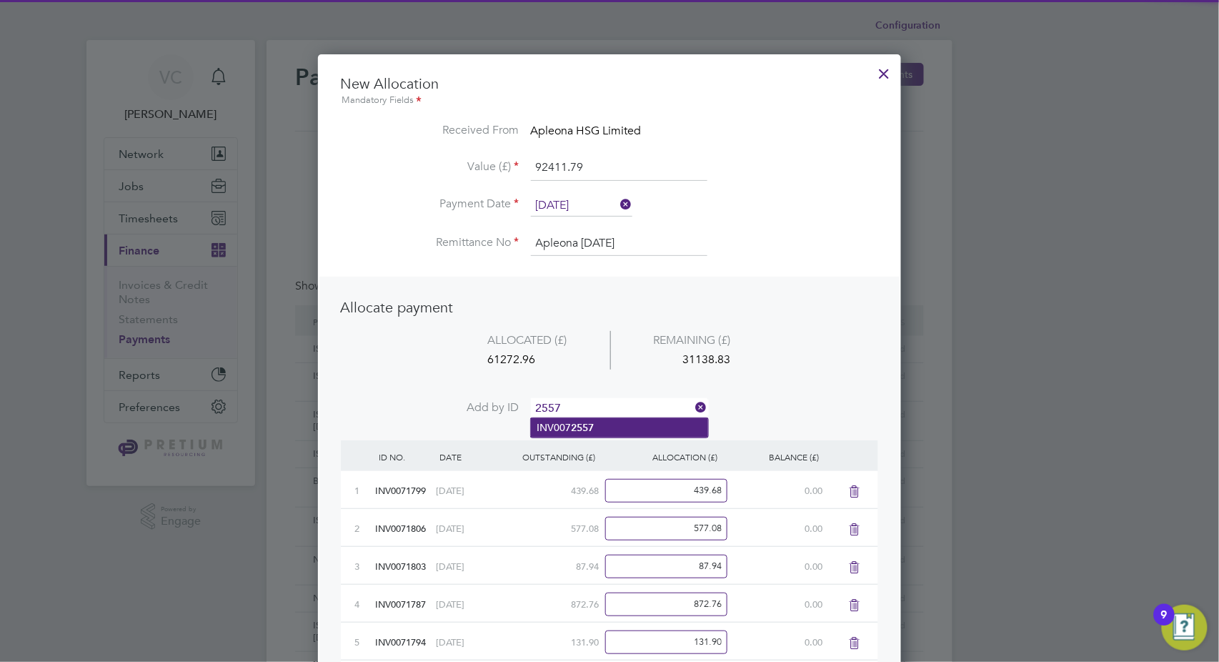
type input "2557"
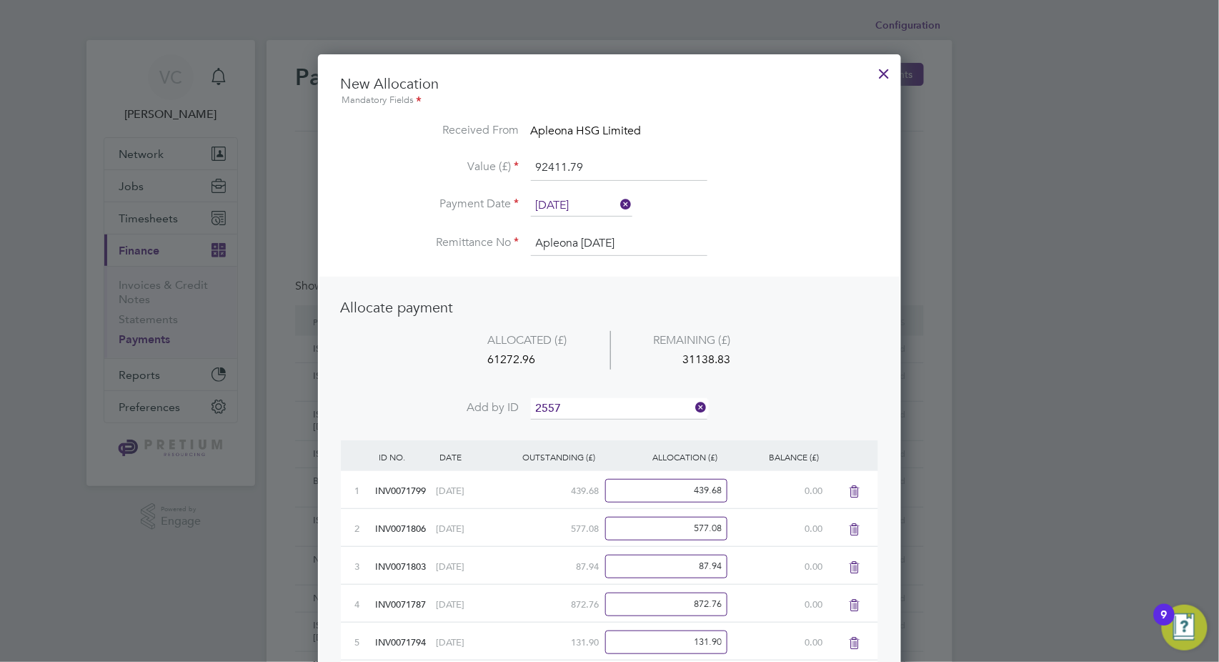
click at [606, 425] on li "INV007 2557" at bounding box center [619, 427] width 177 height 19
click at [608, 407] on input at bounding box center [619, 408] width 177 height 21
type input "2560"
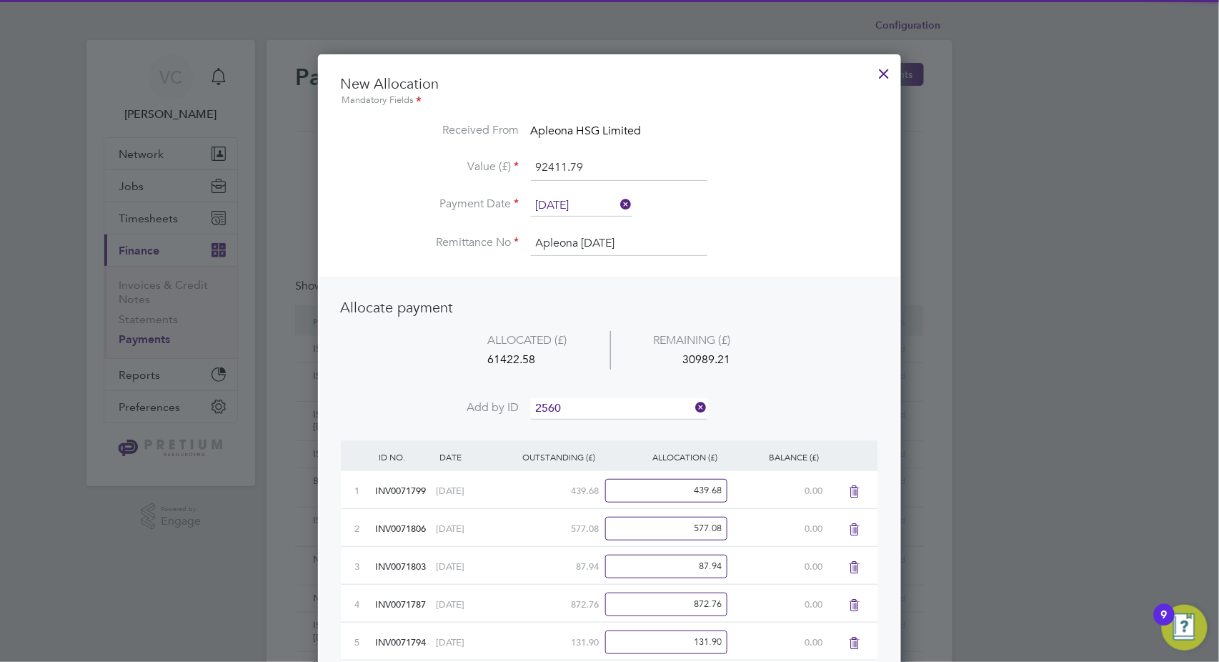
click at [569, 429] on li "INV007 2560" at bounding box center [619, 427] width 177 height 19
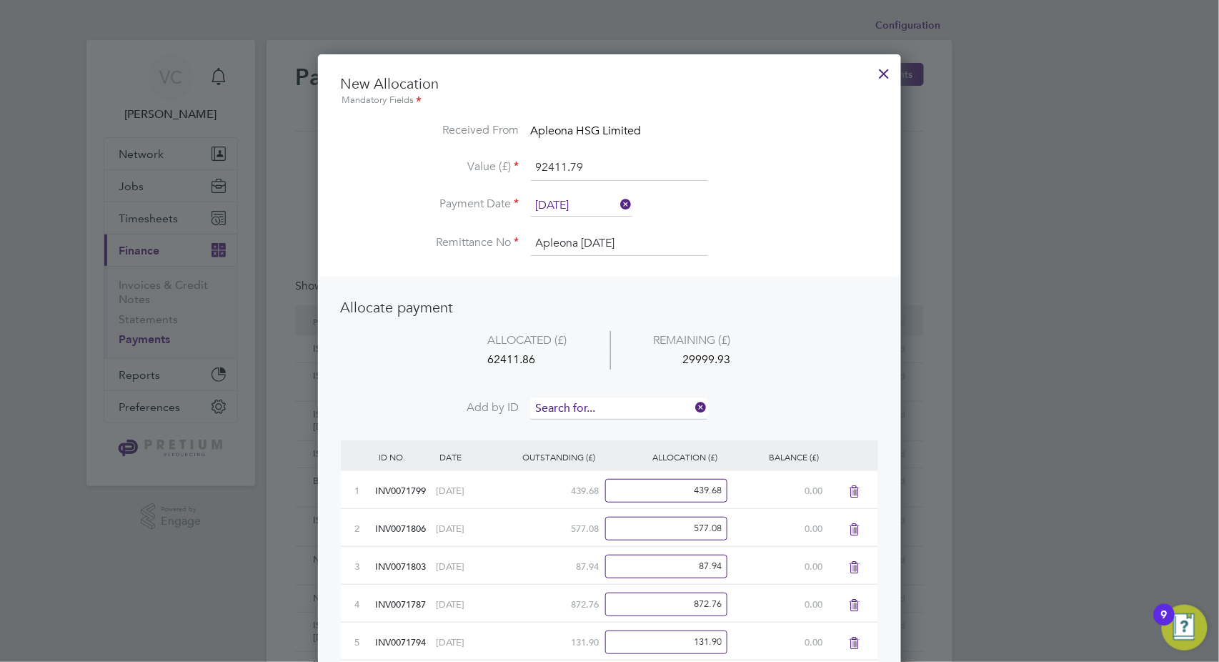
click at [576, 408] on input at bounding box center [619, 408] width 177 height 21
type input "2561"
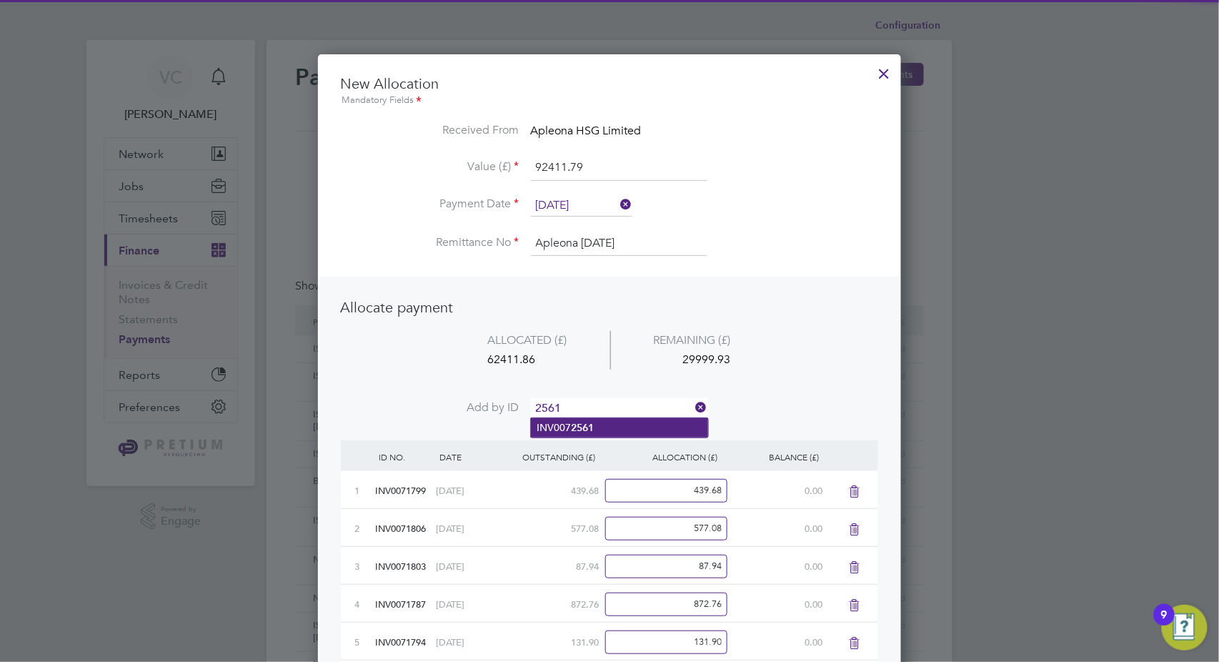
click at [597, 436] on li "INV007 2561" at bounding box center [619, 427] width 177 height 19
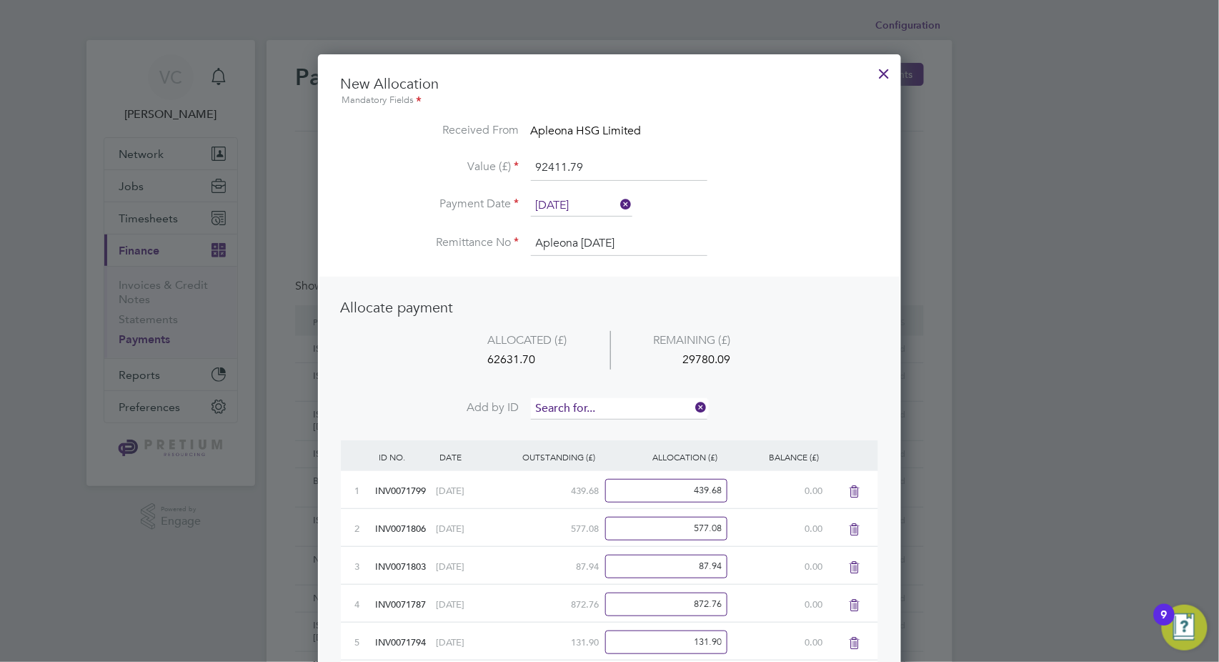
click at [600, 405] on input at bounding box center [619, 408] width 177 height 21
type input "2559"
click at [598, 427] on li "INV007 2559" at bounding box center [619, 427] width 177 height 19
click at [602, 406] on input at bounding box center [619, 408] width 177 height 21
type input "2556"
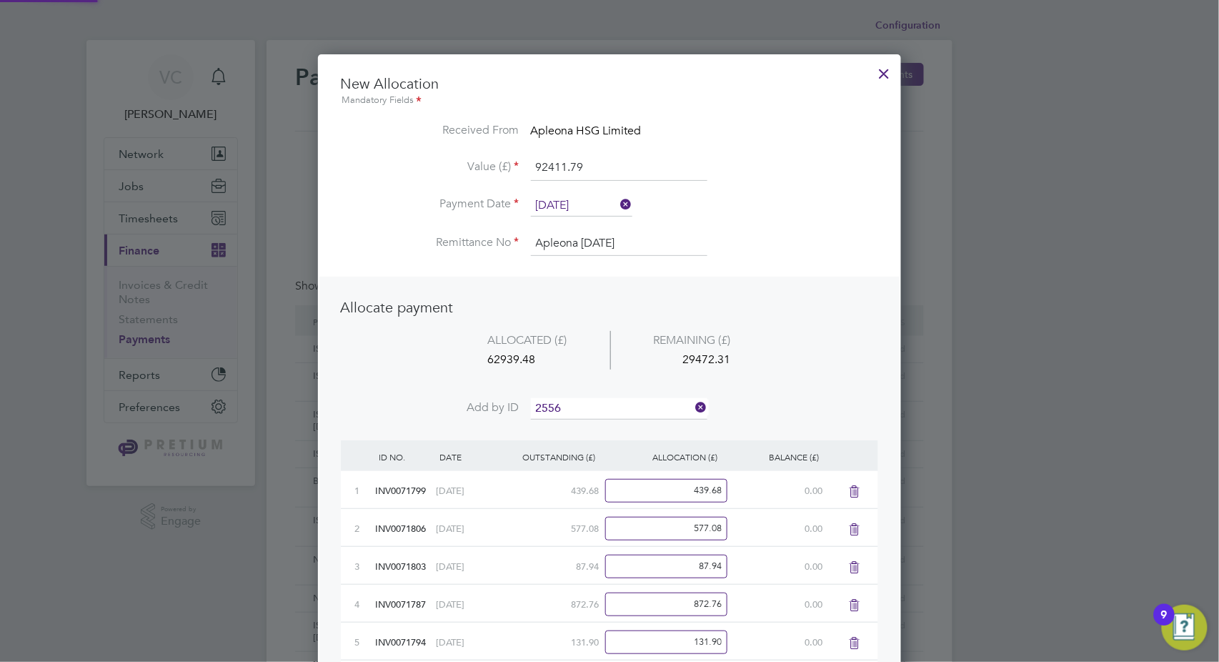
click at [610, 430] on li "INV007 2556" at bounding box center [619, 427] width 177 height 19
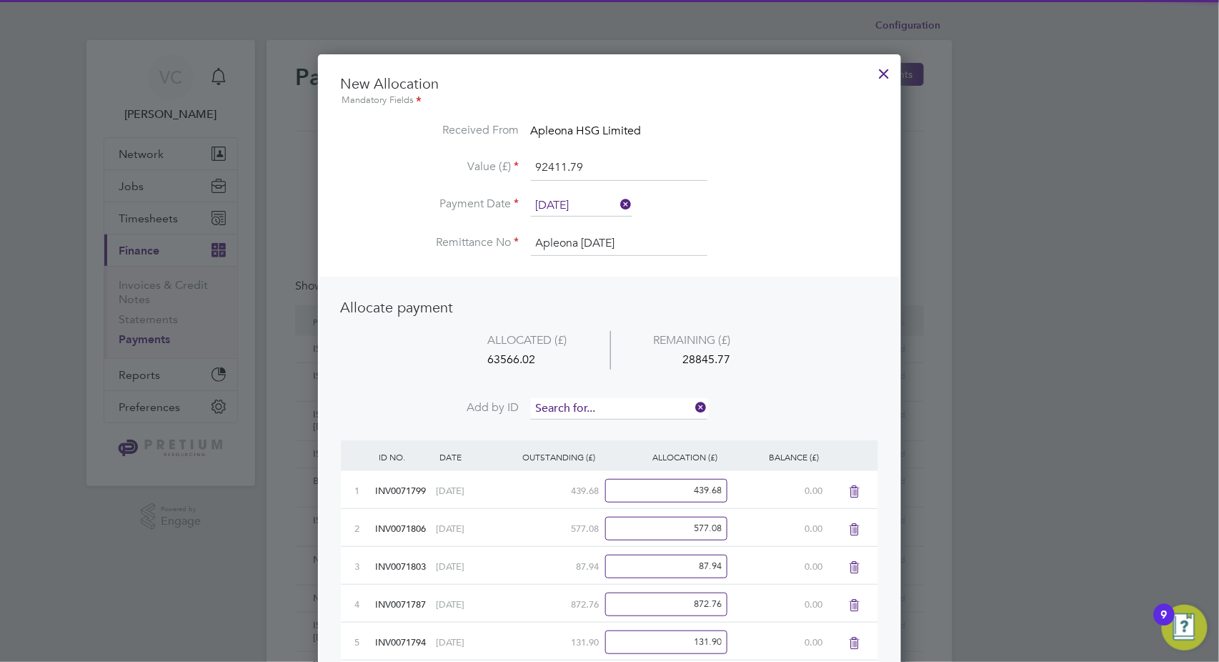
click at [621, 405] on input at bounding box center [619, 408] width 177 height 21
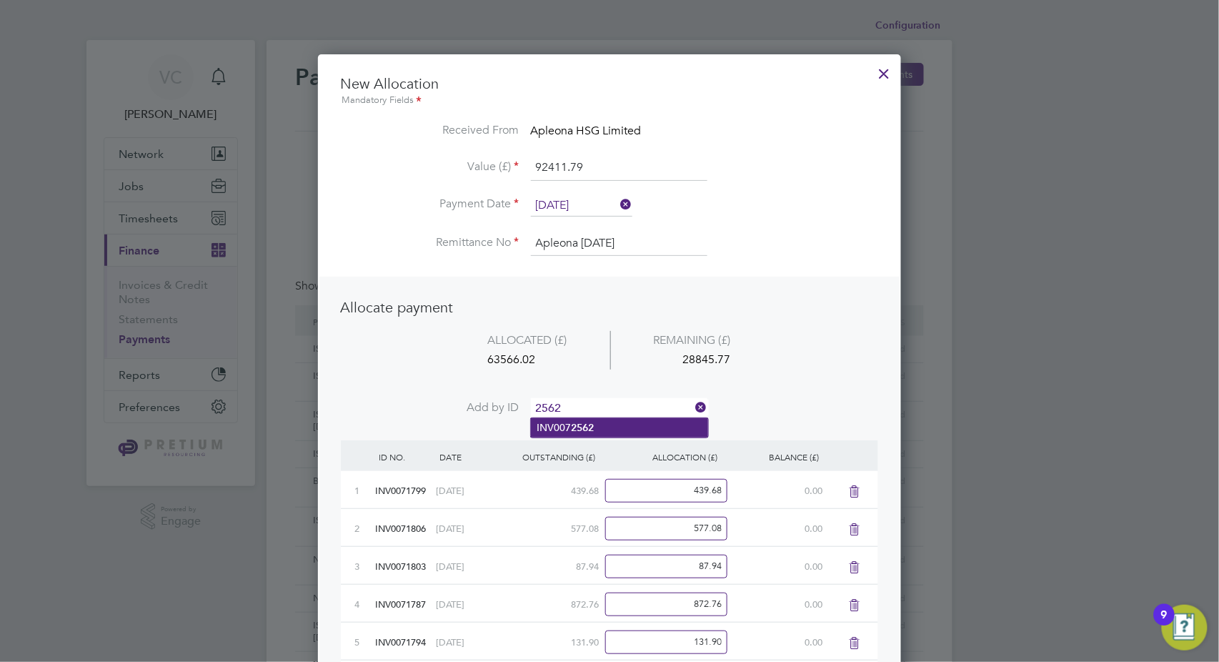
type input "2562"
click at [591, 430] on b "2562" at bounding box center [582, 428] width 23 height 12
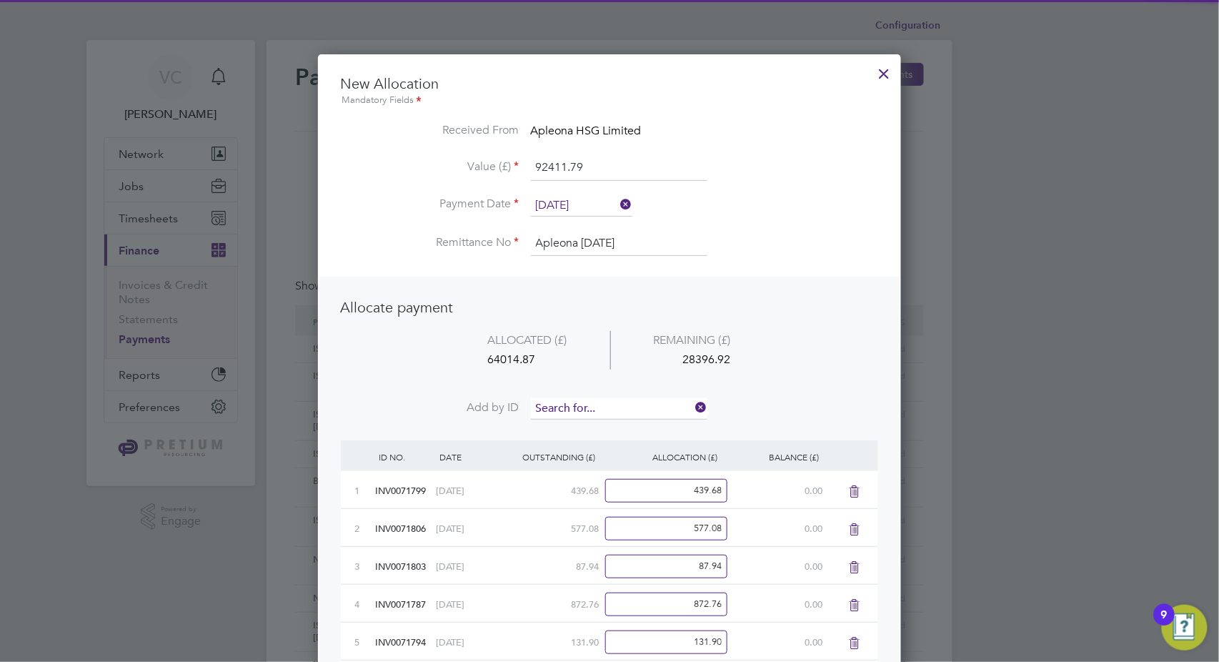
click at [595, 402] on input at bounding box center [619, 408] width 177 height 21
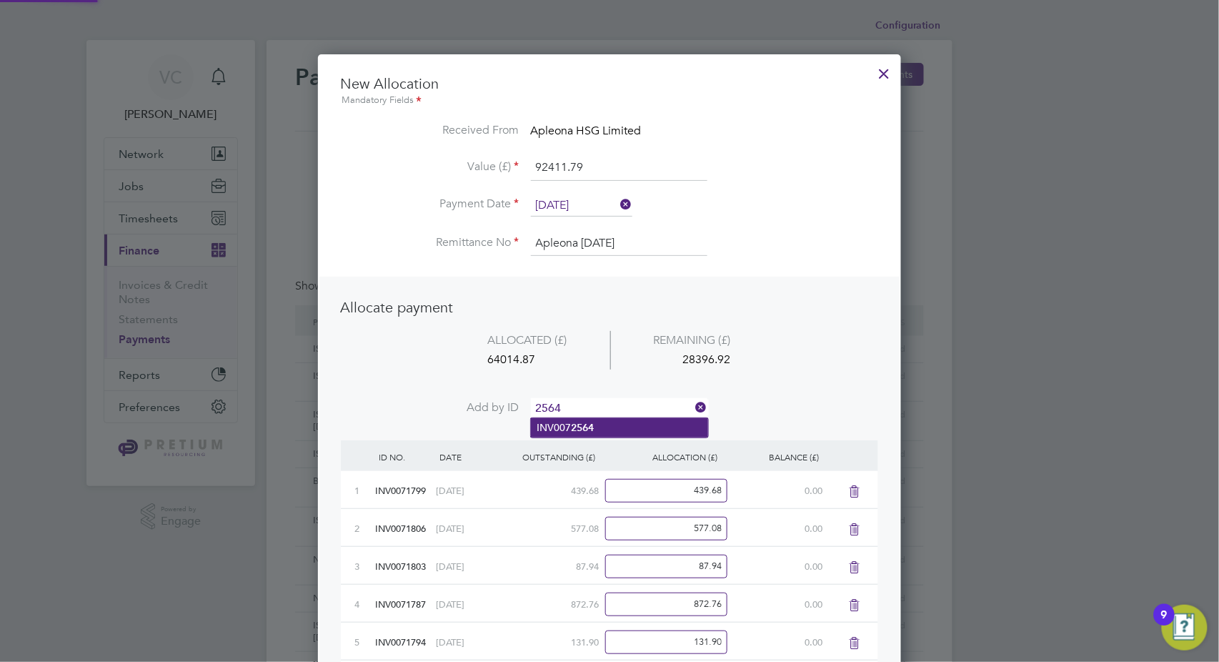
type input "2564"
click at [601, 428] on li "INV007 2564" at bounding box center [619, 427] width 177 height 19
click at [617, 407] on input at bounding box center [619, 408] width 177 height 21
type input "2563"
click at [613, 427] on li "INV007 2563" at bounding box center [619, 427] width 177 height 19
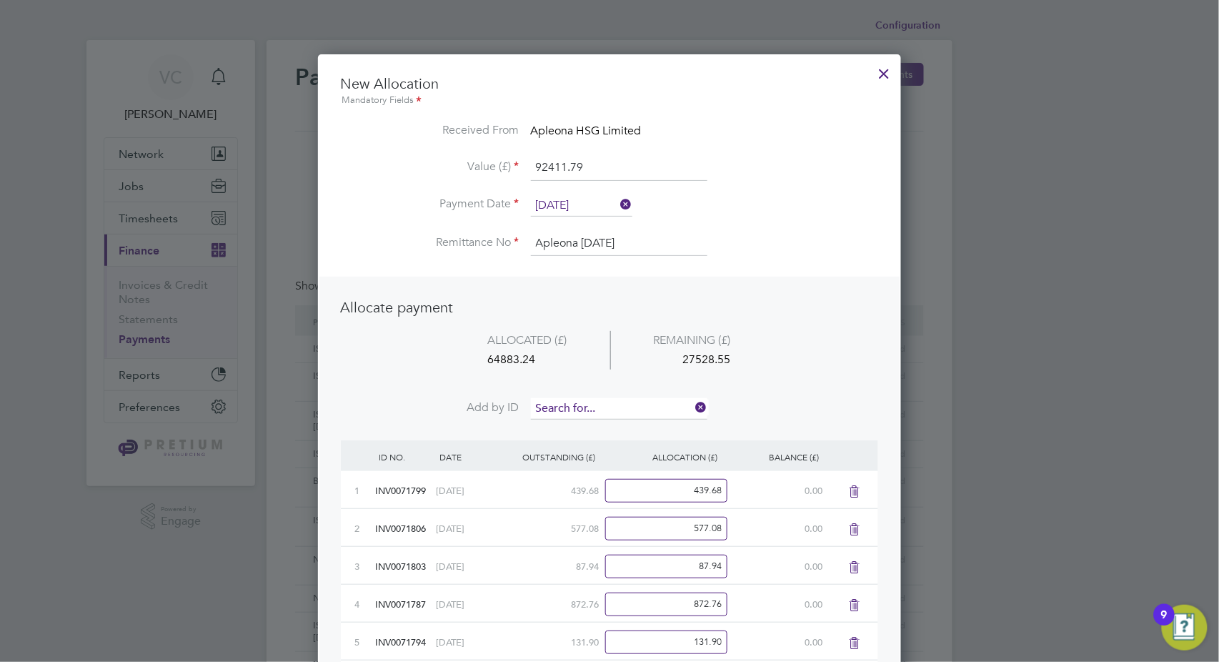
click at [615, 408] on input at bounding box center [619, 408] width 177 height 21
type input "1793"
click at [609, 427] on li "INV007 1793" at bounding box center [619, 427] width 177 height 19
click at [615, 404] on input at bounding box center [619, 408] width 177 height 21
type input "2695"
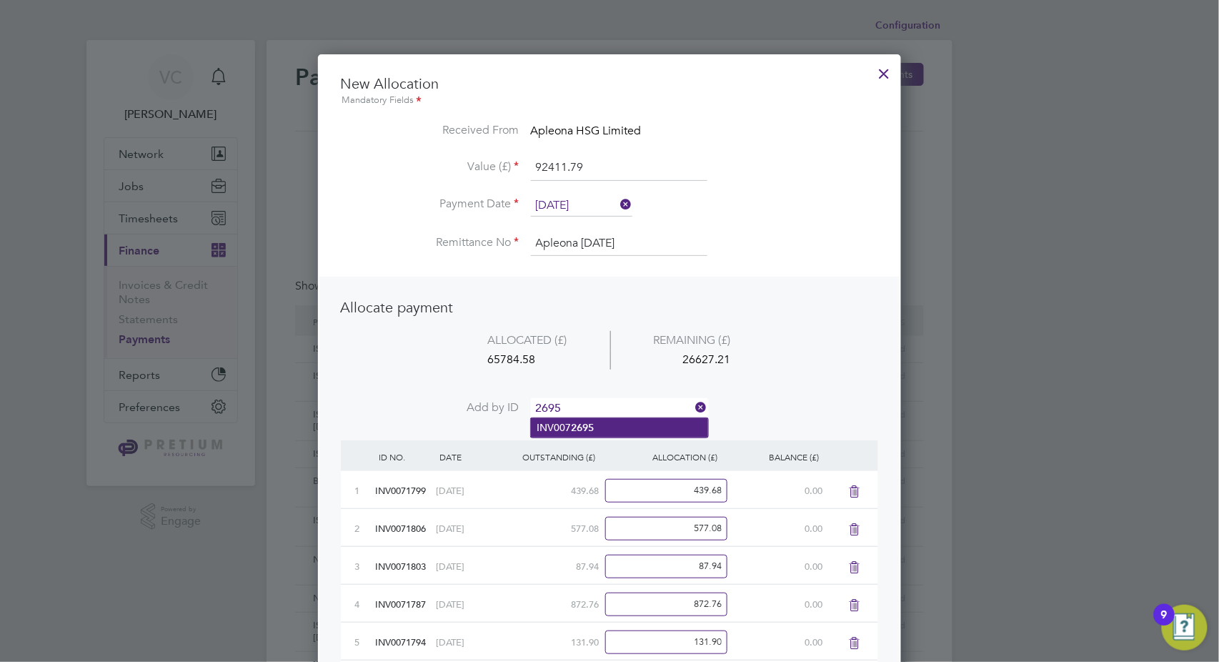
click at [613, 426] on li "INV007 2695" at bounding box center [619, 427] width 177 height 19
click at [616, 410] on input at bounding box center [619, 408] width 177 height 21
type input "2696"
click at [609, 436] on li "INV007 2696" at bounding box center [619, 427] width 177 height 19
click at [603, 407] on input at bounding box center [619, 408] width 177 height 21
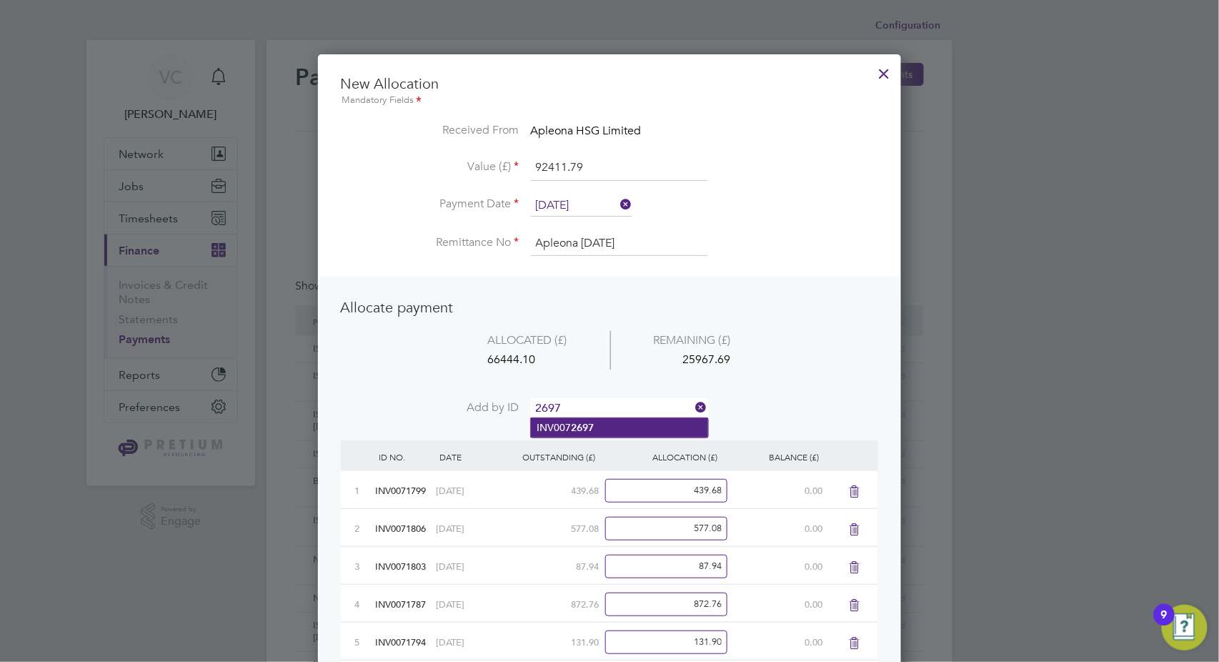
type input "2697"
click at [604, 432] on li "INV007 2697" at bounding box center [619, 427] width 177 height 19
click at [611, 410] on input at bounding box center [619, 408] width 177 height 21
type input "2699"
click at [612, 432] on li "INV007 2699" at bounding box center [619, 427] width 177 height 19
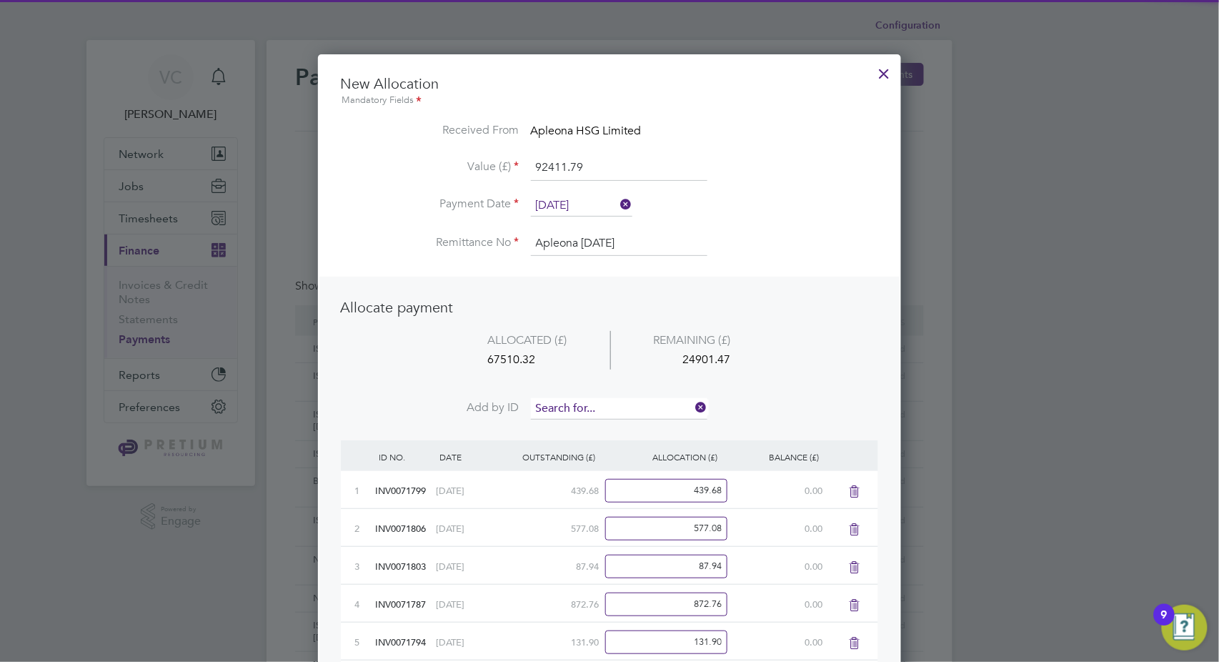
click at [612, 405] on input at bounding box center [619, 408] width 177 height 21
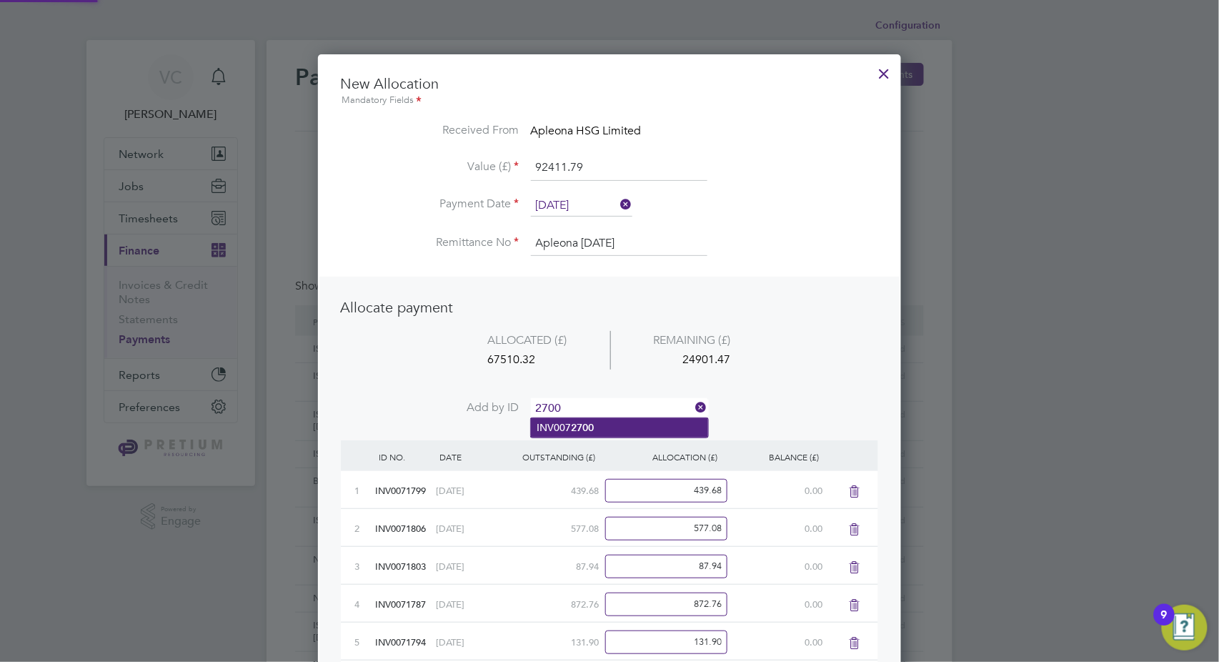
type input "2700"
click at [609, 425] on li "INV007 2700" at bounding box center [619, 427] width 177 height 19
click at [610, 405] on input at bounding box center [619, 408] width 177 height 21
type input "2739"
click at [606, 428] on li "INV007 2739" at bounding box center [619, 427] width 177 height 19
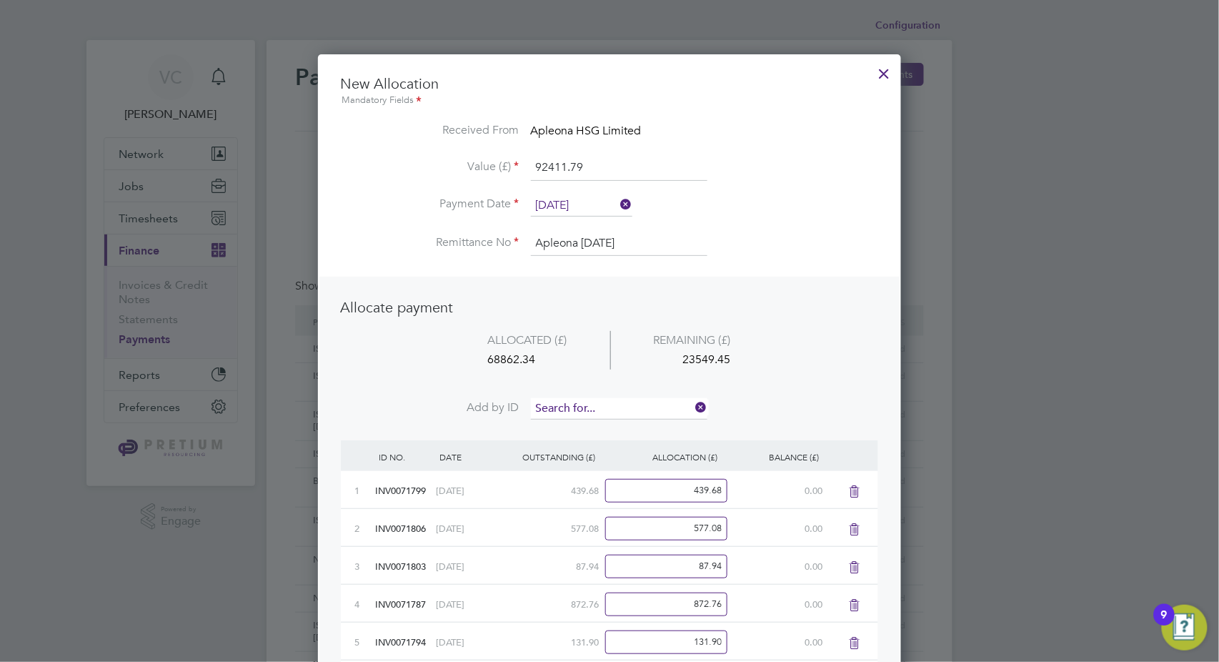
click at [605, 404] on input at bounding box center [619, 408] width 177 height 21
type input "2710"
click at [599, 430] on li "INV007 2710" at bounding box center [619, 427] width 177 height 19
click at [609, 407] on input at bounding box center [619, 408] width 177 height 21
type input "2737"
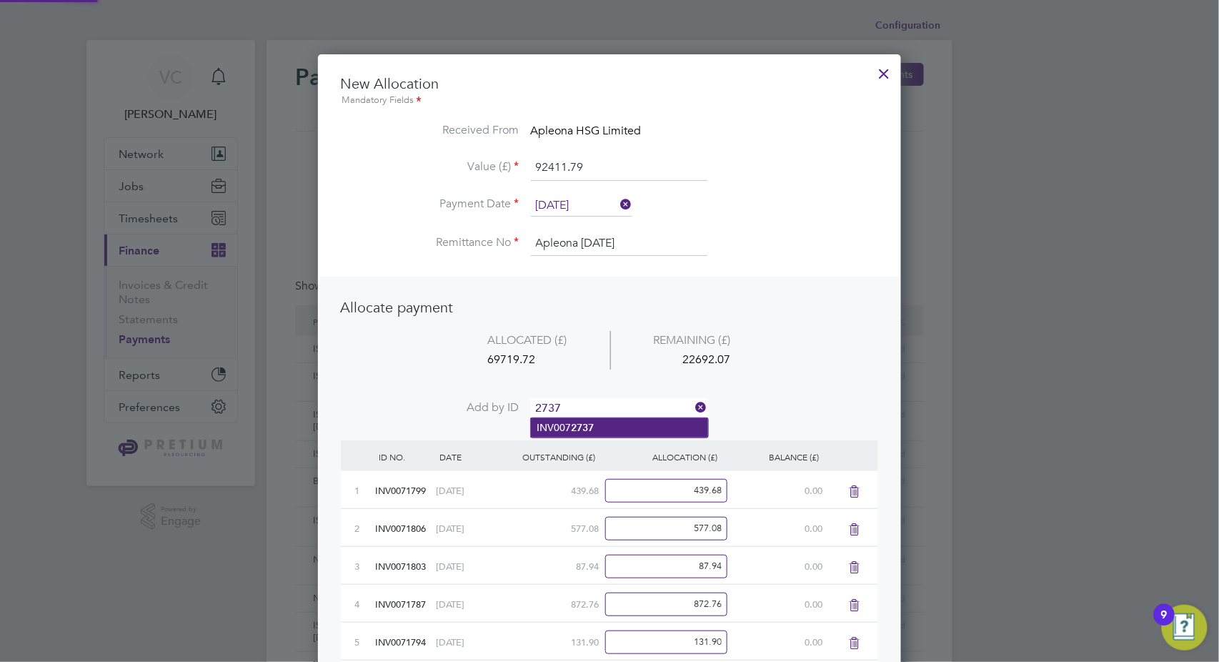
click at [616, 425] on li "INV007 2737" at bounding box center [619, 427] width 177 height 19
click at [616, 402] on input at bounding box center [619, 408] width 177 height 21
type input "2730"
click at [593, 426] on b "2730" at bounding box center [582, 428] width 23 height 12
click at [596, 405] on input at bounding box center [619, 408] width 177 height 21
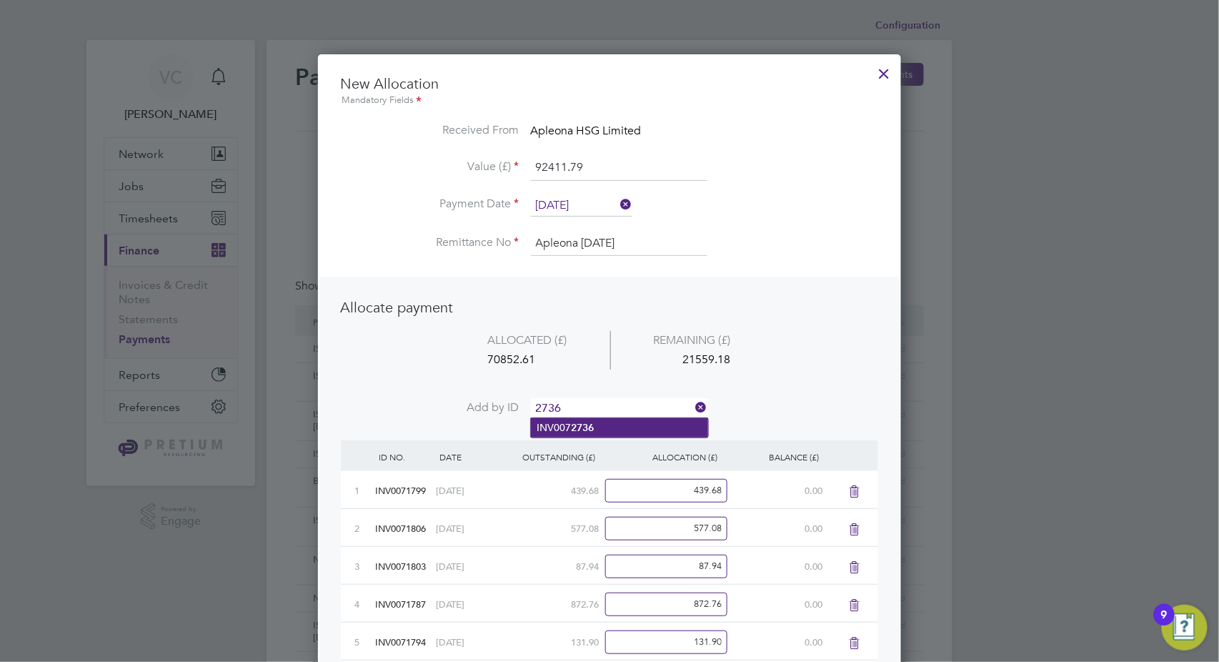
type input "2736"
click at [589, 432] on b "2736" at bounding box center [582, 428] width 23 height 12
click at [598, 407] on input at bounding box center [619, 408] width 177 height 21
type input "2748"
click at [593, 433] on li "INV007 2748" at bounding box center [619, 427] width 177 height 19
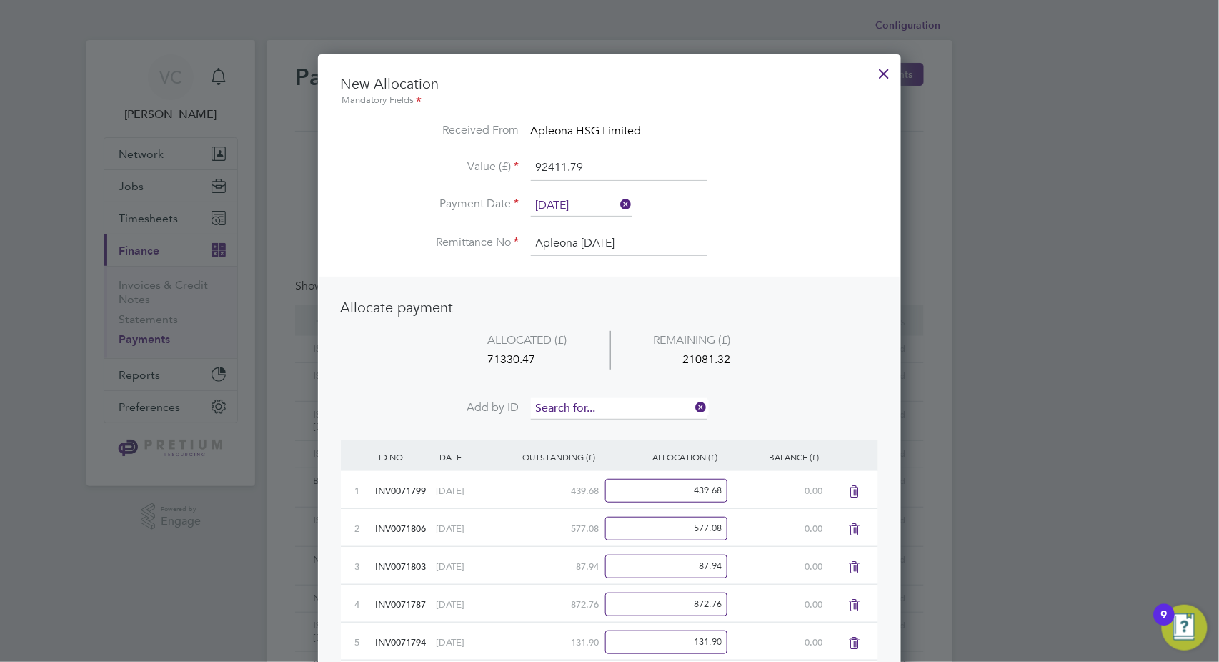
click at [601, 409] on input at bounding box center [619, 408] width 177 height 21
type input "2704"
click at [597, 430] on li "INV007 2704" at bounding box center [619, 427] width 177 height 19
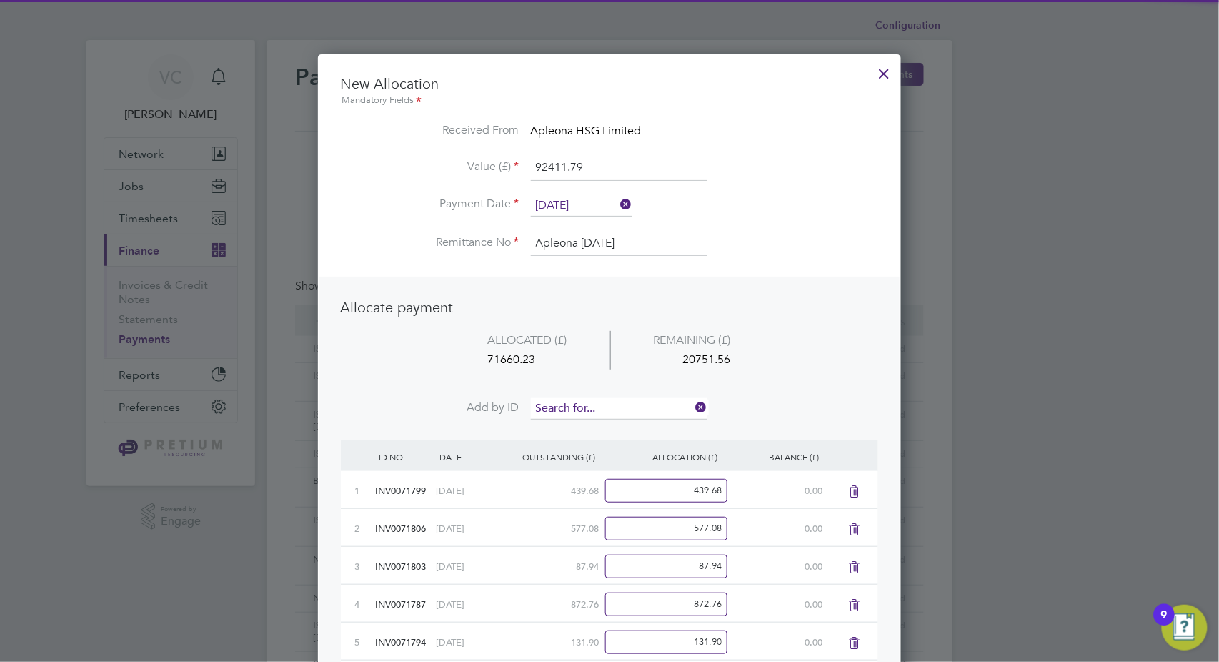
click at [603, 409] on input at bounding box center [619, 408] width 177 height 21
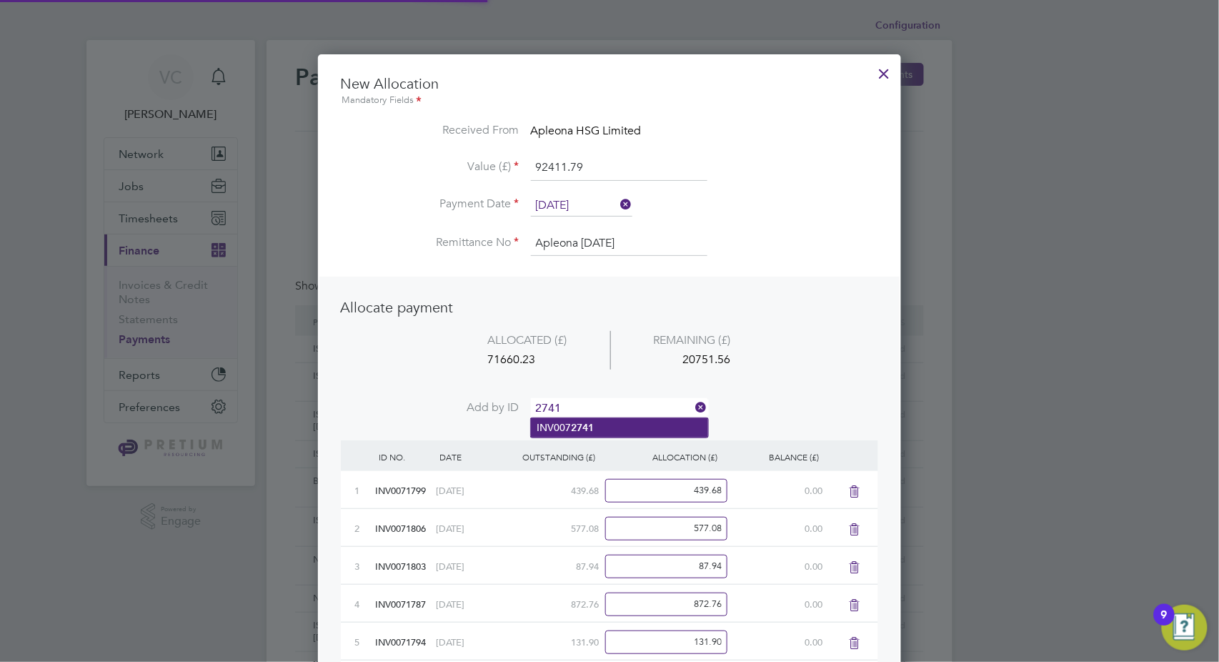
type input "2741"
click at [598, 427] on li "INV007 2741" at bounding box center [619, 427] width 177 height 19
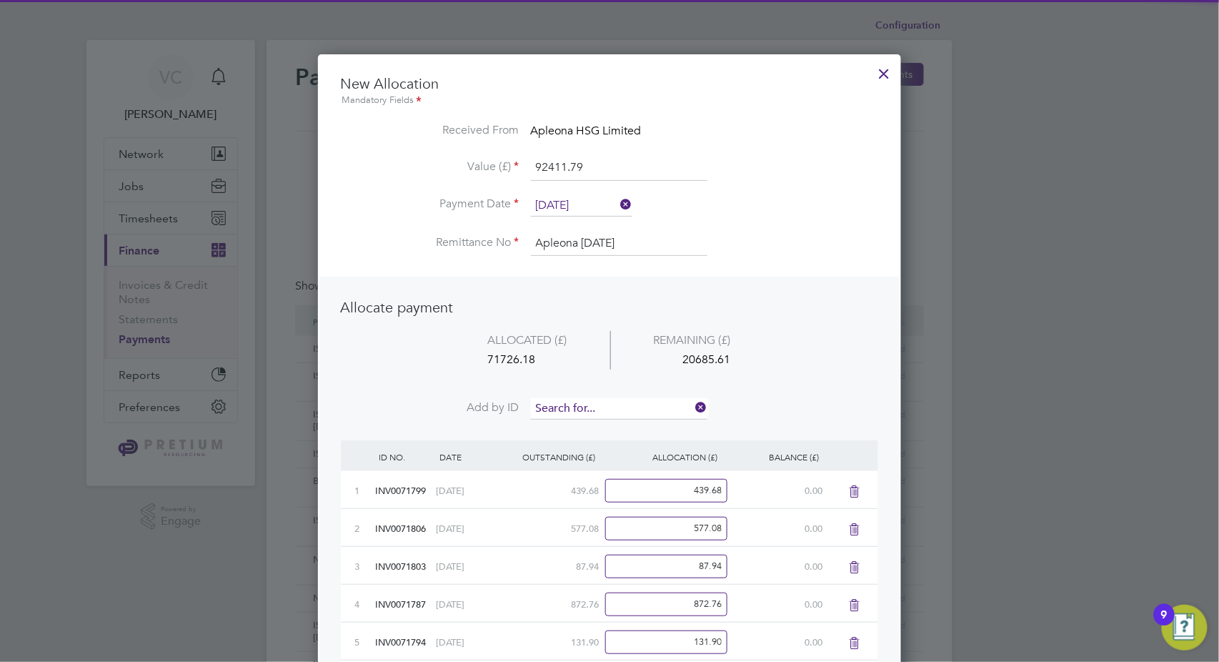
click at [608, 410] on input at bounding box center [619, 408] width 177 height 21
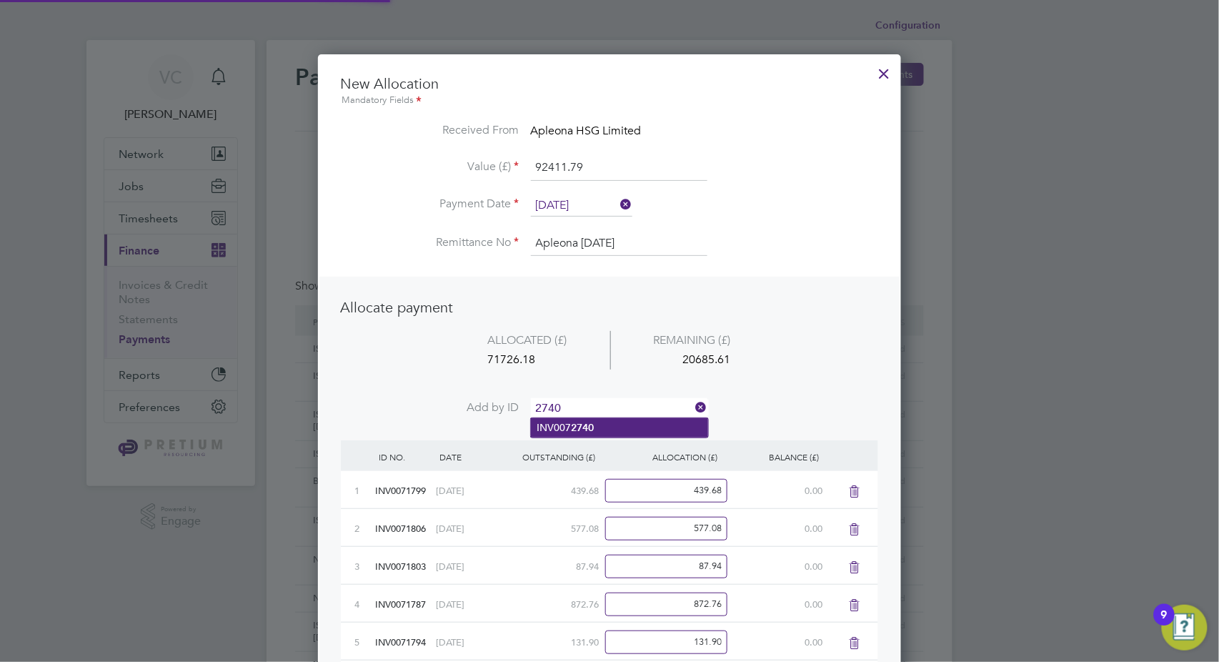
type input "2740"
click at [598, 435] on li "INV007 2740" at bounding box center [619, 427] width 177 height 19
click at [625, 401] on input at bounding box center [619, 408] width 177 height 21
type input "2728"
click at [614, 430] on li "INV007 2728" at bounding box center [619, 427] width 177 height 19
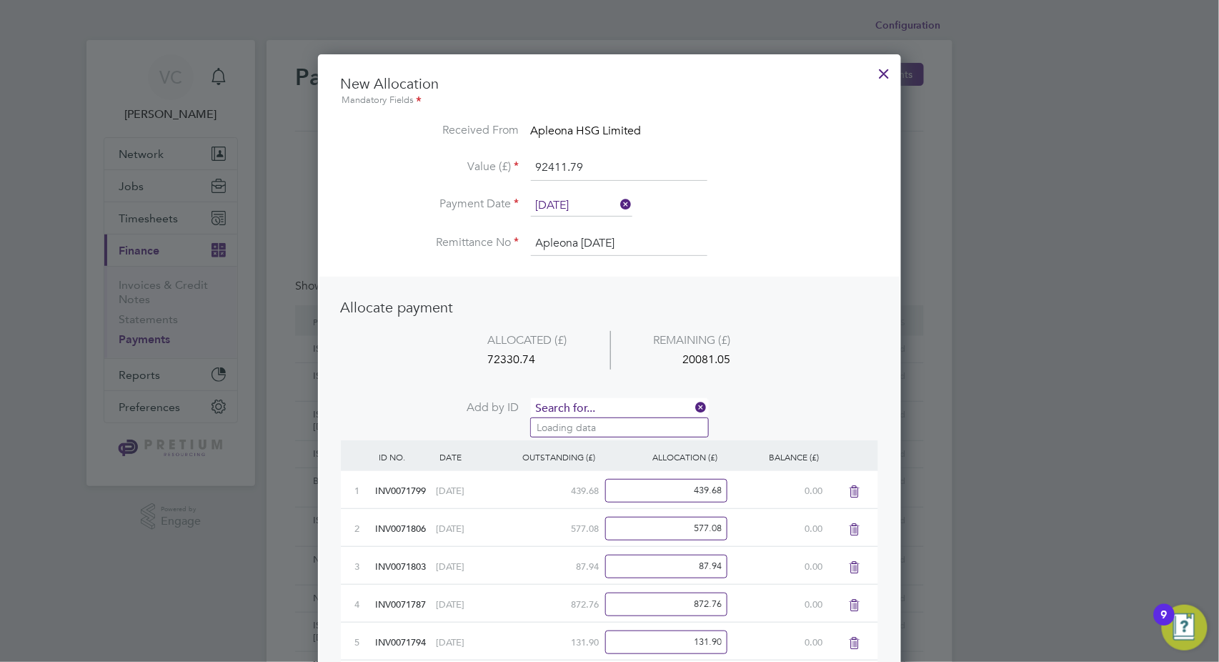
click at [628, 406] on input at bounding box center [619, 408] width 177 height 21
type input "2720"
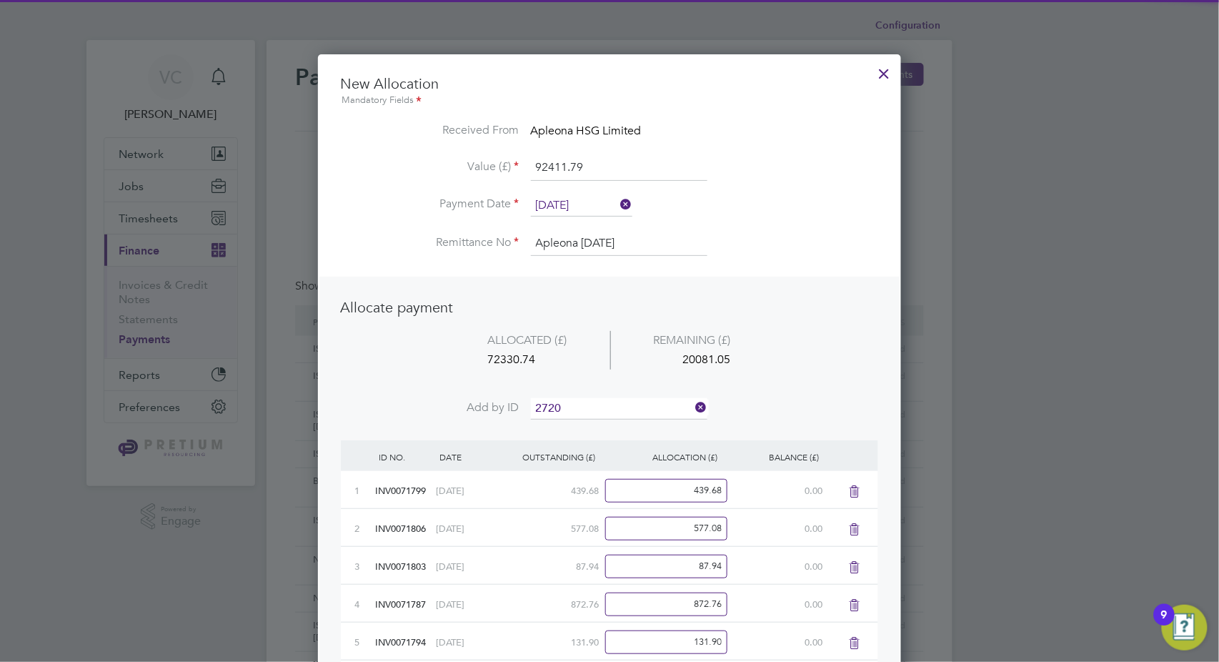
click at [628, 432] on li "INV007 2720" at bounding box center [619, 427] width 177 height 19
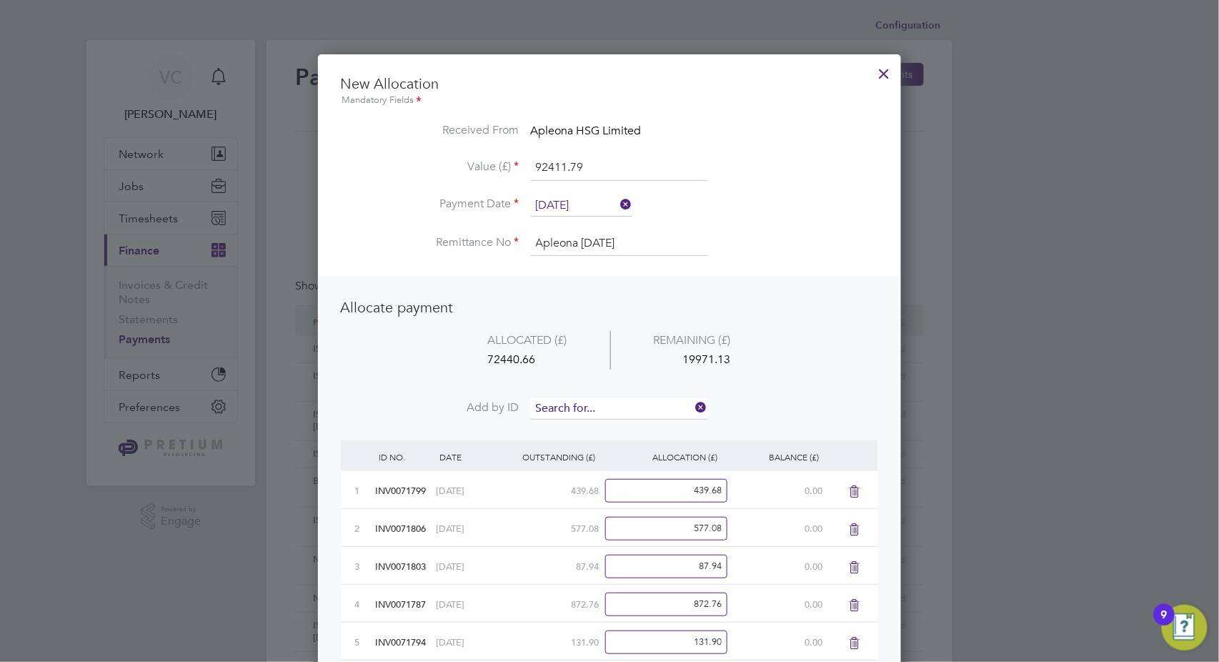
click at [627, 407] on input at bounding box center [619, 408] width 177 height 21
type input "2731"
click at [612, 430] on li "INV007 2731" at bounding box center [619, 427] width 177 height 19
click at [622, 405] on input at bounding box center [619, 408] width 177 height 21
type input "2744"
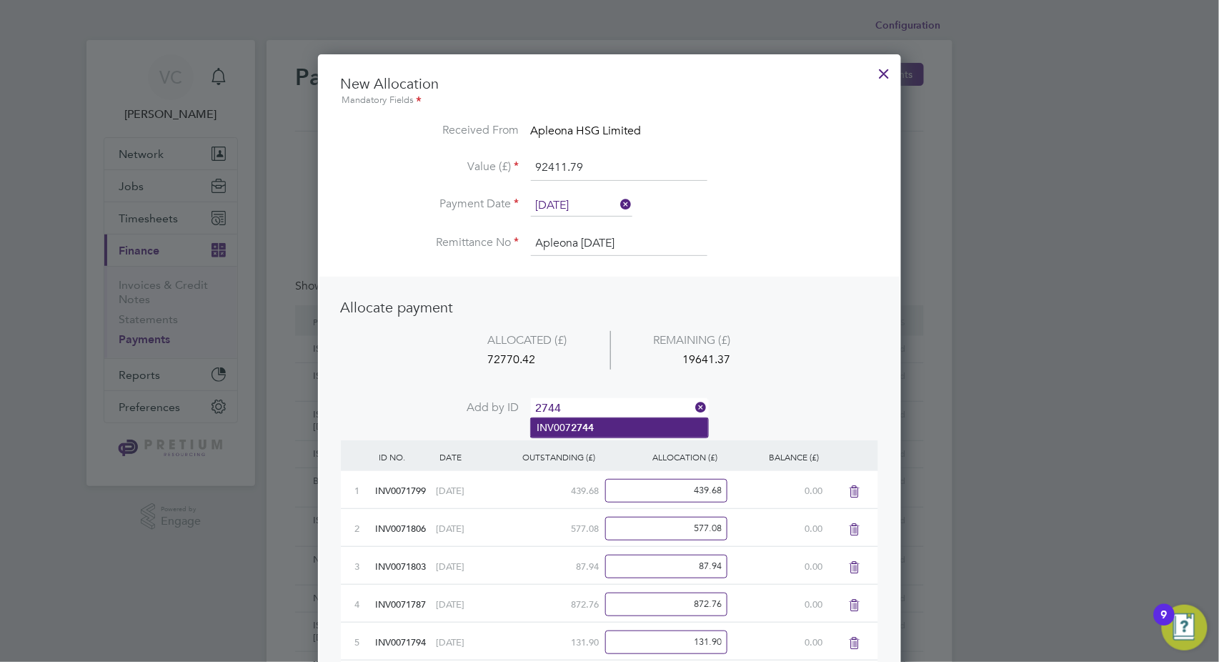
click at [615, 431] on li "INV007 2744" at bounding box center [619, 427] width 177 height 19
click at [618, 405] on input at bounding box center [619, 408] width 177 height 21
type input "2743"
click at [593, 433] on b "2743" at bounding box center [582, 428] width 23 height 12
click at [598, 402] on input at bounding box center [619, 408] width 177 height 21
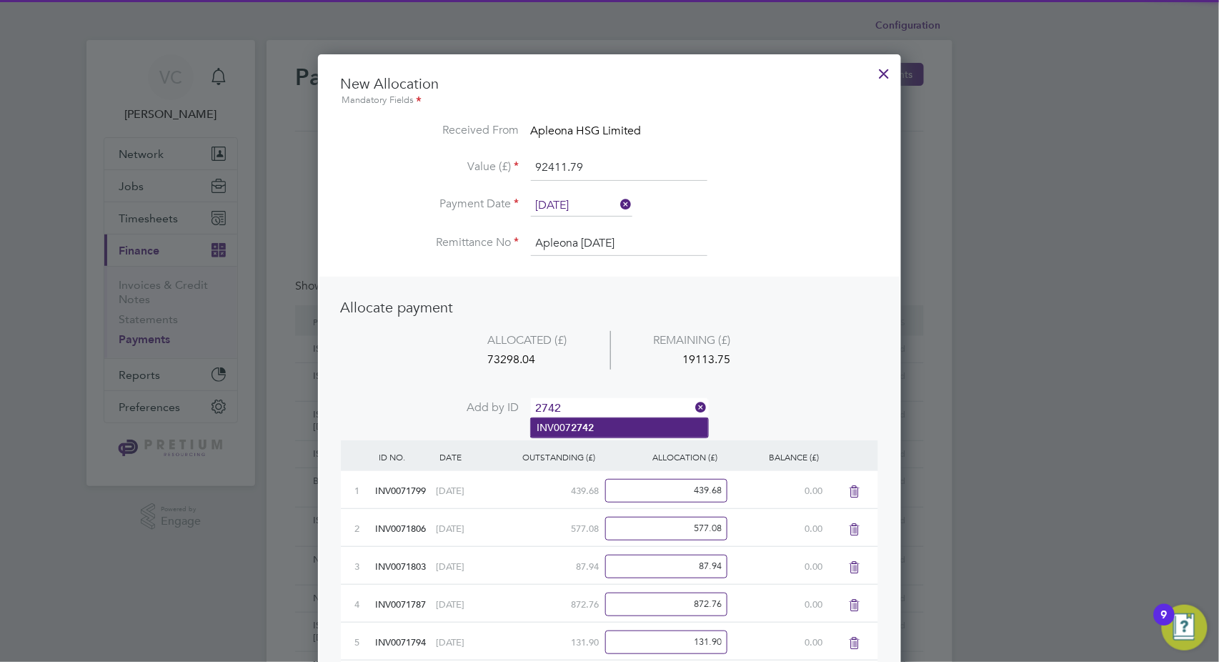
type input "2742"
click at [603, 429] on li "INV007 2742" at bounding box center [619, 427] width 177 height 19
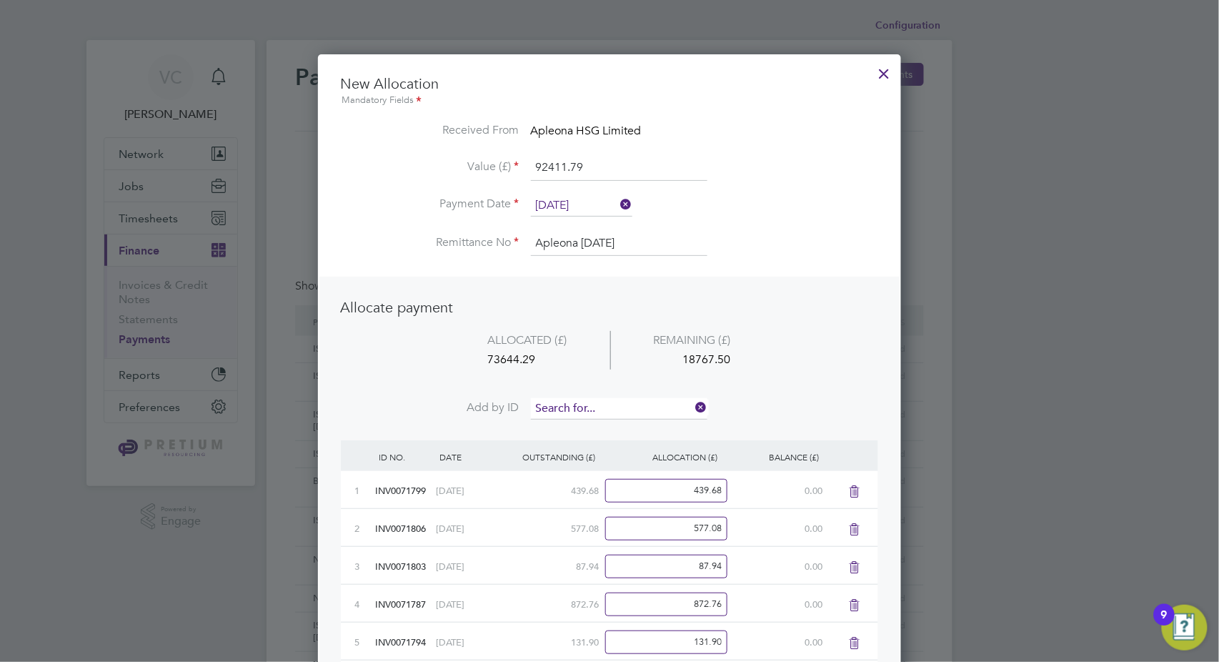
click at [607, 407] on input at bounding box center [619, 408] width 177 height 21
type input "2711"
click at [600, 427] on li "INV007 2711" at bounding box center [619, 427] width 177 height 19
click at [605, 409] on input at bounding box center [619, 408] width 177 height 21
type input "2721"
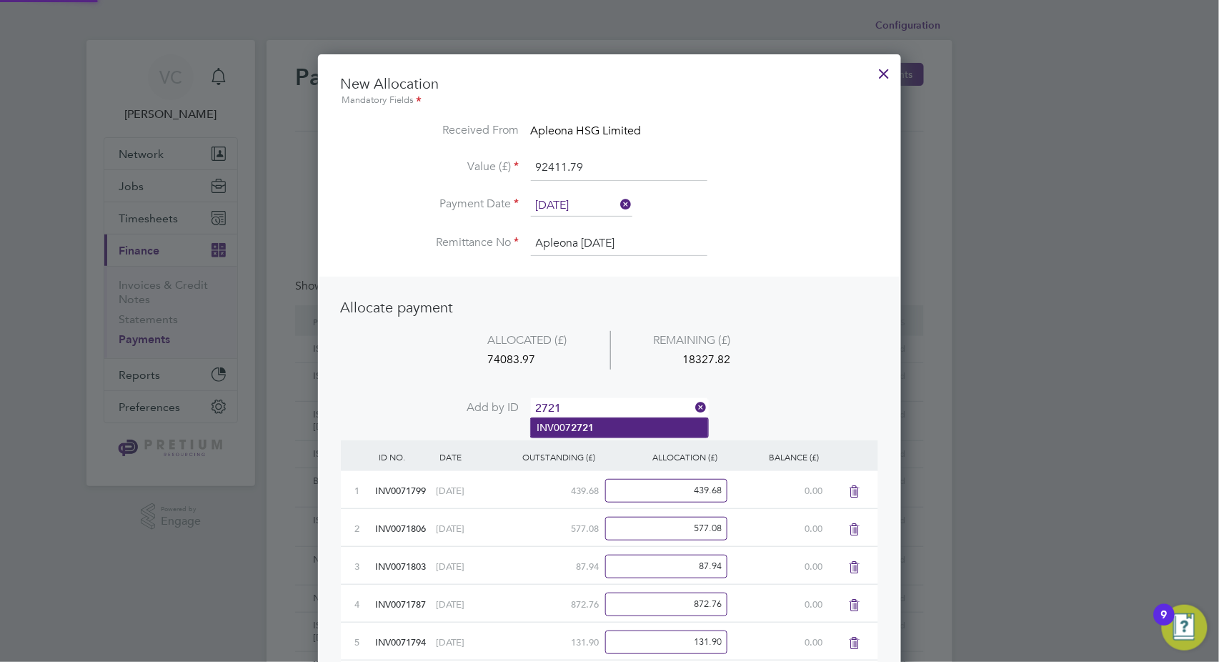
click at [592, 433] on b "2721" at bounding box center [582, 428] width 23 height 12
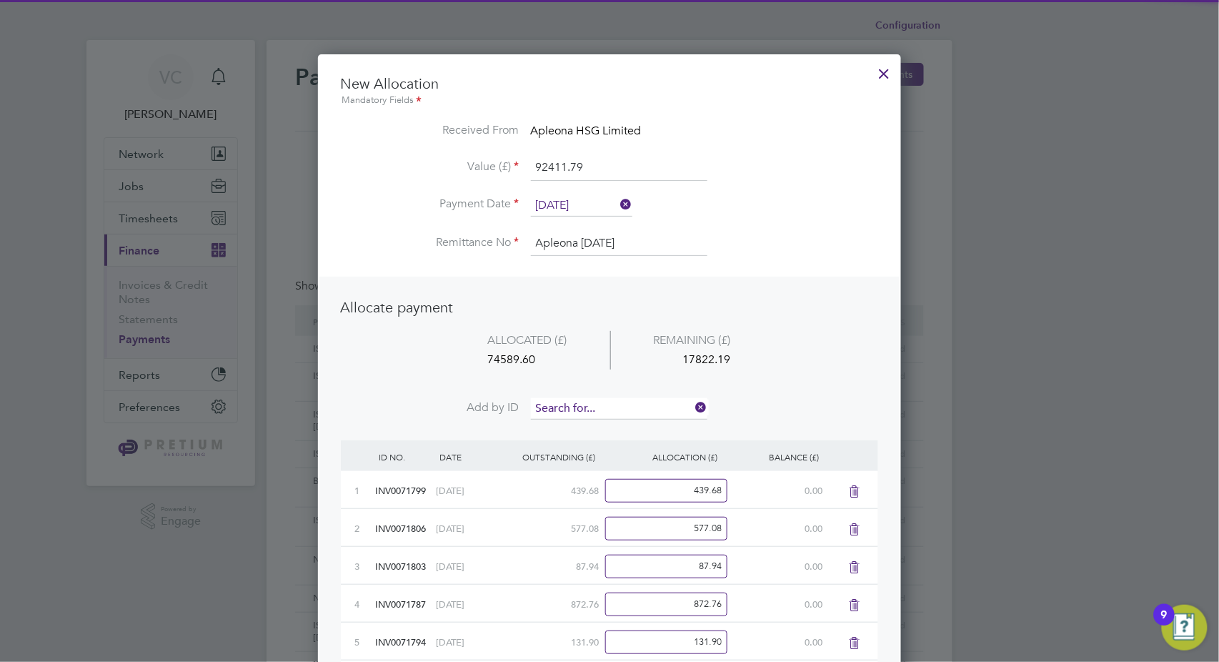
click at [605, 412] on input at bounding box center [619, 408] width 177 height 21
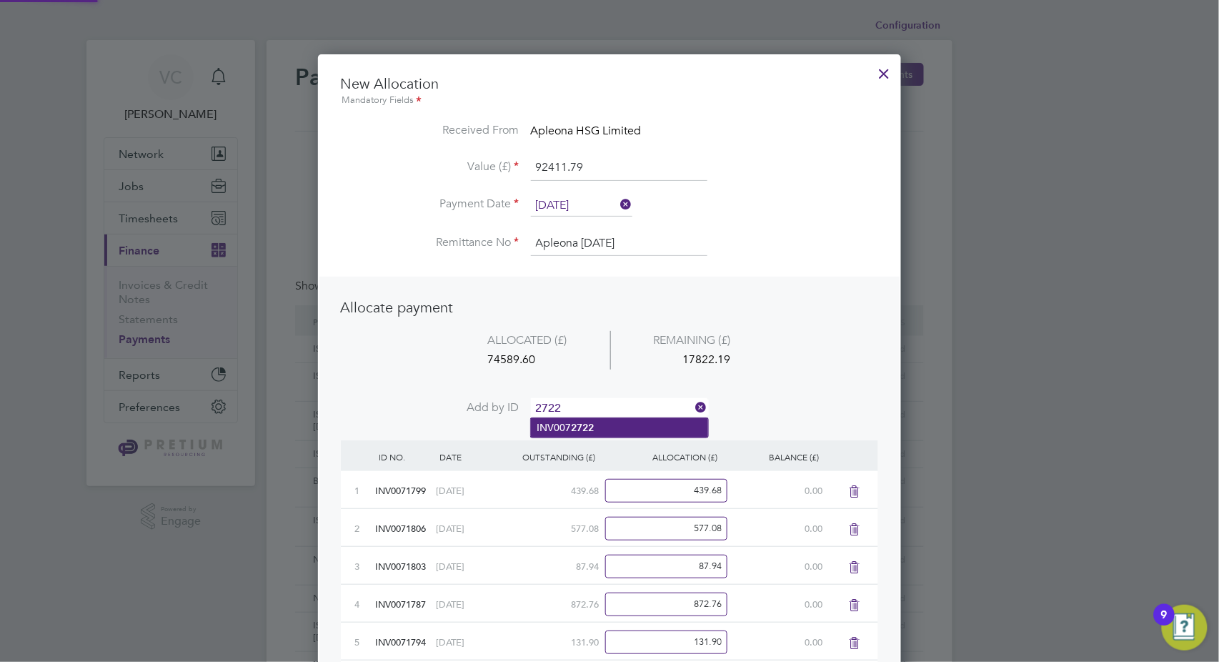
type input "2722"
click at [595, 430] on li "INV007 2722" at bounding box center [619, 427] width 177 height 19
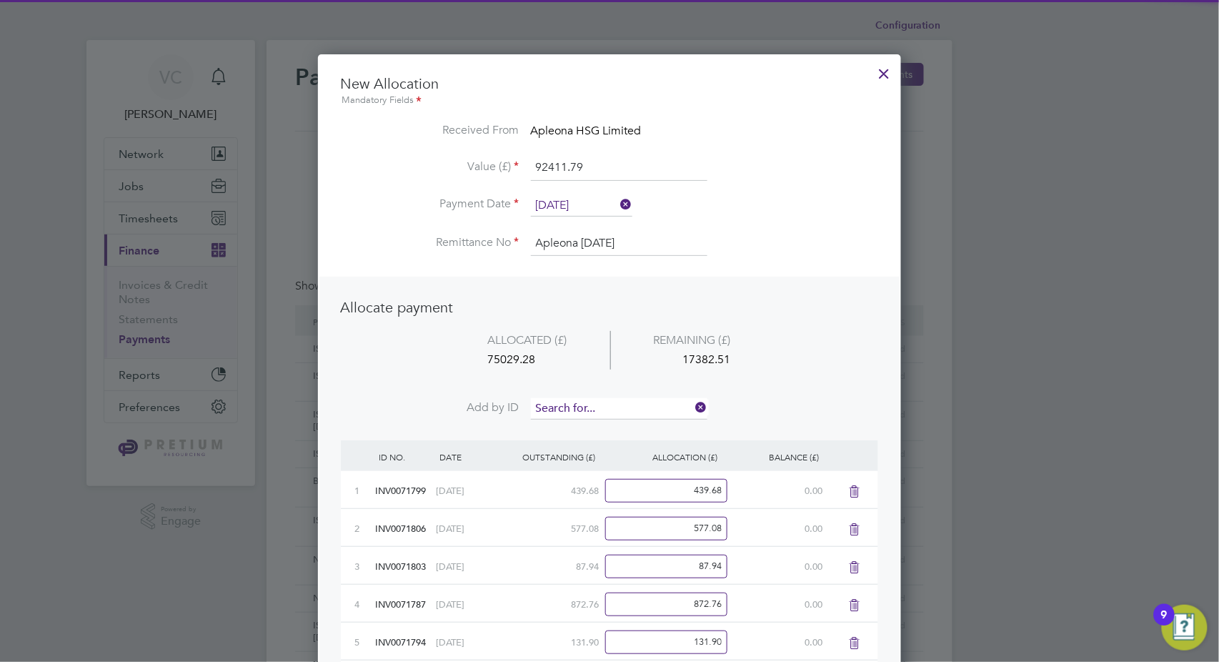
click at [606, 405] on input at bounding box center [619, 408] width 177 height 21
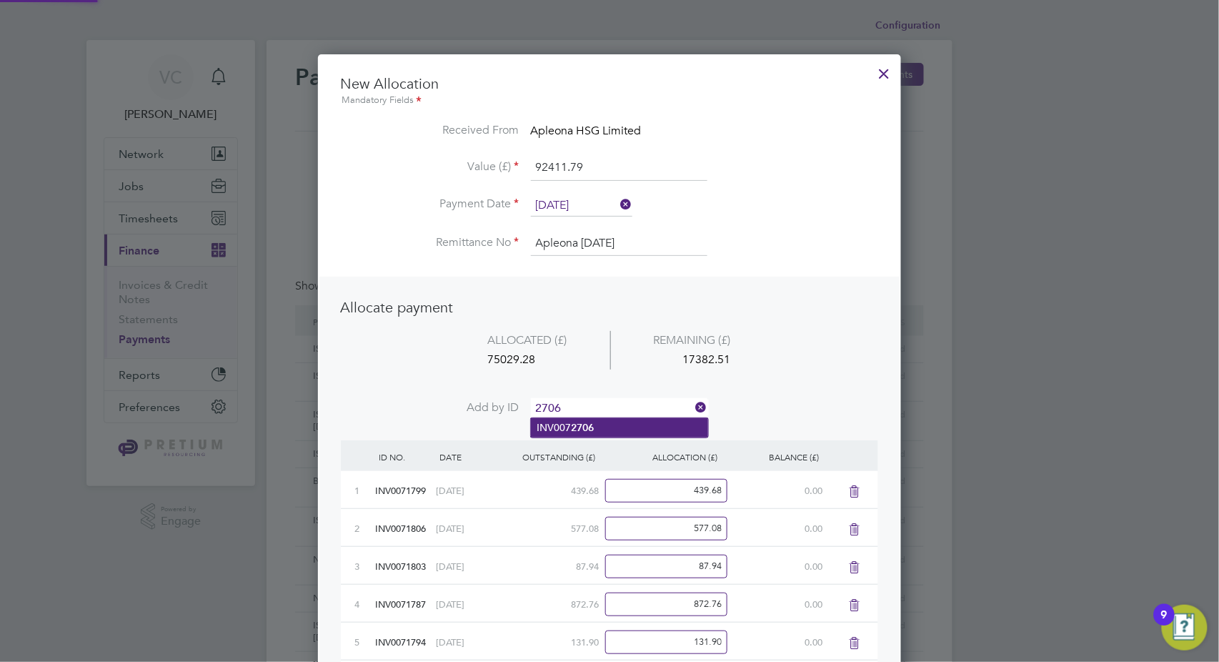
type input "2706"
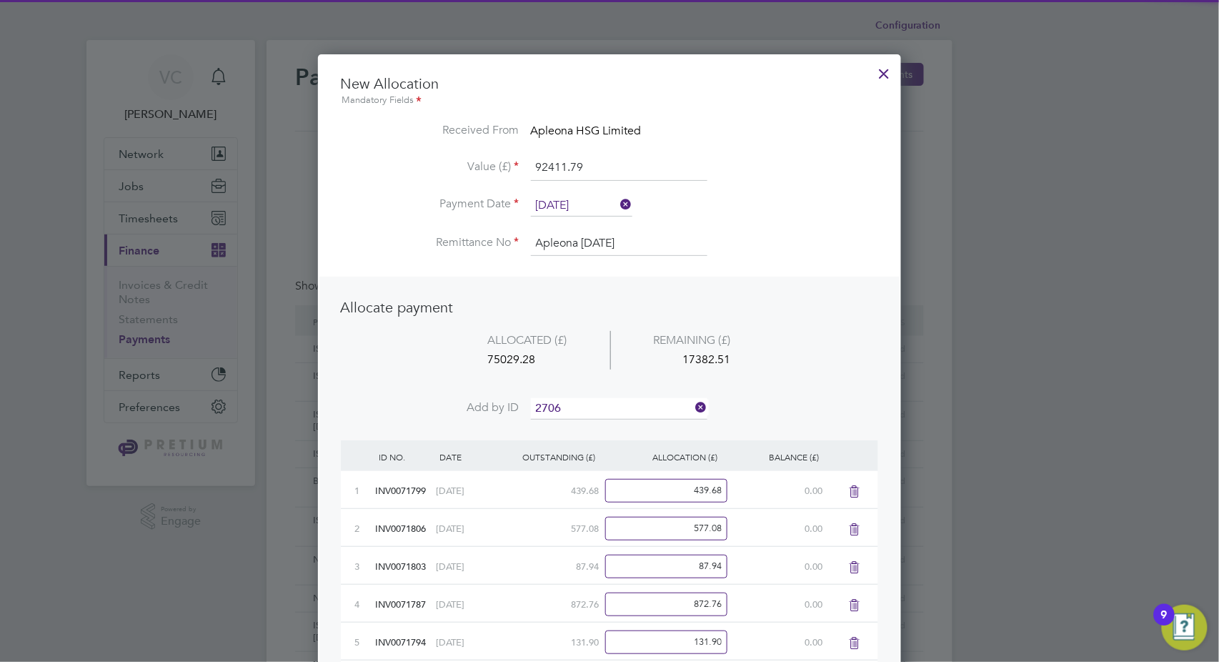
click at [603, 425] on li "INV007 2706" at bounding box center [619, 427] width 177 height 19
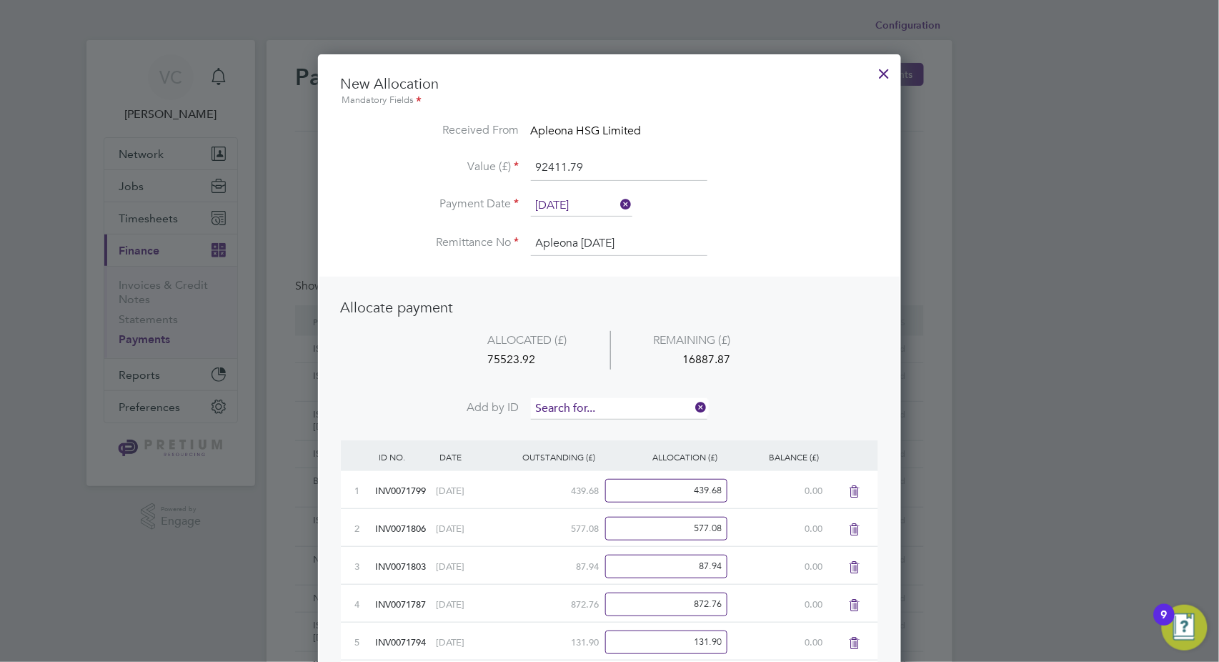
click at [609, 407] on input at bounding box center [619, 408] width 177 height 21
type input "2747"
click at [605, 434] on li "INV007 2747" at bounding box center [619, 427] width 177 height 19
click at [615, 407] on input at bounding box center [619, 408] width 177 height 21
type input "2719"
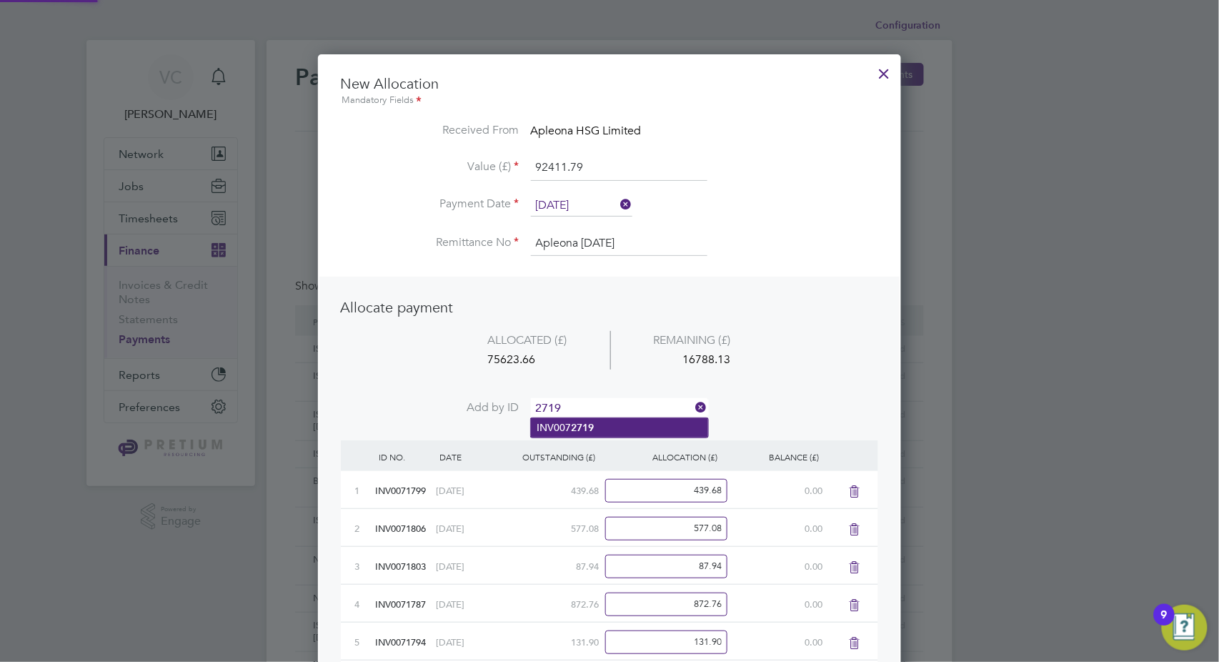
drag, startPoint x: 613, startPoint y: 430, endPoint x: 615, endPoint y: 417, distance: 12.9
click at [614, 430] on li "INV007 2719" at bounding box center [619, 427] width 177 height 19
click at [620, 405] on input at bounding box center [619, 408] width 177 height 21
type input "2715"
click at [598, 428] on li "INV007 2715" at bounding box center [619, 427] width 177 height 19
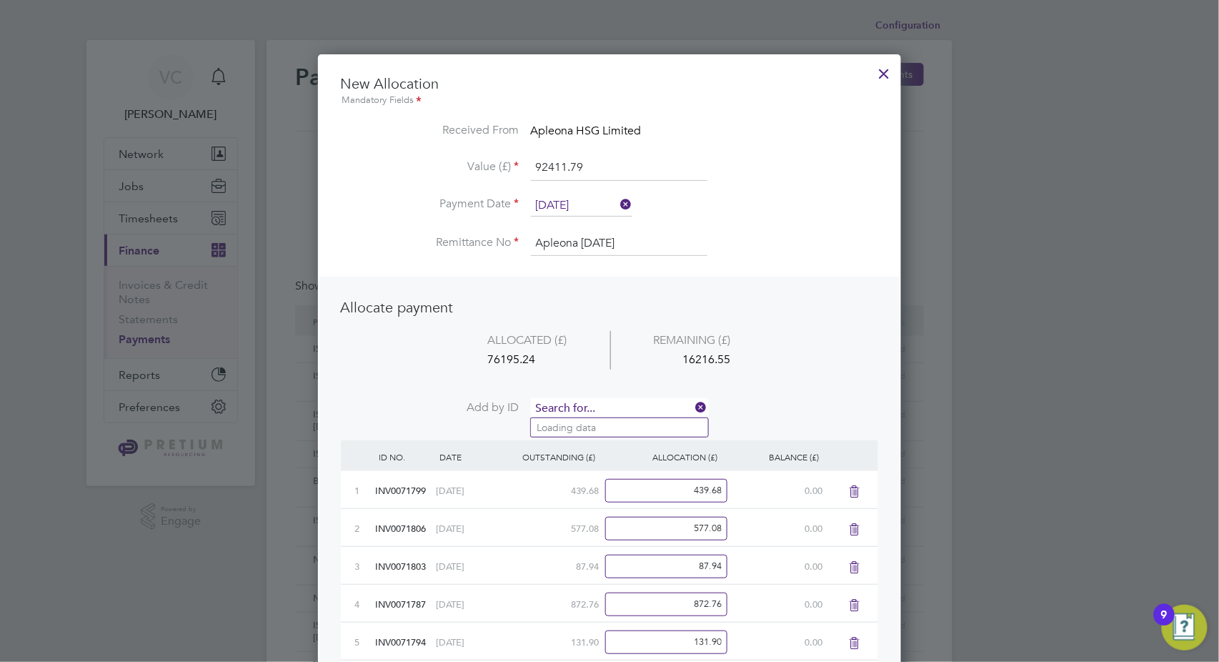
click at [613, 407] on input at bounding box center [619, 408] width 177 height 21
type input "2717"
click at [603, 433] on li "INV007 2717" at bounding box center [619, 427] width 177 height 19
click at [612, 406] on input at bounding box center [619, 408] width 177 height 21
type input "2729"
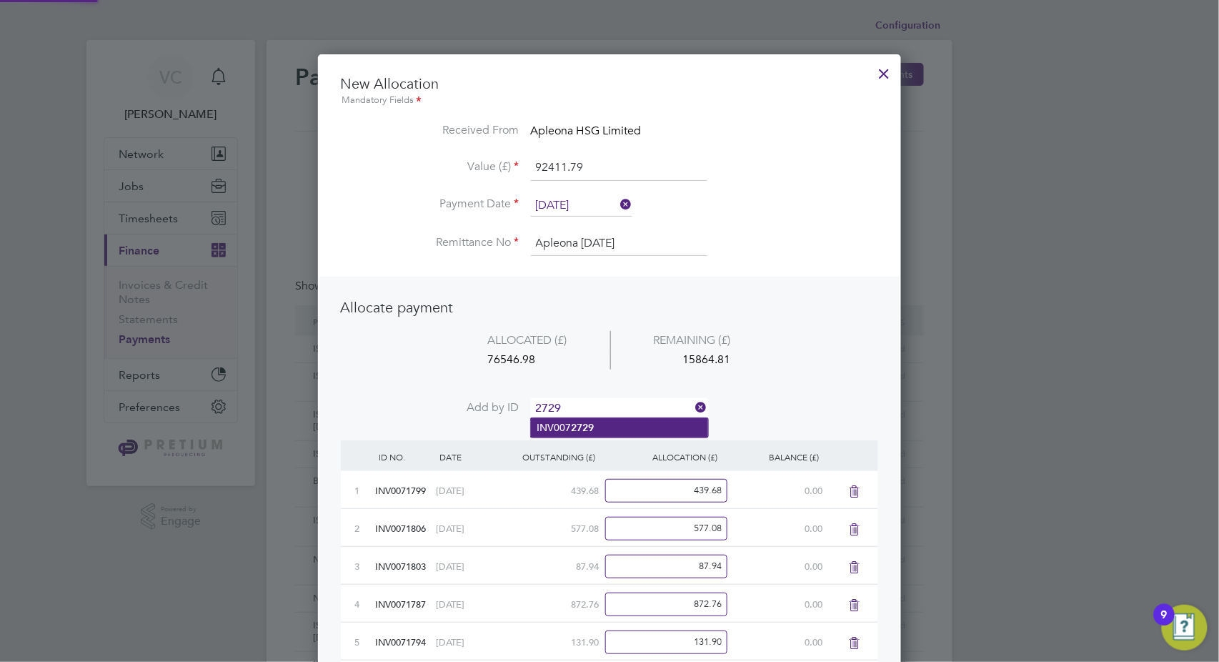
click at [599, 434] on li "INV007 2729" at bounding box center [619, 427] width 177 height 19
click at [609, 401] on input at bounding box center [619, 408] width 177 height 21
type input "2713"
click at [610, 425] on li "INV007 2713" at bounding box center [619, 427] width 177 height 19
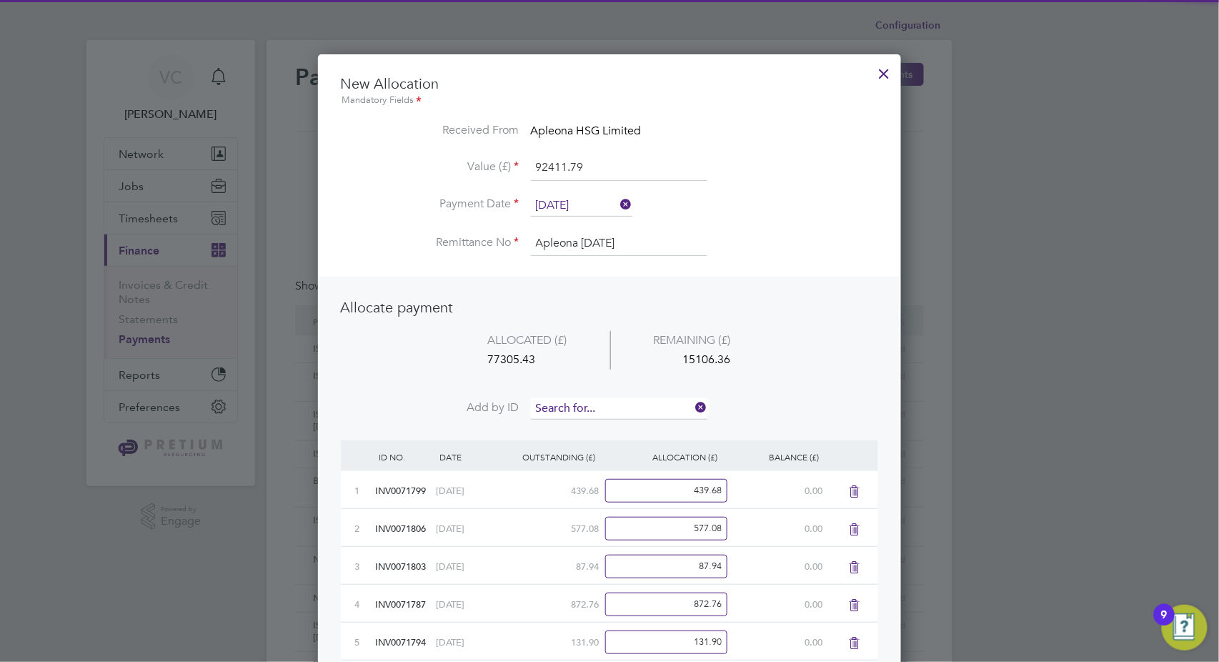
click at [614, 405] on input at bounding box center [619, 408] width 177 height 21
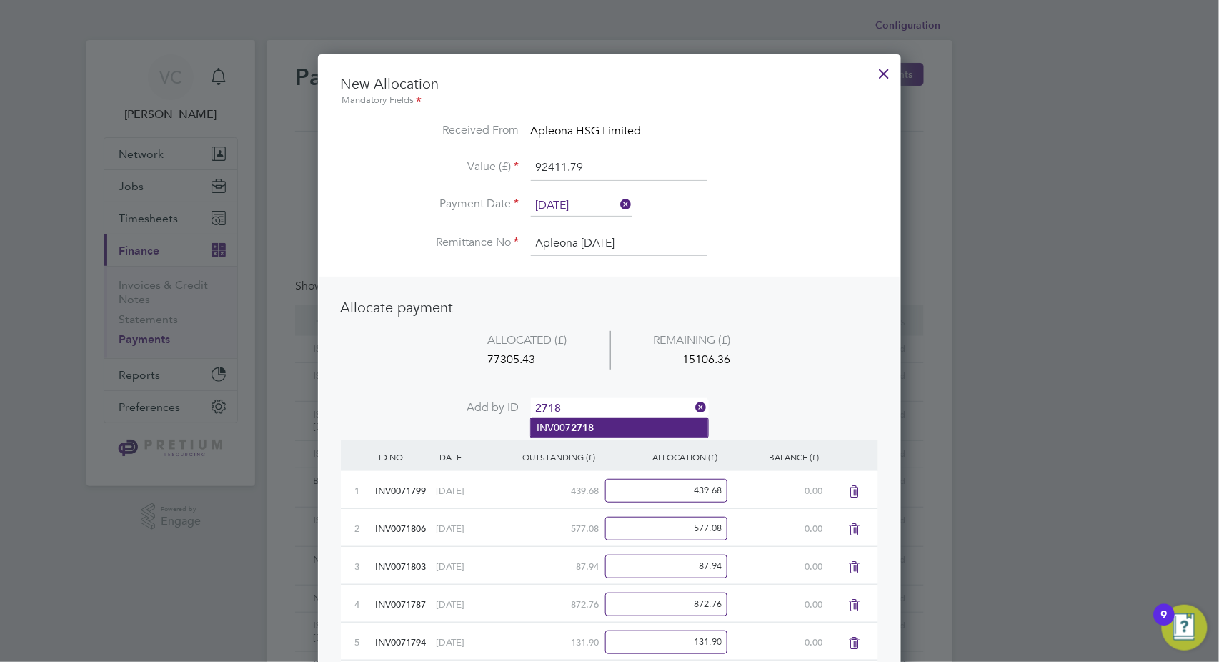
type input "2718"
click at [607, 427] on li "INV007 2718" at bounding box center [619, 427] width 177 height 19
click at [615, 402] on input at bounding box center [619, 408] width 177 height 21
type input "2716"
click at [611, 423] on li "INV007 2716" at bounding box center [619, 427] width 177 height 19
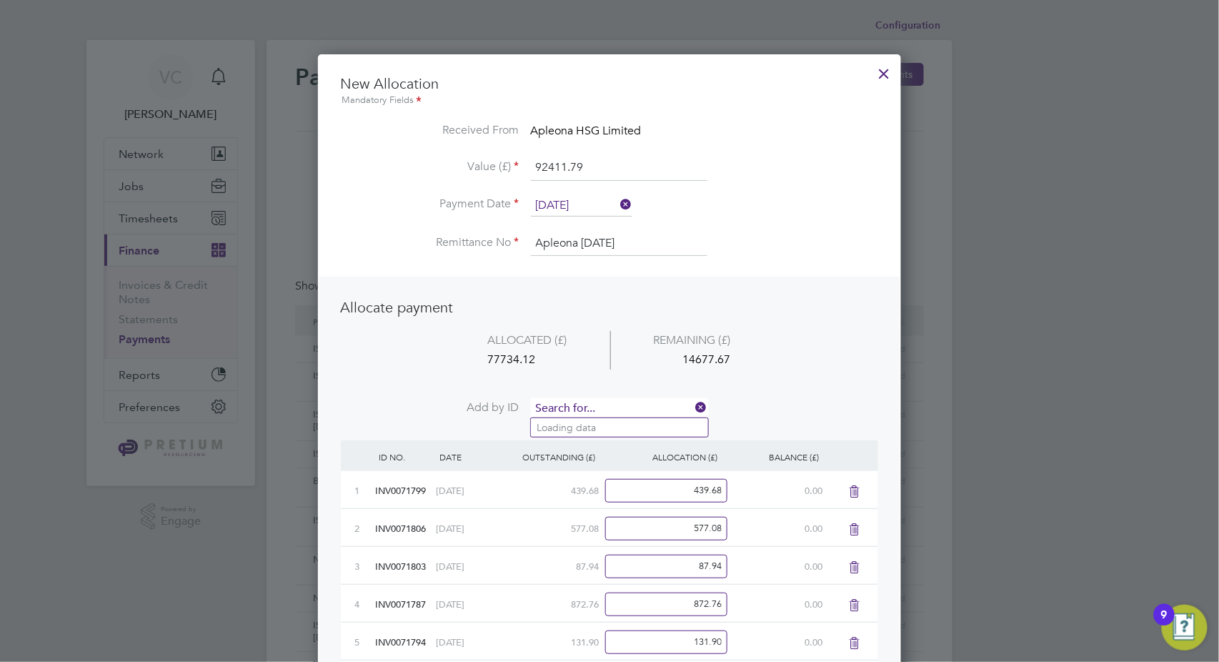
click at [611, 402] on input at bounding box center [619, 408] width 177 height 21
type input "2727"
click at [600, 435] on li "INV007 2727" at bounding box center [619, 427] width 177 height 19
click at [609, 401] on input at bounding box center [619, 408] width 177 height 21
type input "2712"
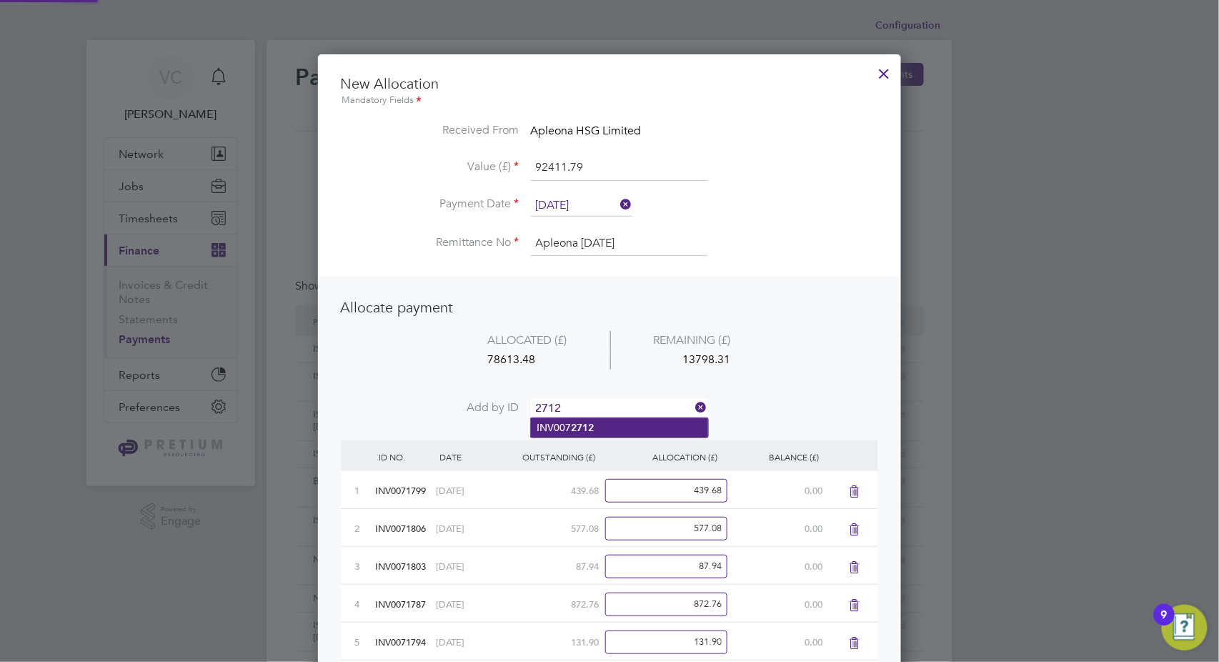
click at [603, 430] on li "INV007 2712" at bounding box center [619, 427] width 177 height 19
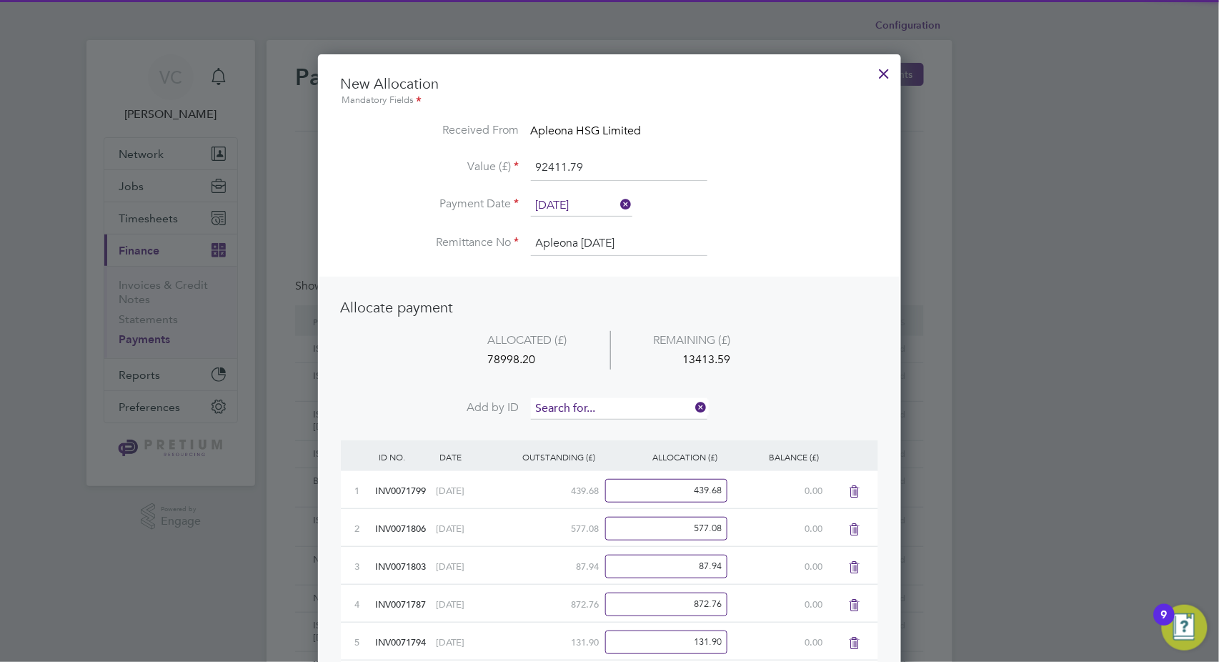
click at [613, 405] on input at bounding box center [619, 408] width 177 height 21
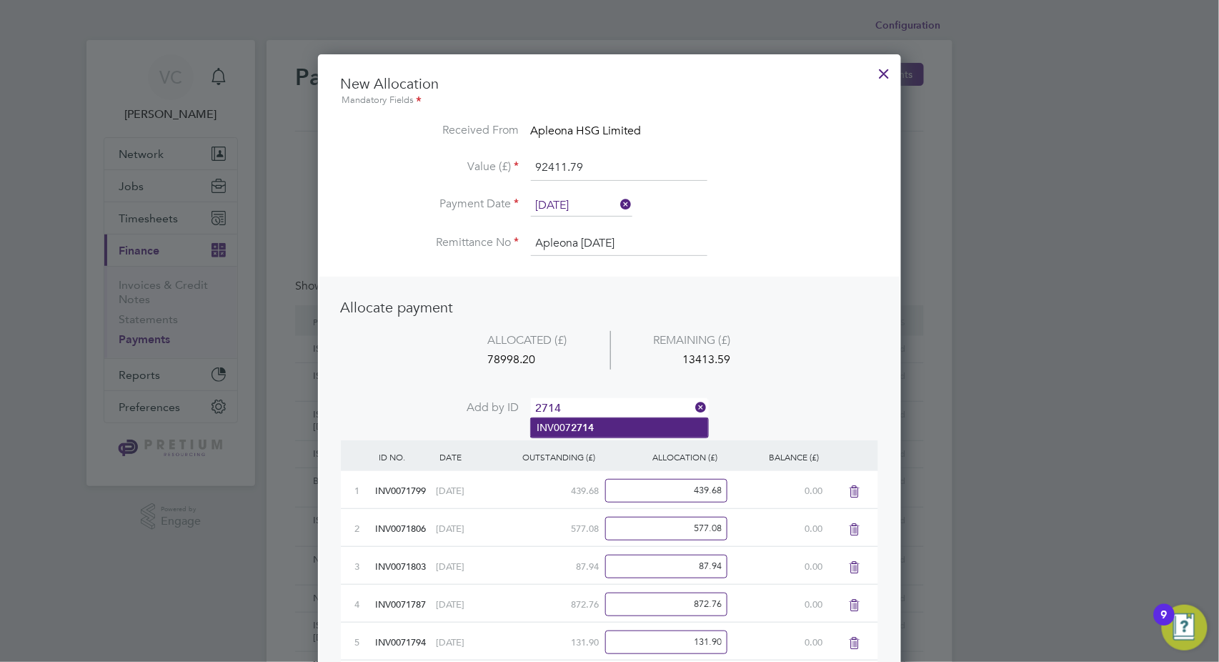
type input "2714"
click at [595, 428] on li "INV007 2714" at bounding box center [619, 427] width 177 height 19
click at [592, 410] on input at bounding box center [619, 408] width 177 height 21
type input "2701"
click at [610, 425] on li "INV007 2701" at bounding box center [619, 427] width 177 height 19
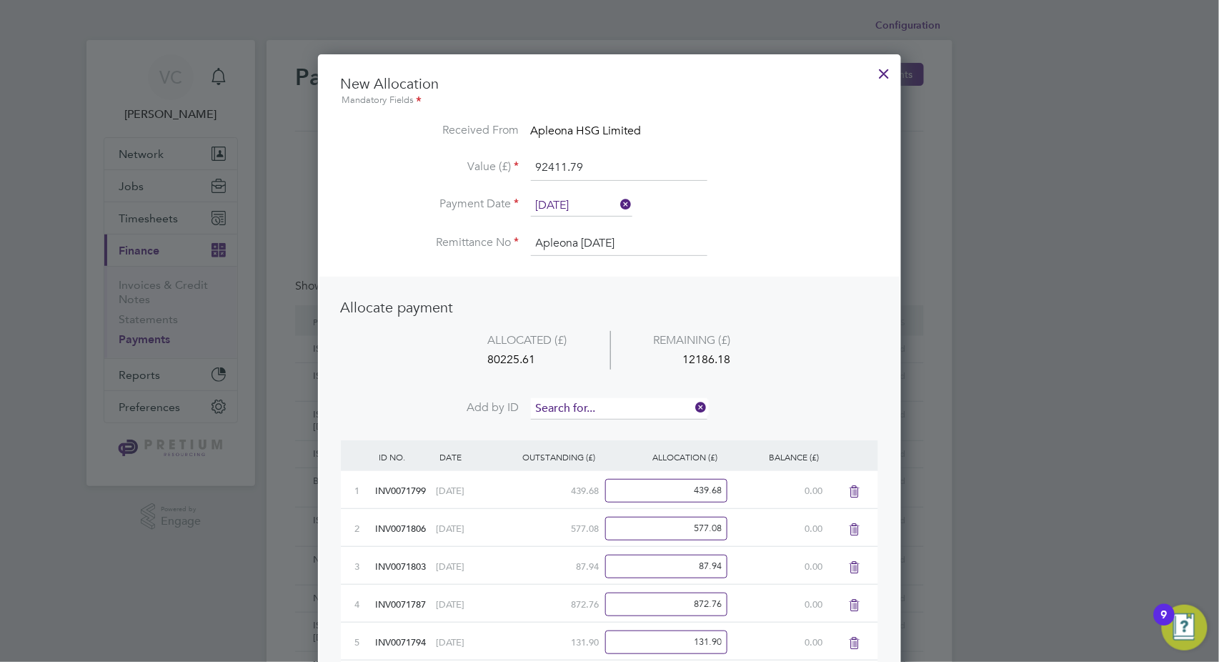
click at [610, 402] on input at bounding box center [619, 408] width 177 height 21
type input "2746"
click at [598, 432] on li "INV007 2746" at bounding box center [619, 427] width 177 height 19
click at [599, 404] on input at bounding box center [619, 408] width 177 height 21
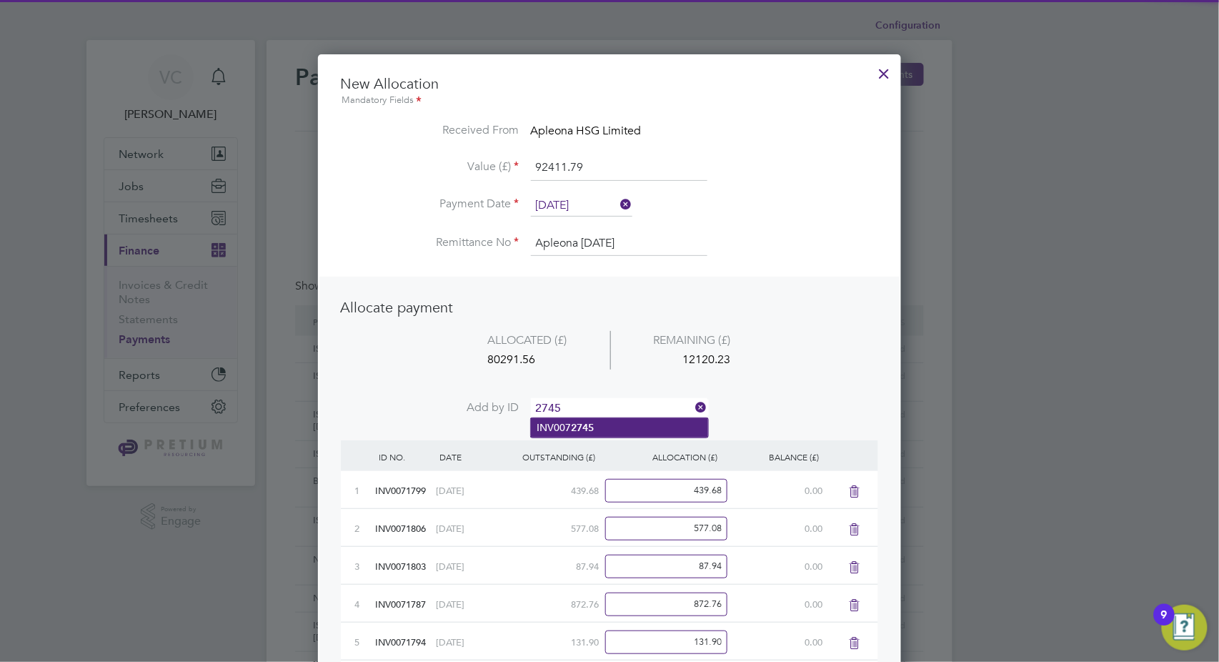
type input "2745"
click at [578, 427] on b "2745" at bounding box center [582, 428] width 23 height 12
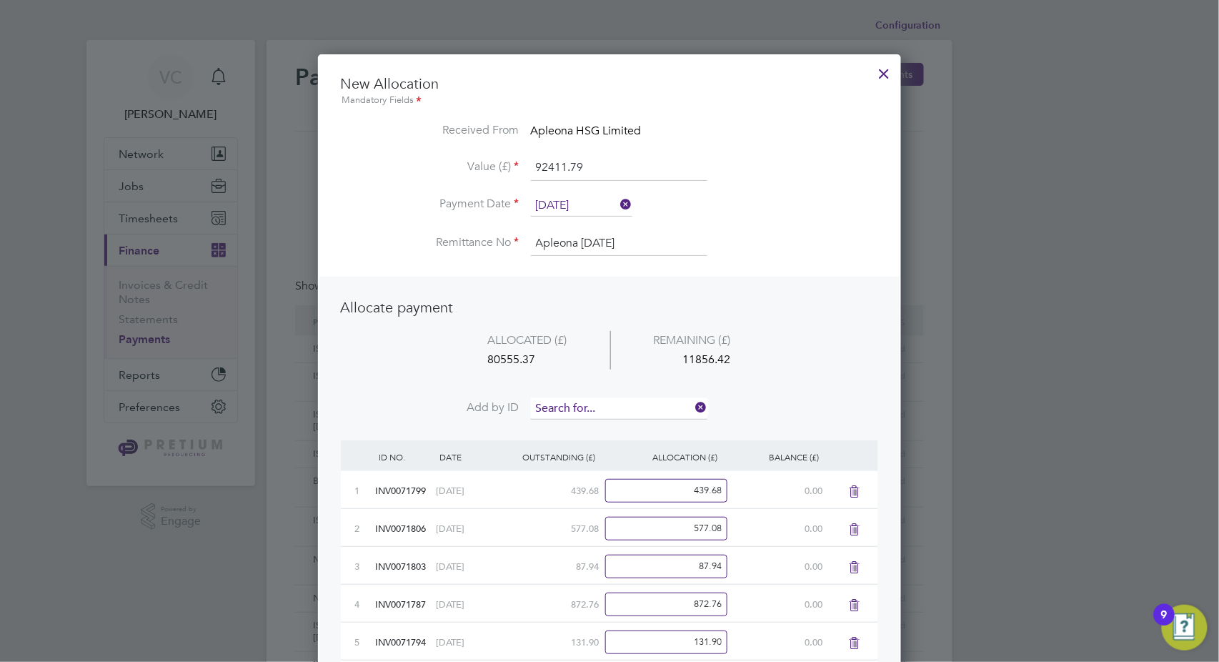
click at [589, 406] on input at bounding box center [619, 408] width 177 height 21
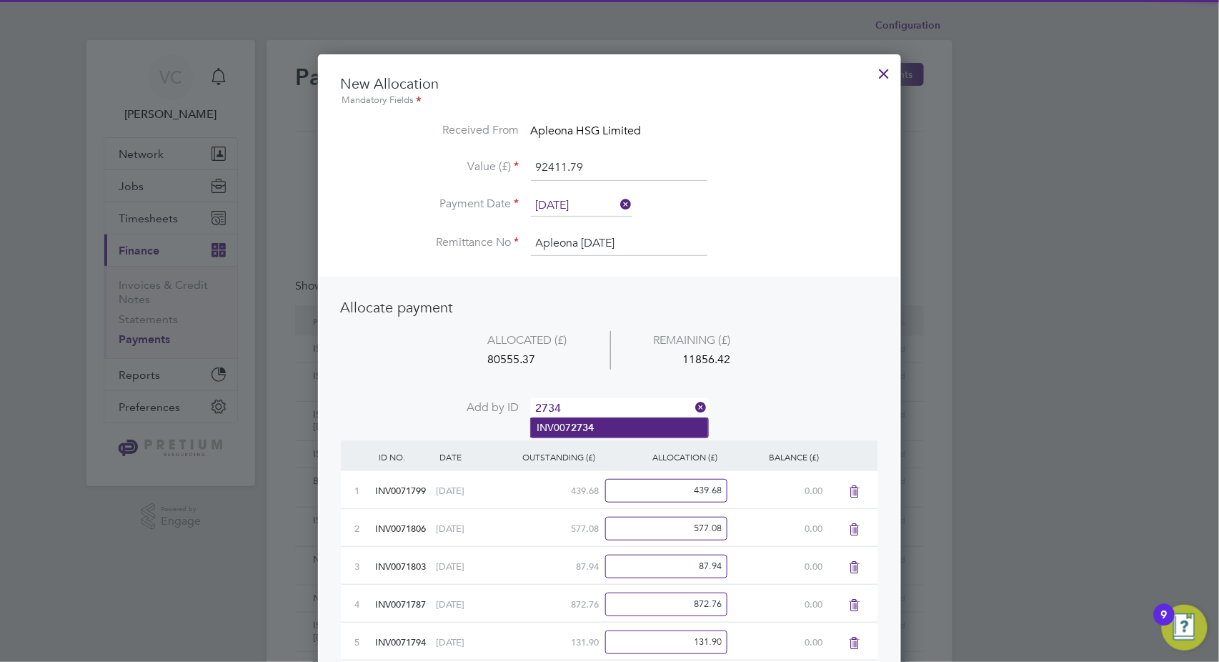
type input "2734"
click at [600, 427] on li "INV007 2734" at bounding box center [619, 427] width 177 height 19
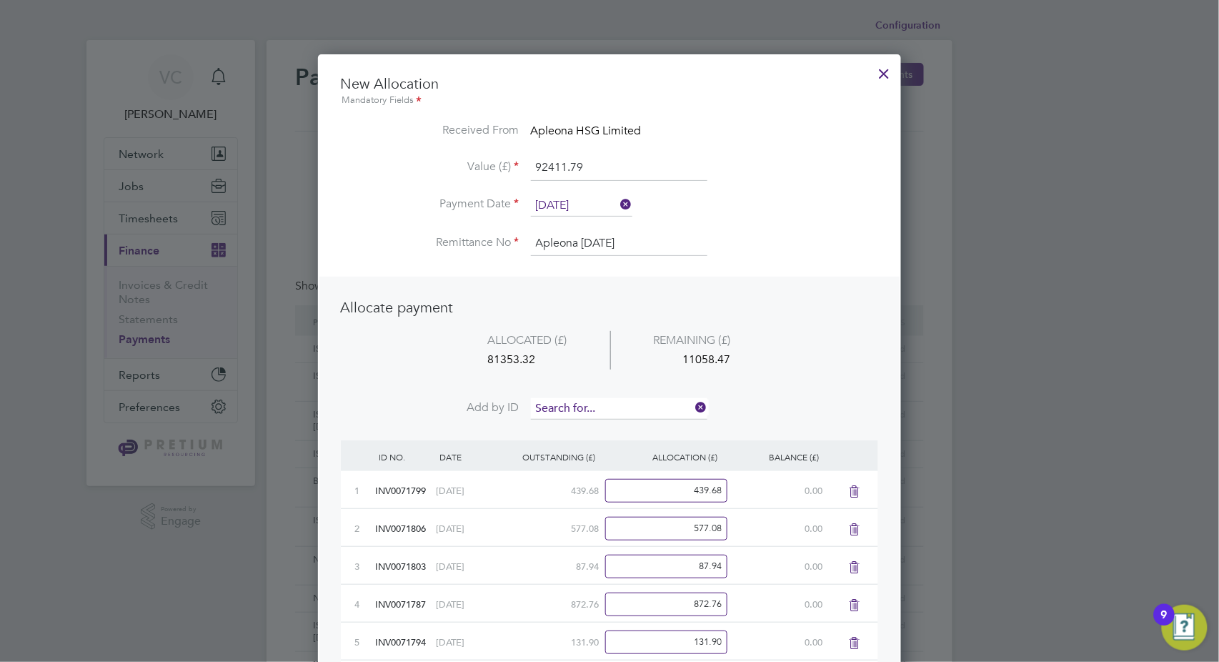
click at [606, 406] on input at bounding box center [619, 408] width 177 height 21
type input "2725"
click at [603, 427] on li "INV007 2725" at bounding box center [619, 427] width 177 height 19
click at [603, 408] on input at bounding box center [619, 408] width 177 height 21
type input "2733"
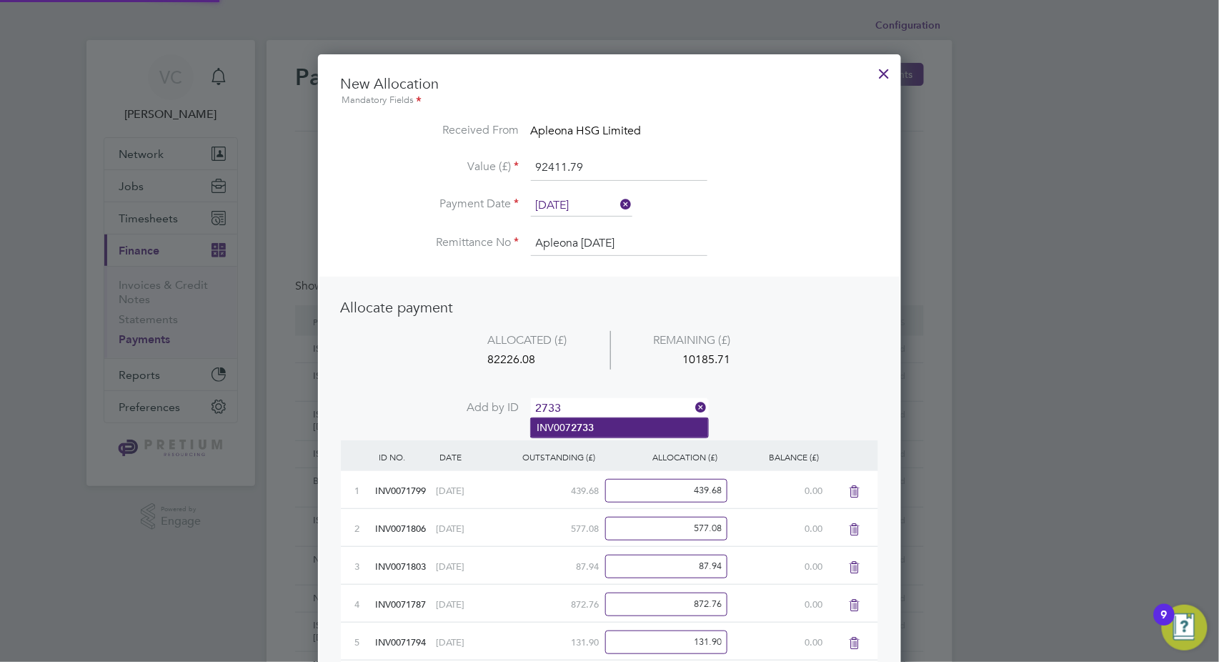
click at [587, 429] on b "2733" at bounding box center [582, 428] width 23 height 12
click at [593, 405] on input at bounding box center [619, 408] width 177 height 21
type input "2724"
click at [598, 430] on li "INV007 2724" at bounding box center [619, 427] width 177 height 19
click at [606, 412] on input at bounding box center [619, 408] width 177 height 21
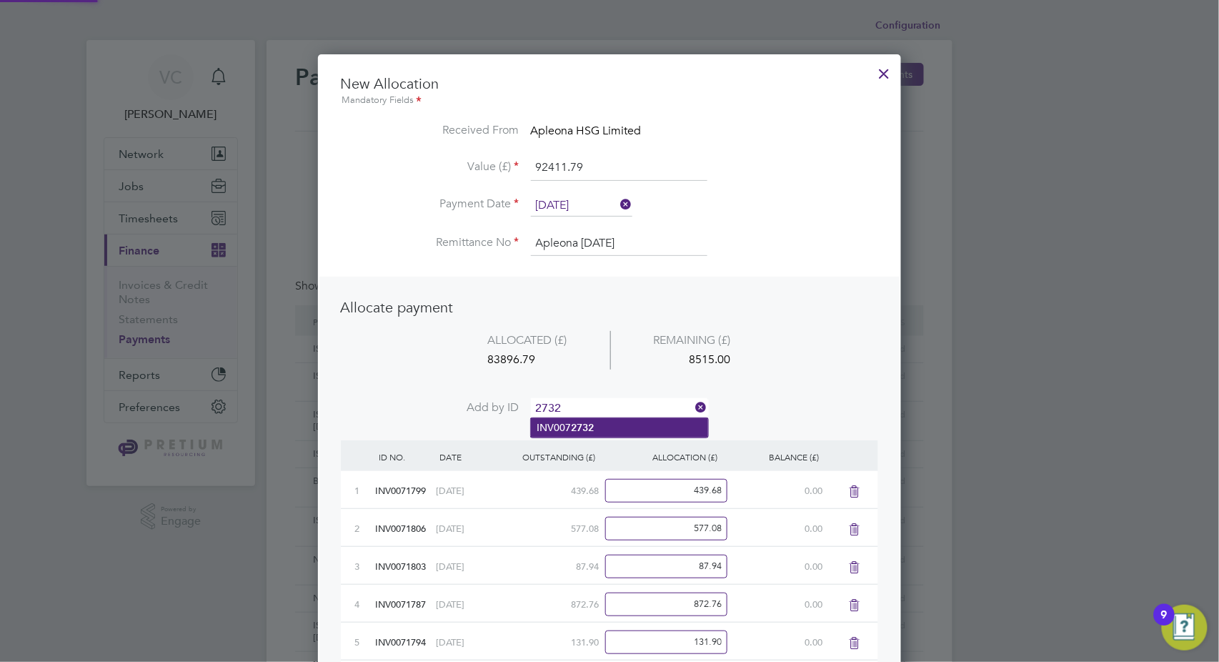
type input "2732"
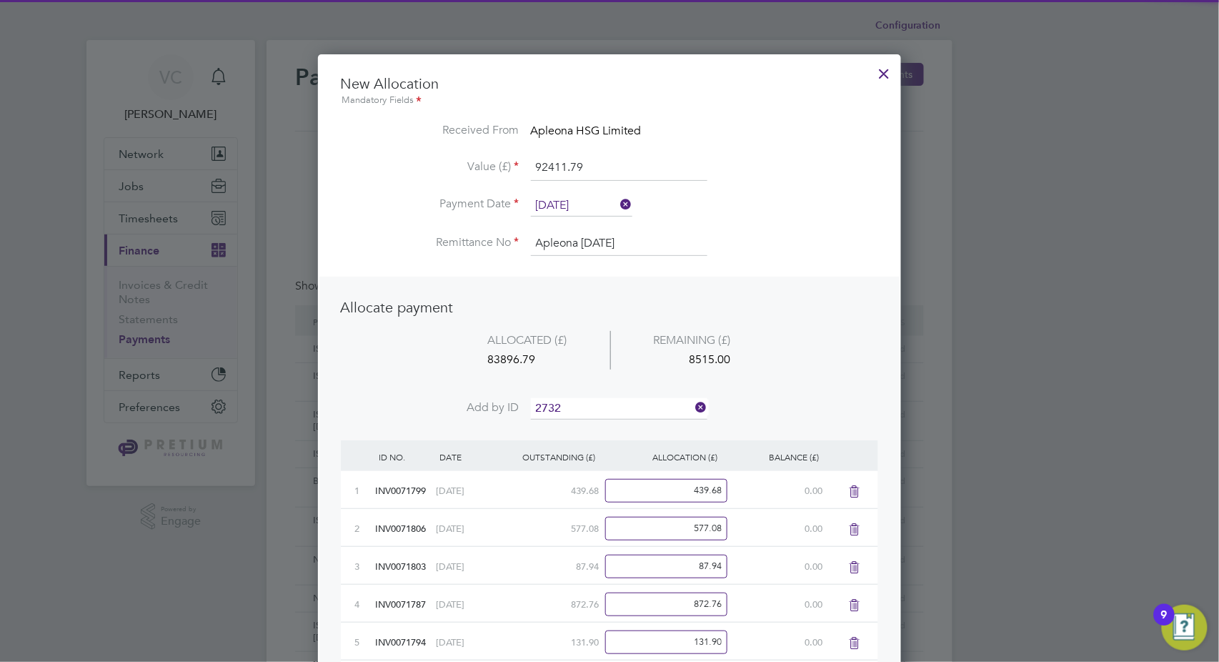
click at [595, 427] on li "INV007 2732" at bounding box center [619, 427] width 177 height 19
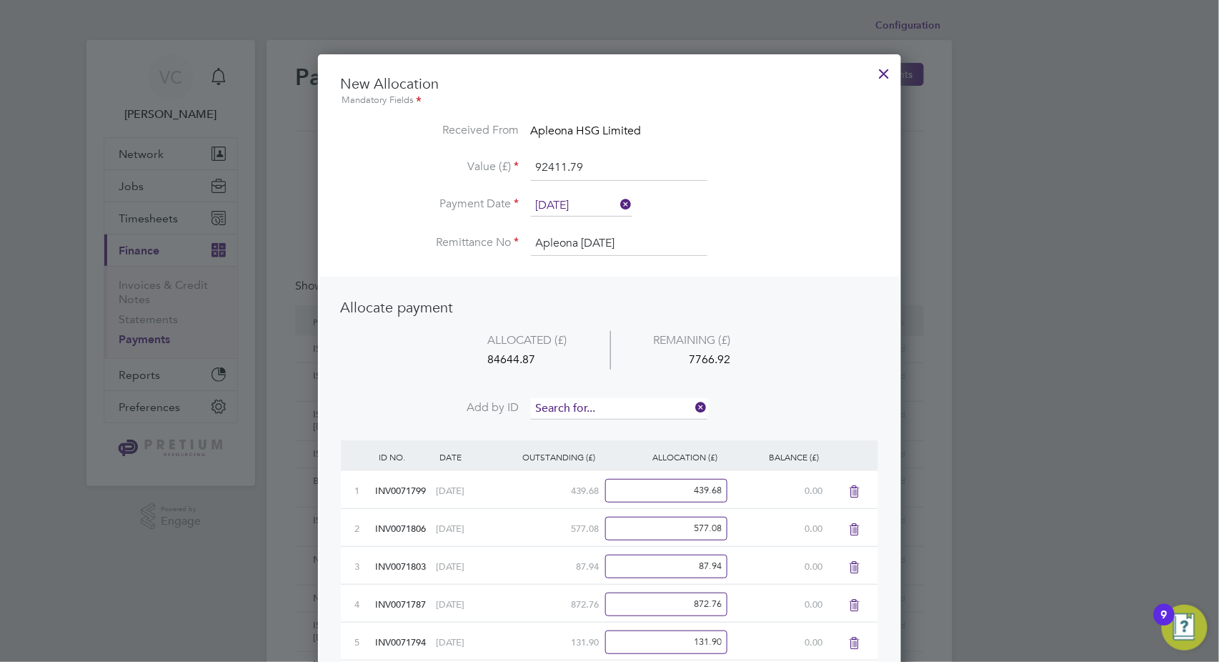
click at [601, 409] on input at bounding box center [619, 408] width 177 height 21
type input "2723"
click at [598, 427] on li "INV007 2723" at bounding box center [619, 427] width 177 height 19
click at [605, 405] on input at bounding box center [619, 408] width 177 height 21
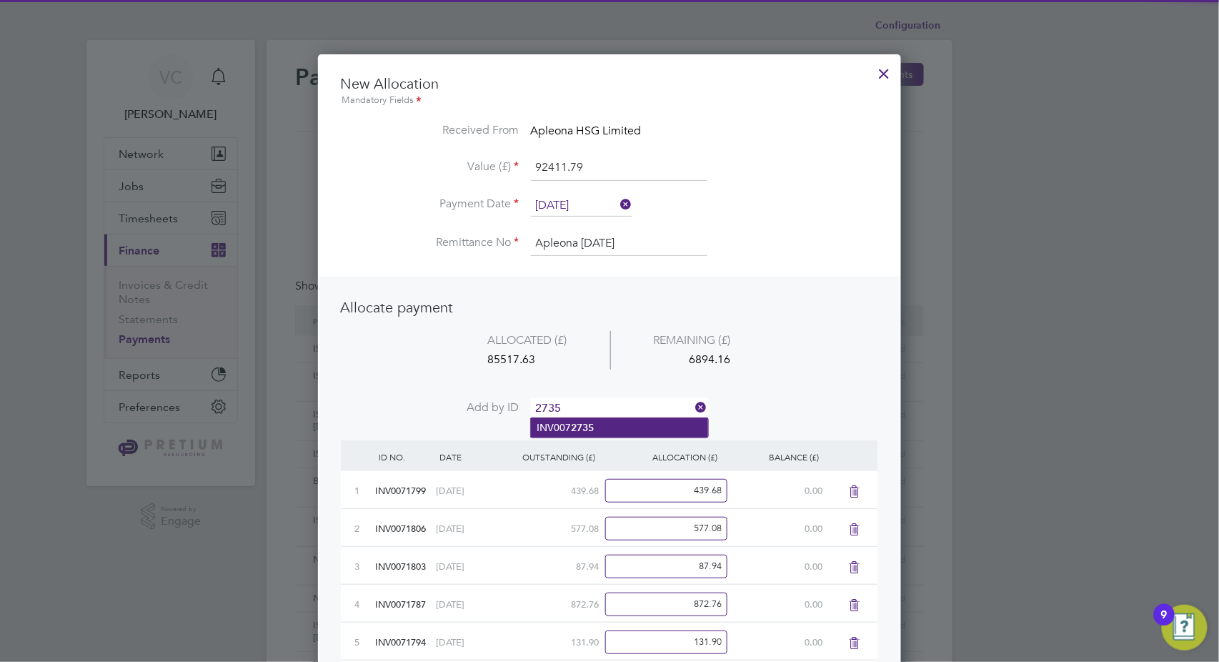
type input "2735"
click at [595, 427] on li "INV007 2735" at bounding box center [619, 427] width 177 height 19
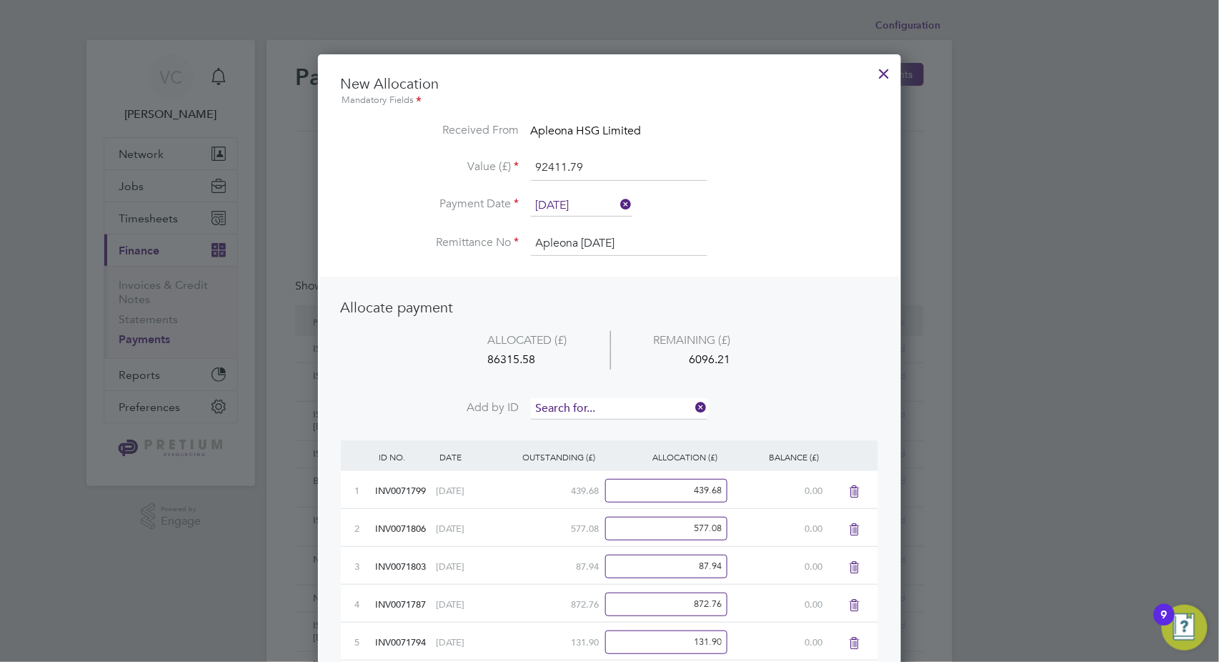
click at [594, 402] on input at bounding box center [619, 408] width 177 height 21
type input "2726"
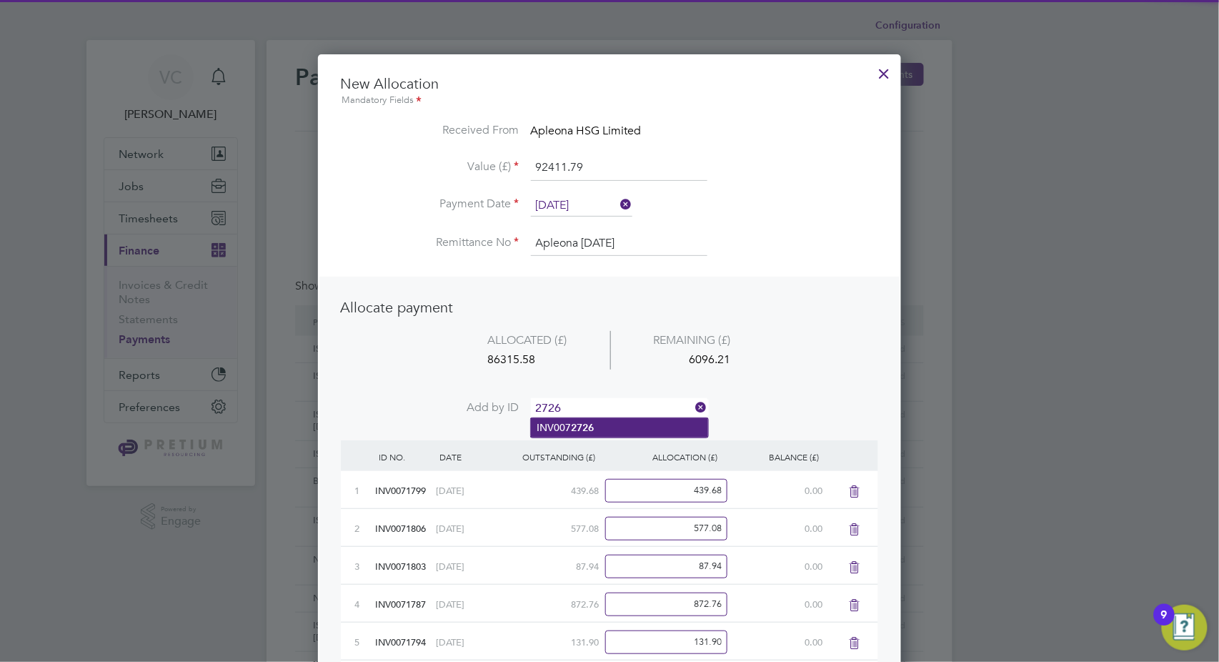
click at [580, 432] on b "2726" at bounding box center [582, 428] width 23 height 12
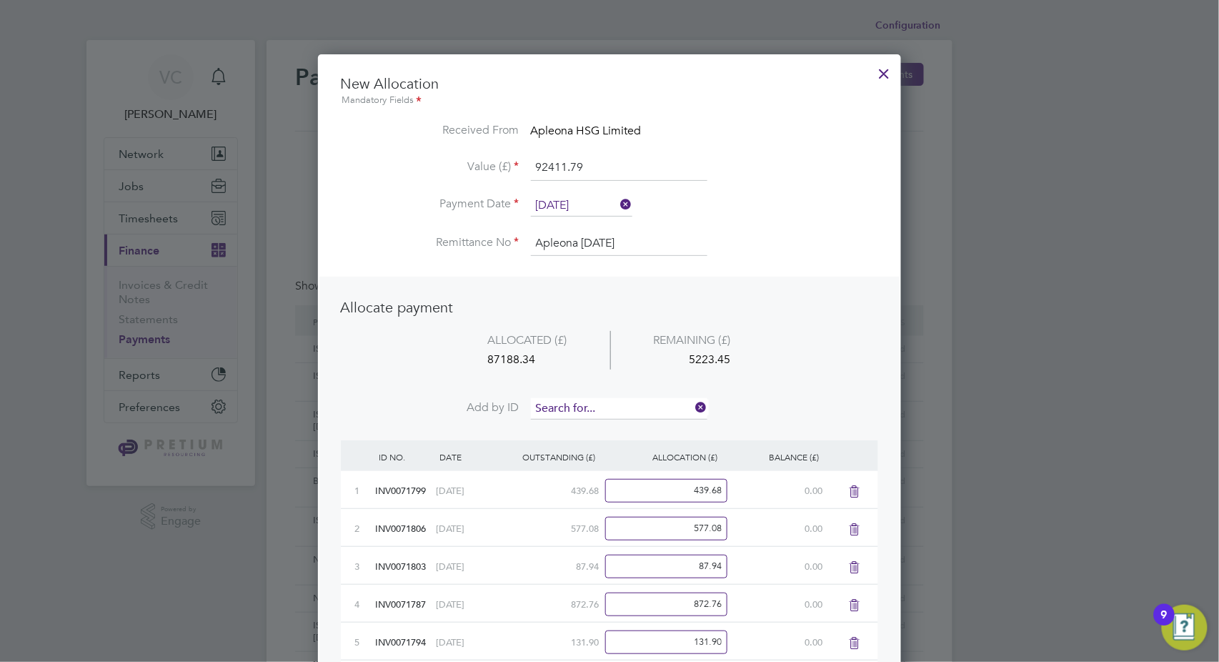
click at [592, 406] on input at bounding box center [619, 408] width 177 height 21
type input "2708"
click at [580, 426] on b "2708" at bounding box center [582, 428] width 23 height 12
click at [592, 411] on input at bounding box center [619, 408] width 177 height 21
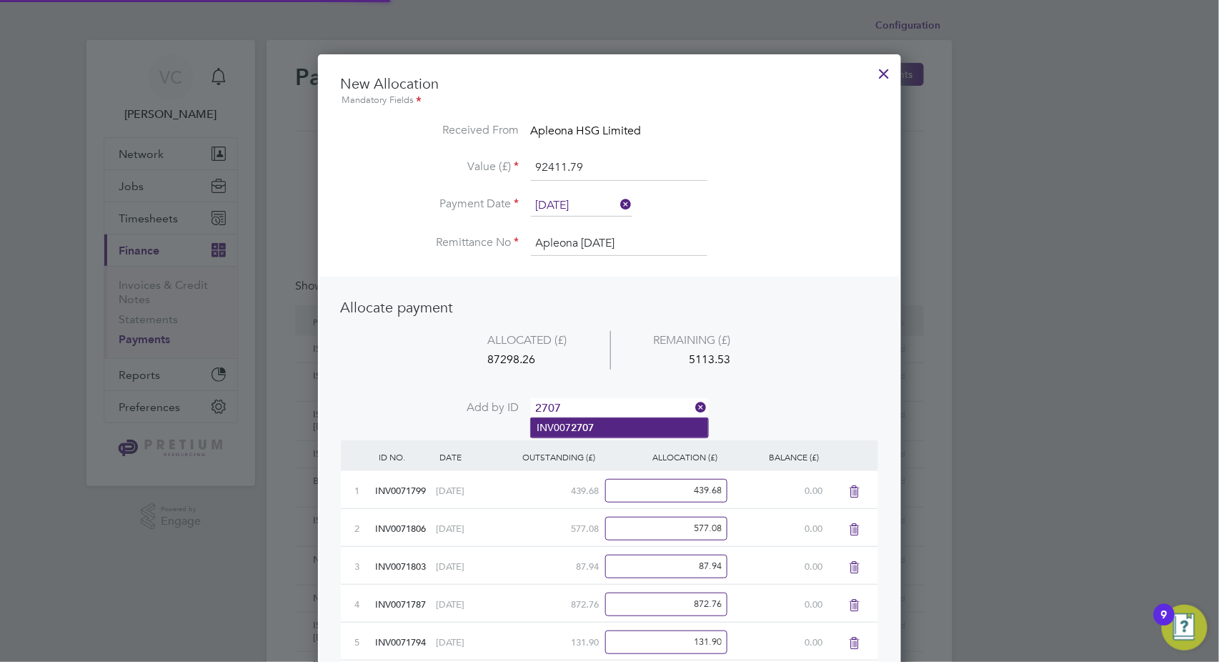
type input "2707"
click at [600, 427] on li "INV007 2707" at bounding box center [619, 427] width 177 height 19
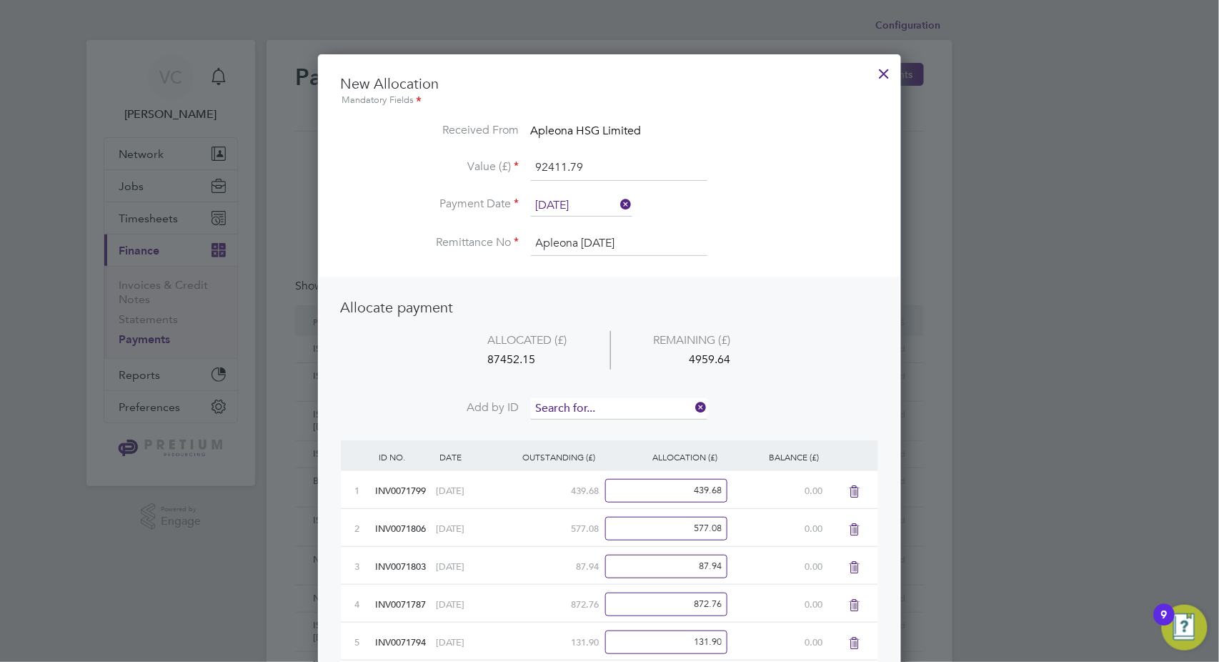
click at [600, 407] on input at bounding box center [619, 408] width 177 height 21
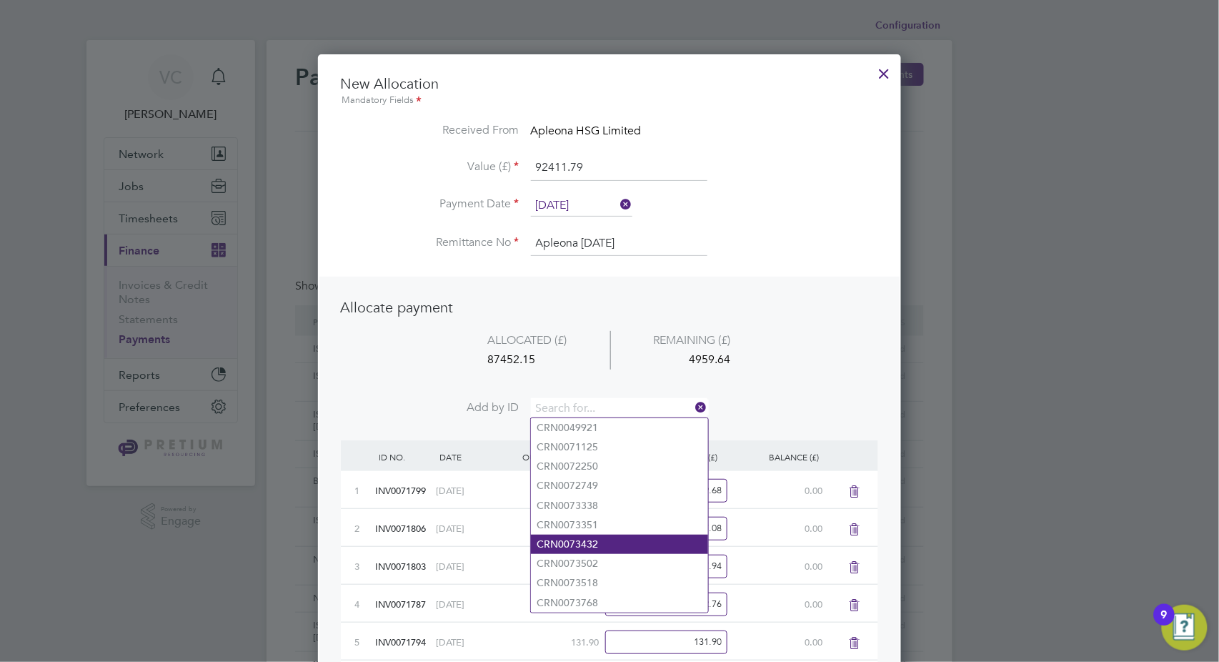
click at [607, 540] on li "CRN0073432" at bounding box center [619, 544] width 177 height 19
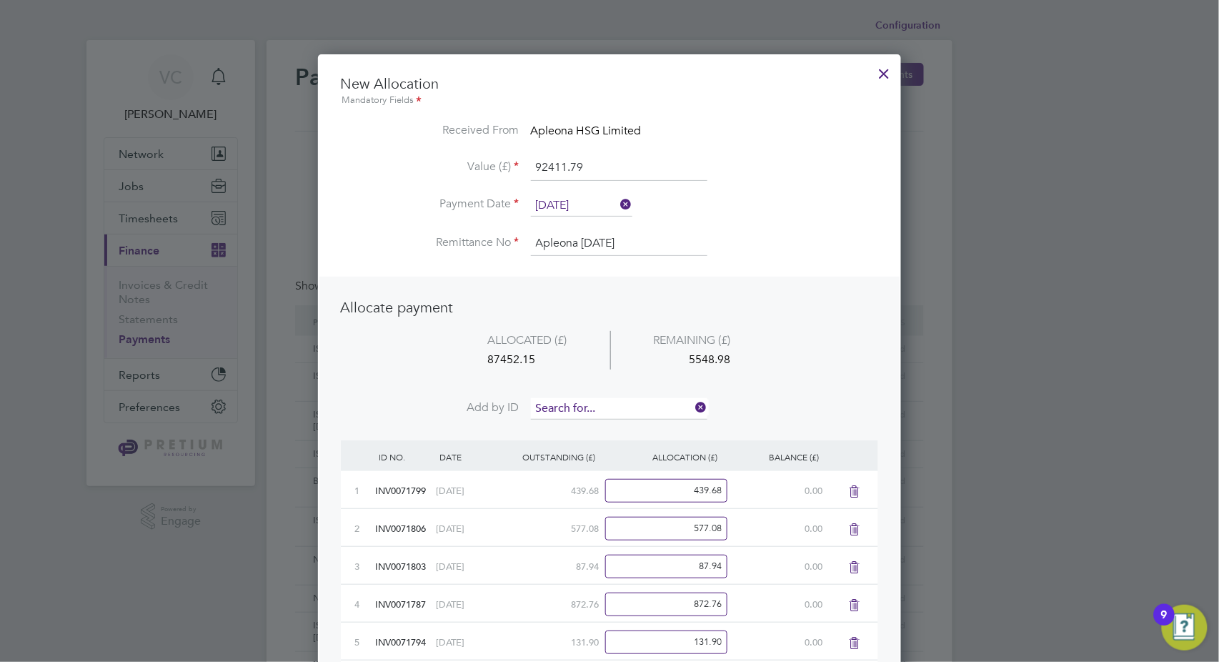
click at [583, 406] on input at bounding box center [619, 408] width 177 height 21
click at [600, 463] on li "CRN0072250" at bounding box center [619, 466] width 177 height 19
click at [583, 398] on input at bounding box center [619, 408] width 177 height 21
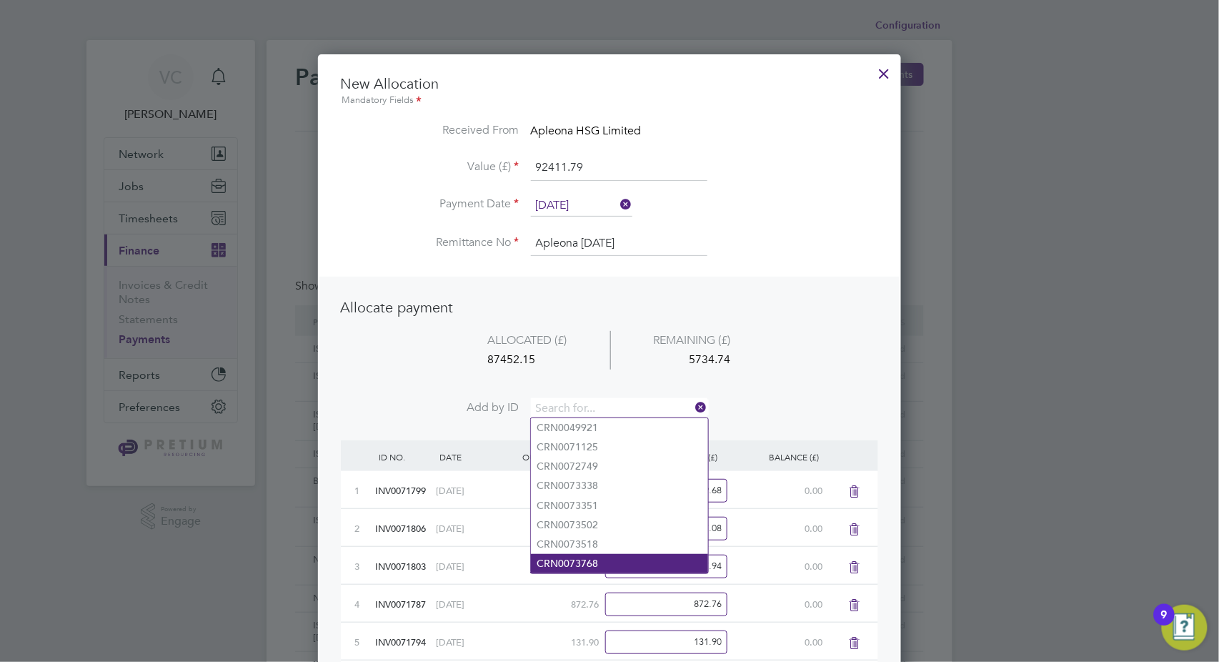
click at [592, 558] on li "CRN0073768" at bounding box center [619, 563] width 177 height 19
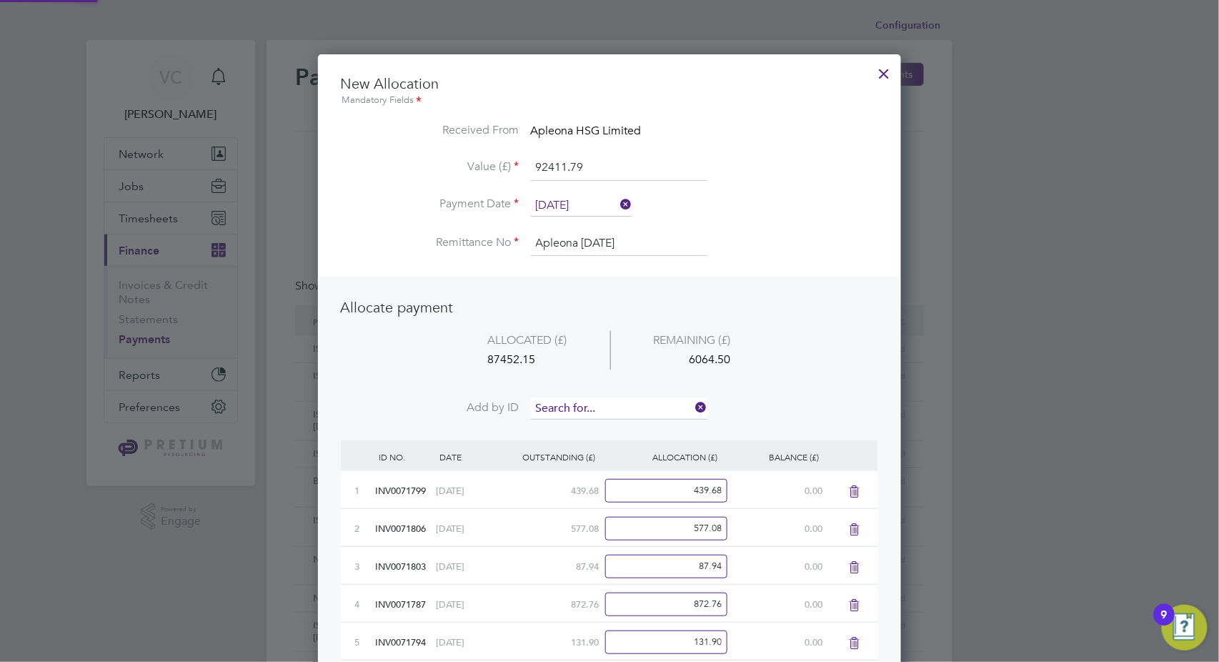
click at [583, 405] on input at bounding box center [619, 408] width 177 height 21
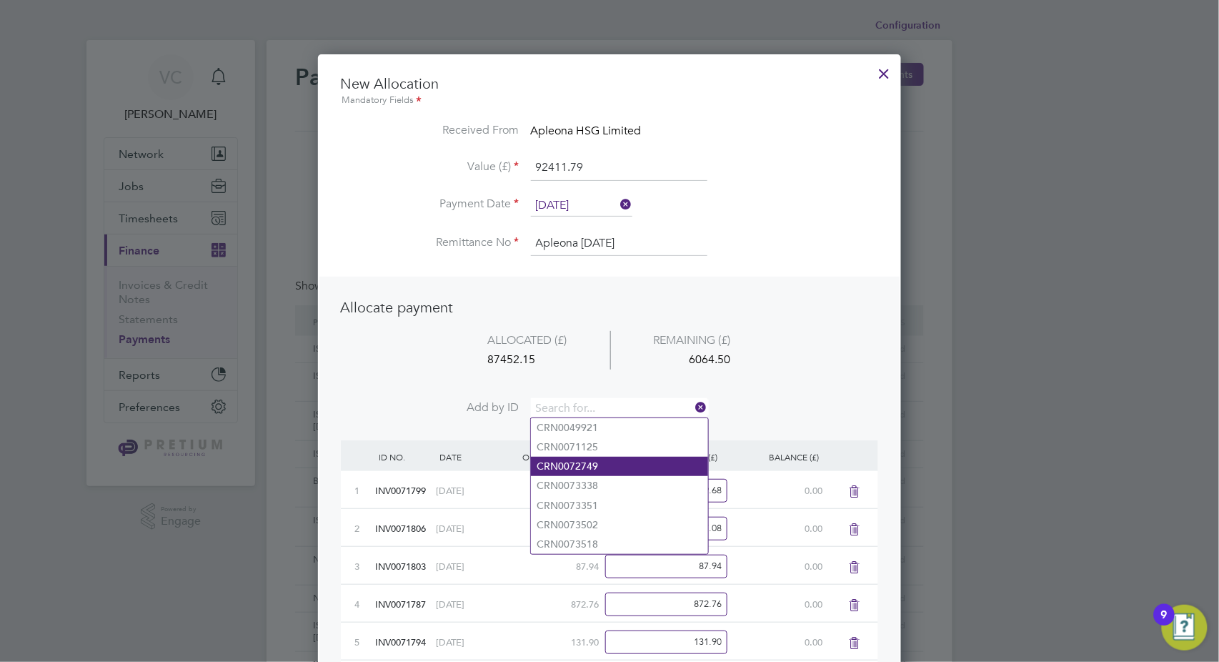
click at [608, 463] on li "CRN0072749" at bounding box center [619, 466] width 177 height 19
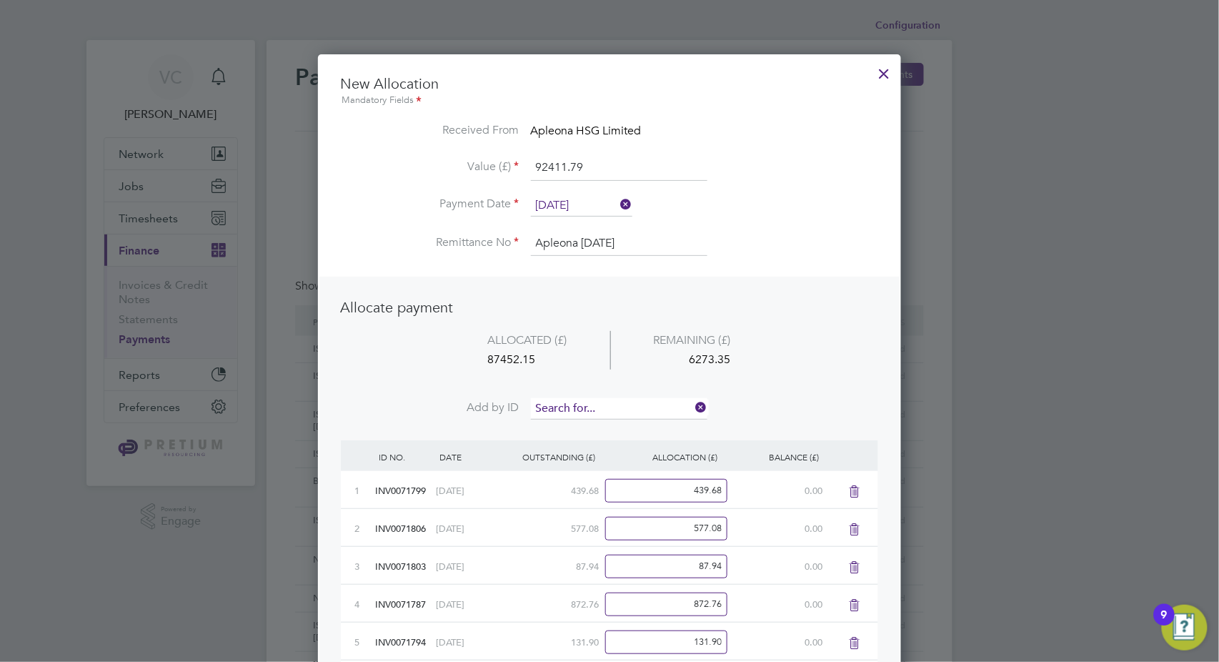
click at [583, 409] on input at bounding box center [619, 408] width 177 height 21
type input "2709"
click at [592, 427] on b "2709" at bounding box center [582, 428] width 23 height 12
click at [601, 398] on input at bounding box center [619, 408] width 177 height 21
type input "2702"
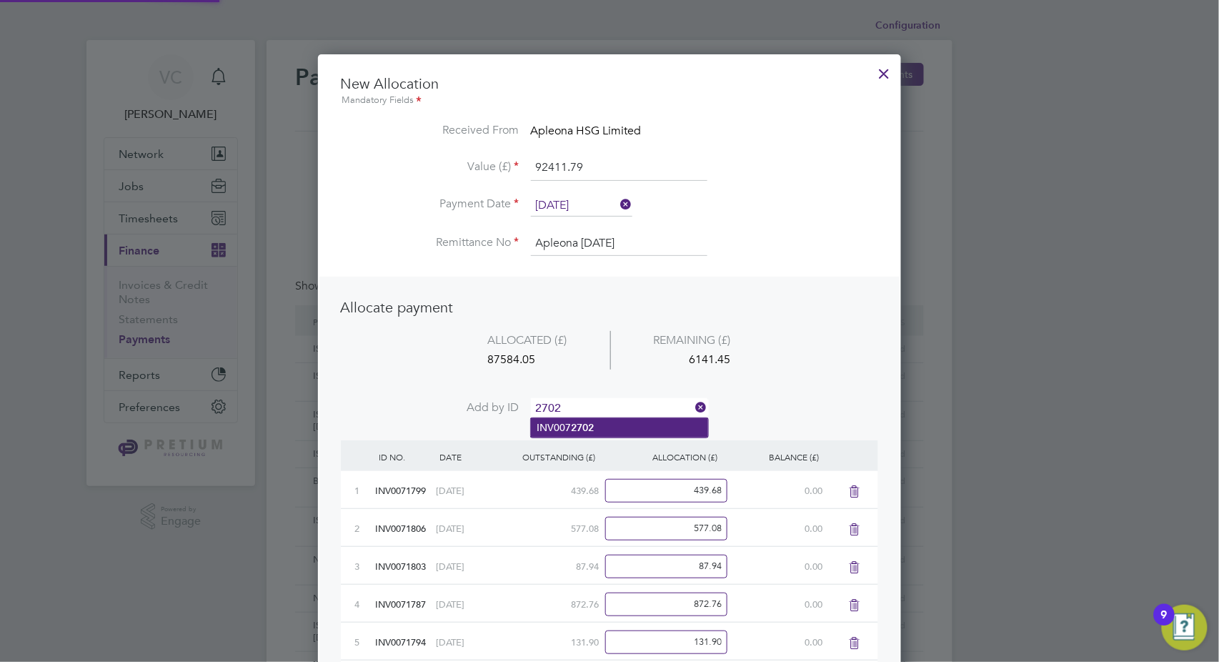
click at [579, 429] on b "2702" at bounding box center [582, 428] width 23 height 12
click at [587, 404] on input at bounding box center [619, 408] width 177 height 21
type input "2705"
click at [574, 430] on b "2705" at bounding box center [582, 428] width 23 height 12
click at [593, 402] on input at bounding box center [619, 408] width 177 height 21
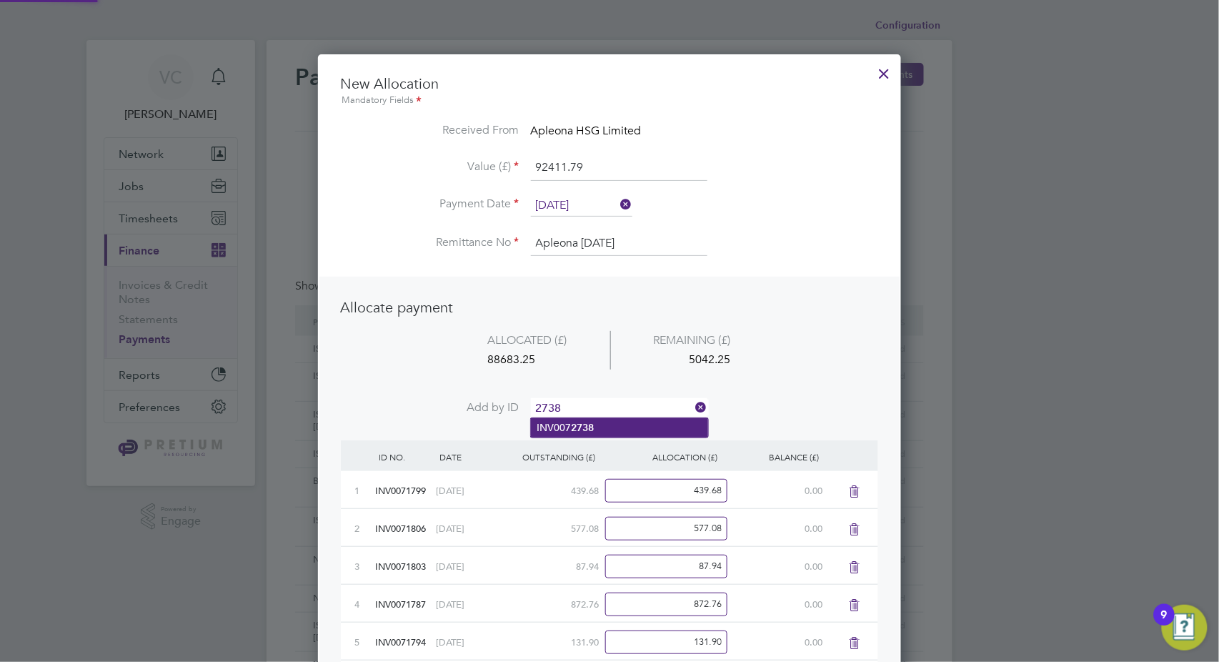
type input "2738"
click at [573, 422] on b "2738" at bounding box center [582, 428] width 23 height 12
click at [585, 407] on input at bounding box center [619, 408] width 177 height 21
type input "2703"
click at [588, 432] on b "2703" at bounding box center [582, 428] width 23 height 12
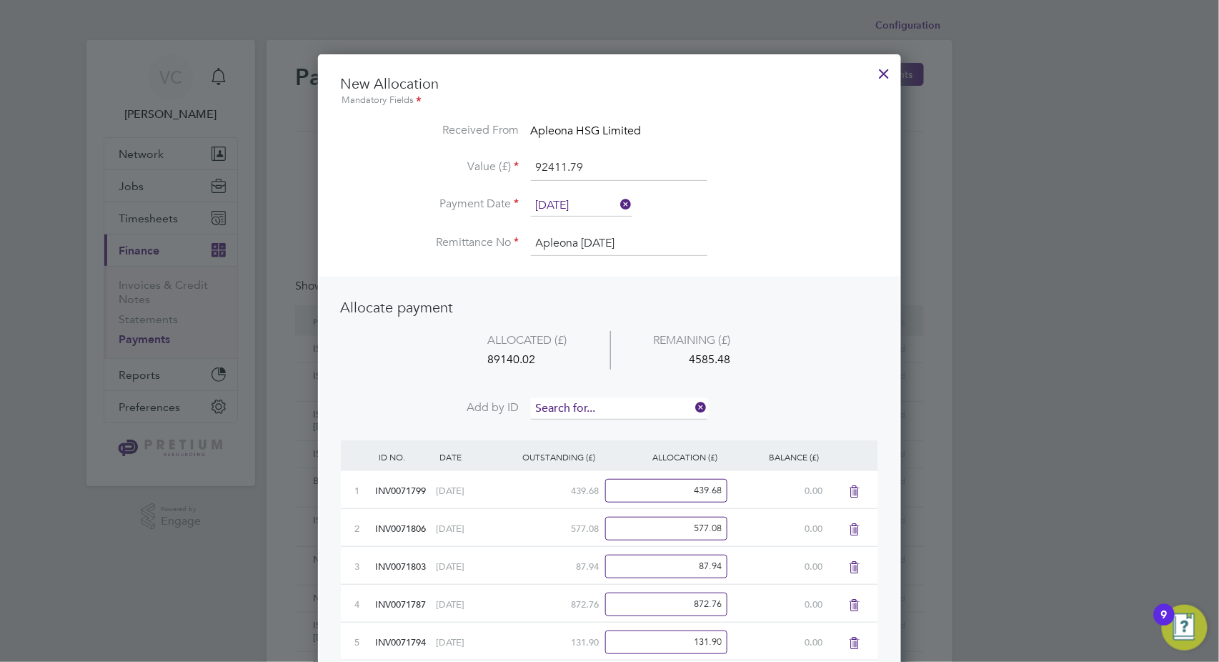
click at [598, 407] on input at bounding box center [619, 408] width 177 height 21
type input "2754"
click at [590, 422] on b "2754" at bounding box center [582, 428] width 23 height 12
click at [596, 412] on input at bounding box center [619, 408] width 177 height 21
type input "2753"
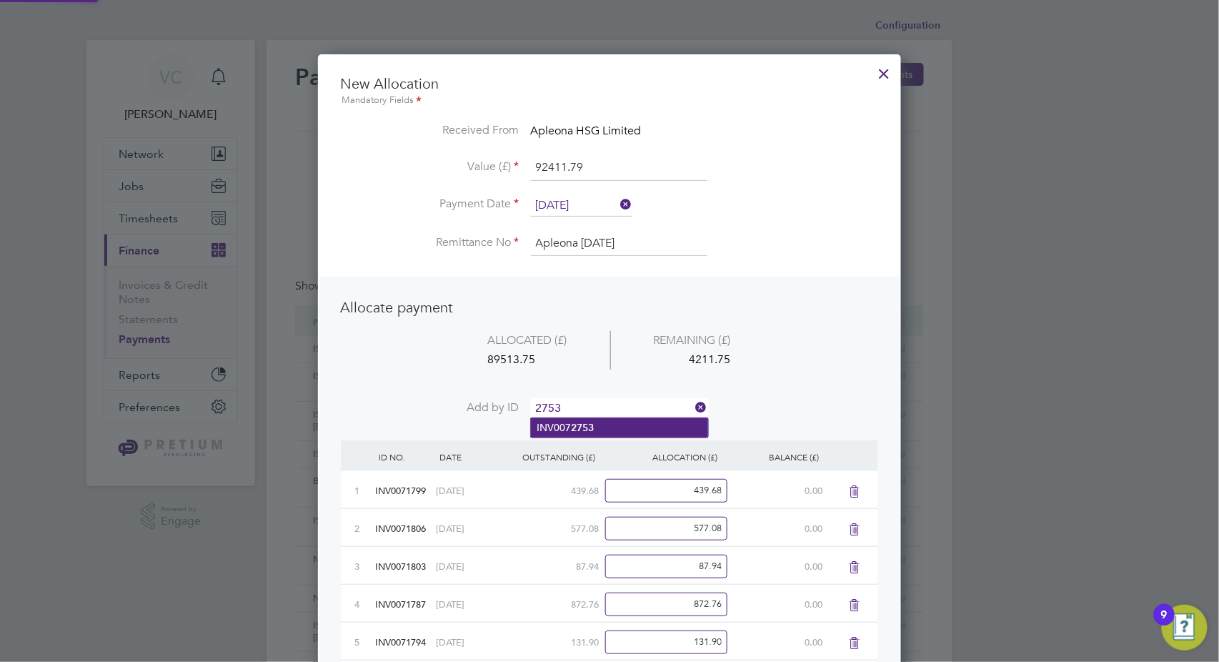
click at [590, 425] on b "2753" at bounding box center [582, 428] width 23 height 12
click at [605, 406] on input at bounding box center [619, 408] width 177 height 21
click at [595, 425] on li "INV007 2752" at bounding box center [619, 427] width 177 height 19
click at [613, 408] on input at bounding box center [619, 408] width 177 height 21
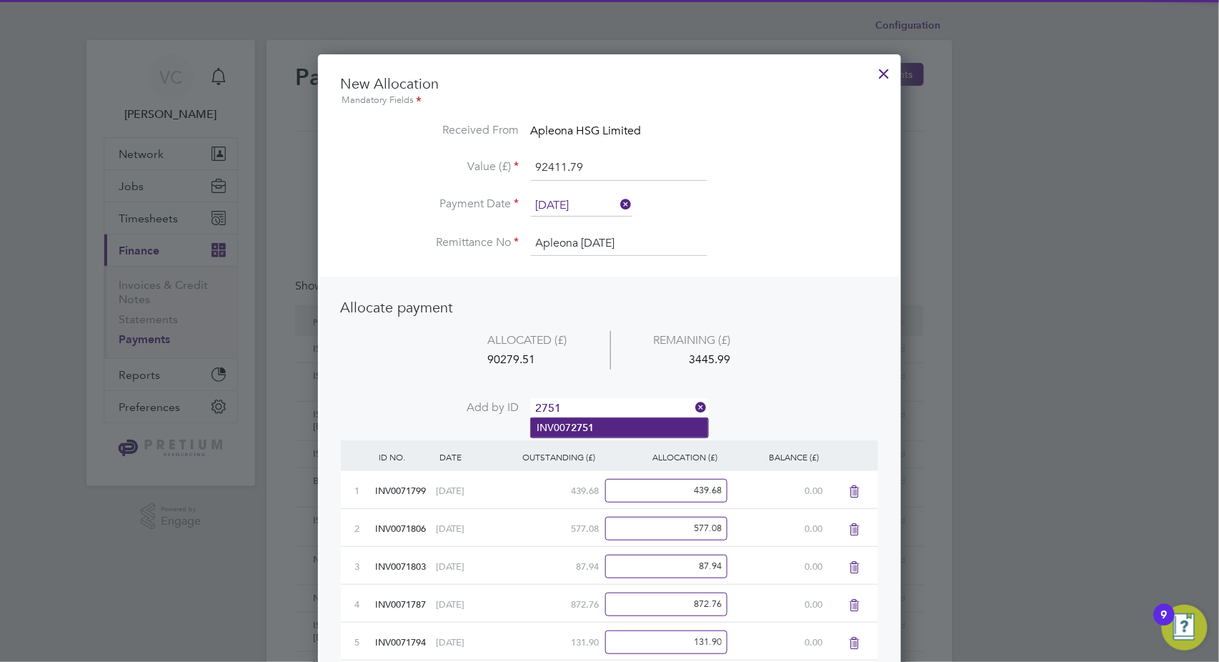
click at [604, 428] on li "INV007 2751" at bounding box center [619, 427] width 177 height 19
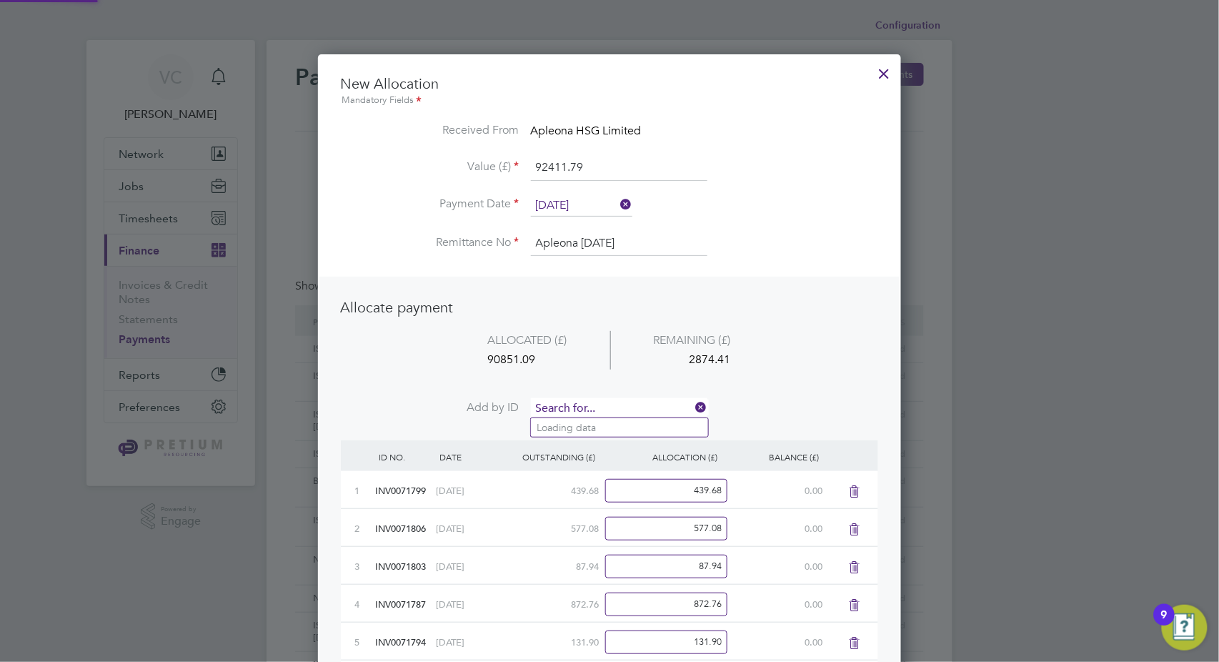
click at [609, 408] on input at bounding box center [619, 408] width 177 height 21
click at [604, 425] on li "INV007 2755" at bounding box center [619, 427] width 177 height 19
click at [610, 408] on input at bounding box center [619, 408] width 177 height 21
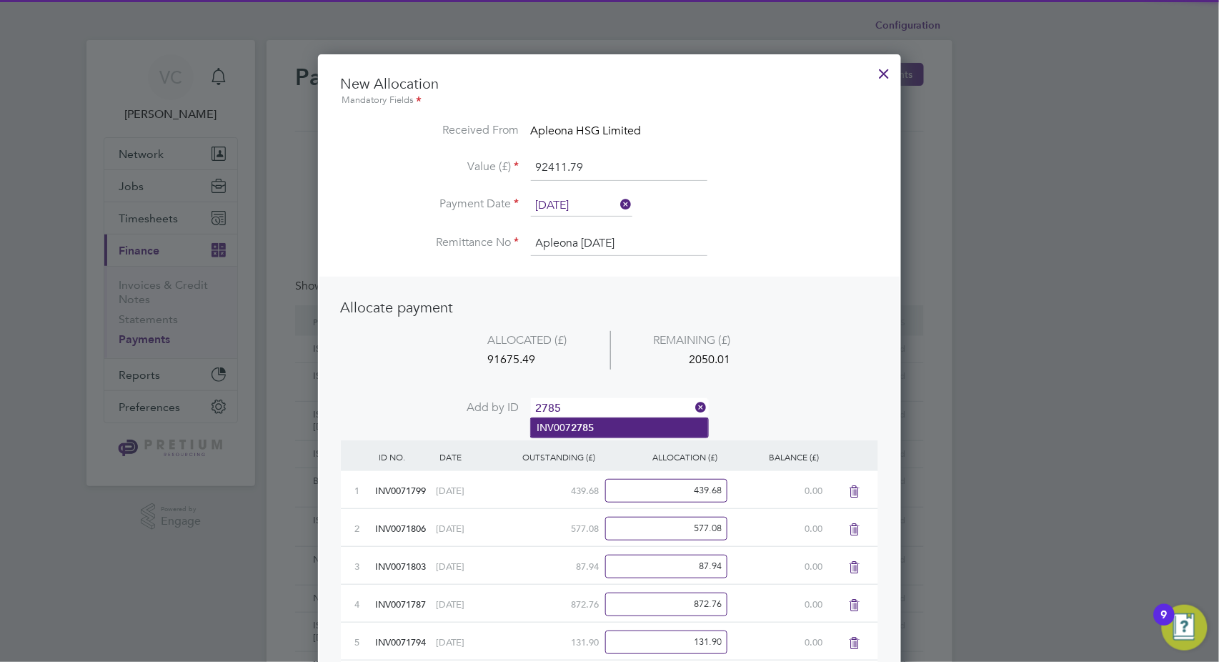
click at [624, 435] on li "INV007 2785" at bounding box center [619, 427] width 177 height 19
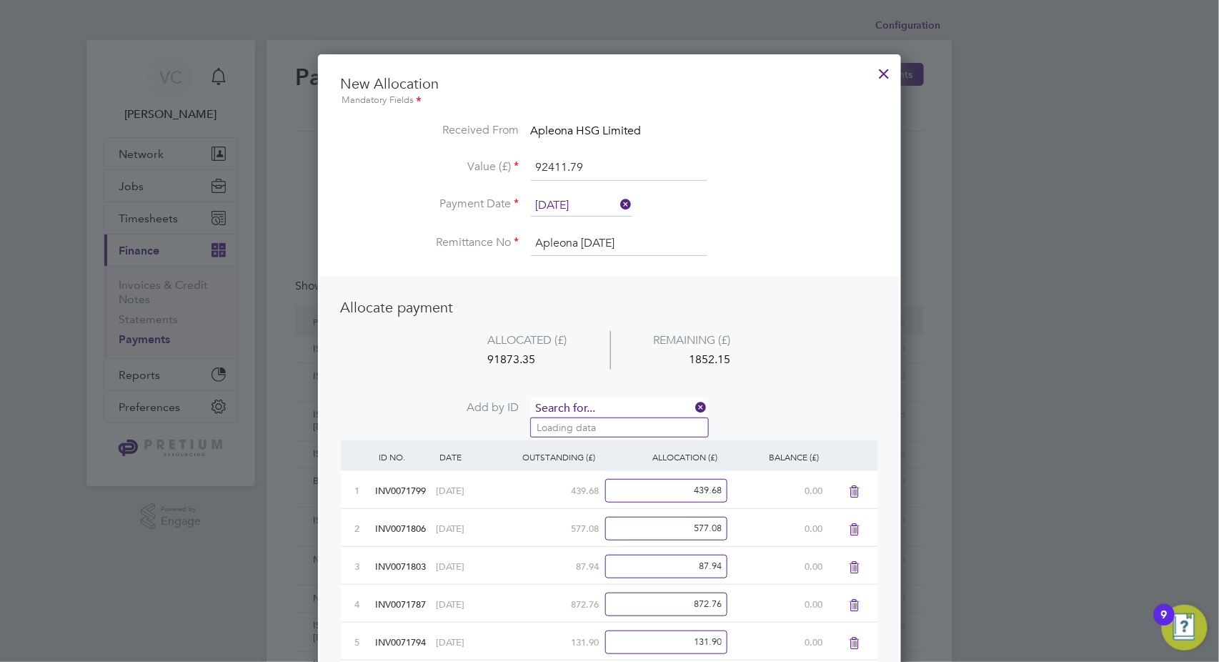
click at [629, 405] on input at bounding box center [619, 408] width 177 height 21
click at [616, 424] on li "INV007 2787" at bounding box center [619, 427] width 177 height 19
click at [618, 411] on input at bounding box center [619, 408] width 177 height 21
click at [612, 436] on li "INV007 2791" at bounding box center [619, 427] width 177 height 19
click at [610, 402] on input at bounding box center [619, 408] width 177 height 21
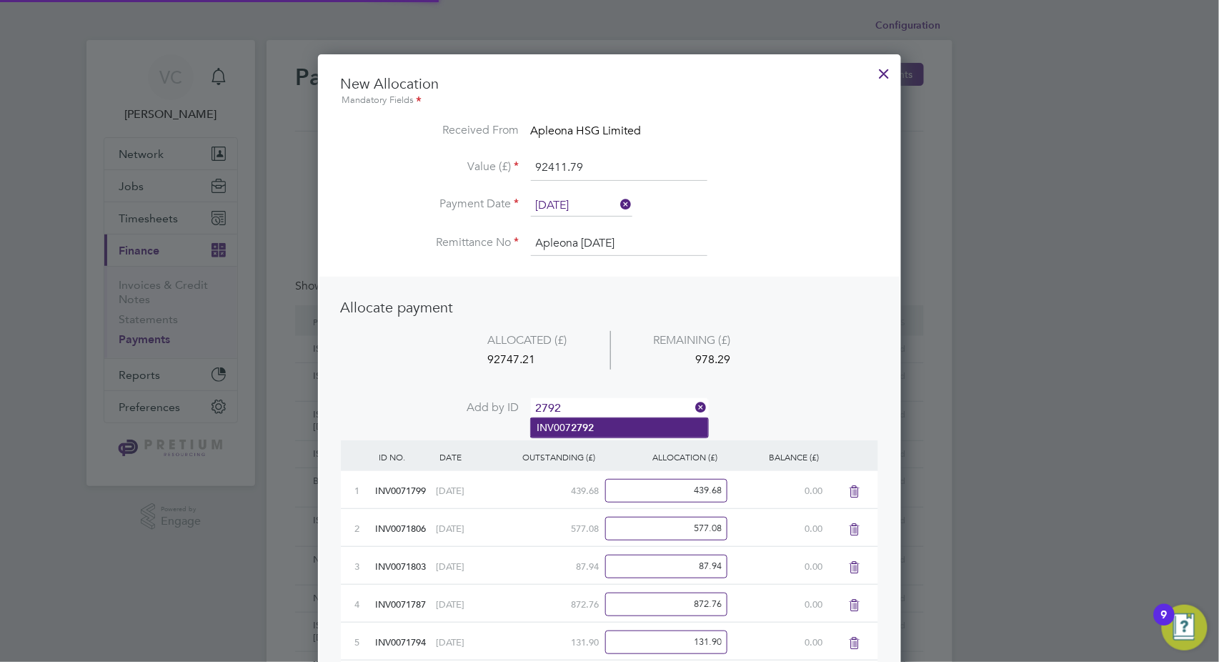
click at [603, 427] on li "INV007 2792" at bounding box center [619, 427] width 177 height 19
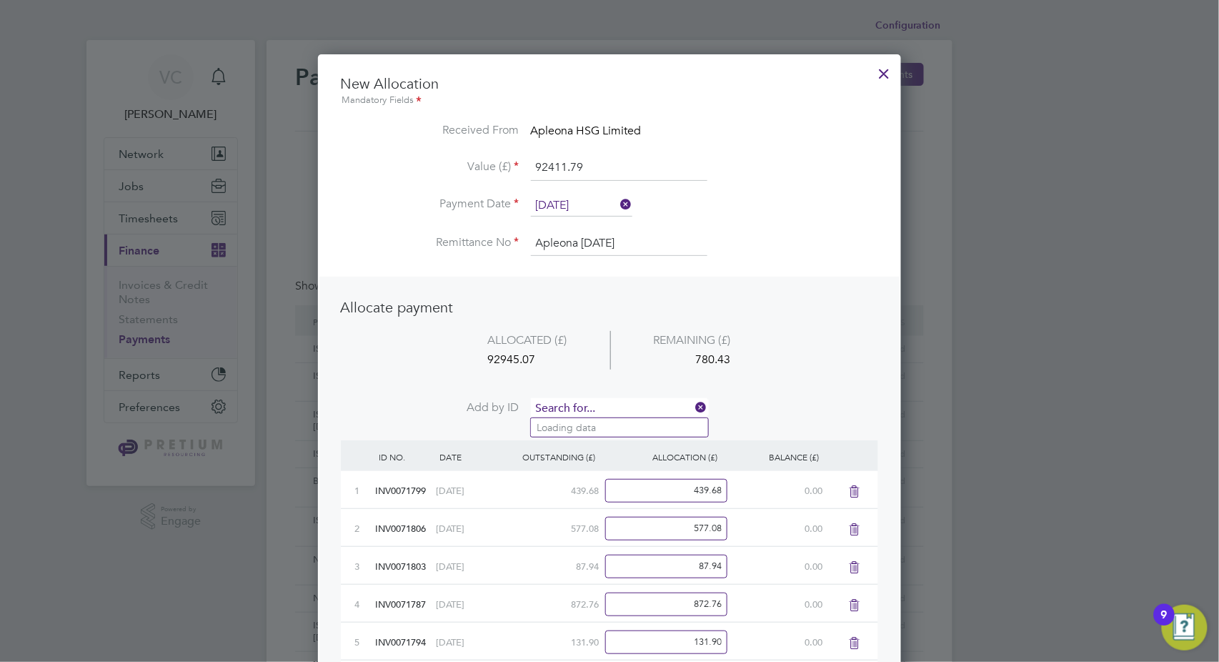
click at [607, 410] on input at bounding box center [619, 408] width 177 height 21
click at [599, 427] on li "INV007 2786" at bounding box center [619, 427] width 177 height 19
click at [598, 409] on input at bounding box center [619, 408] width 177 height 21
click at [584, 425] on b "2788" at bounding box center [582, 428] width 23 height 12
click at [602, 399] on input at bounding box center [619, 408] width 177 height 21
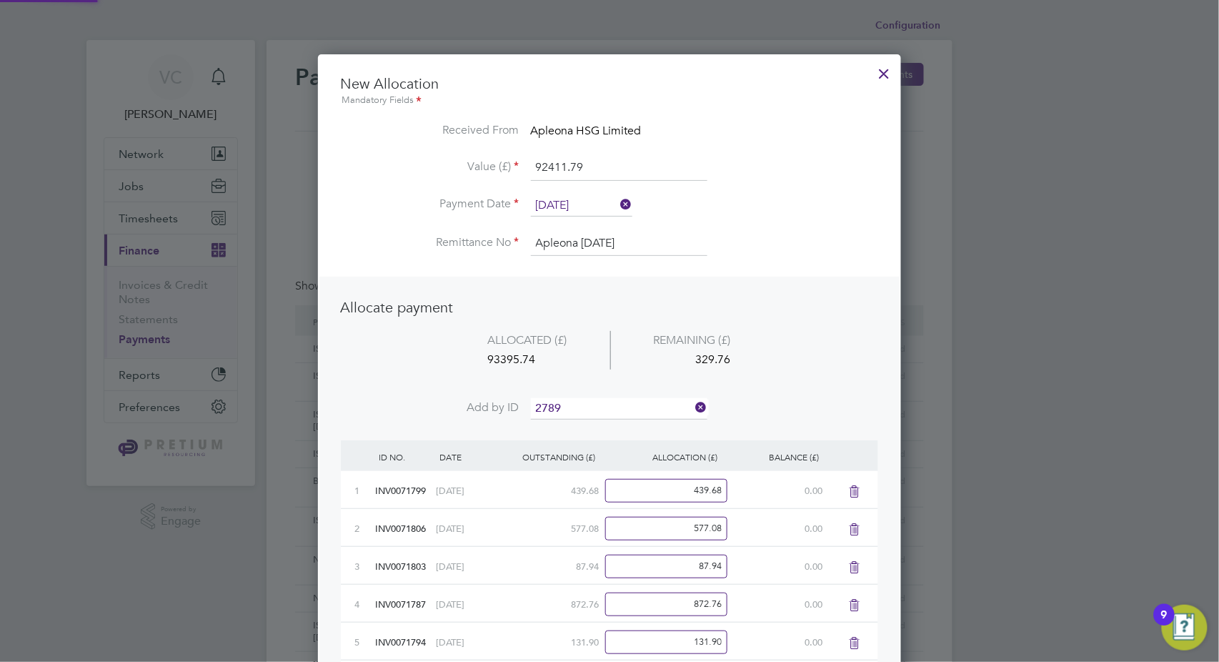
click at [595, 423] on li "INV007 2789" at bounding box center [619, 427] width 177 height 19
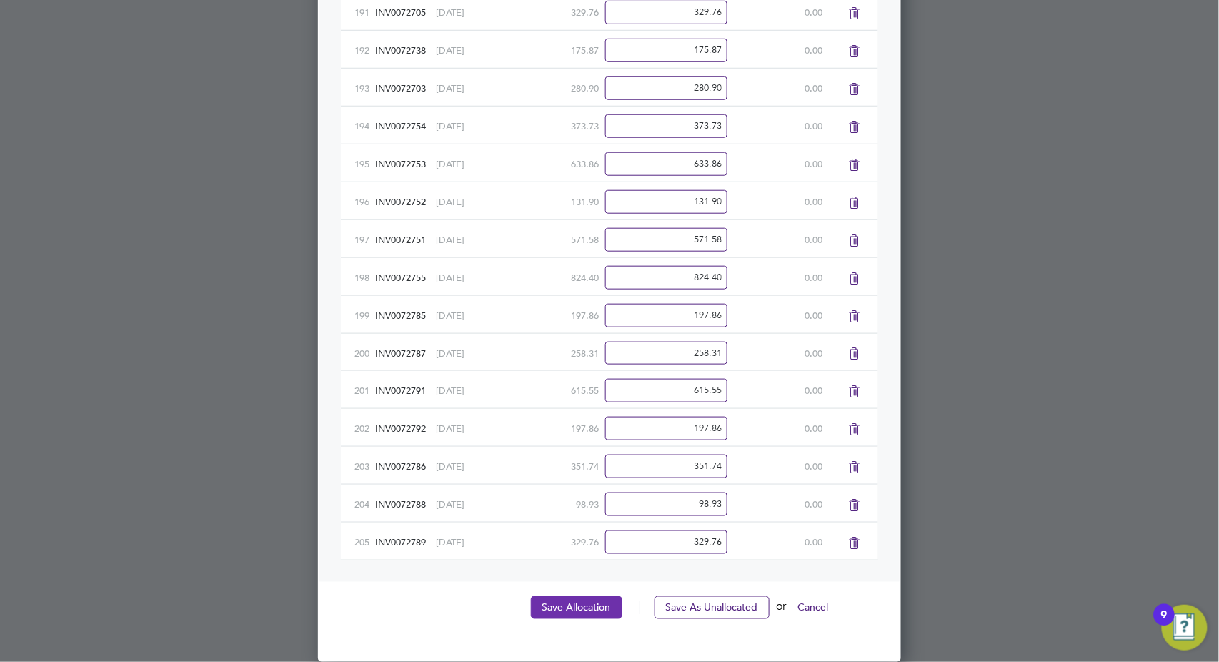
click at [588, 609] on button "Save Allocation" at bounding box center [576, 607] width 91 height 23
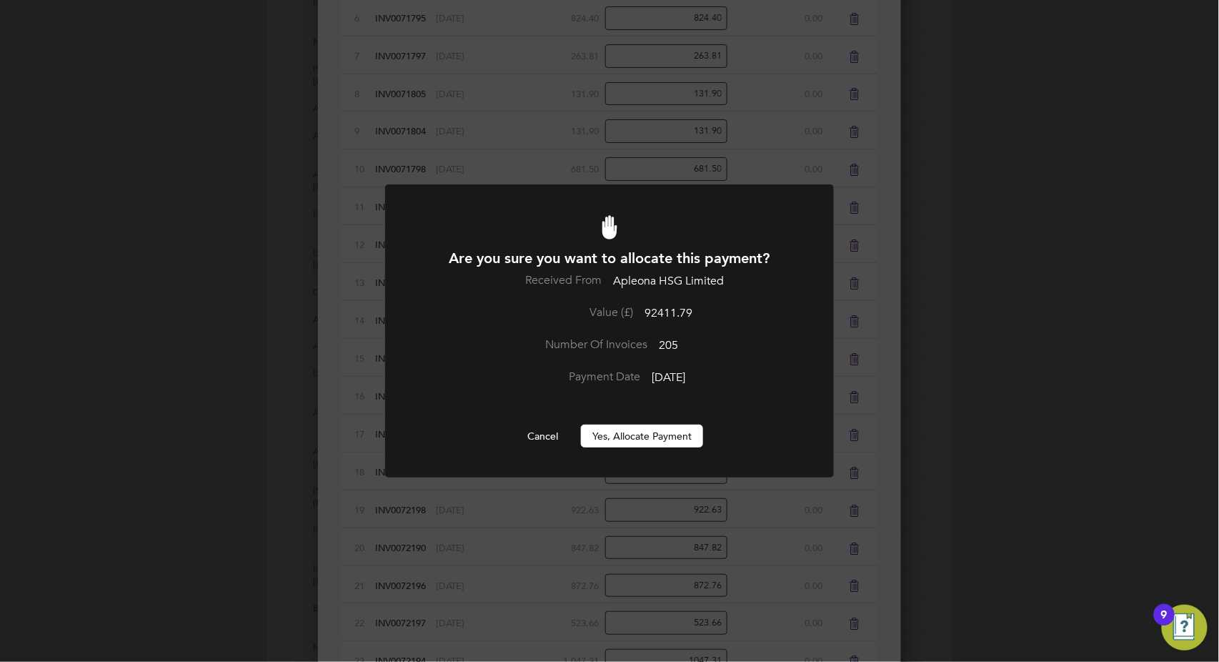
click at [638, 442] on button "Yes, Allocate Payment" at bounding box center [642, 436] width 122 height 23
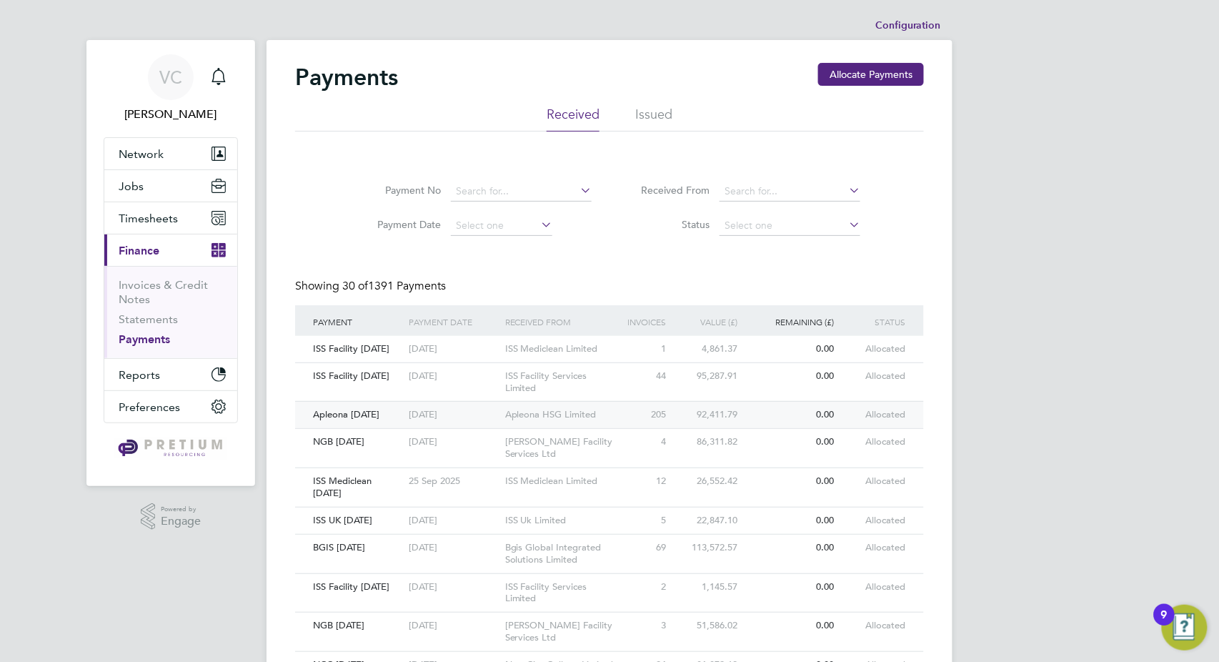
click at [494, 416] on div "[DATE]" at bounding box center [453, 415] width 96 height 26
click at [177, 218] on button "Timesheets" at bounding box center [170, 217] width 133 height 31
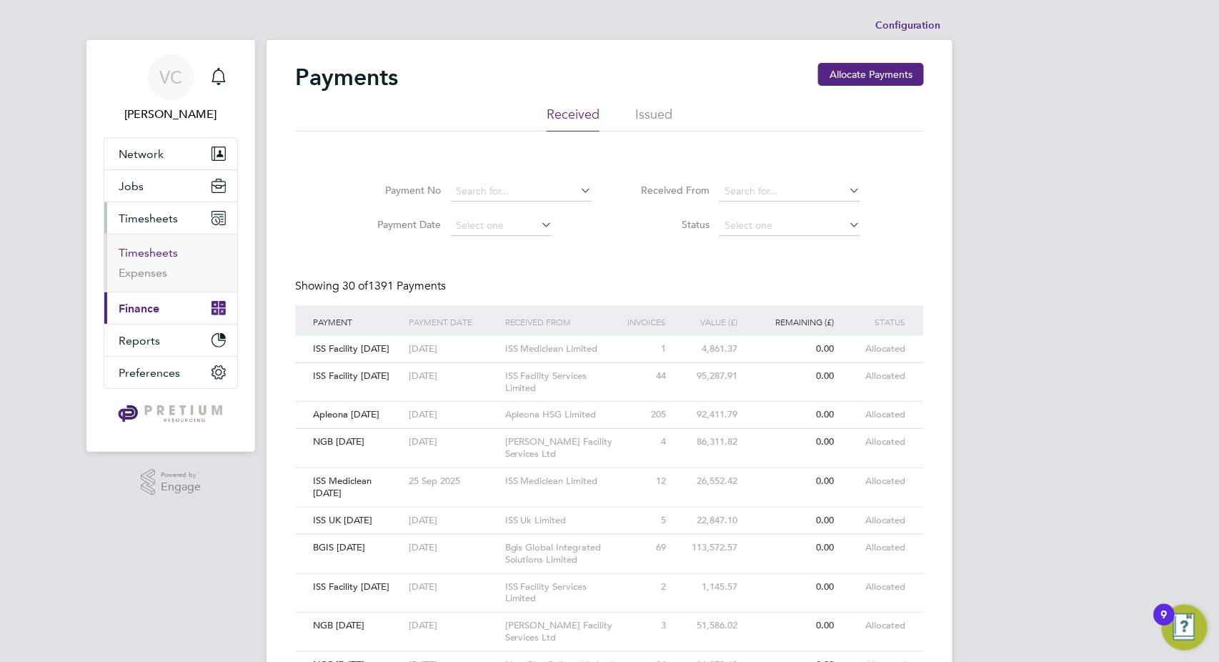
click at [162, 247] on link "Timesheets" at bounding box center [148, 253] width 59 height 14
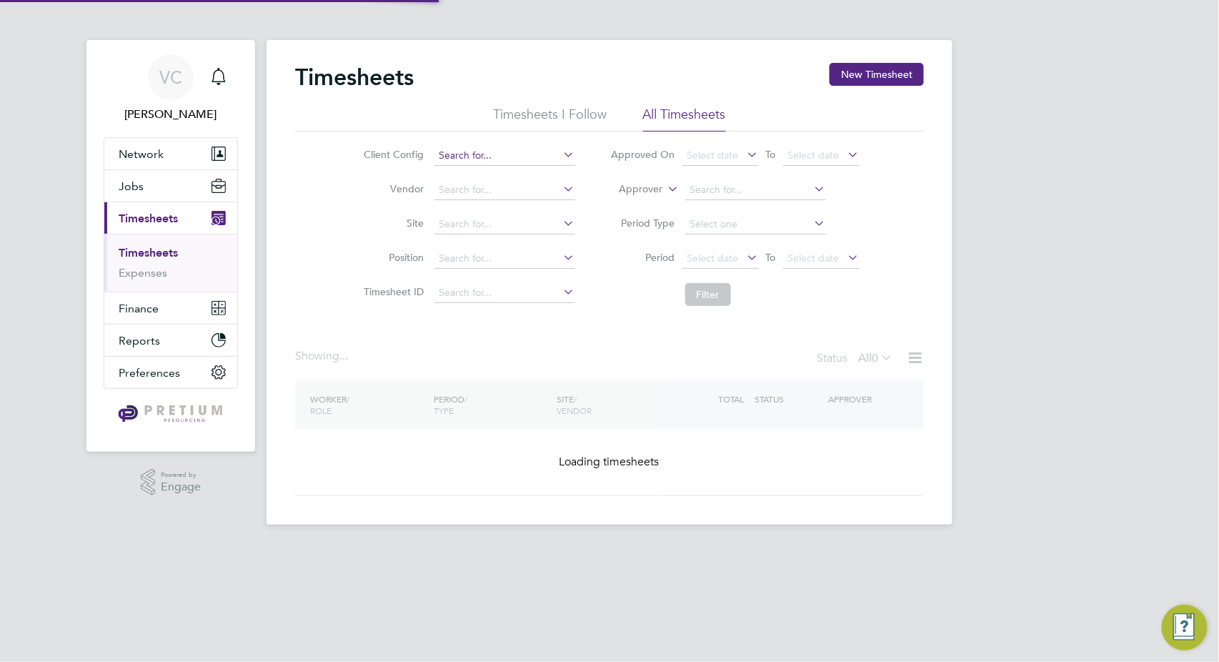
click at [452, 158] on input at bounding box center [505, 156] width 141 height 20
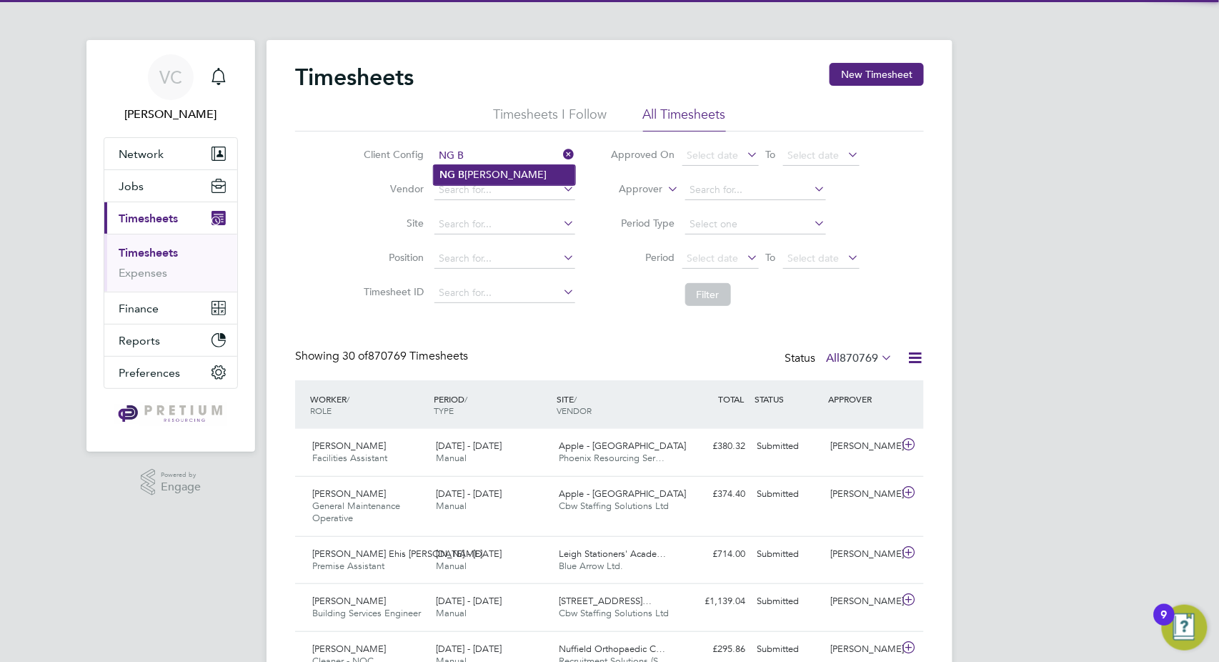
click at [486, 176] on li "NG B ailey" at bounding box center [505, 174] width 142 height 19
type input "NG Bailey"
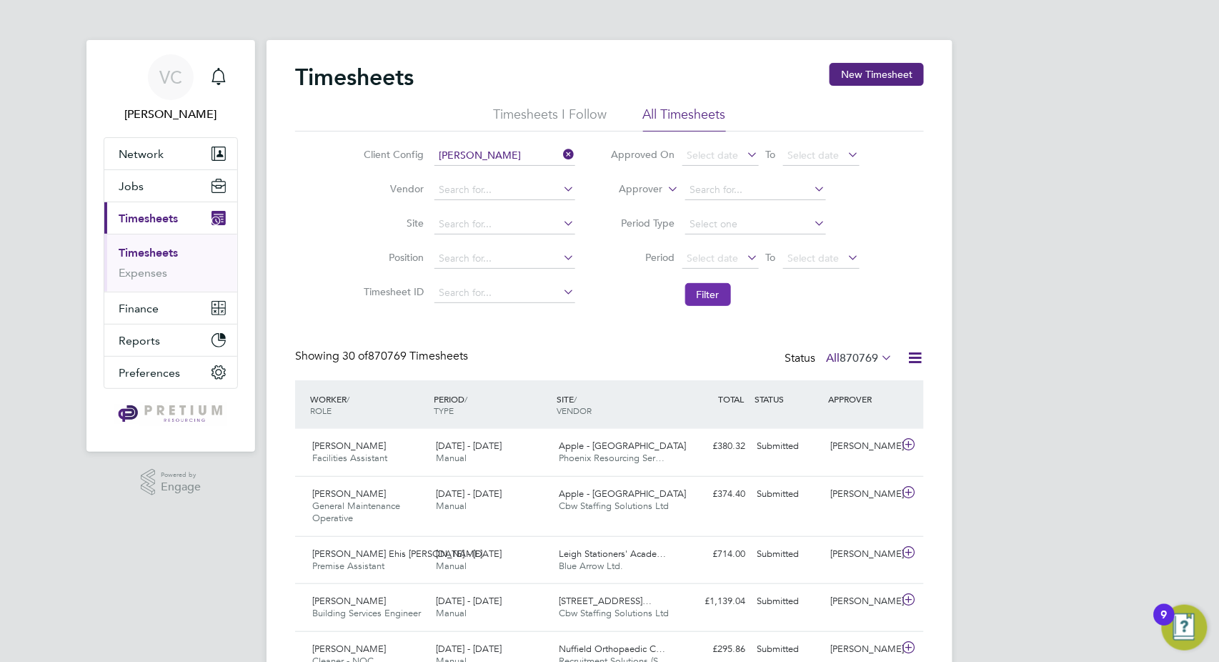
click at [715, 296] on button "Filter" at bounding box center [708, 294] width 46 height 23
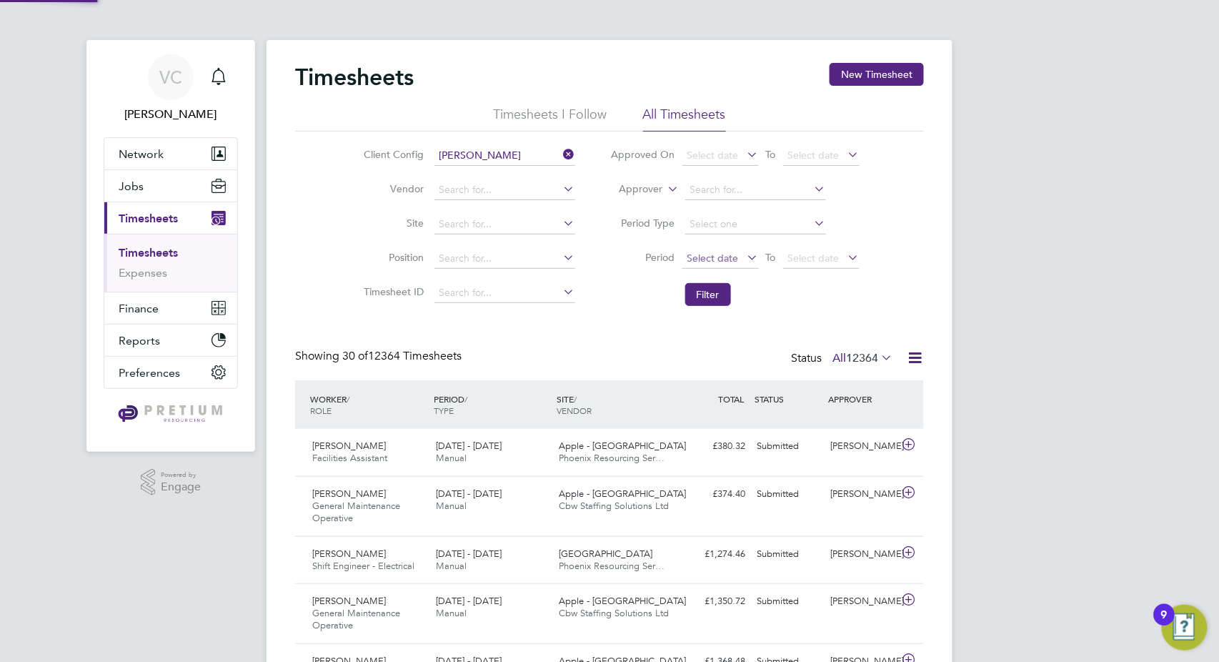
click at [700, 252] on span "Select date" at bounding box center [713, 258] width 51 height 13
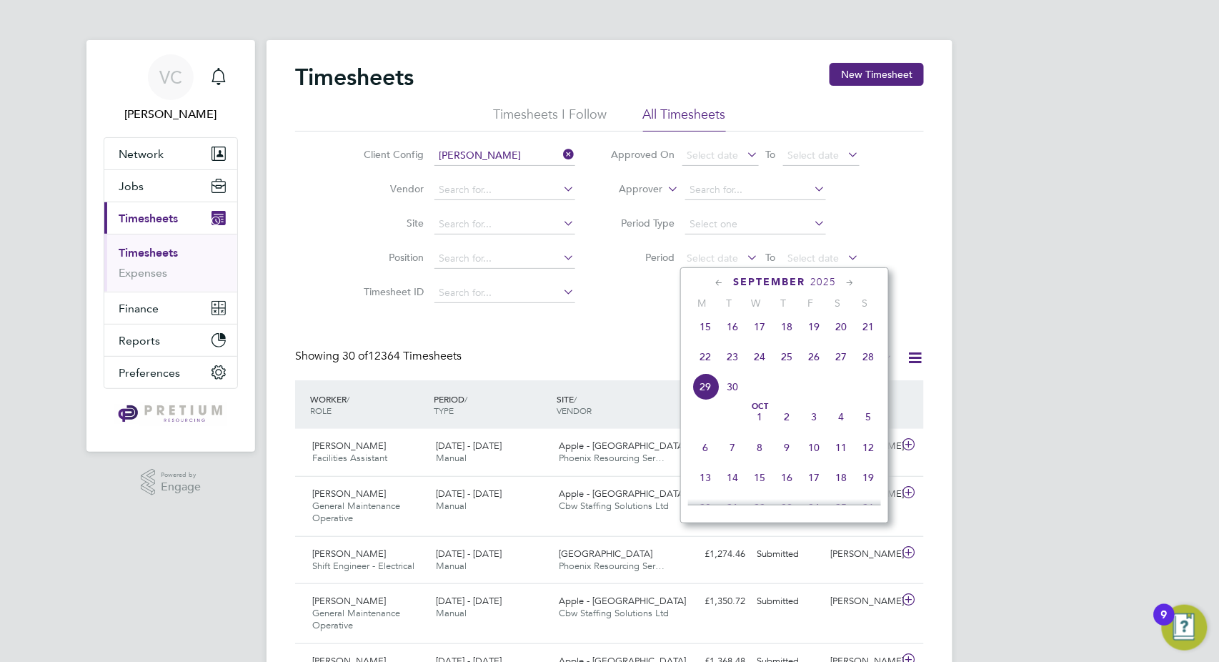
click at [712, 280] on div "September 2025" at bounding box center [784, 282] width 193 height 14
click at [723, 283] on icon at bounding box center [720, 283] width 14 height 16
click at [724, 283] on icon at bounding box center [720, 283] width 14 height 16
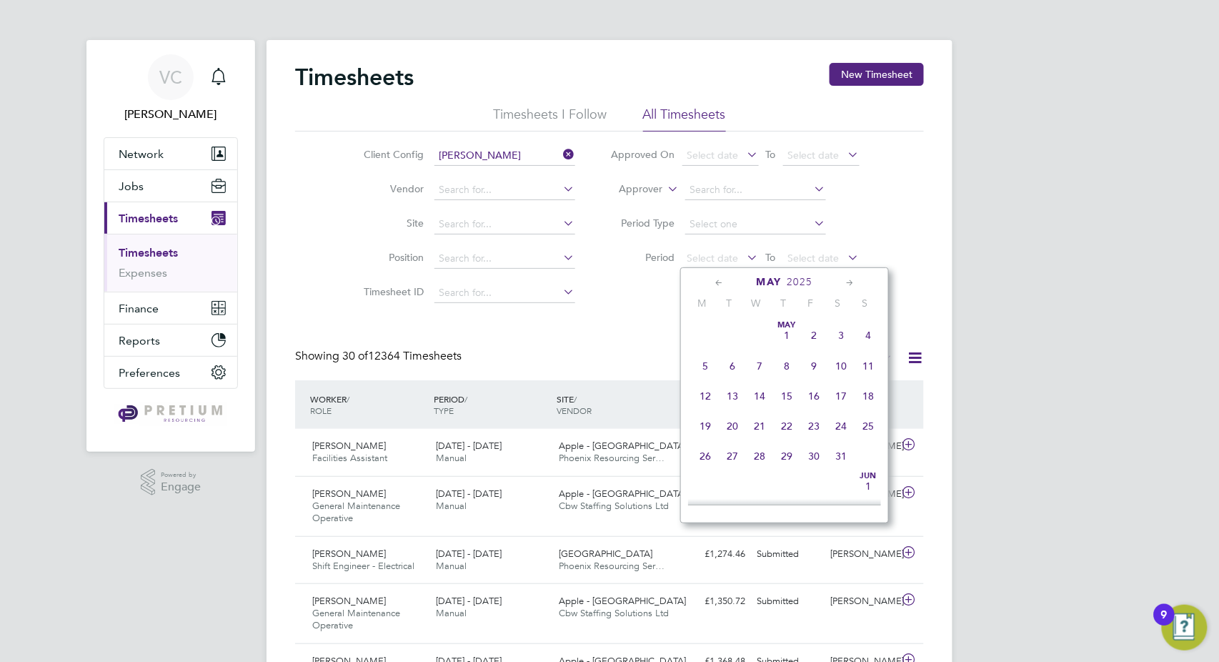
click at [724, 283] on icon at bounding box center [720, 283] width 14 height 16
click at [731, 341] on span "Apr 1" at bounding box center [732, 335] width 27 height 27
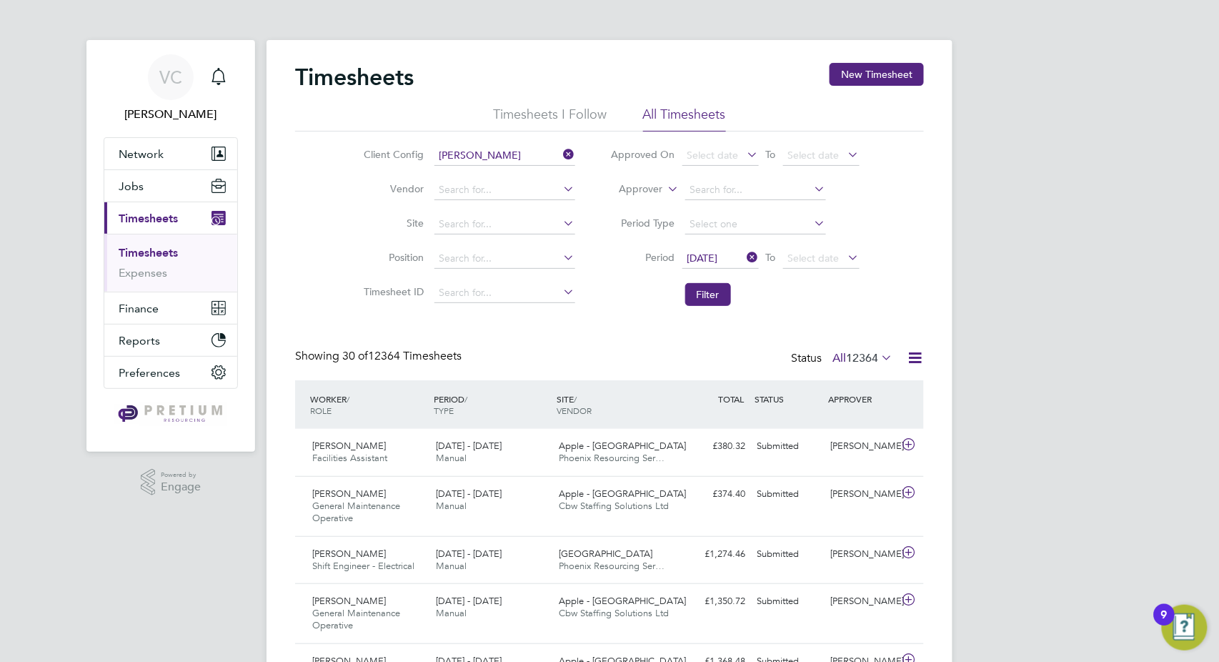
click at [710, 310] on li "Filter" at bounding box center [735, 294] width 284 height 37
click at [720, 299] on button "Filter" at bounding box center [708, 294] width 46 height 23
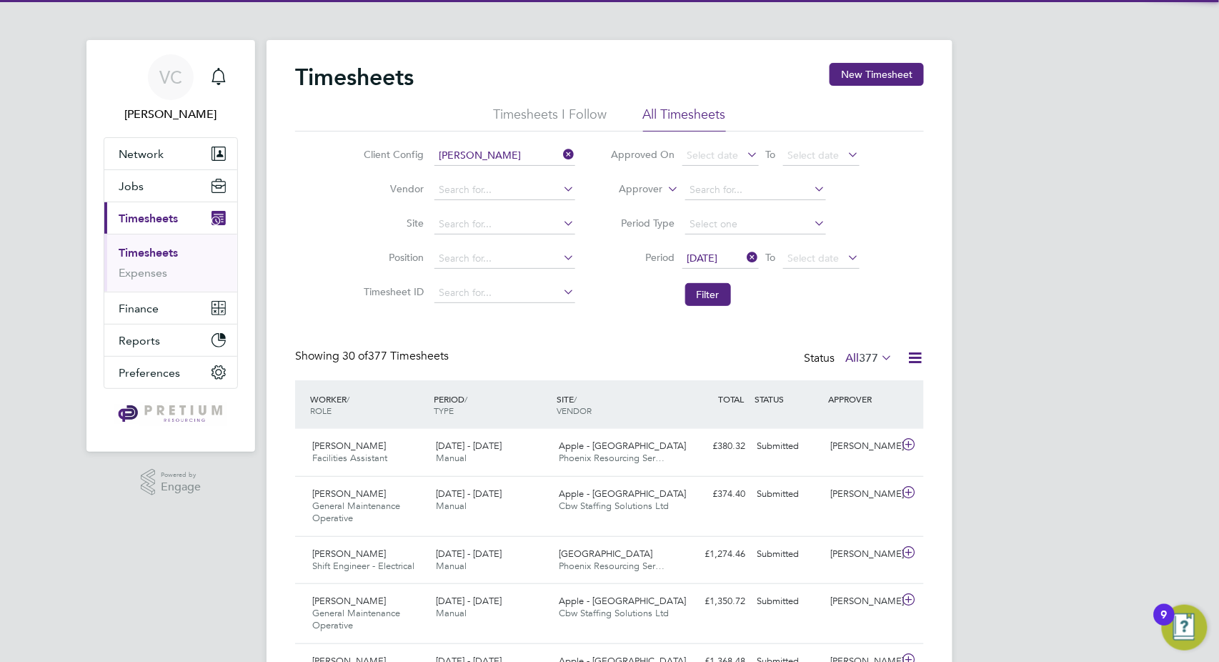
click at [916, 353] on icon at bounding box center [915, 358] width 18 height 18
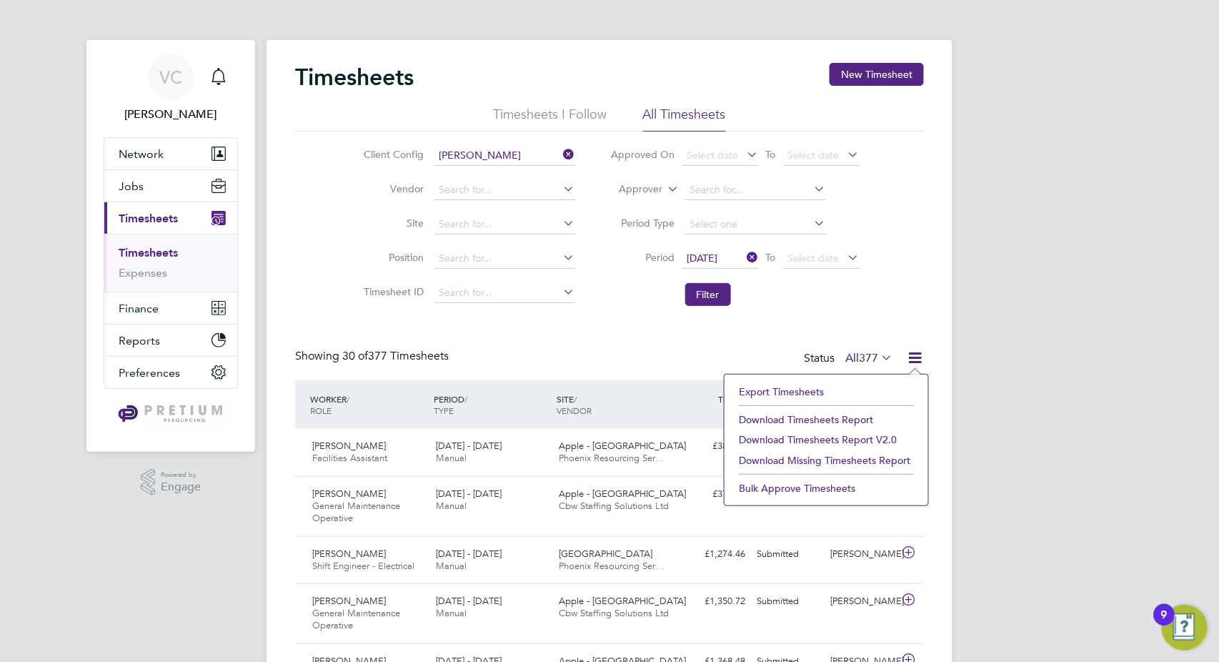
click at [861, 416] on li "Download Timesheets Report" at bounding box center [826, 420] width 189 height 20
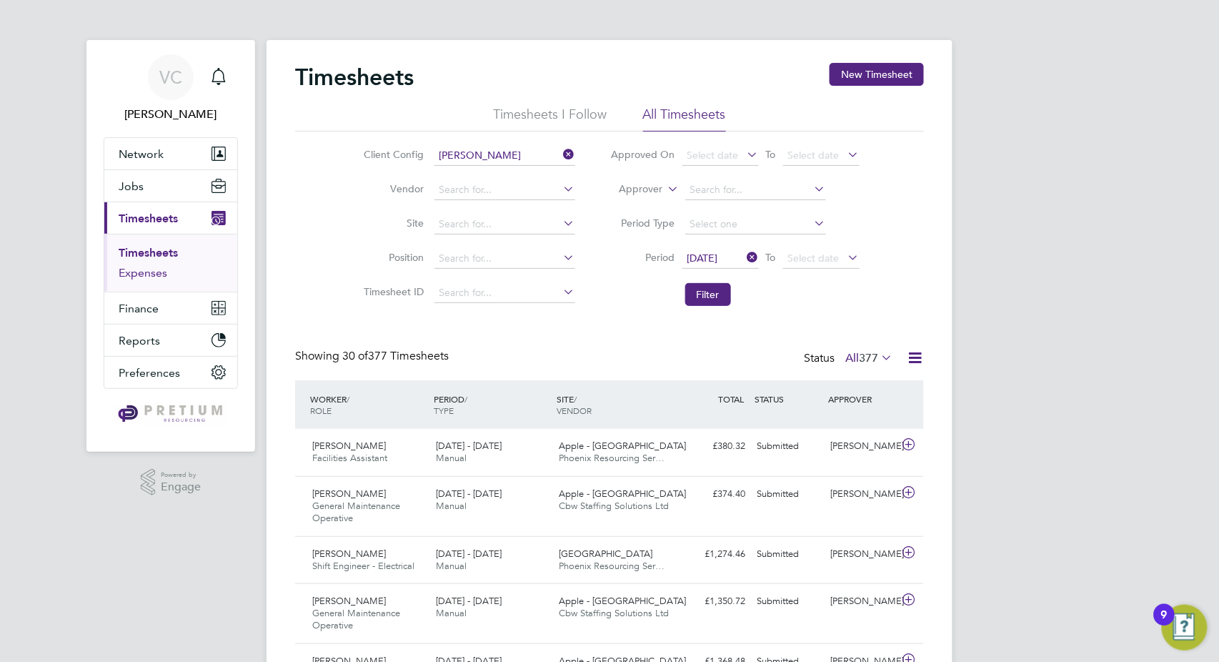
click at [149, 276] on link "Expenses" at bounding box center [143, 273] width 49 height 14
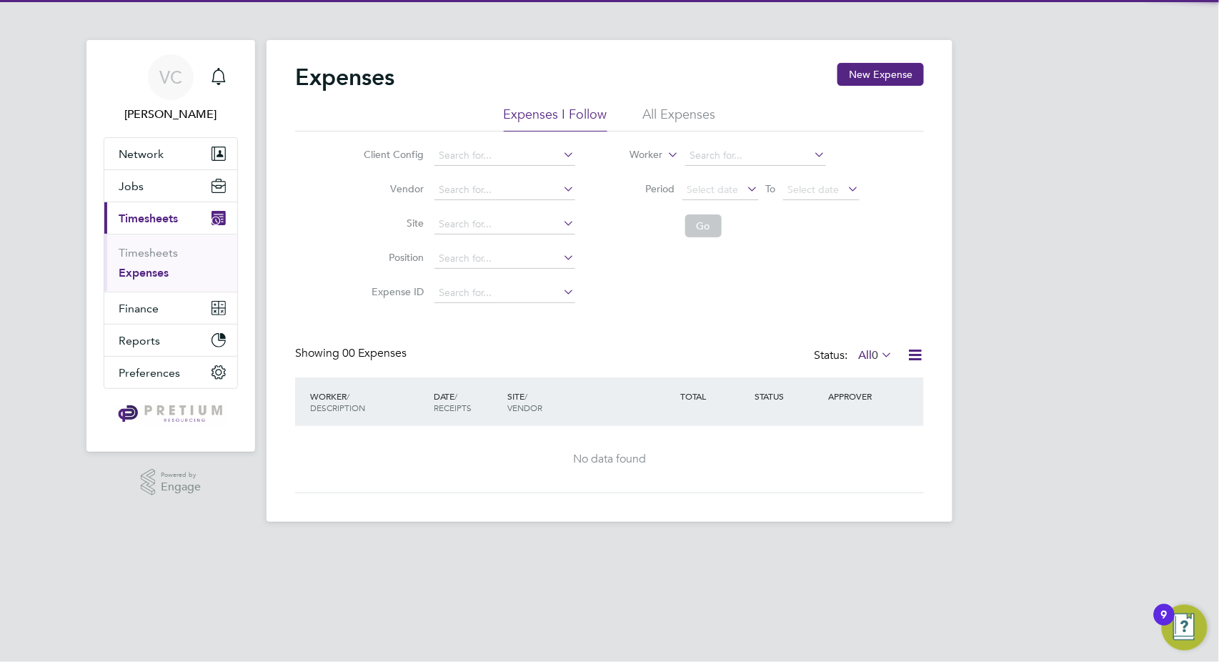
click at [669, 116] on li "All Expenses" at bounding box center [679, 119] width 73 height 26
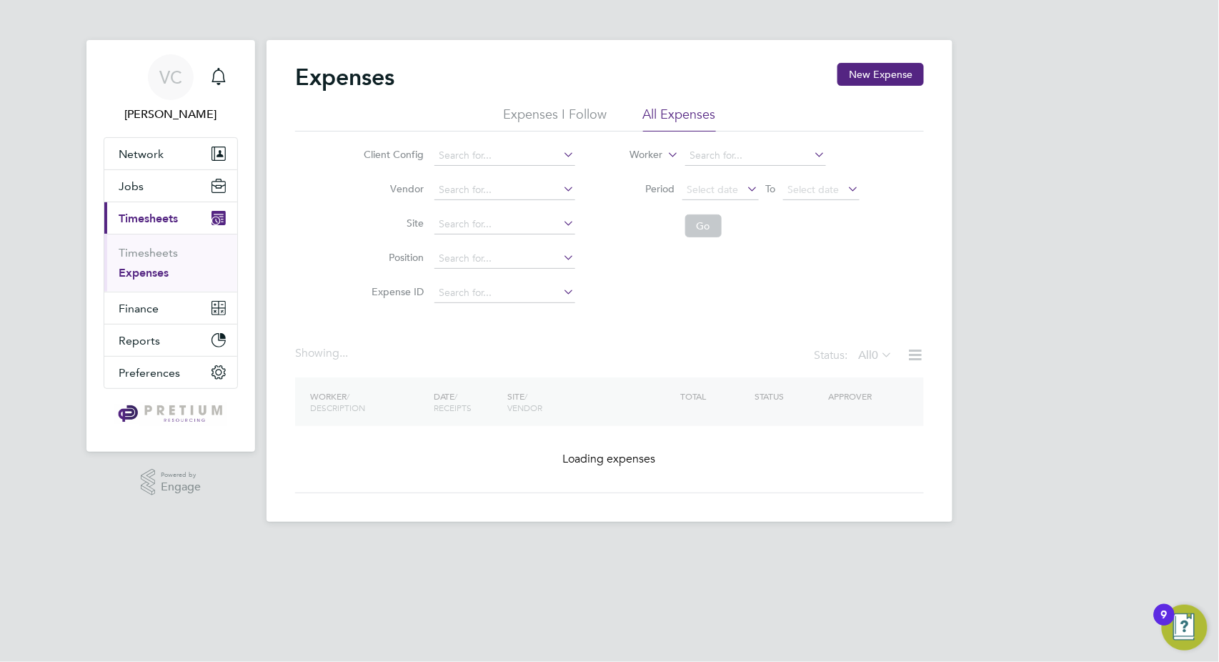
click at [489, 144] on li "Client Config" at bounding box center [467, 156] width 251 height 34
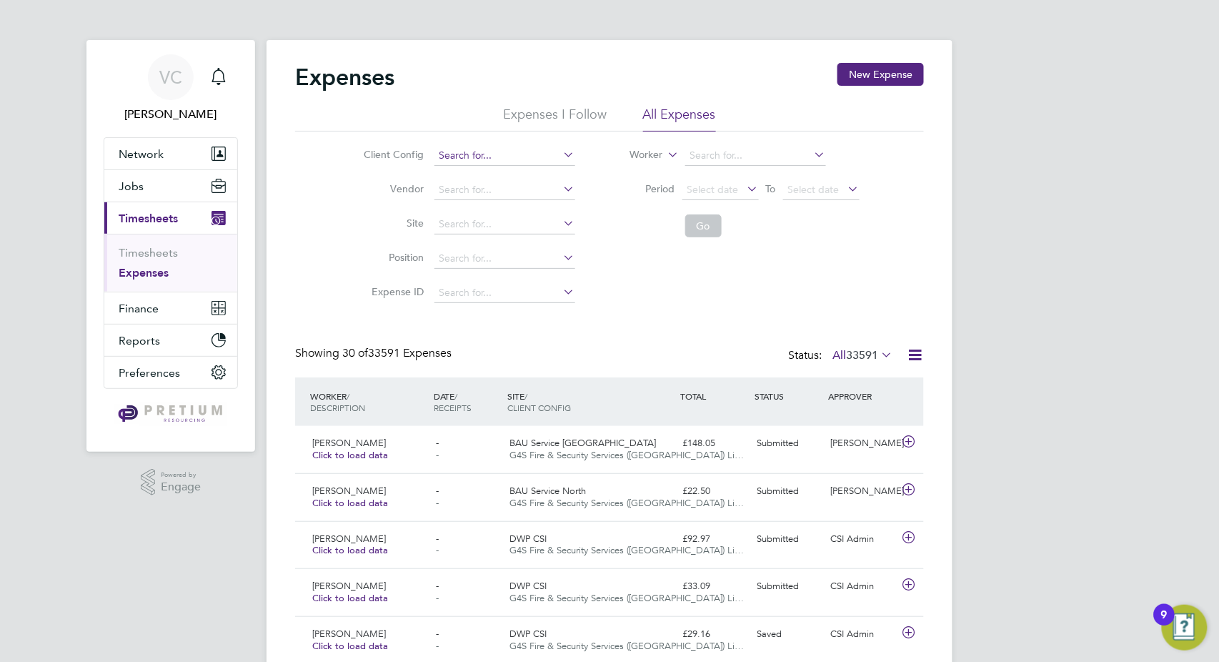
scroll to position [36, 124]
click at [495, 159] on input at bounding box center [505, 156] width 141 height 20
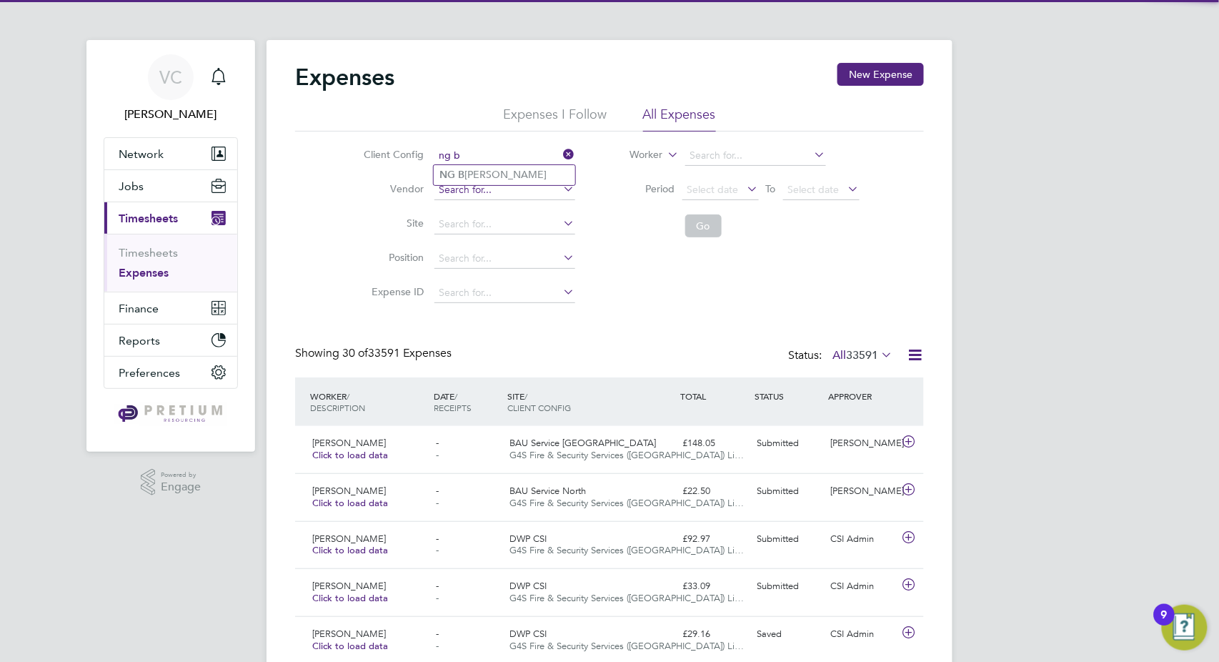
type input "ng b"
click at [526, 184] on input at bounding box center [505, 190] width 141 height 20
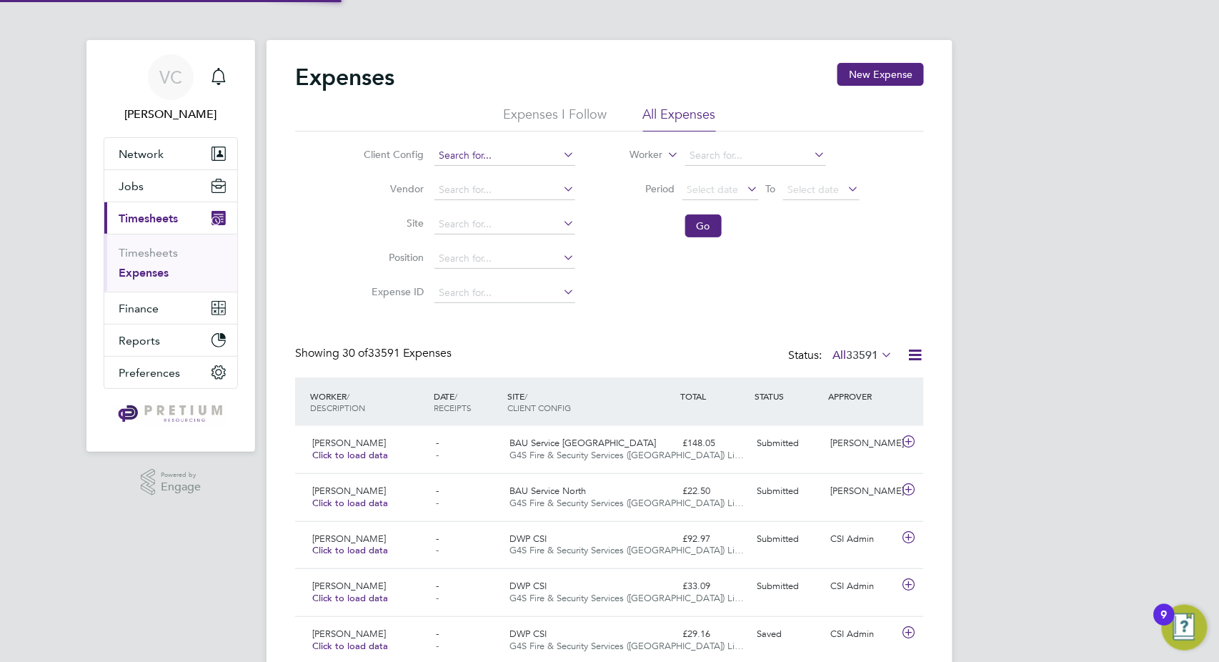
click at [483, 155] on input at bounding box center [505, 156] width 141 height 20
type input "(COMPLETED) 0005011 - Project Fox"
click at [500, 157] on input at bounding box center [505, 156] width 141 height 20
click at [513, 169] on li "NG B ailey" at bounding box center [505, 174] width 142 height 19
type input "NG Bailey"
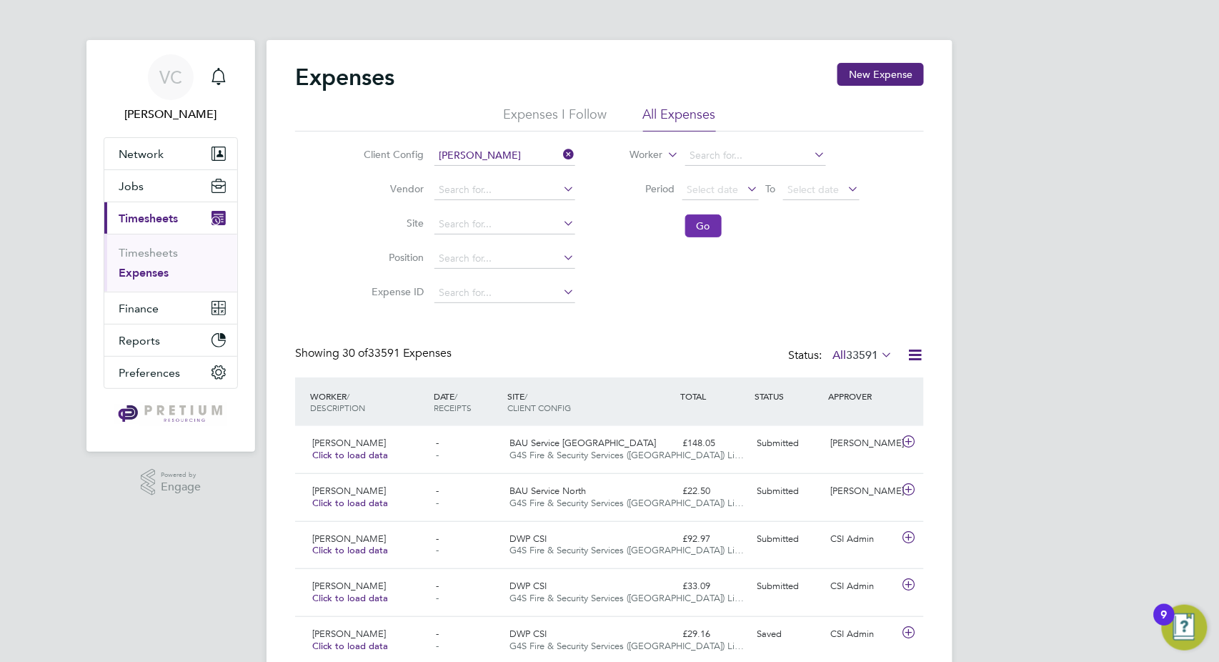
click at [703, 227] on button "Go" at bounding box center [703, 225] width 36 height 23
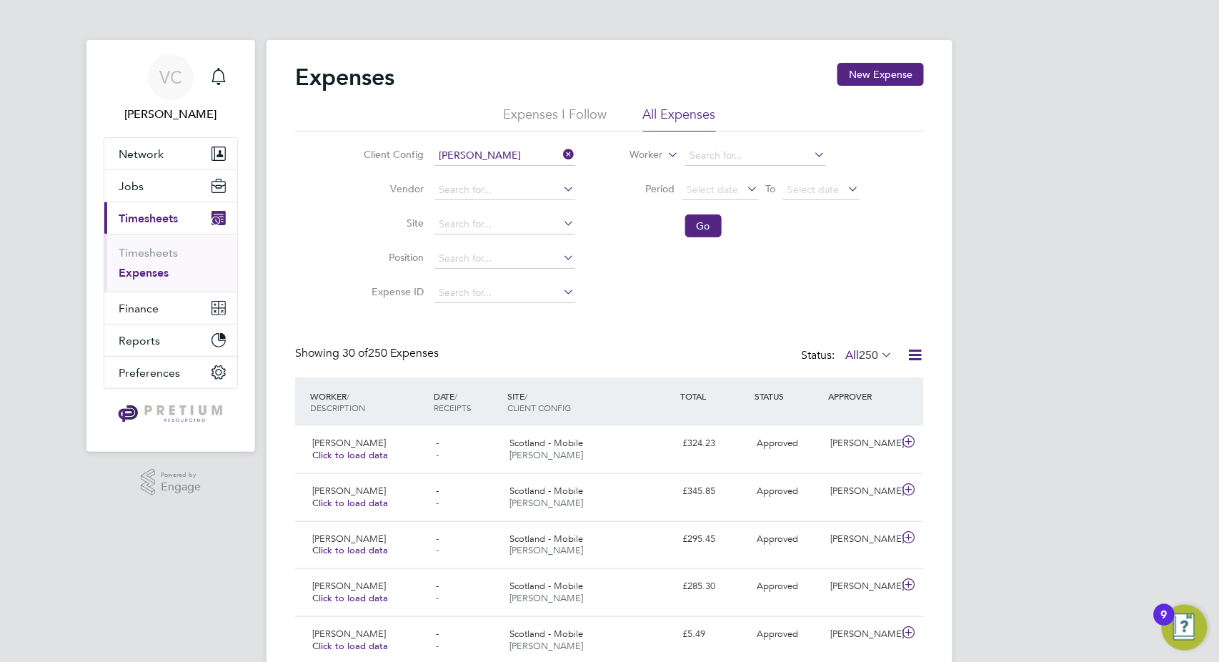
click at [906, 351] on icon at bounding box center [915, 355] width 18 height 18
click at [856, 393] on li "Download Expenses Report" at bounding box center [850, 389] width 144 height 20
click at [842, 282] on div "Client Config NG Bailey Vendor Site Position Expense ID Worker Period Select da…" at bounding box center [609, 221] width 629 height 179
click at [914, 352] on icon at bounding box center [915, 355] width 18 height 18
click at [838, 391] on li "Download Expenses Report" at bounding box center [850, 389] width 144 height 20
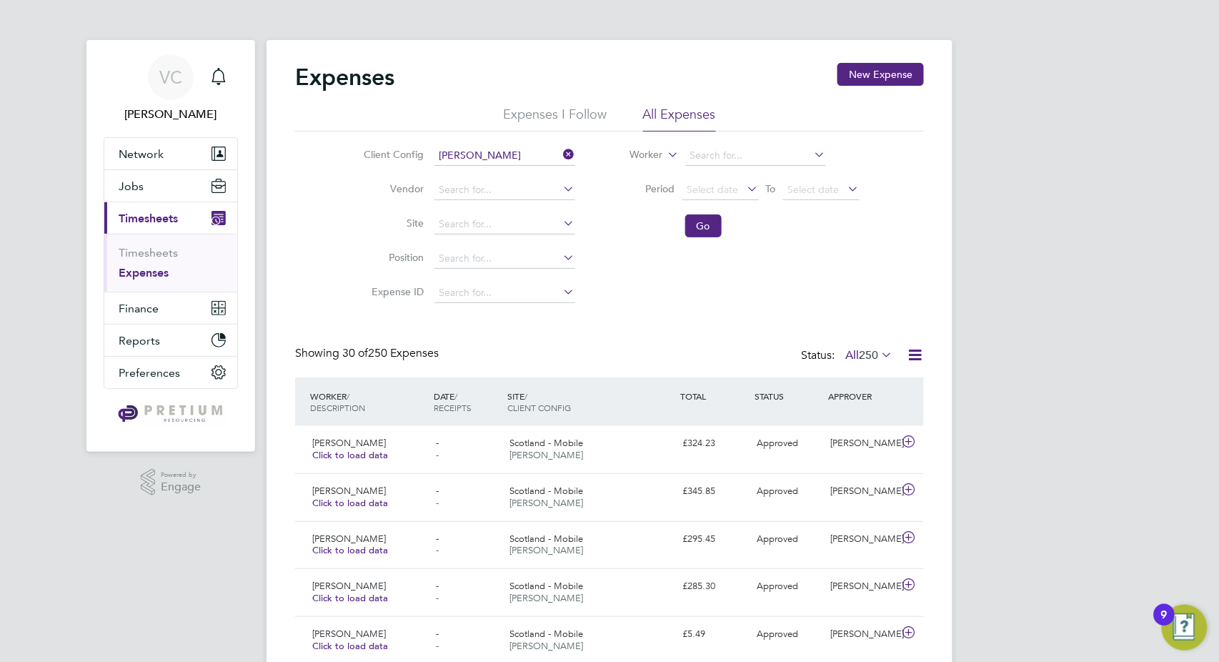
click at [923, 353] on icon at bounding box center [915, 355] width 18 height 18
click at [860, 390] on li "Download Expenses Report" at bounding box center [850, 389] width 144 height 20
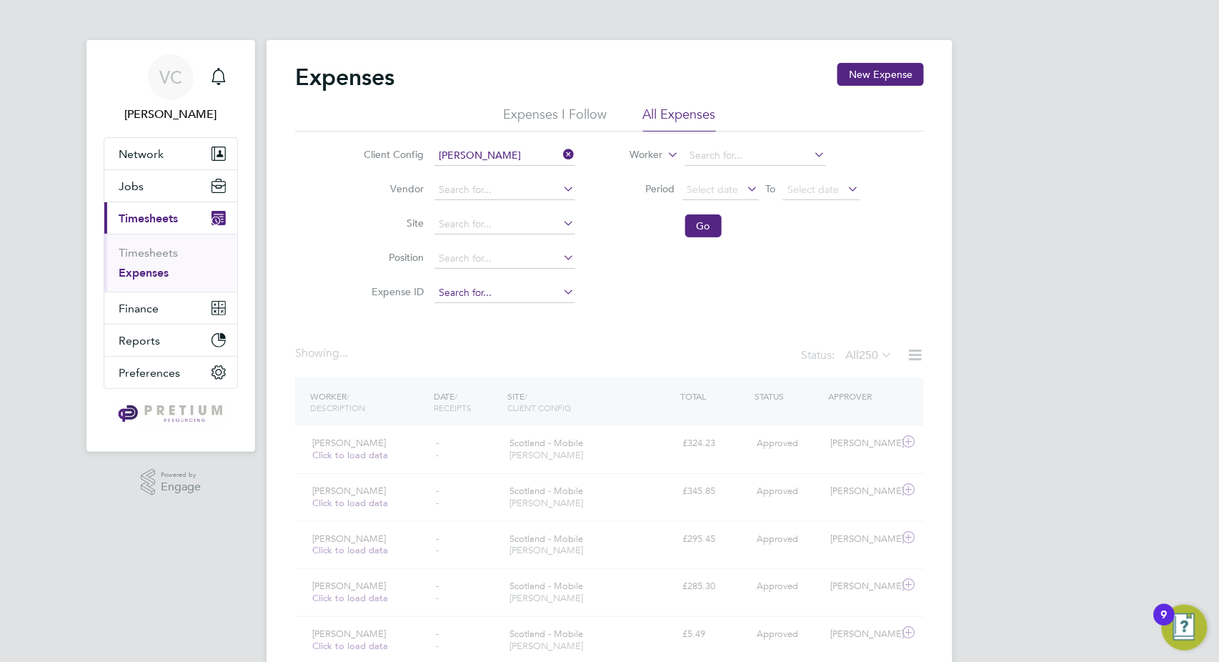
click at [472, 294] on input at bounding box center [505, 293] width 141 height 20
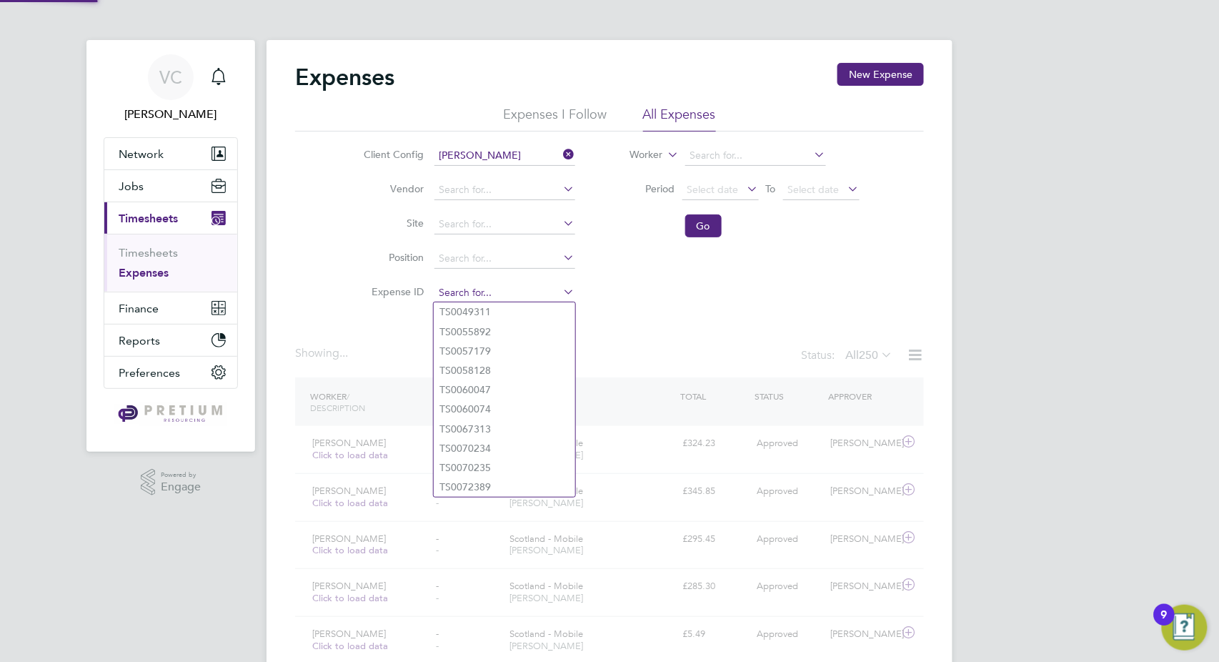
paste input "TS1768977"
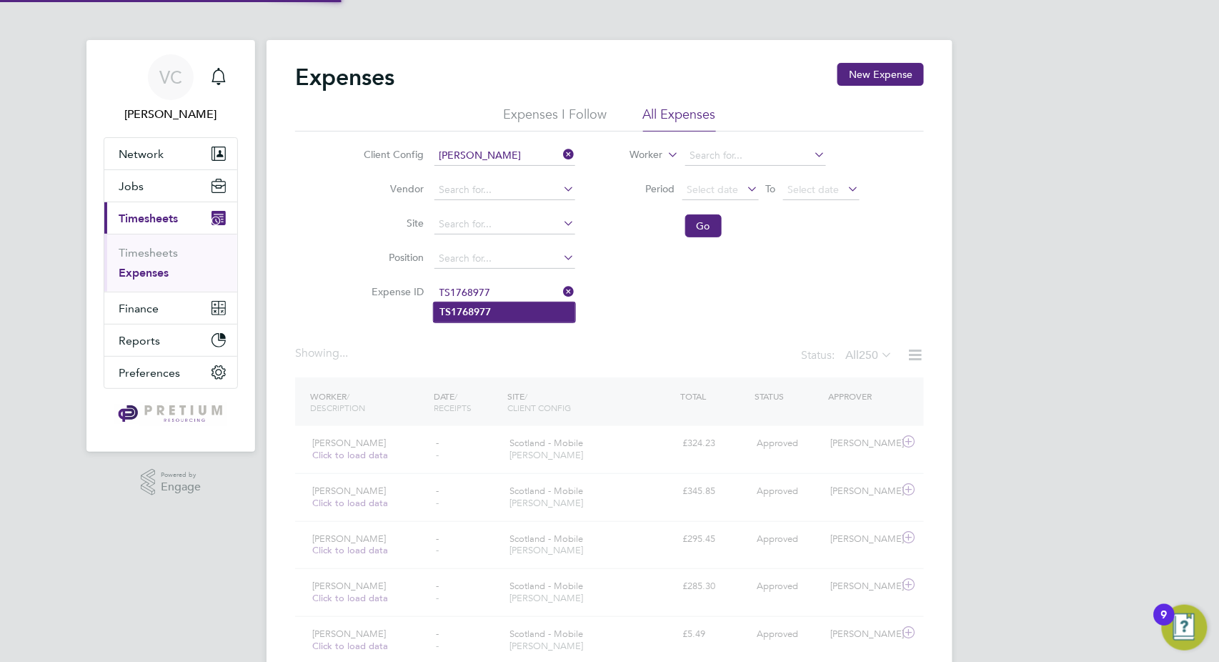
type input "TS1768977"
click at [509, 316] on li "TS1768977" at bounding box center [505, 311] width 142 height 19
click at [705, 224] on button "Go" at bounding box center [703, 225] width 36 height 23
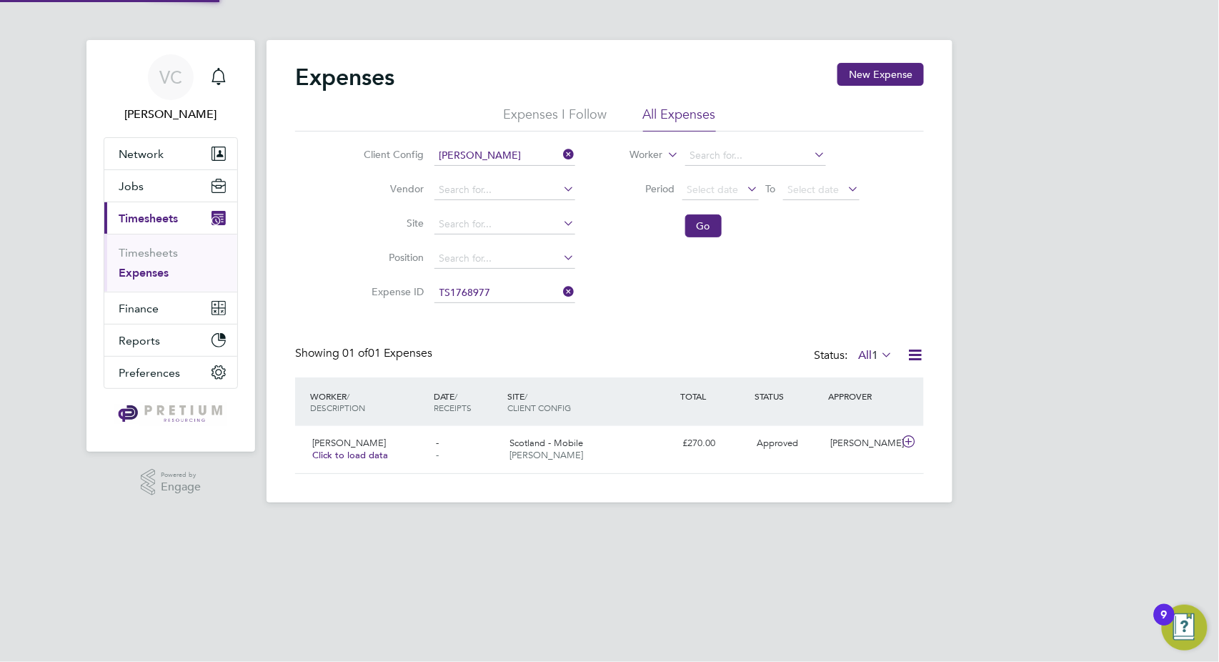
scroll to position [36, 173]
click at [921, 355] on icon at bounding box center [915, 355] width 18 height 18
click at [873, 389] on li "Download Expenses Report" at bounding box center [850, 389] width 144 height 20
click at [514, 296] on input at bounding box center [505, 293] width 141 height 20
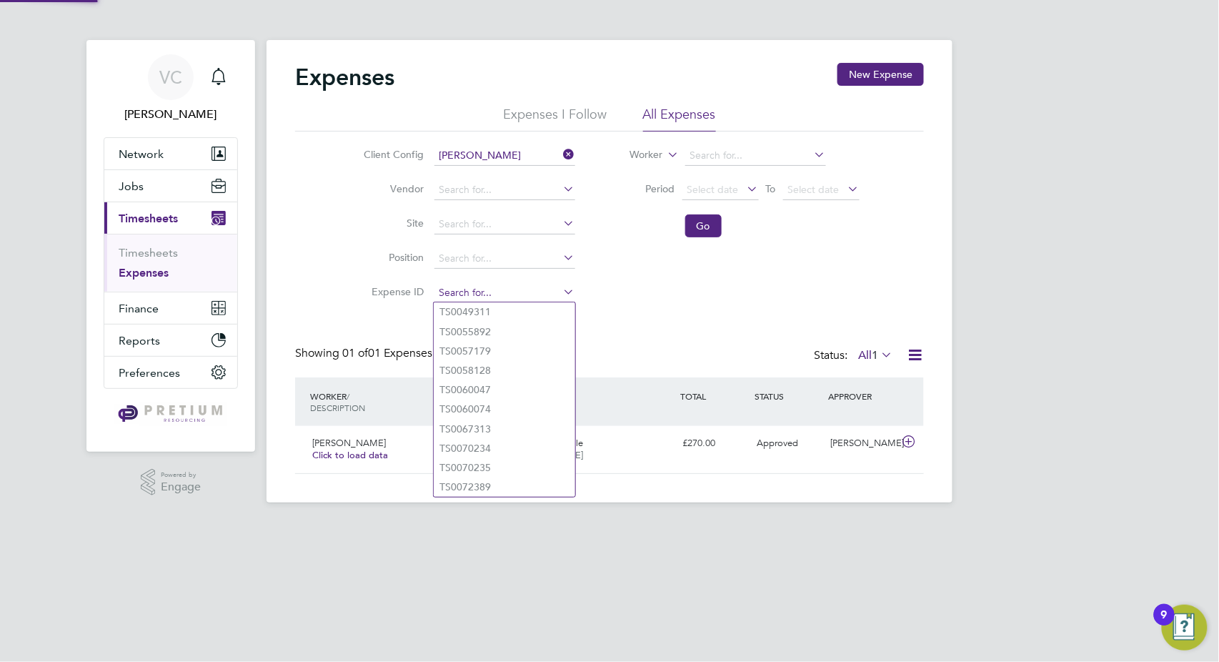
paste input "TS1768993"
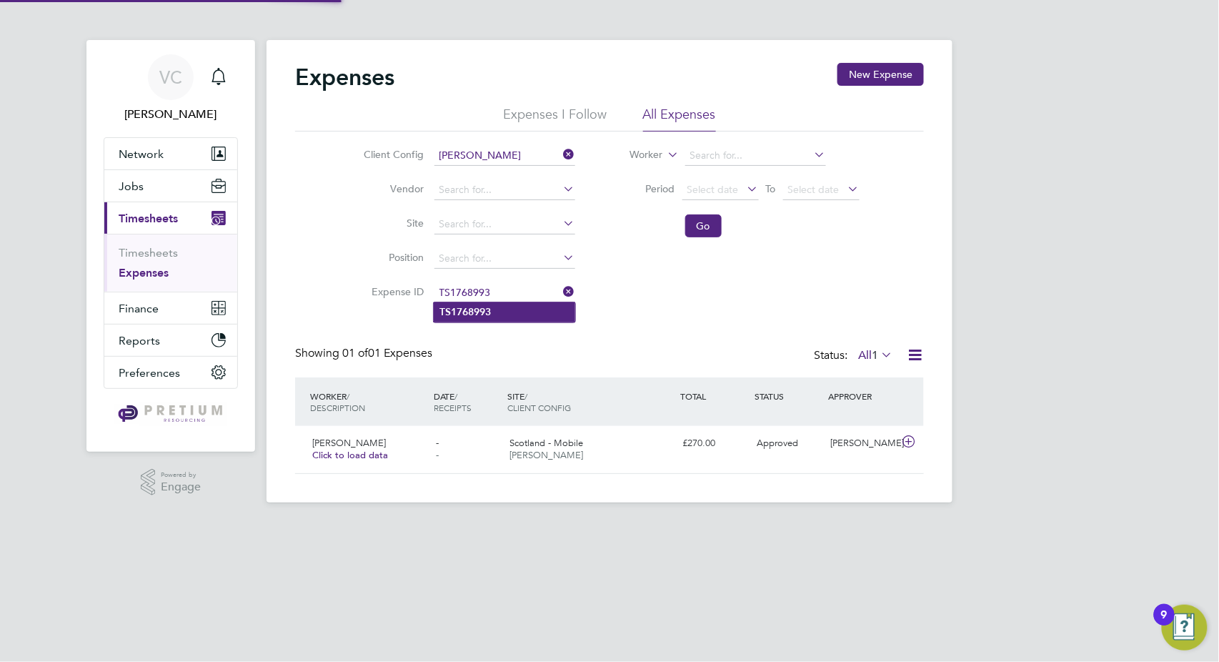
type input "TS1768993"
click at [507, 317] on li "TS1768993" at bounding box center [505, 311] width 142 height 19
click at [706, 229] on button "Go" at bounding box center [703, 225] width 36 height 23
click at [916, 353] on icon at bounding box center [915, 355] width 18 height 18
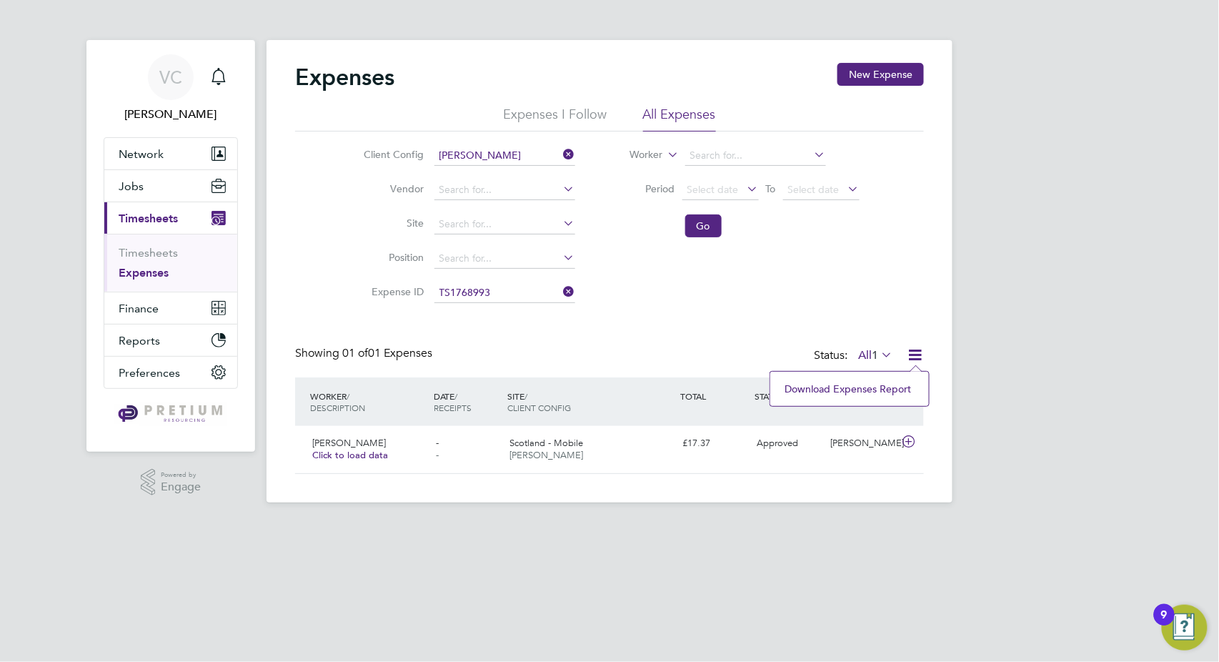
click at [864, 397] on li "Download Expenses Report" at bounding box center [850, 389] width 144 height 20
click at [561, 293] on icon at bounding box center [561, 292] width 0 height 20
click at [708, 229] on button "Go" at bounding box center [703, 225] width 36 height 23
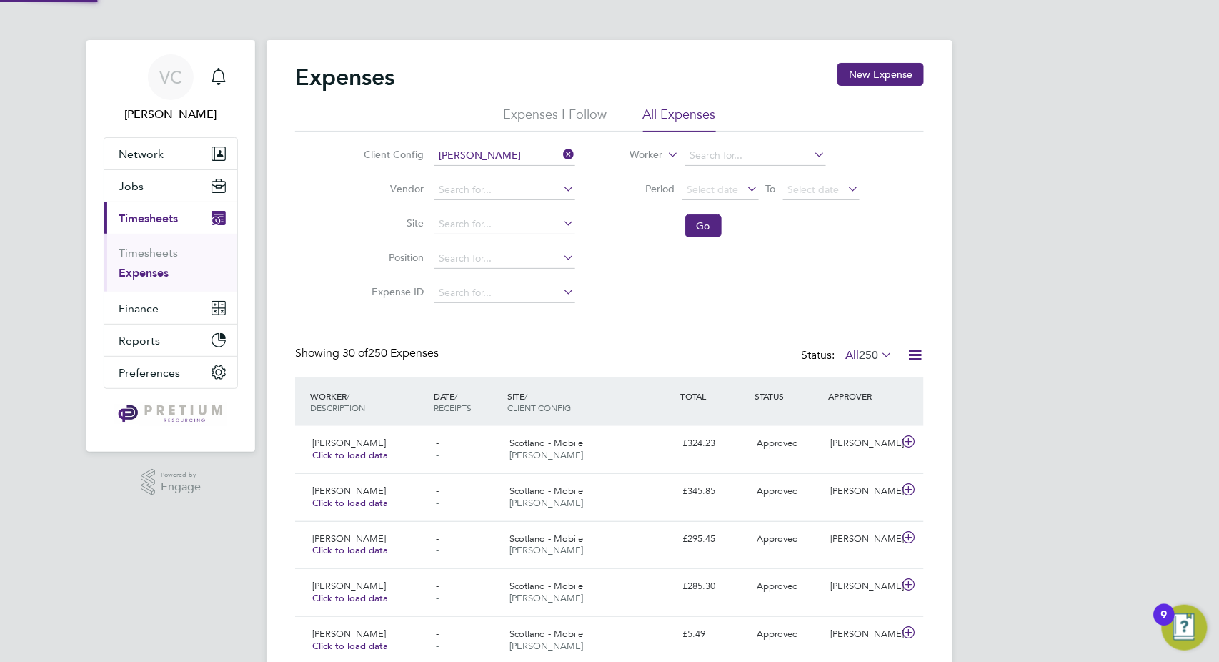
scroll to position [36, 124]
click at [863, 360] on span "250" at bounding box center [868, 355] width 19 height 14
click at [856, 440] on li "Approved" at bounding box center [856, 440] width 66 height 20
click at [921, 350] on icon at bounding box center [915, 355] width 18 height 18
click at [866, 384] on li "Download Expenses Report" at bounding box center [850, 389] width 144 height 20
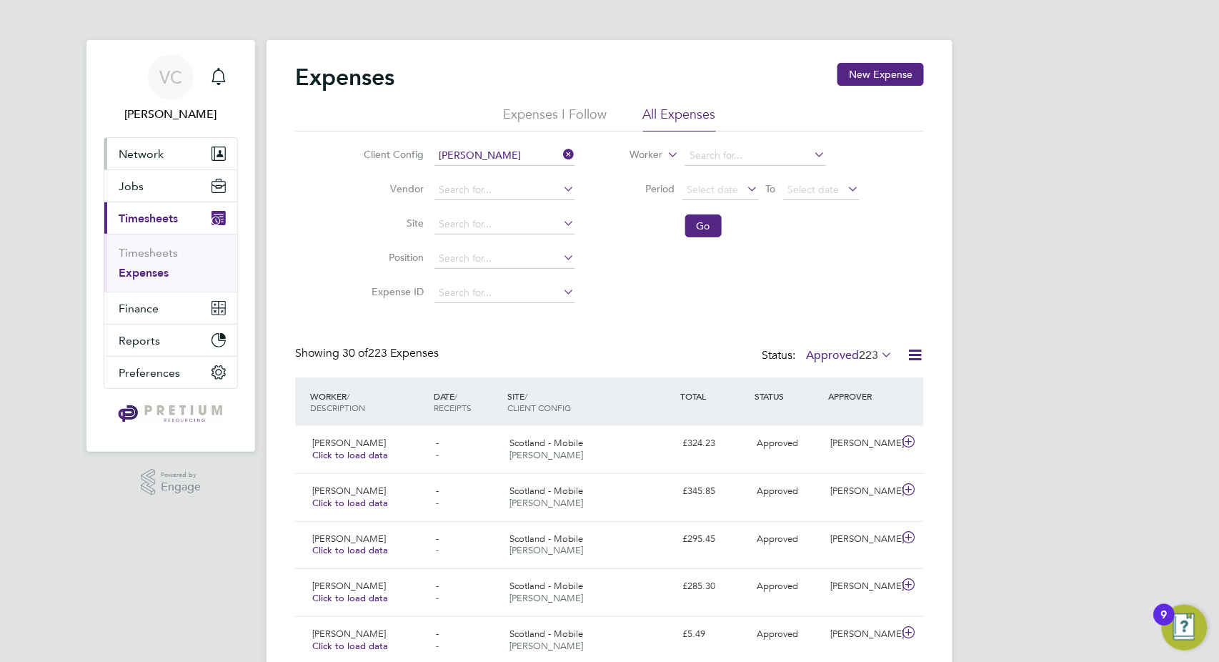
click at [129, 156] on span "Network" at bounding box center [141, 154] width 45 height 14
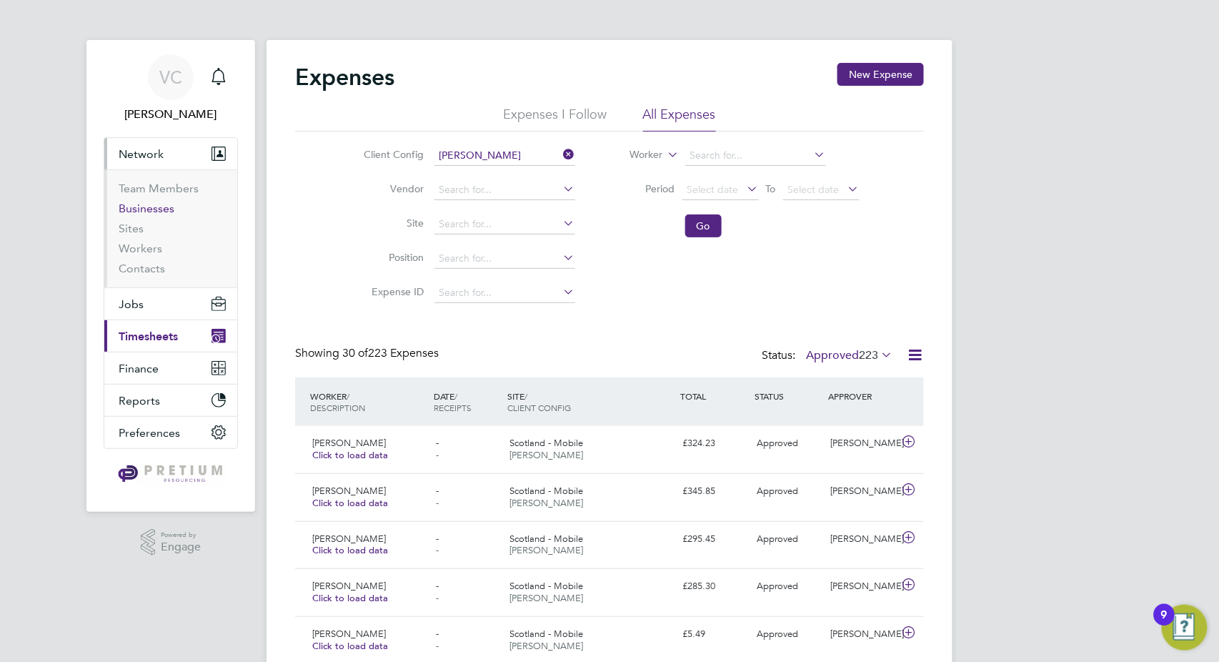
click at [161, 209] on link "Businesses" at bounding box center [147, 209] width 56 height 14
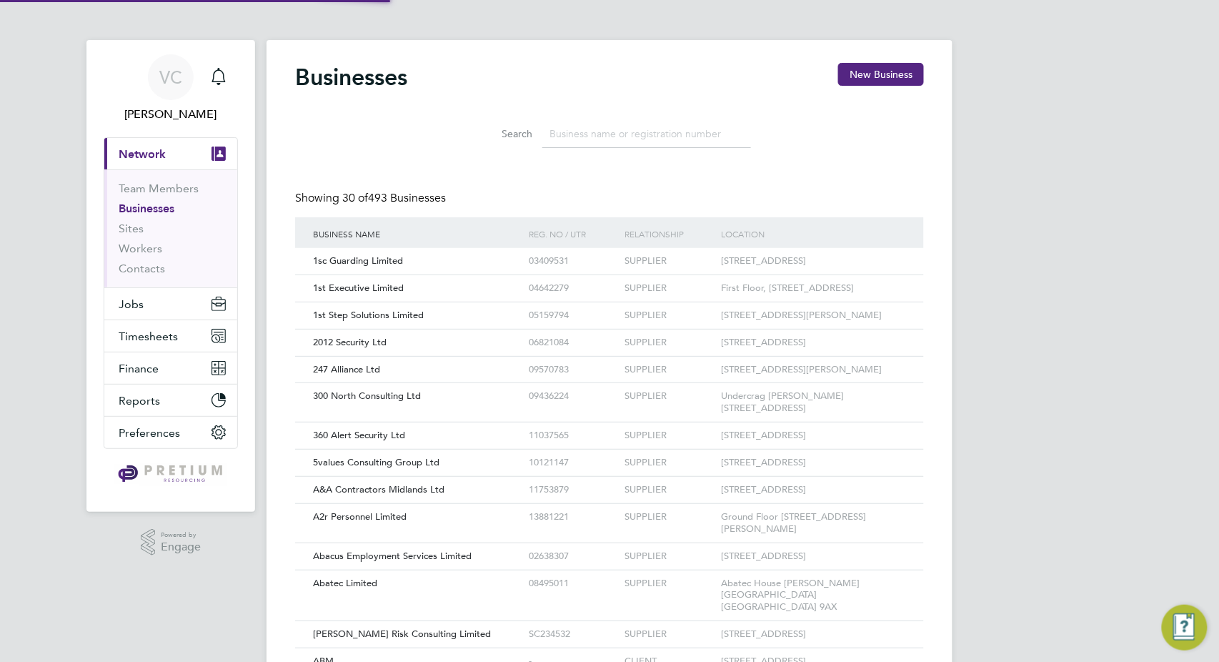
click at [595, 132] on input at bounding box center [647, 134] width 209 height 28
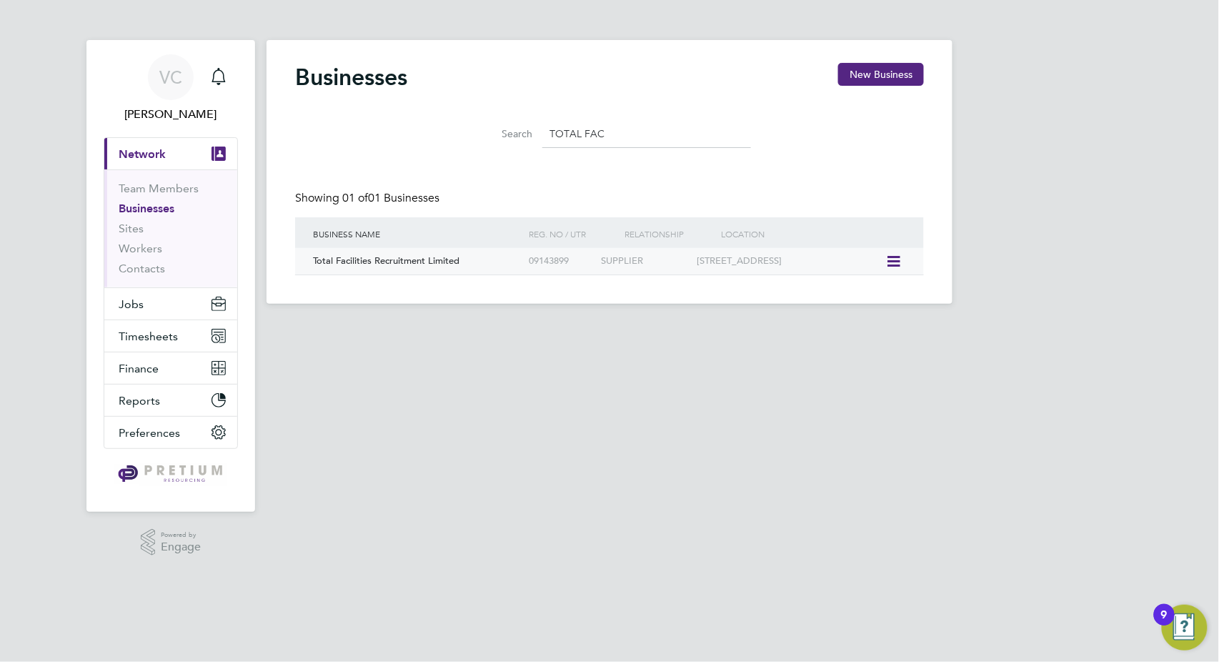
click at [518, 247] on div "Business Name Reg. No / UTR Relationship Location Total Facilities Recruitment …" at bounding box center [609, 246] width 629 height 58
click at [524, 262] on div "Total Facilities Recruitment Limited" at bounding box center [417, 261] width 216 height 26
click at [645, 127] on input "TOTAL FAC" at bounding box center [647, 134] width 209 height 28
drag, startPoint x: 644, startPoint y: 132, endPoint x: 346, endPoint y: 125, distance: 298.1
click at [342, 127] on div "Search TOTAL FAC" at bounding box center [609, 130] width 629 height 49
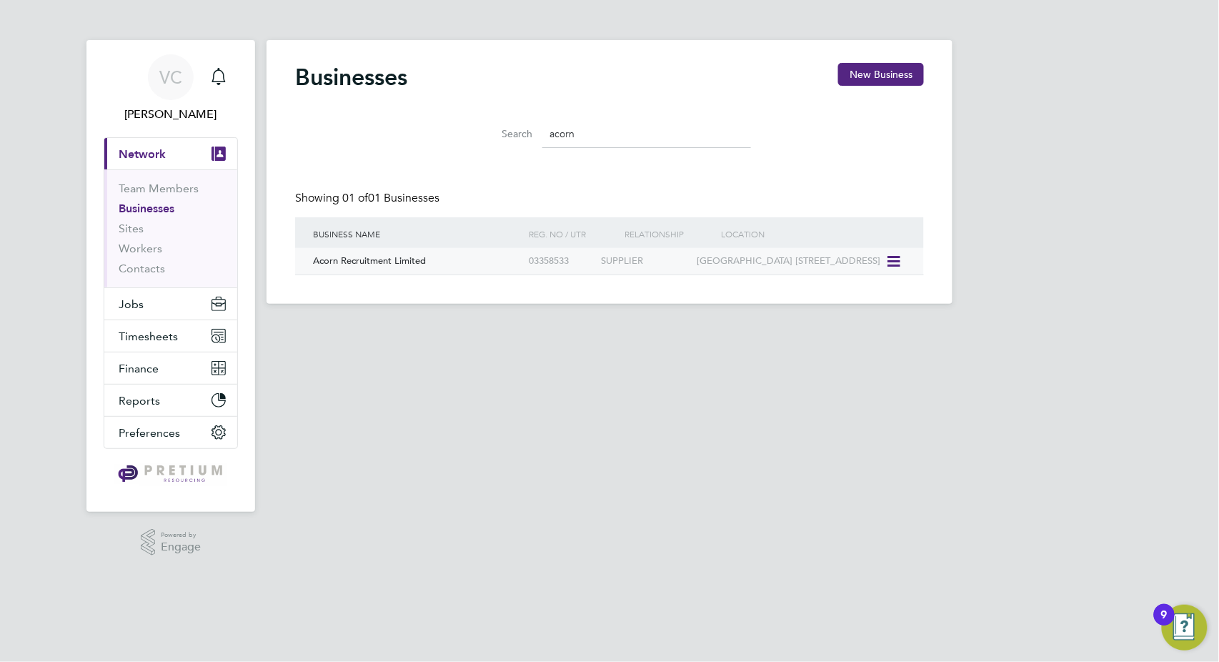
click at [511, 268] on div "Acorn Recruitment Limited" at bounding box center [417, 261] width 216 height 26
click at [595, 124] on input "acorn" at bounding box center [647, 134] width 209 height 28
drag, startPoint x: 623, startPoint y: 135, endPoint x: 412, endPoint y: 130, distance: 210.9
click at [412, 130] on div "Search acorn" at bounding box center [609, 130] width 629 height 49
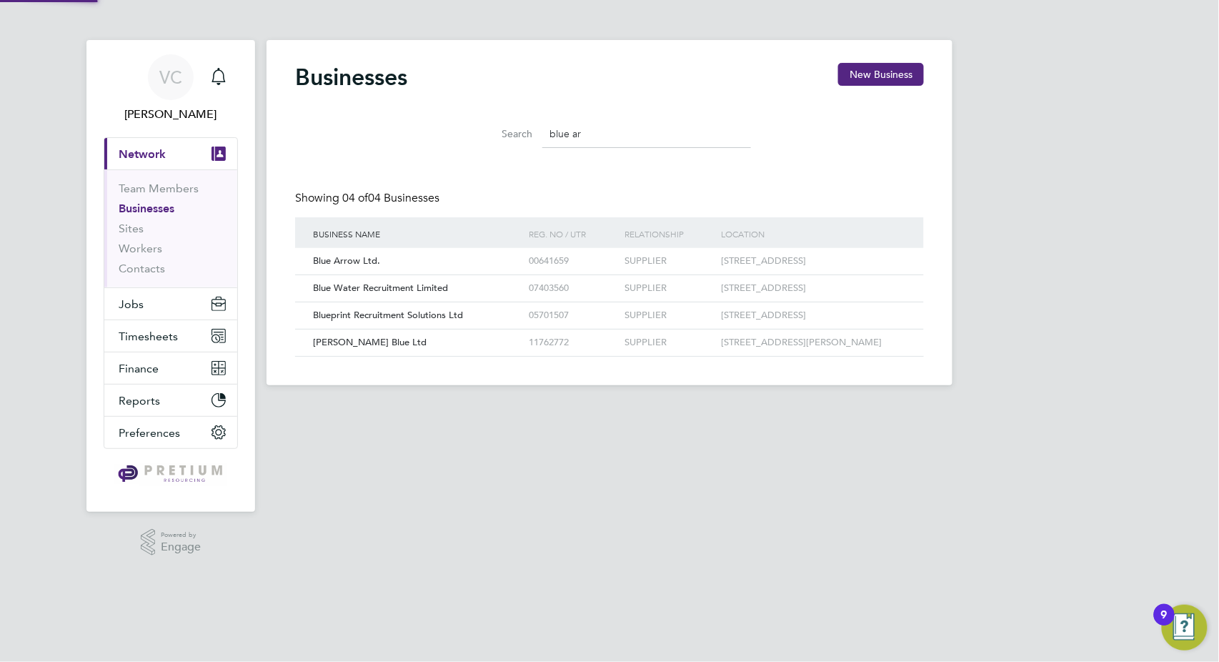
scroll to position [0, 0]
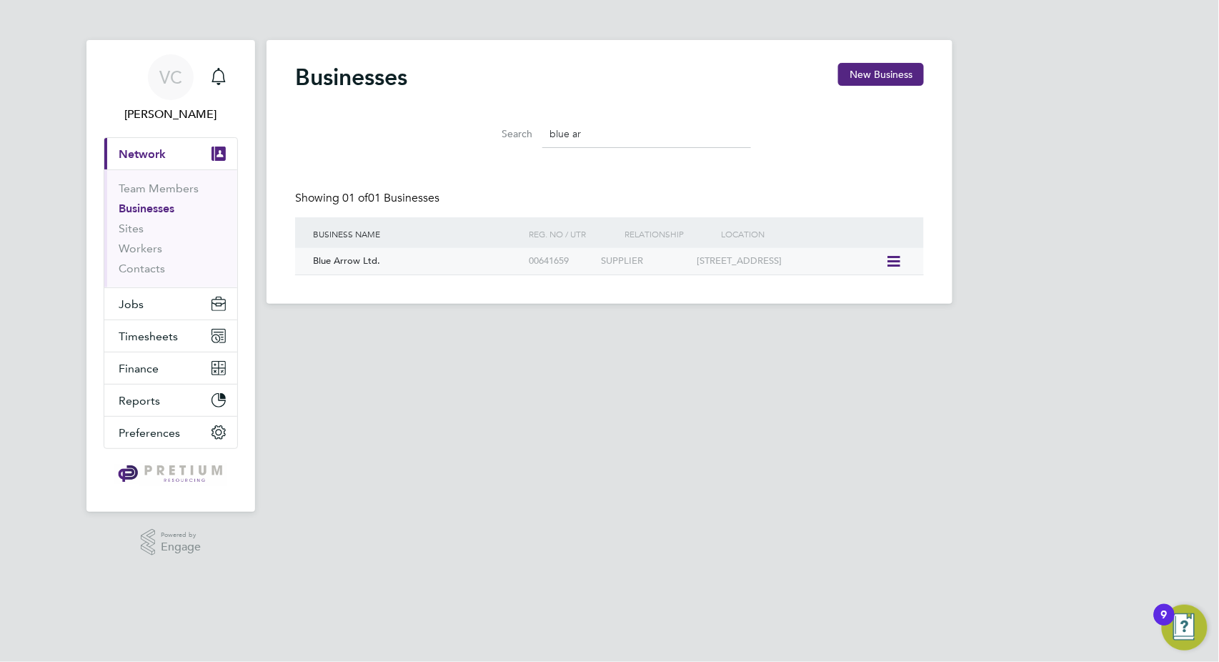
click at [472, 262] on div "Blue Arrow Ltd." at bounding box center [417, 261] width 216 height 26
click at [600, 124] on input "blue ar" at bounding box center [647, 134] width 209 height 28
drag, startPoint x: 620, startPoint y: 144, endPoint x: 426, endPoint y: 140, distance: 194.5
click at [426, 140] on div "Search blue ar" at bounding box center [609, 130] width 629 height 49
type input "concept"
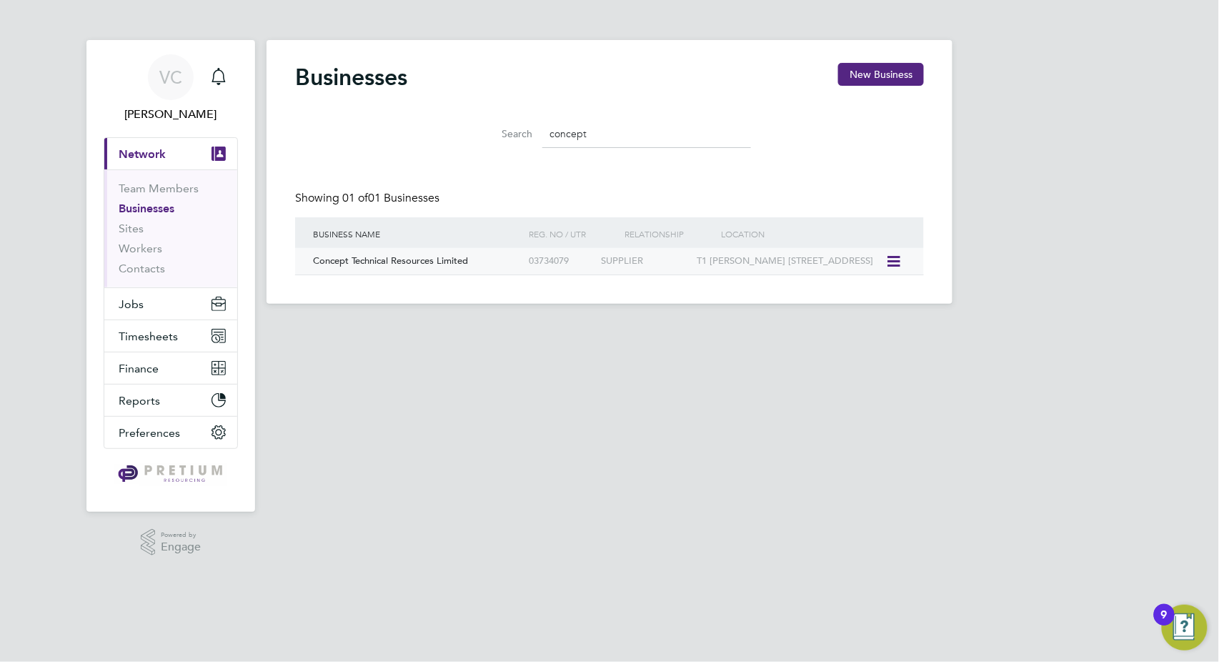
click at [522, 268] on div "Concept Technical Resources Limited" at bounding box center [417, 261] width 216 height 26
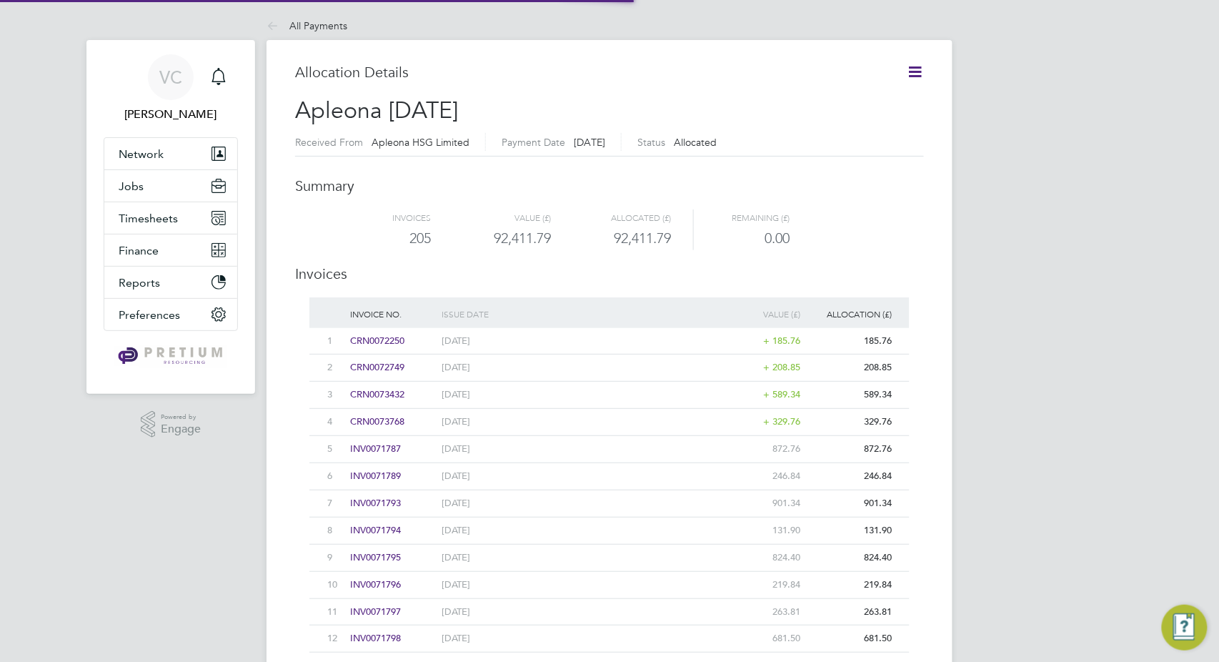
click at [915, 68] on icon at bounding box center [915, 72] width 18 height 18
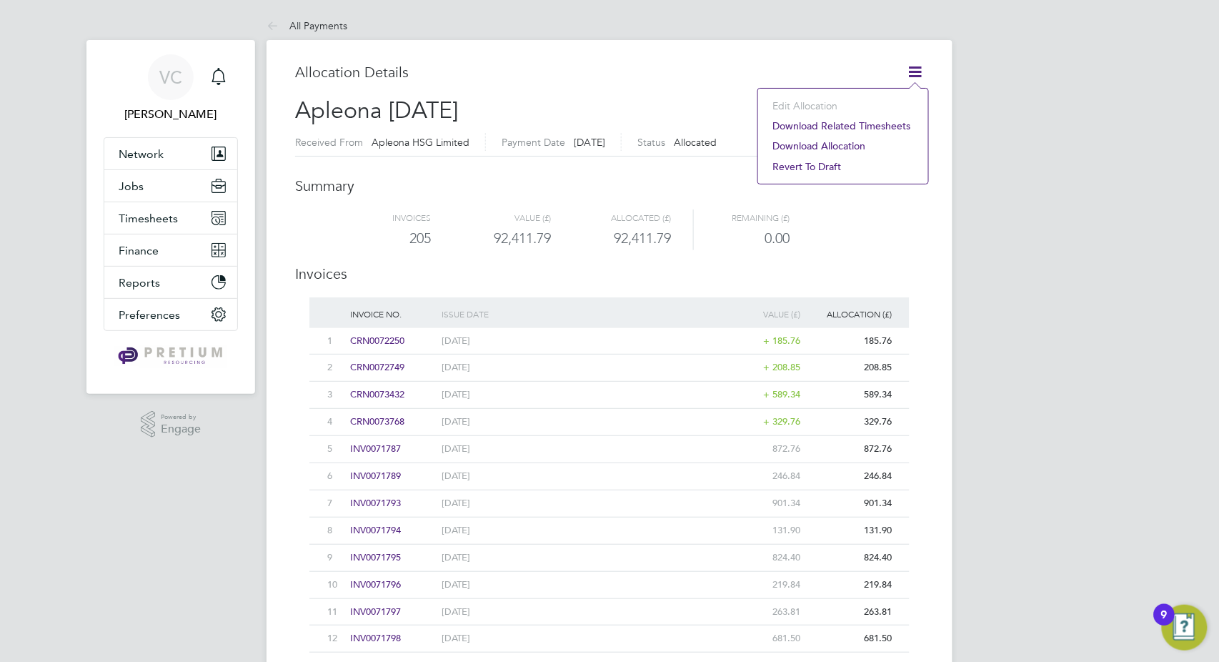
click at [860, 126] on li "Download related timesheets" at bounding box center [844, 126] width 156 height 20
click at [149, 223] on span "Timesheets" at bounding box center [148, 219] width 59 height 14
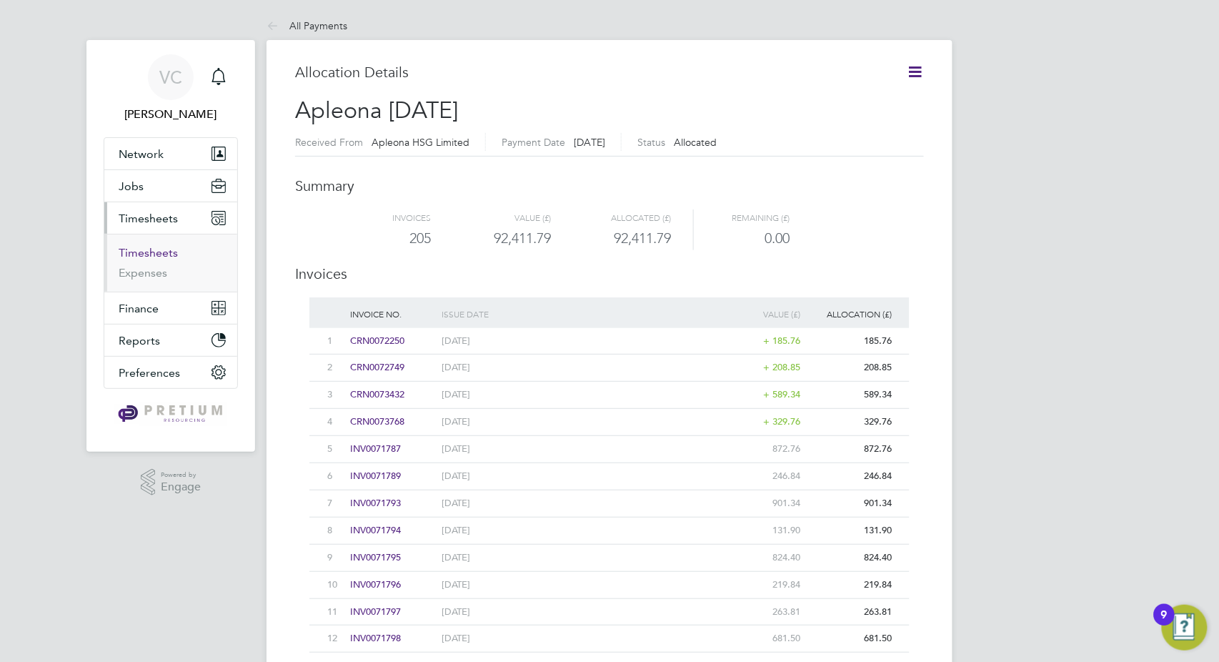
click at [151, 259] on li "Timesheets" at bounding box center [172, 256] width 107 height 20
click at [152, 254] on link "Timesheets" at bounding box center [148, 253] width 59 height 14
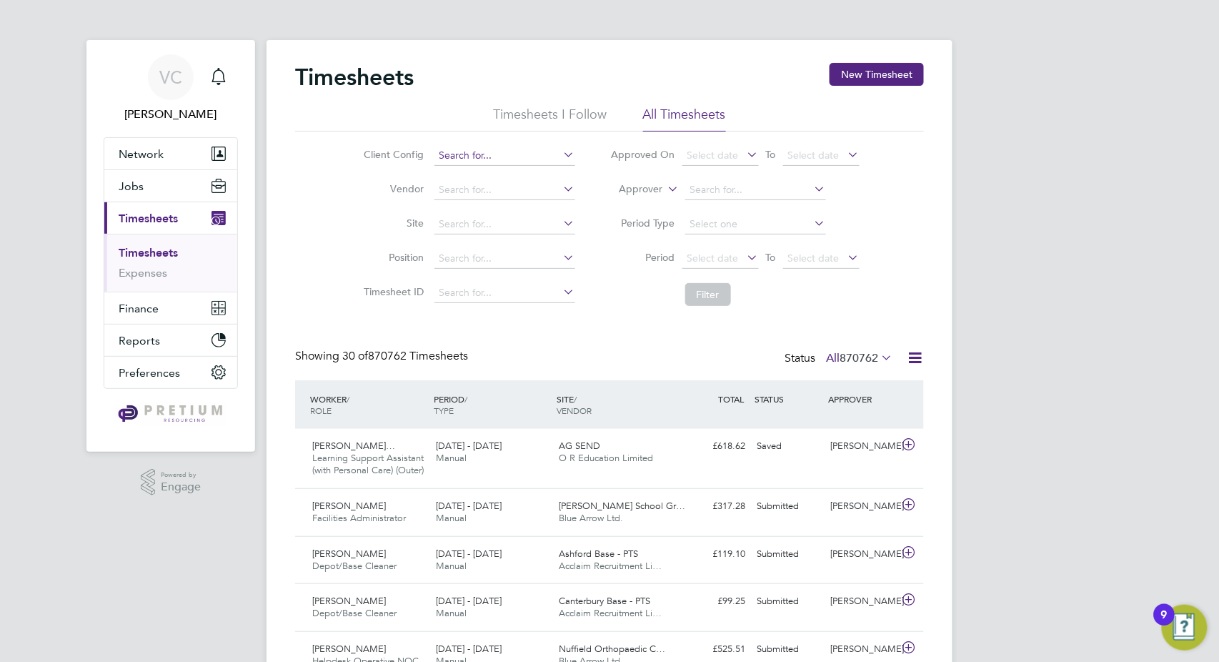
click at [449, 147] on input at bounding box center [505, 156] width 141 height 20
click at [516, 172] on li "Apleona - Pretium" at bounding box center [505, 174] width 142 height 19
type input "Apleona - Pretium"
click at [711, 252] on span "Select date" at bounding box center [713, 258] width 51 height 13
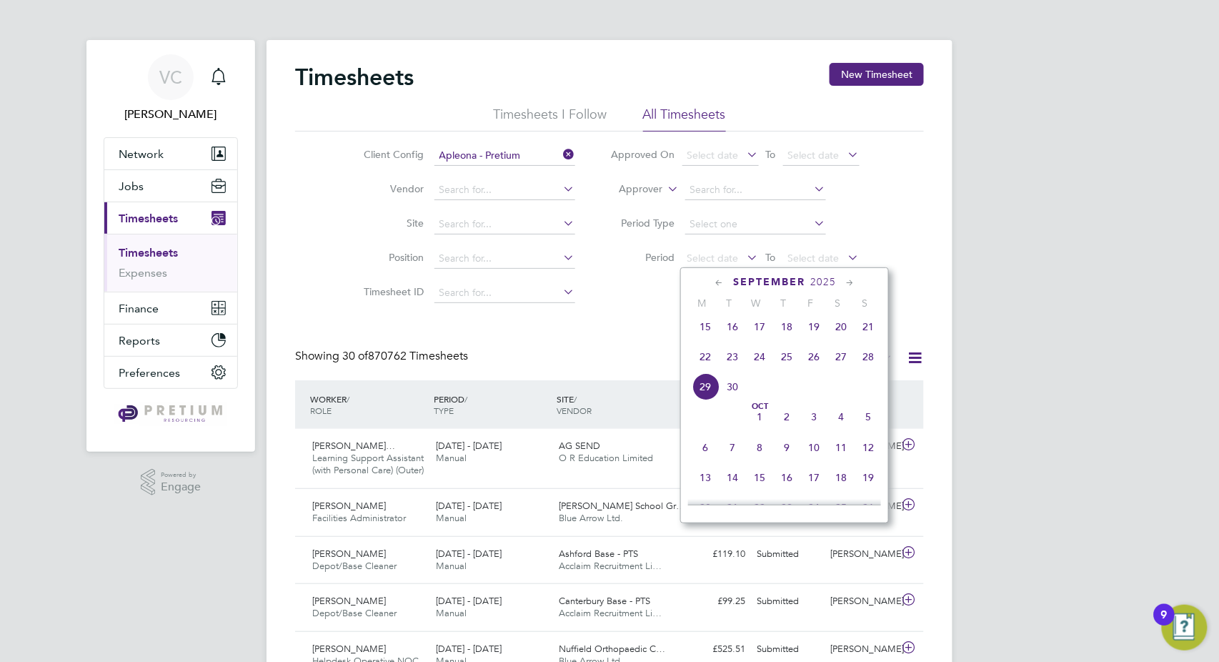
click at [709, 276] on div "September 2025" at bounding box center [784, 282] width 193 height 14
click at [718, 287] on icon at bounding box center [720, 283] width 14 height 16
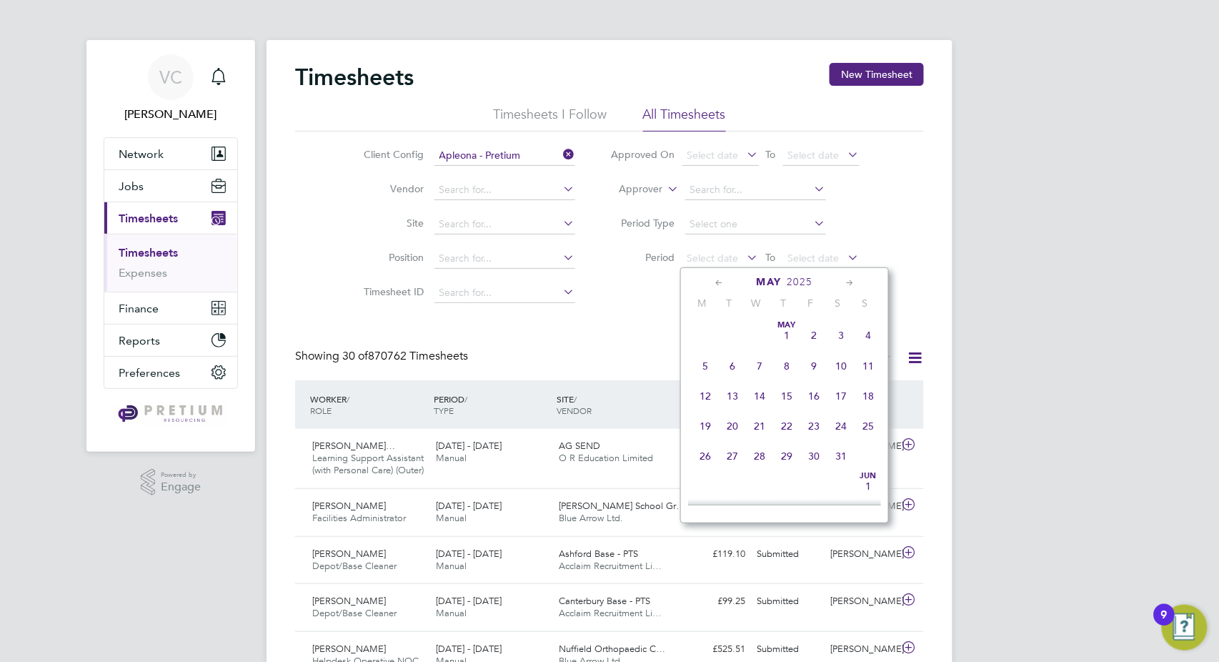
click at [718, 287] on icon at bounding box center [720, 283] width 14 height 16
click at [743, 341] on span "Apr 1" at bounding box center [732, 335] width 27 height 27
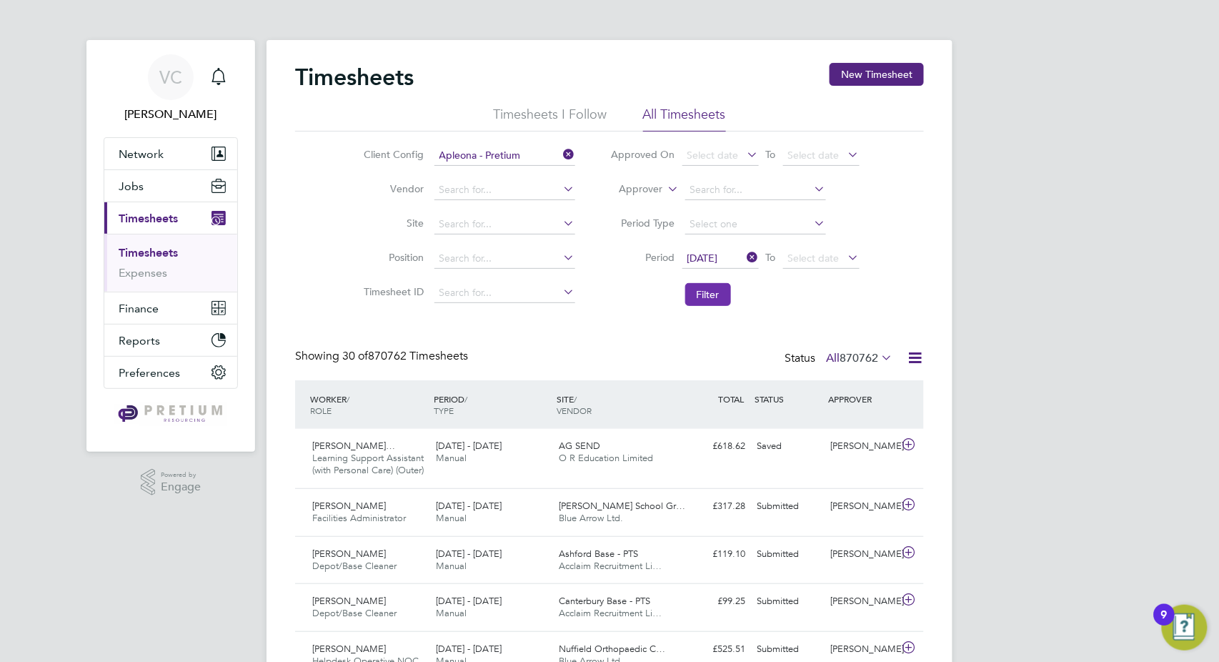
click at [715, 304] on button "Filter" at bounding box center [708, 294] width 46 height 23
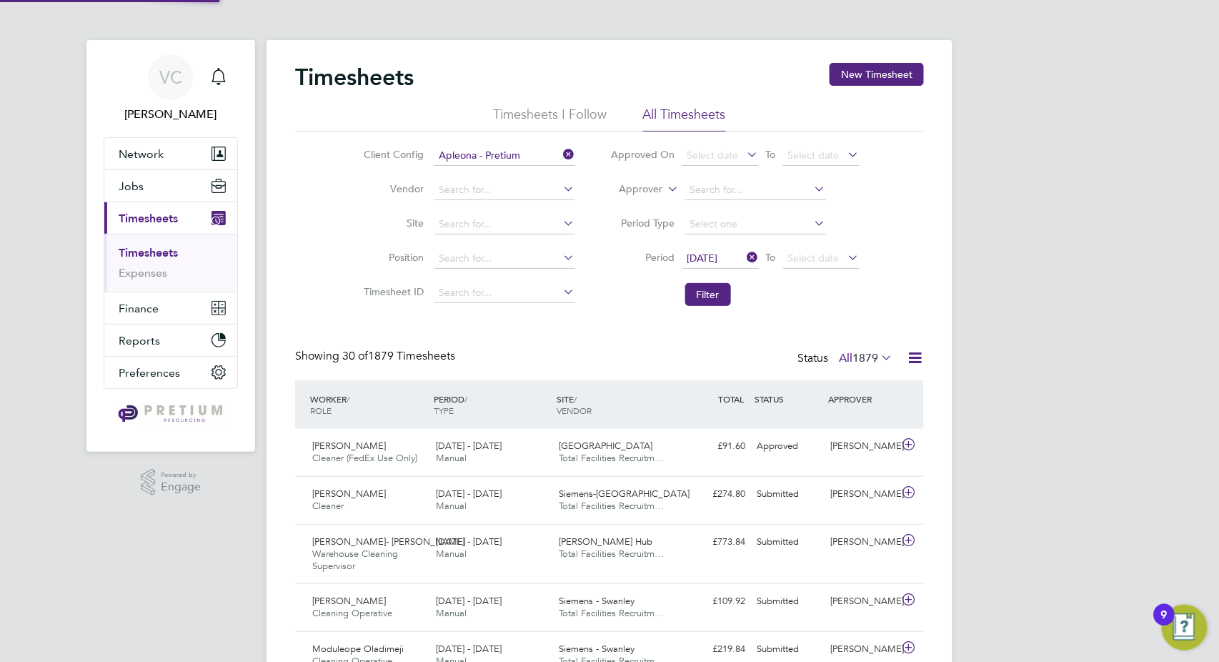
click at [920, 360] on icon at bounding box center [915, 358] width 18 height 18
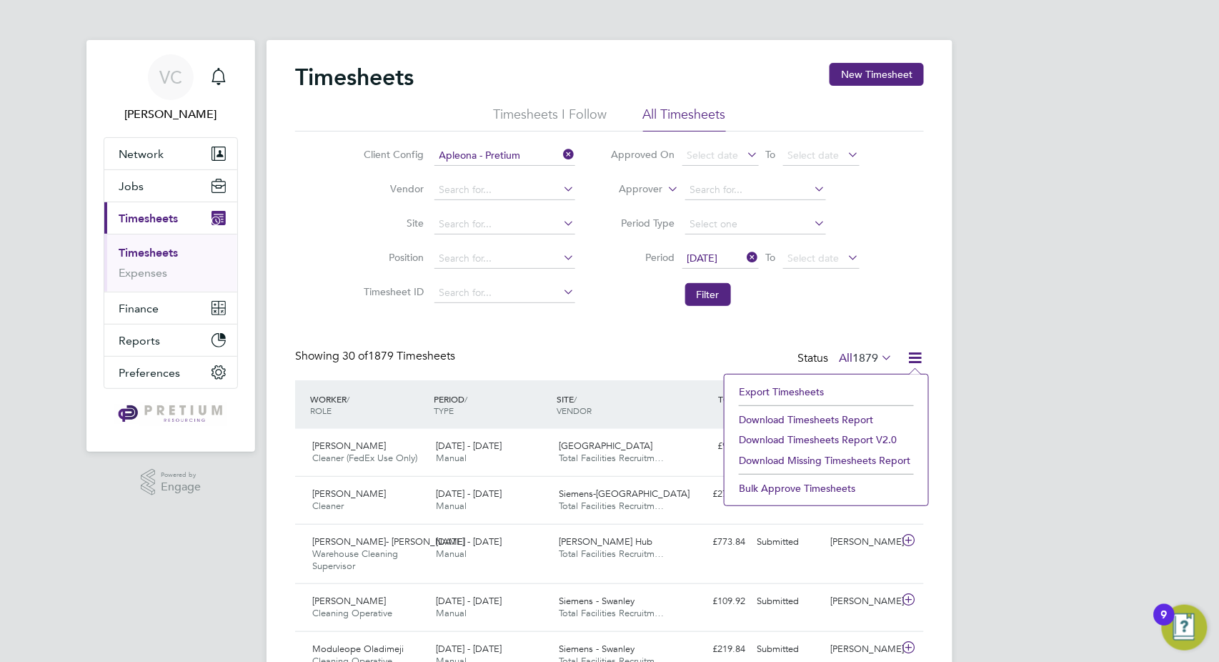
click at [859, 419] on li "Download Timesheets Report" at bounding box center [826, 420] width 189 height 20
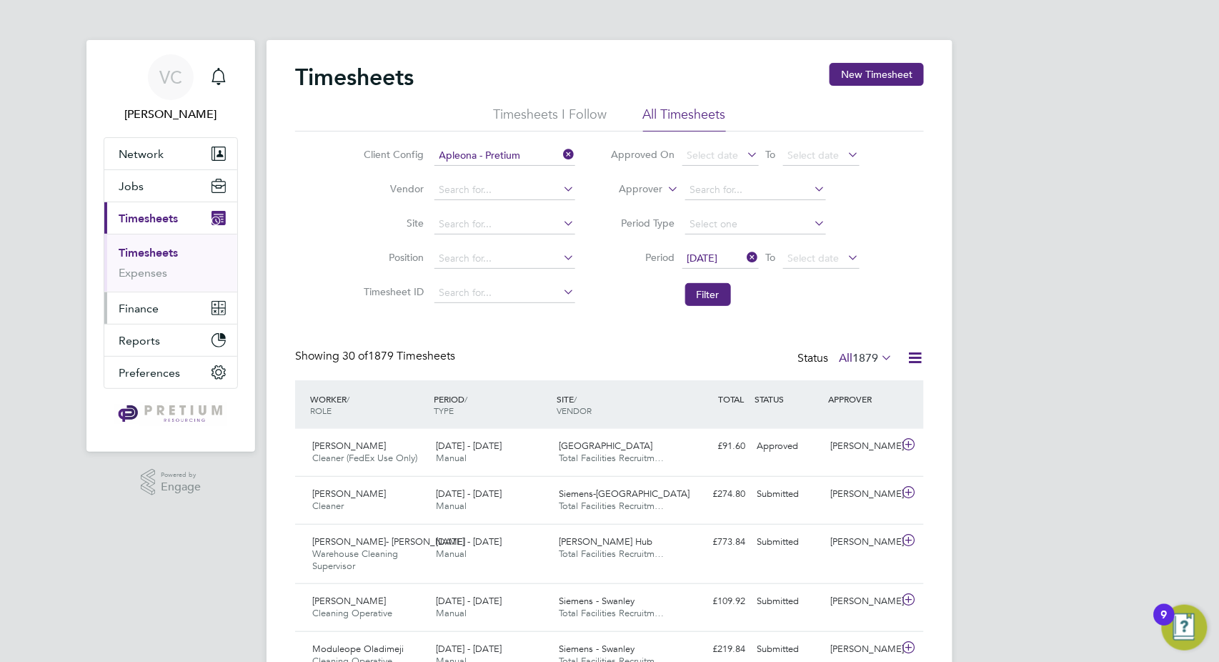
click at [165, 307] on button "Finance" at bounding box center [170, 307] width 133 height 31
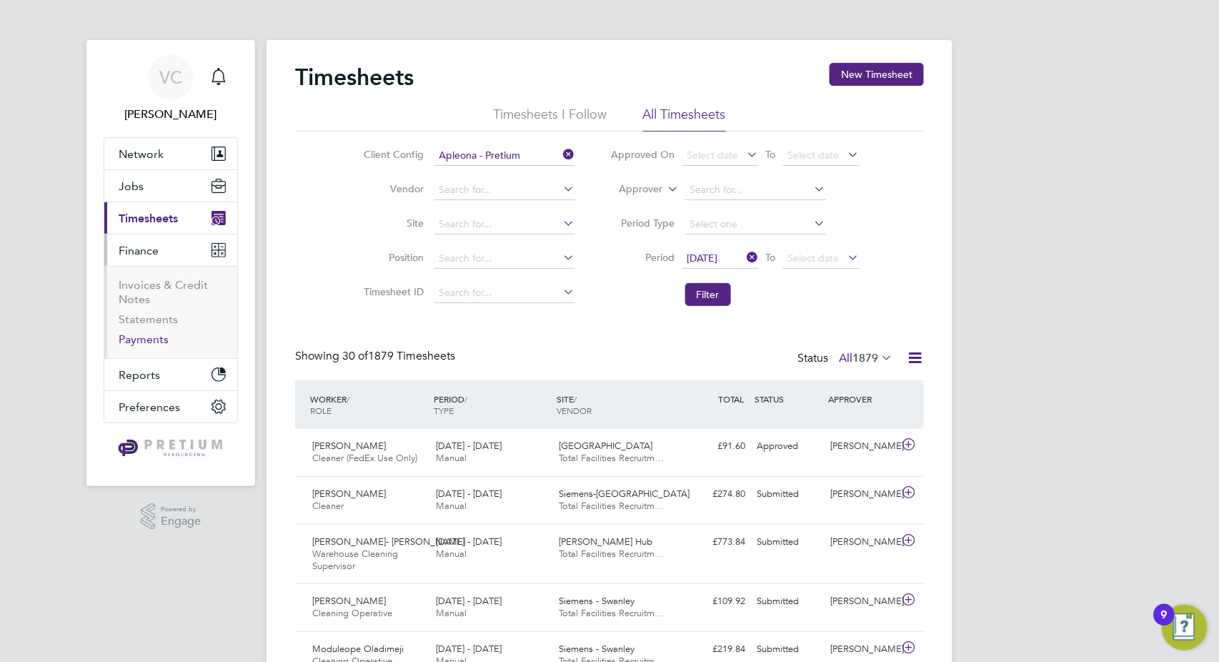
click at [149, 340] on link "Payments" at bounding box center [144, 339] width 50 height 14
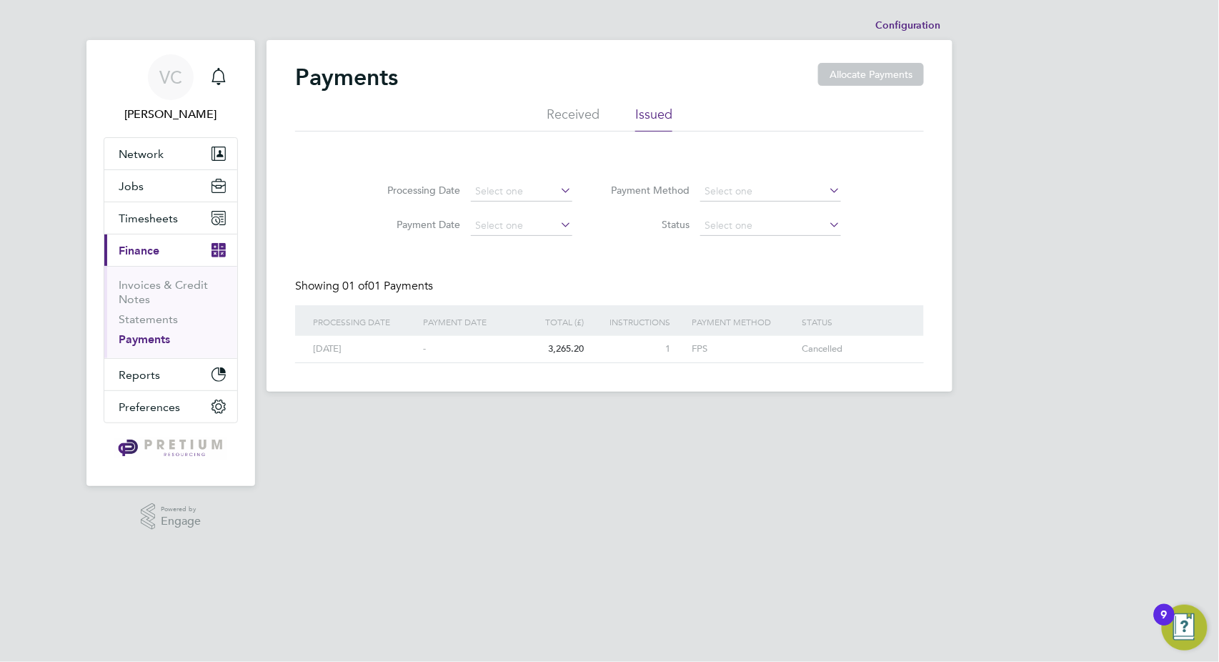
click at [573, 104] on div "Payments Allocate Payments" at bounding box center [609, 84] width 629 height 43
click at [570, 122] on li "Received" at bounding box center [573, 119] width 53 height 26
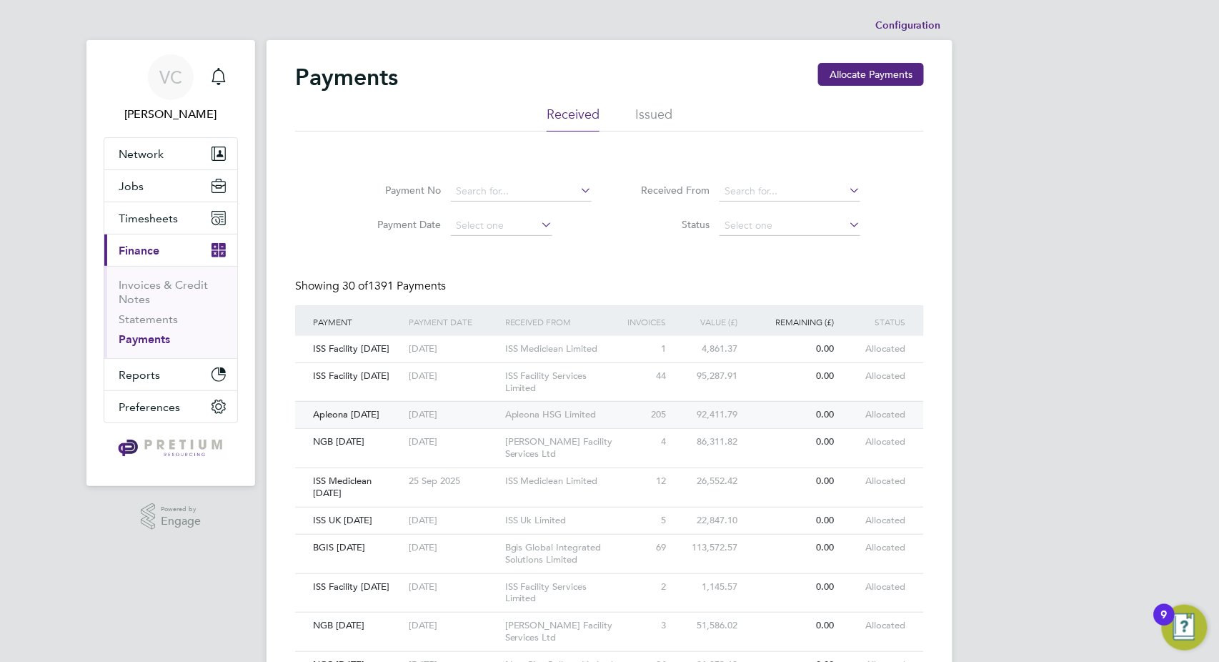
click at [554, 425] on div "Apleona HSG Limited" at bounding box center [562, 415] width 120 height 26
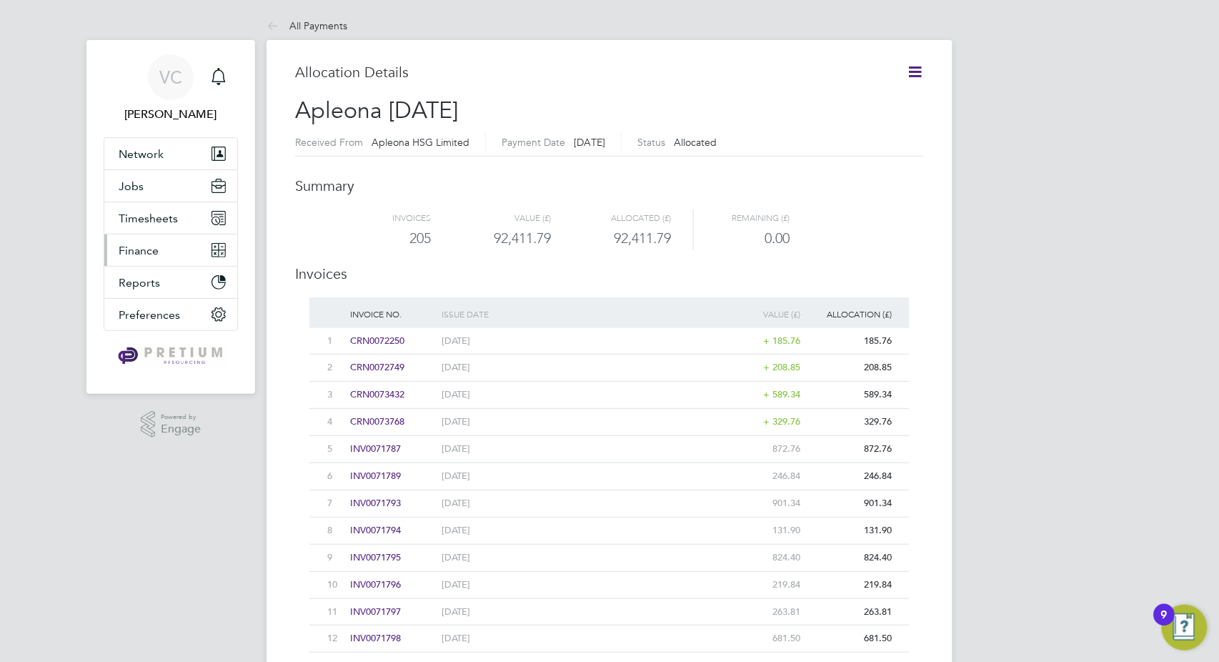
click at [154, 251] on span "Finance" at bounding box center [139, 251] width 40 height 14
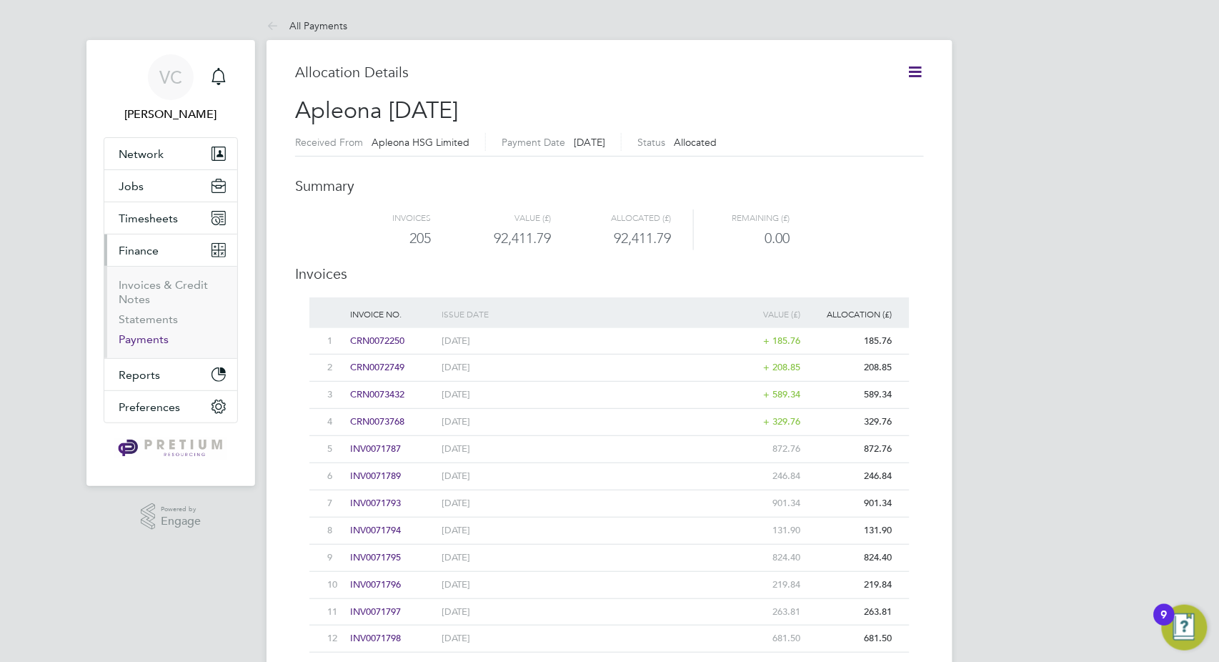
click at [150, 341] on link "Payments" at bounding box center [144, 339] width 50 height 14
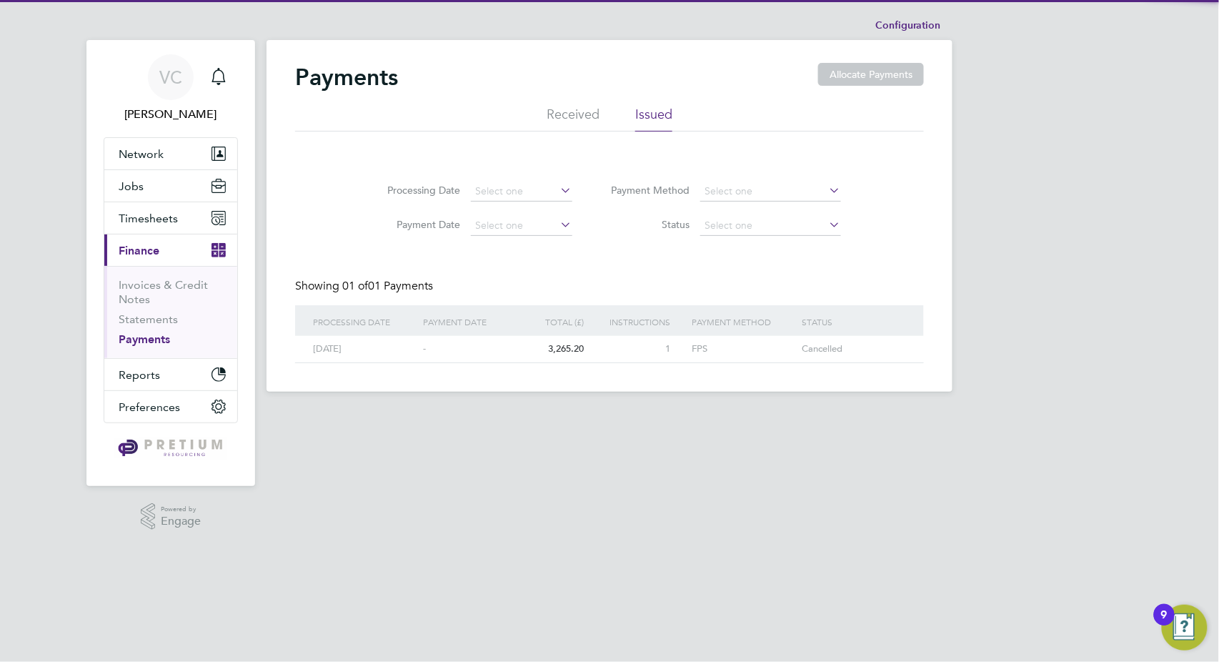
click at [592, 119] on li "Received" at bounding box center [573, 119] width 53 height 26
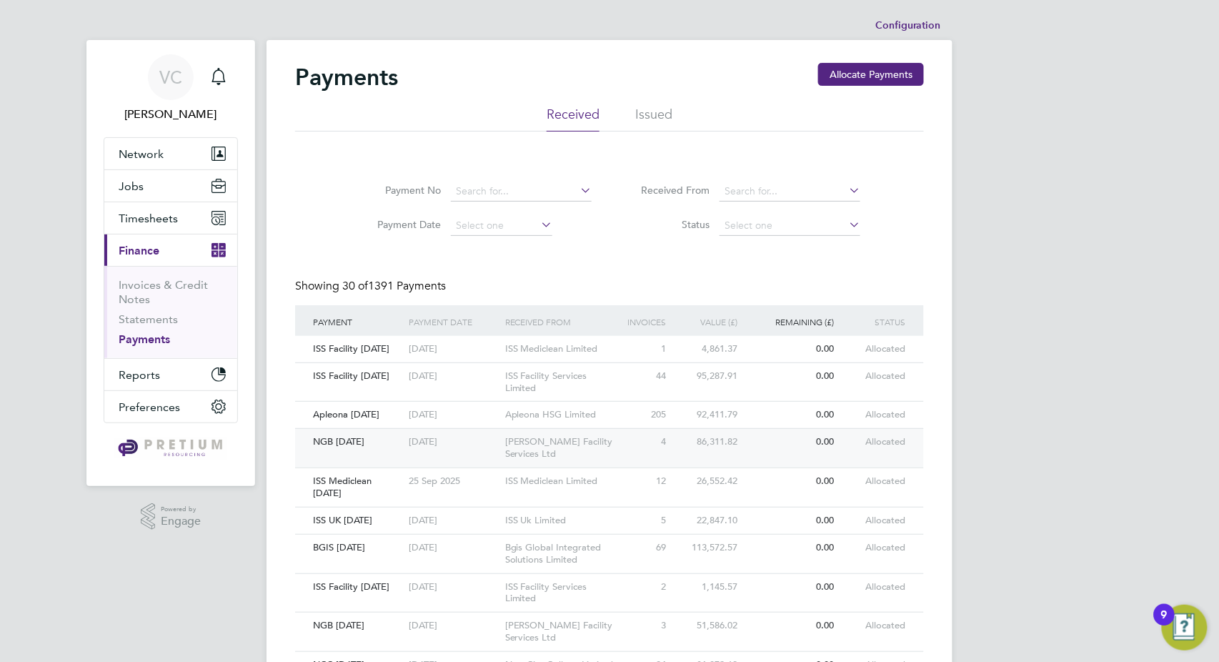
click at [547, 435] on div "NG Bailey Facility Services Ltd" at bounding box center [562, 448] width 120 height 39
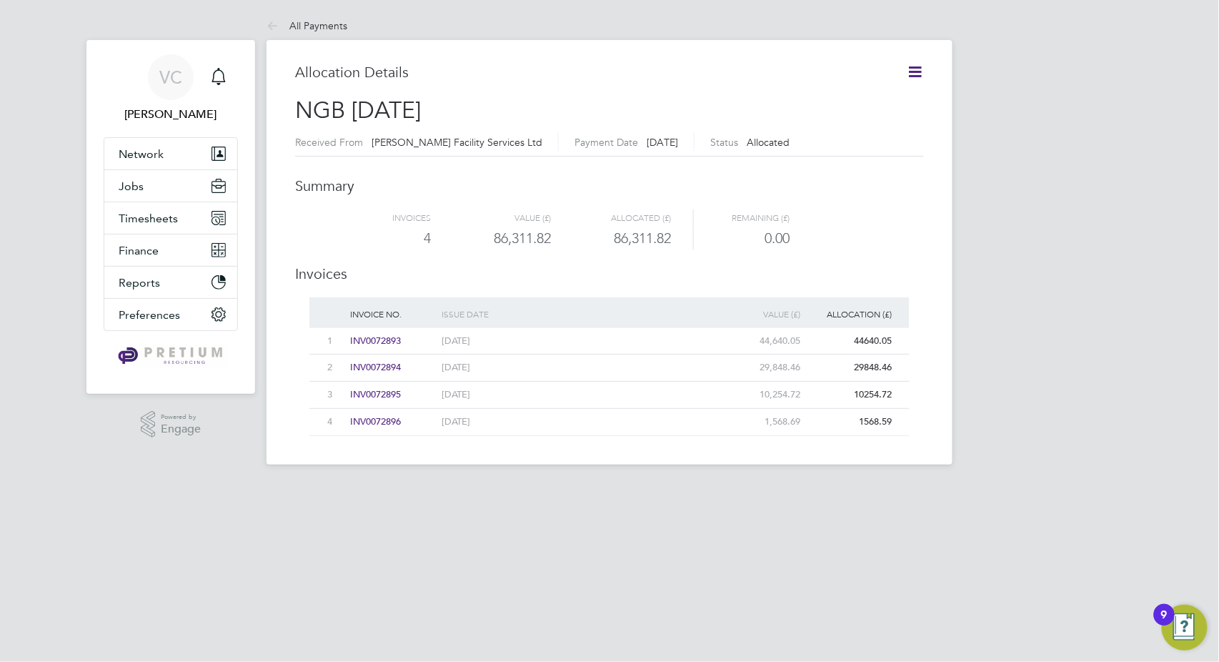
click at [920, 69] on icon at bounding box center [915, 72] width 18 height 18
click at [855, 125] on li "Download related timesheets" at bounding box center [844, 126] width 156 height 20
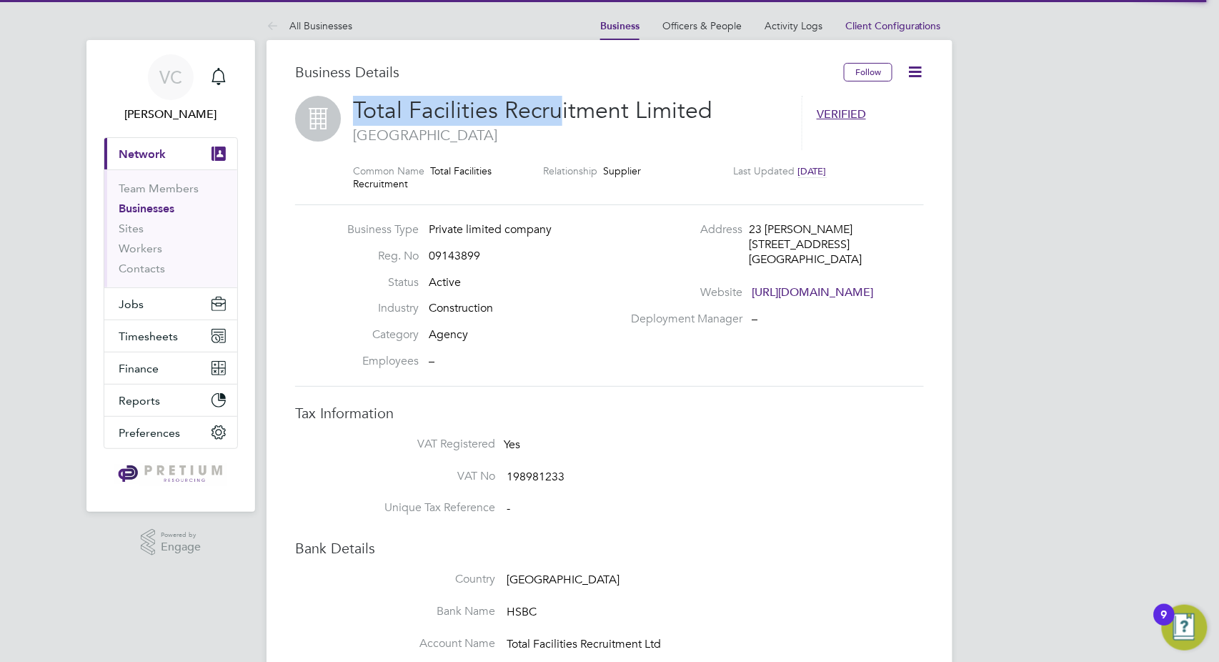
drag, startPoint x: 558, startPoint y: 109, endPoint x: 347, endPoint y: 101, distance: 211.7
click at [347, 101] on div "Total Facilities Recruitment Limited London VERIFIED Common Name Total Faciliti…" at bounding box center [609, 150] width 629 height 109
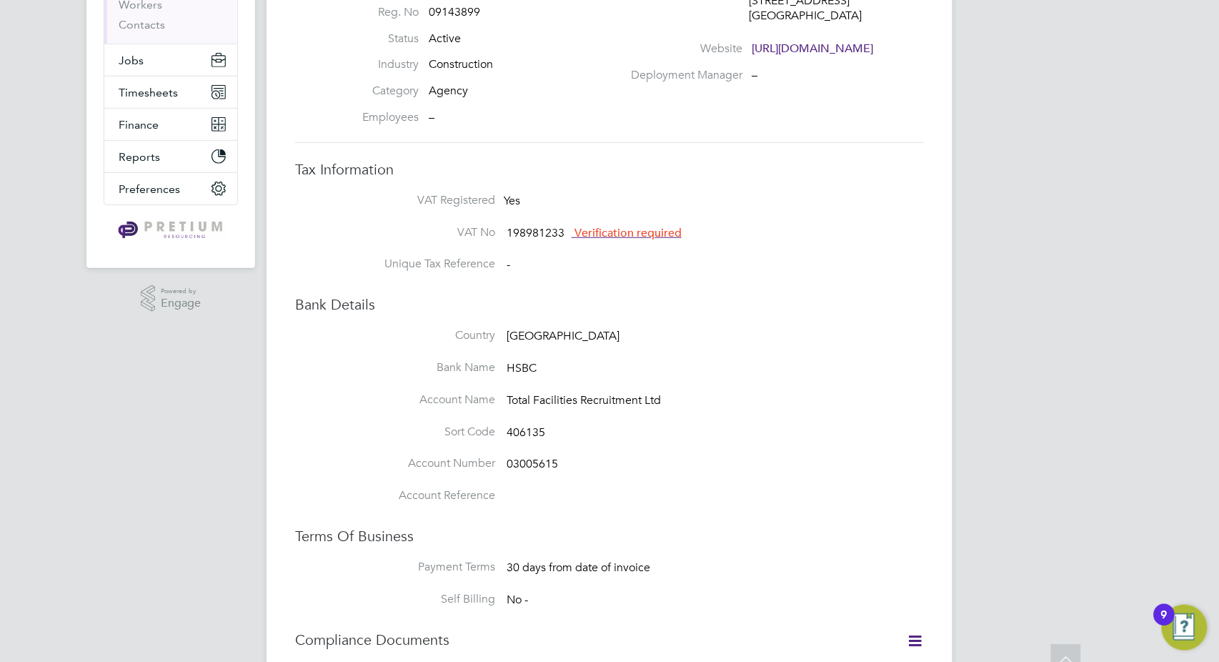
scroll to position [397, 0]
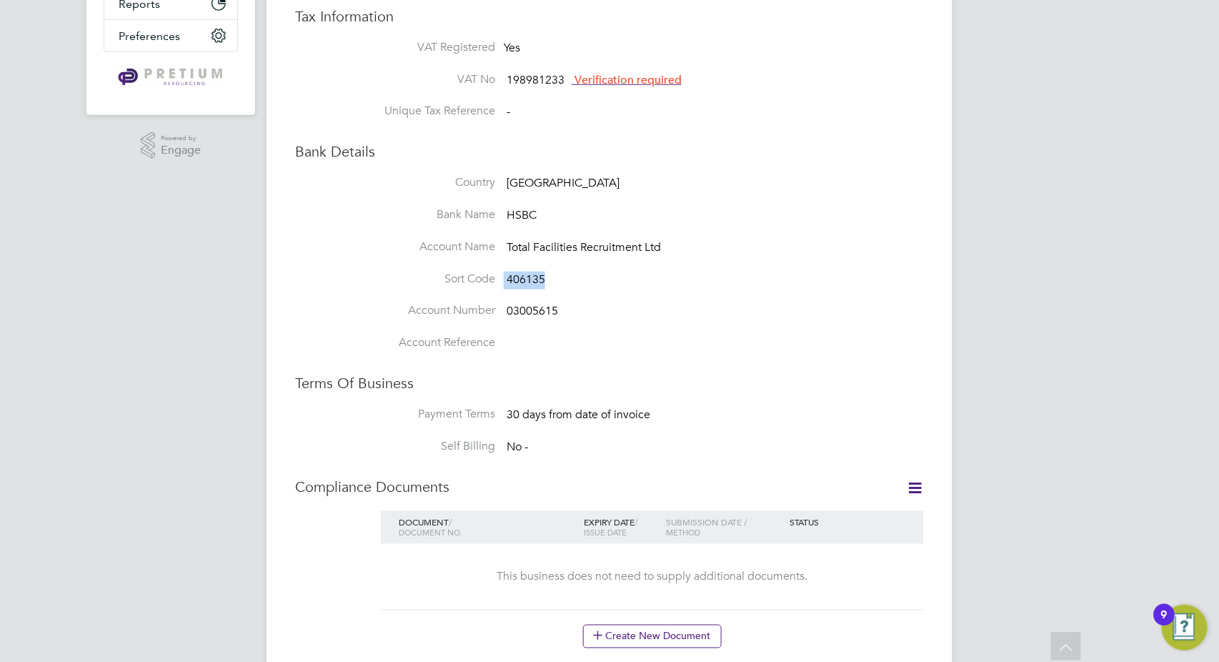
drag, startPoint x: 505, startPoint y: 279, endPoint x: 485, endPoint y: 279, distance: 19.3
click at [485, 279] on li "Sort Code 406135" at bounding box center [638, 288] width 572 height 32
copy li "406135"
drag, startPoint x: 568, startPoint y: 315, endPoint x: 497, endPoint y: 317, distance: 70.8
click at [497, 317] on li "Account Number 03005615" at bounding box center [638, 319] width 572 height 32
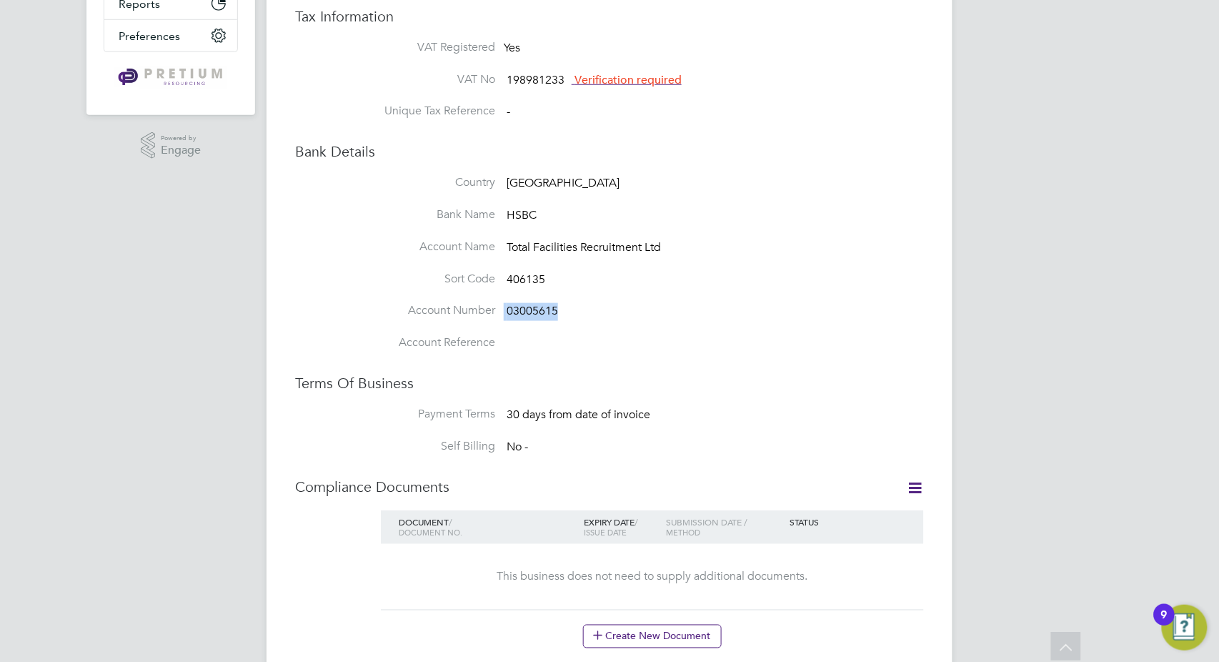
copy li "03005615"
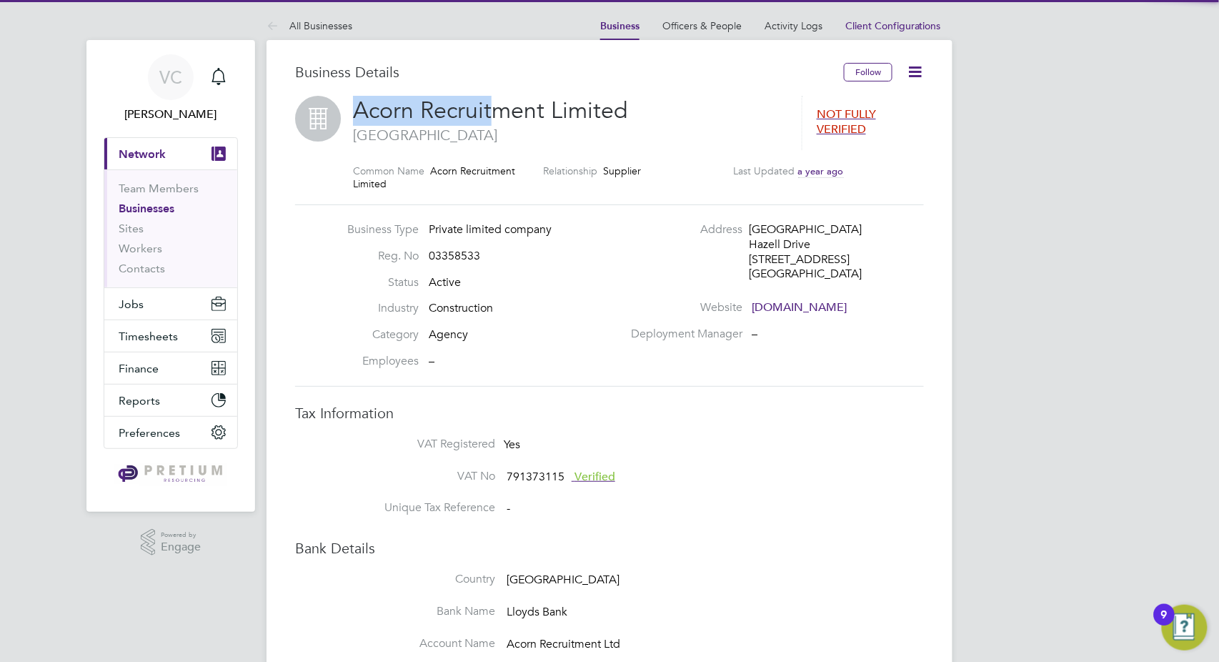
drag, startPoint x: 490, startPoint y: 110, endPoint x: 352, endPoint y: 119, distance: 138.2
click at [352, 119] on div "Acorn Recruitment Limited Cleppa Park NOT FULLY VERIFIED Common Name Acorn Recr…" at bounding box center [609, 150] width 629 height 109
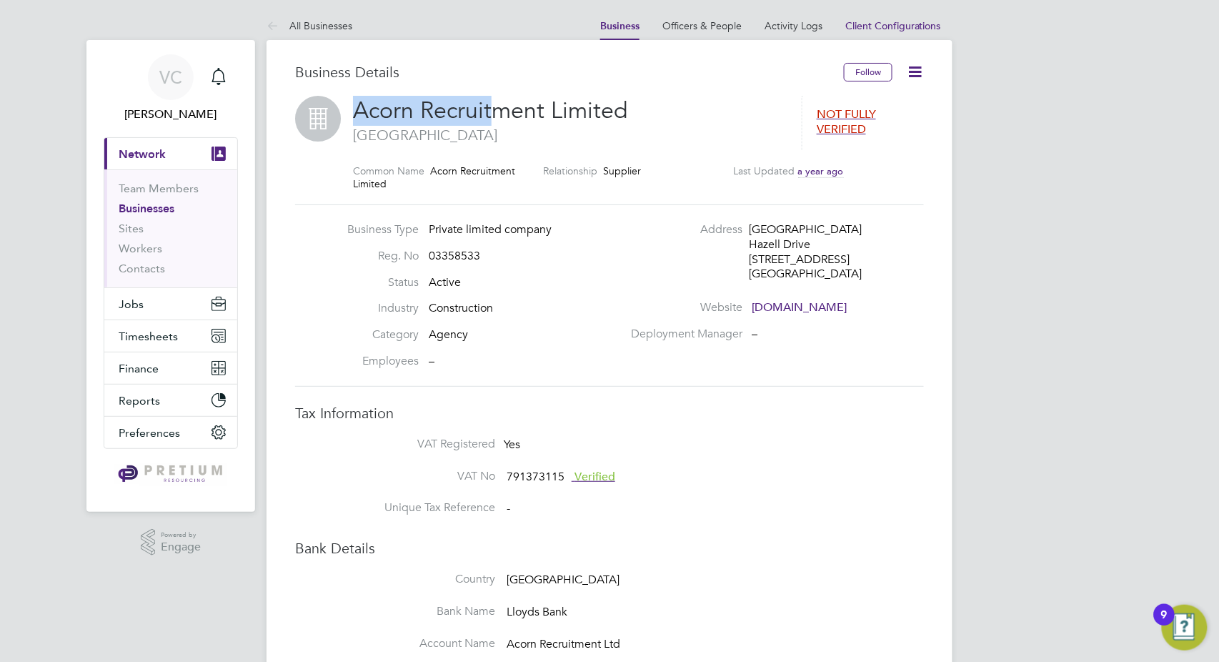
copy span "Acorn Recruit"
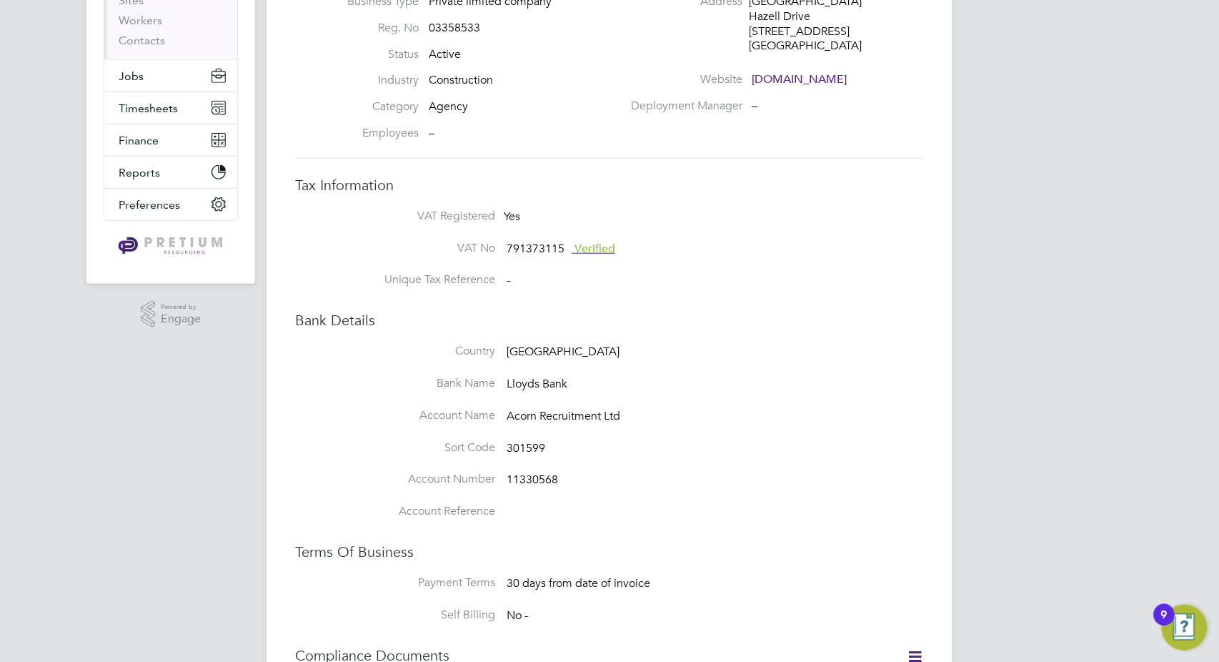
scroll to position [476, 0]
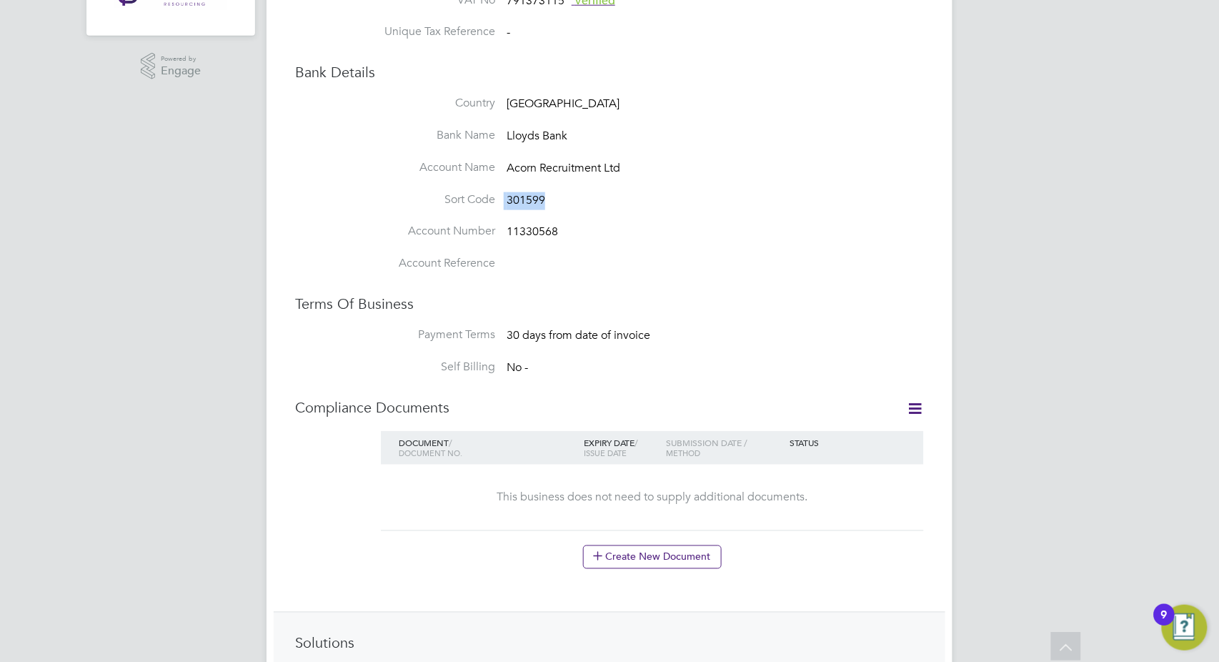
drag, startPoint x: 549, startPoint y: 202, endPoint x: 473, endPoint y: 200, distance: 75.8
click at [473, 200] on li "Sort Code 301599" at bounding box center [638, 208] width 572 height 32
copy li "301599"
drag, startPoint x: 575, startPoint y: 232, endPoint x: 457, endPoint y: 229, distance: 118.0
click at [457, 229] on li "Account Number 11330568" at bounding box center [638, 240] width 572 height 32
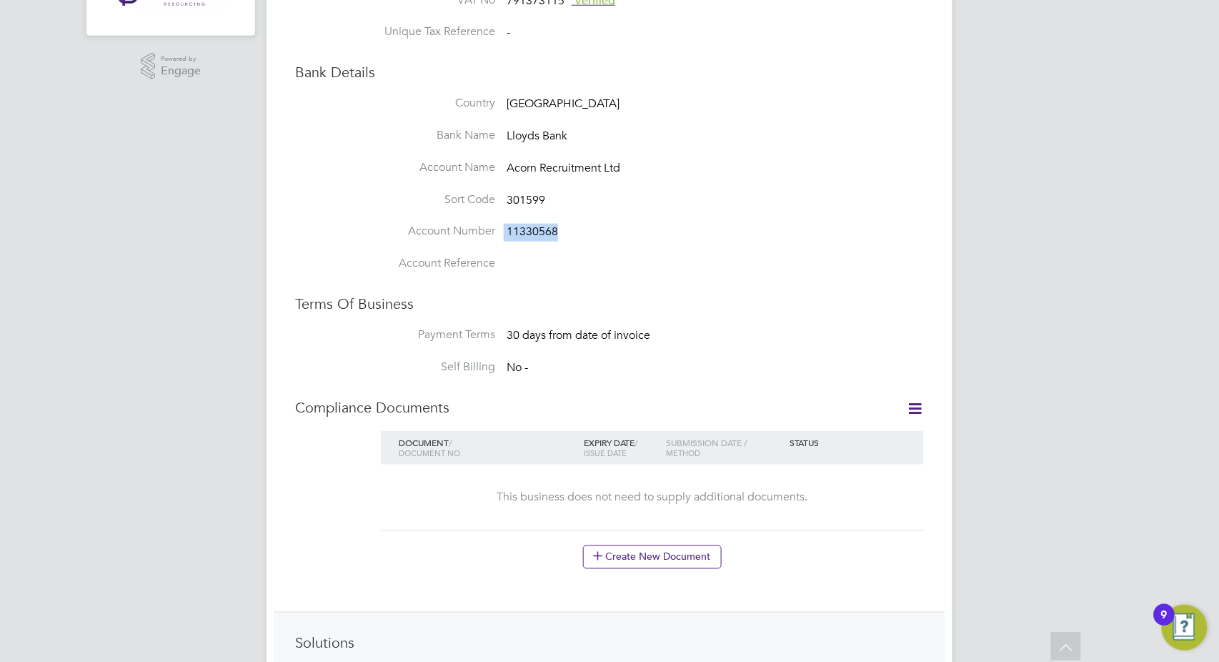
copy li "11330568"
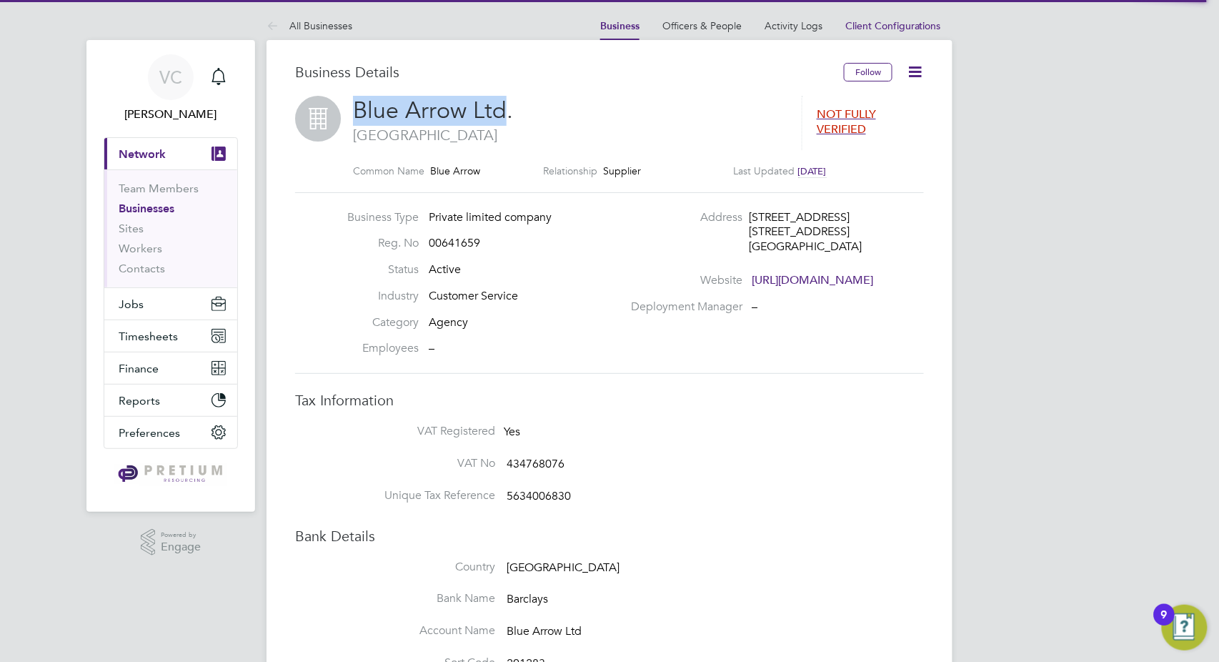
drag, startPoint x: 506, startPoint y: 112, endPoint x: 346, endPoint y: 108, distance: 160.1
click at [346, 108] on div "Blue Arrow Ltd. London NOT FULLY VERIFIED Common Name Blue Arrow Relationship S…" at bounding box center [609, 144] width 629 height 96
copy span "Blue Arrow Ltd"
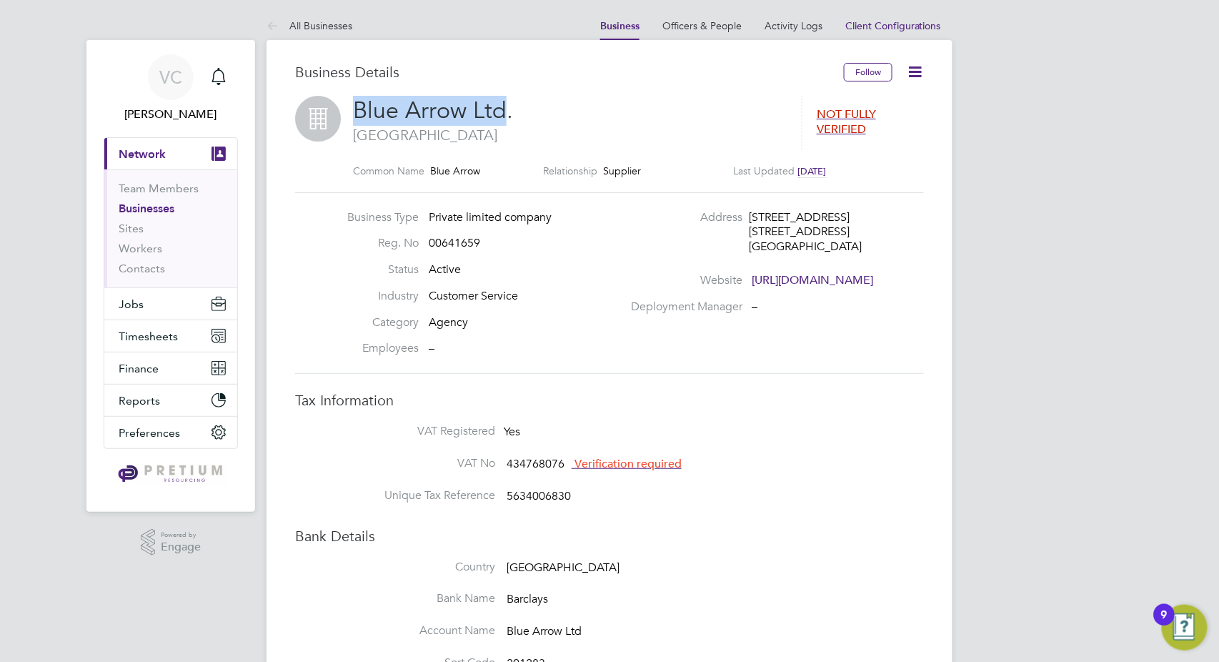
scroll to position [476, 0]
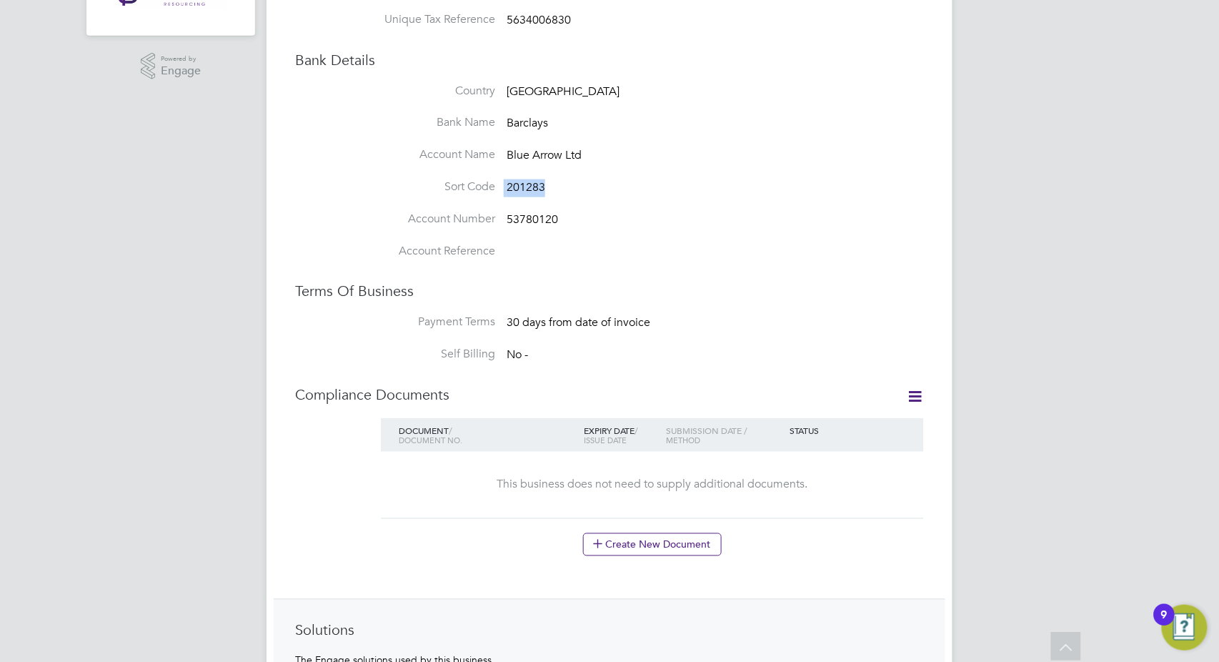
drag, startPoint x: 543, startPoint y: 189, endPoint x: 455, endPoint y: 185, distance: 88.7
click at [455, 185] on li "Sort Code 201283" at bounding box center [638, 195] width 572 height 32
copy li "201283"
drag, startPoint x: 570, startPoint y: 226, endPoint x: 495, endPoint y: 219, distance: 75.4
click at [495, 219] on li "Account Number 53780120" at bounding box center [638, 228] width 572 height 32
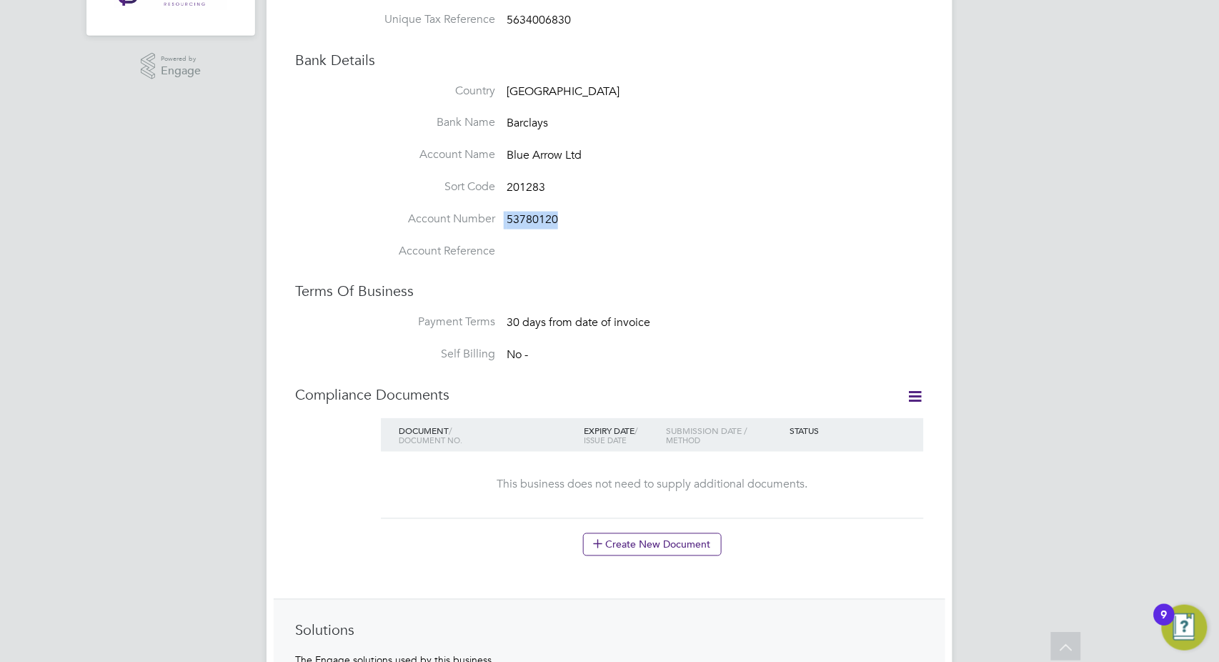
copy li "53780120"
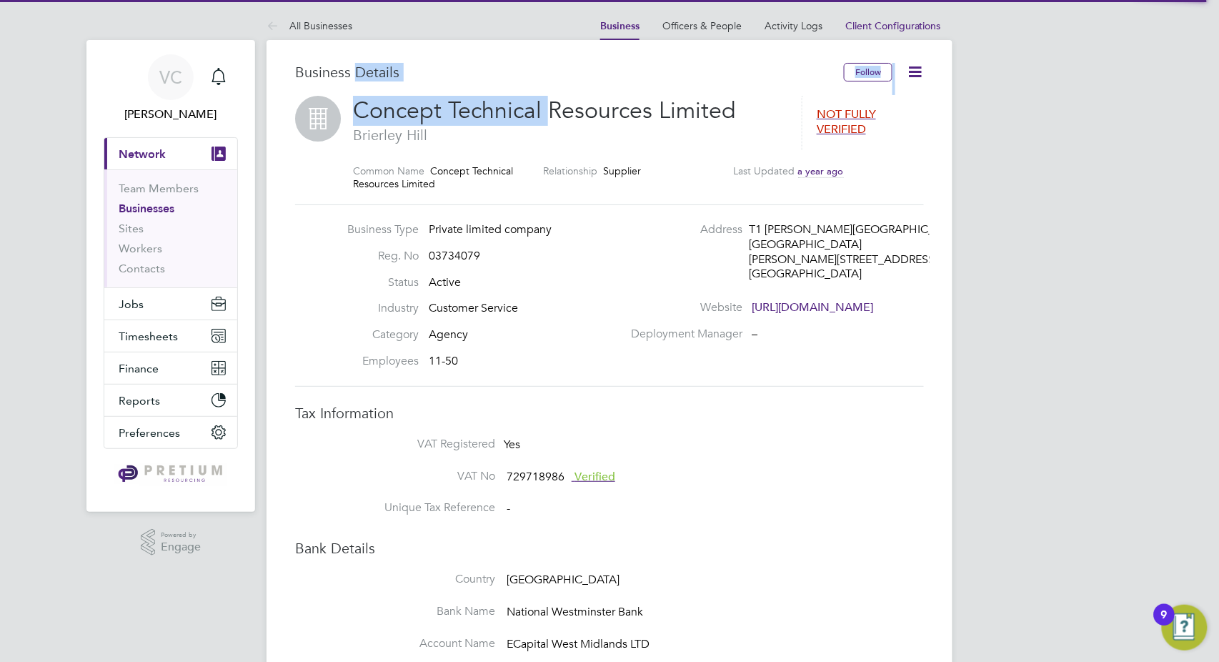
drag, startPoint x: 483, startPoint y: 103, endPoint x: 358, endPoint y: 89, distance: 125.8
click at [509, 71] on h3 "Business Details" at bounding box center [569, 72] width 549 height 19
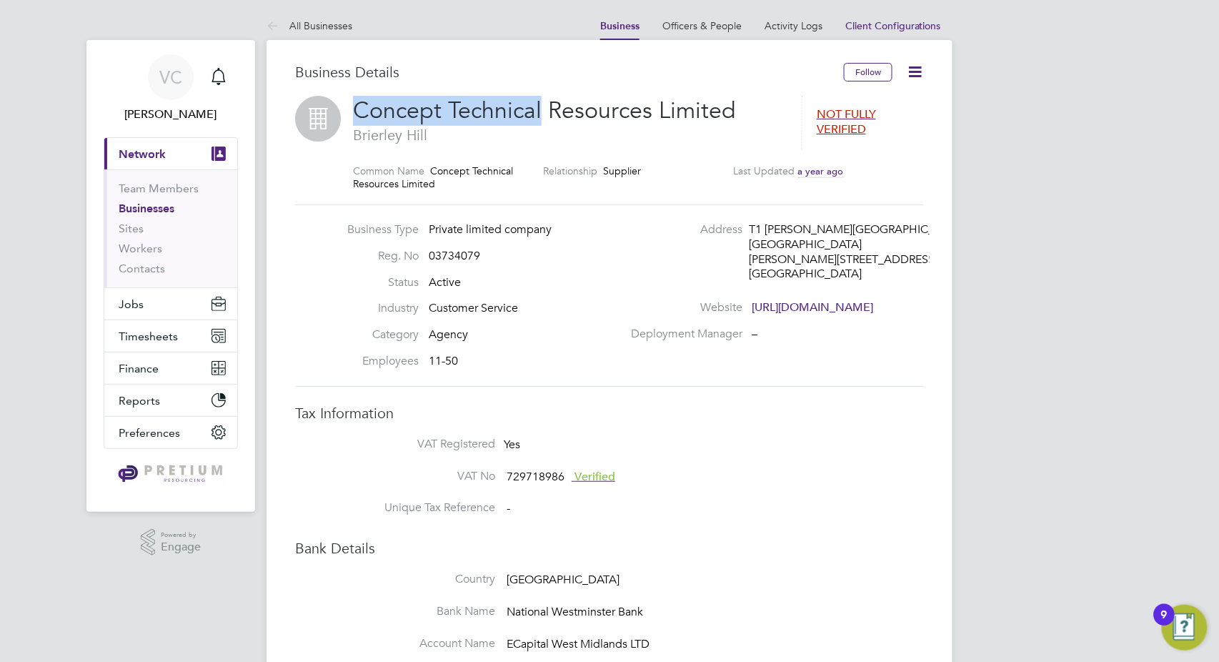
drag, startPoint x: 540, startPoint y: 110, endPoint x: 350, endPoint y: 107, distance: 190.9
click at [350, 107] on div "Concept Technical Resources Limited [GEOGRAPHIC_DATA] NOT FULLY VERIFIED Common…" at bounding box center [609, 150] width 629 height 109
copy span "Concept Technical"
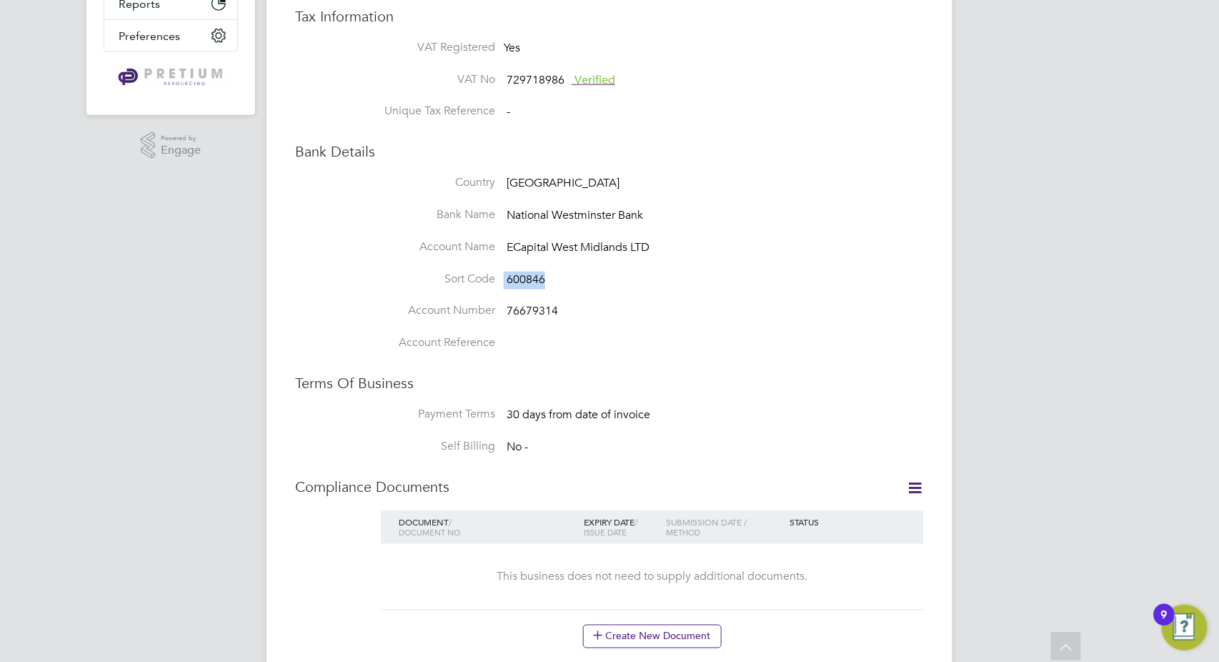
drag, startPoint x: 549, startPoint y: 286, endPoint x: 486, endPoint y: 284, distance: 62.9
click at [486, 284] on li "Sort Code 600846" at bounding box center [638, 288] width 572 height 32
copy li "600846"
drag, startPoint x: 572, startPoint y: 312, endPoint x: 509, endPoint y: 316, distance: 63.0
click at [509, 316] on li "Account Number 76679314" at bounding box center [638, 319] width 572 height 32
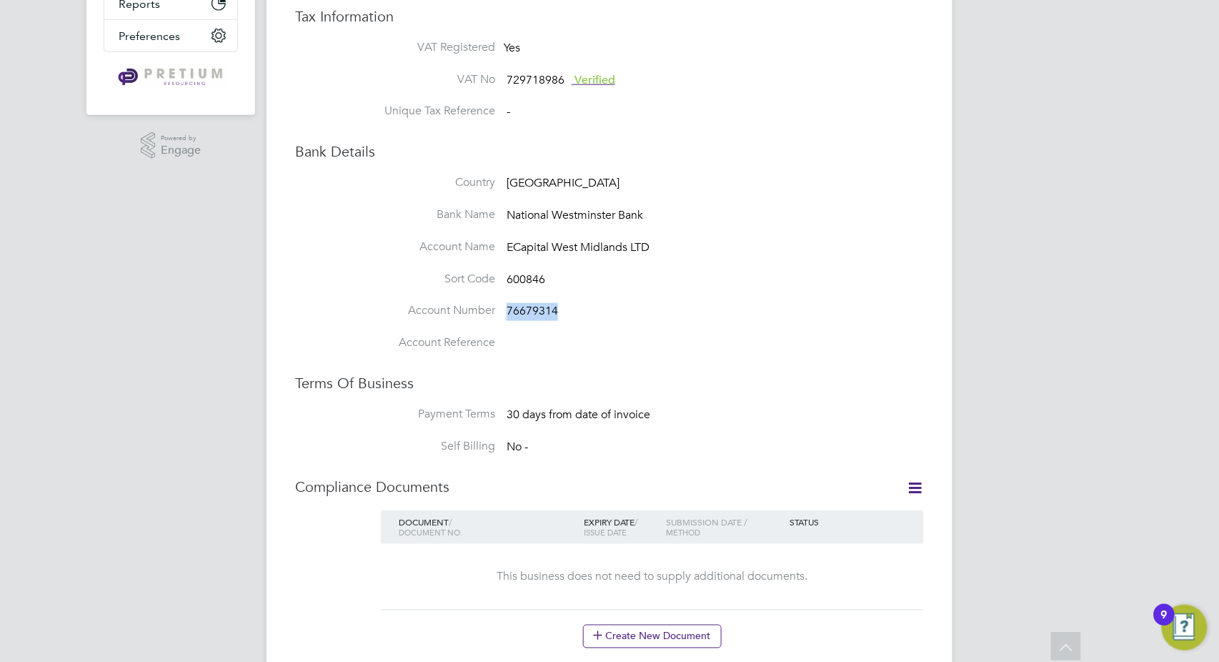
copy span "76679314"
